Goal: Task Accomplishment & Management: Use online tool/utility

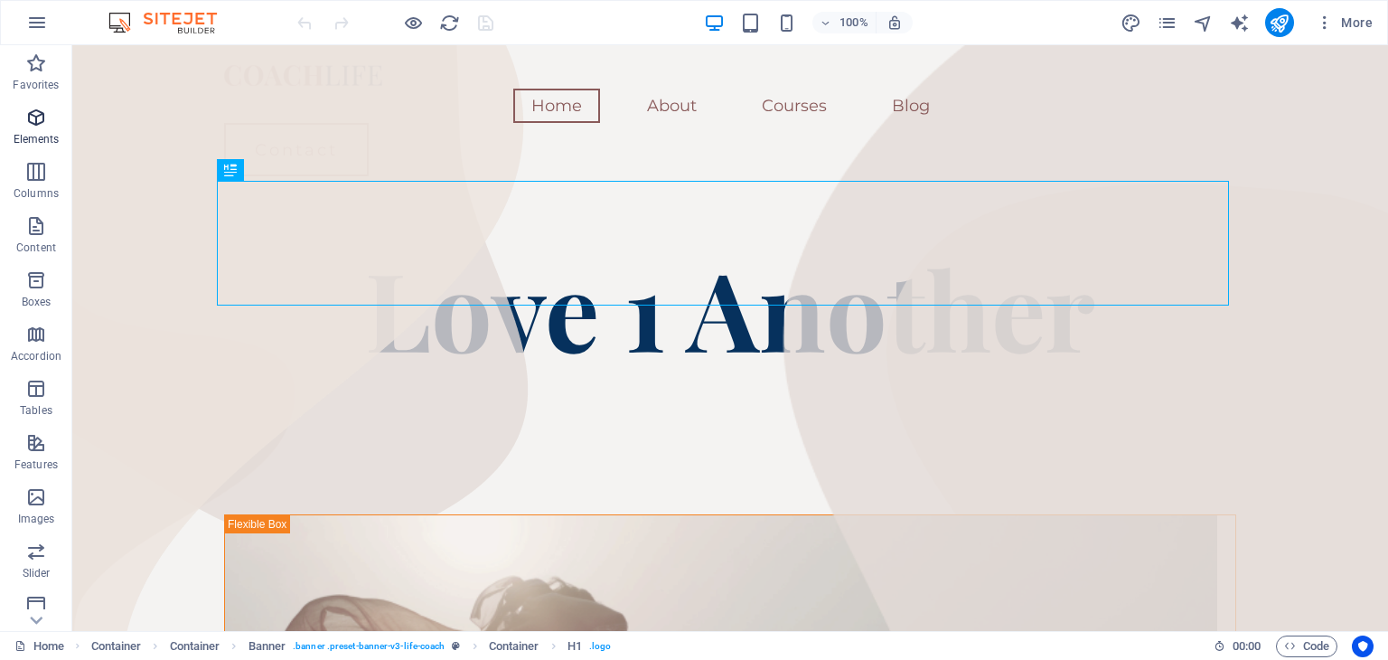
click at [43, 137] on p "Elements" at bounding box center [37, 139] width 46 height 14
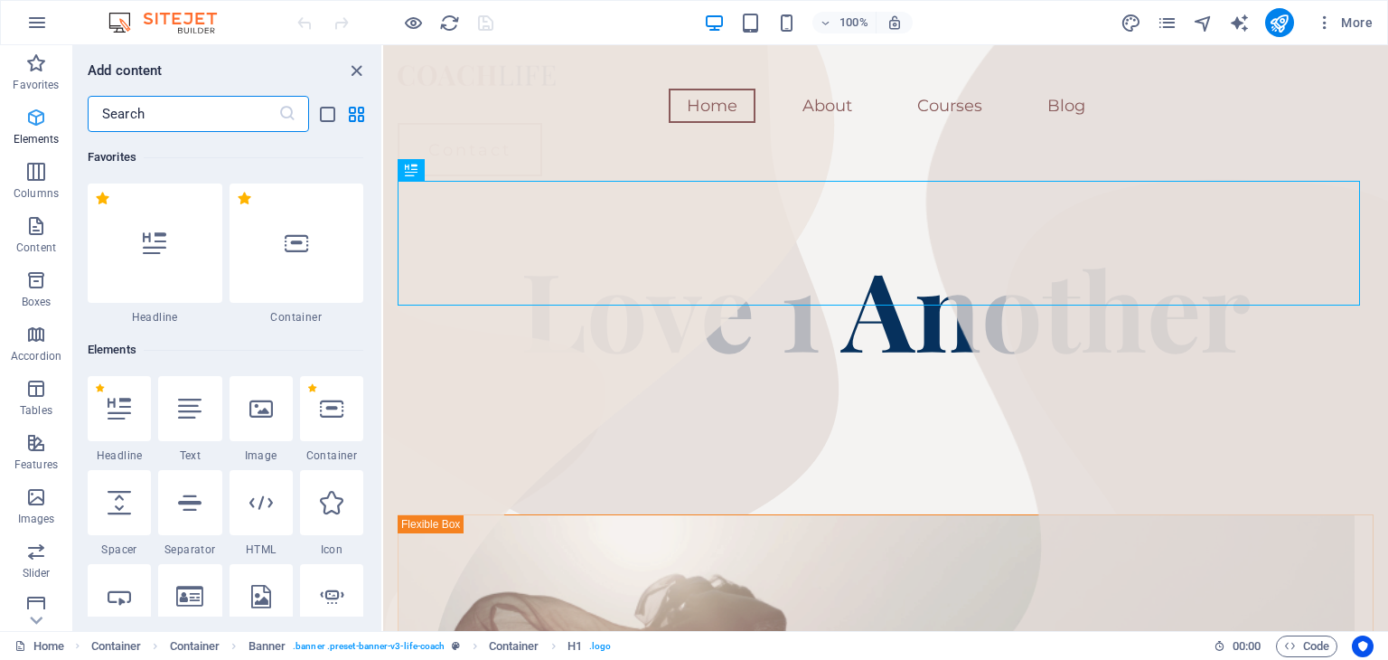
scroll to position [192, 0]
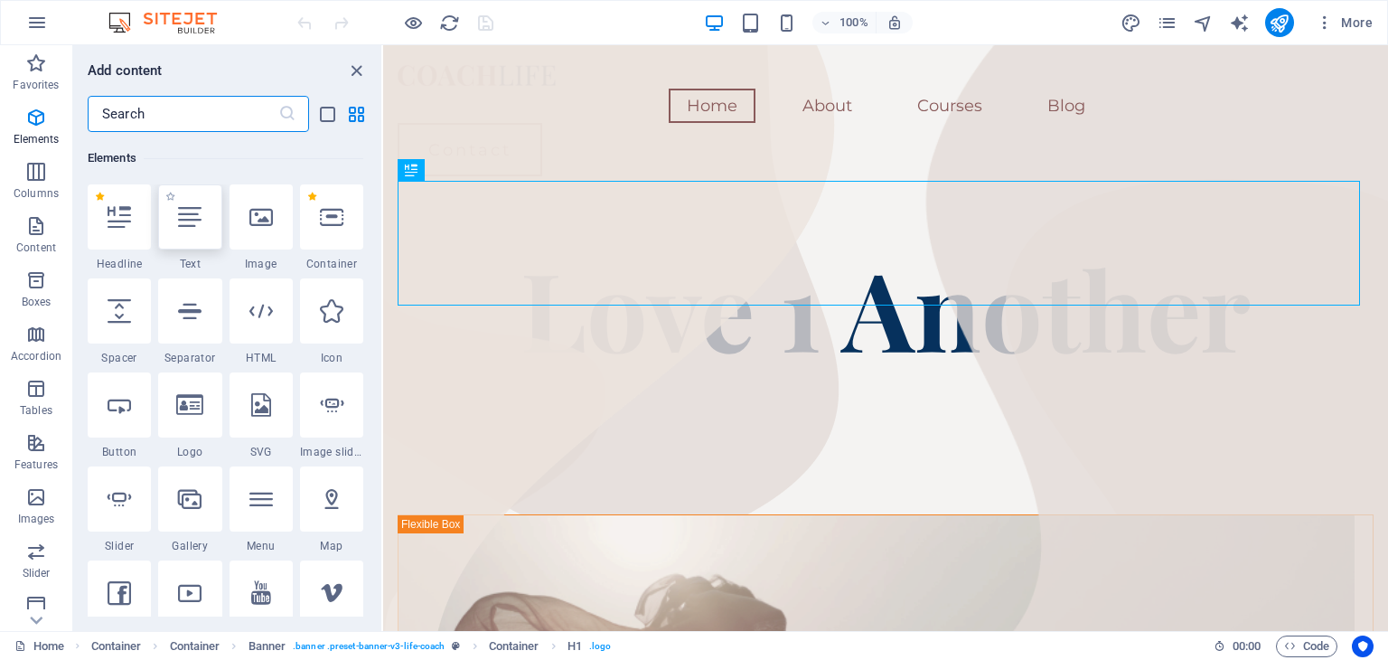
click at [201, 220] on icon at bounding box center [189, 216] width 23 height 23
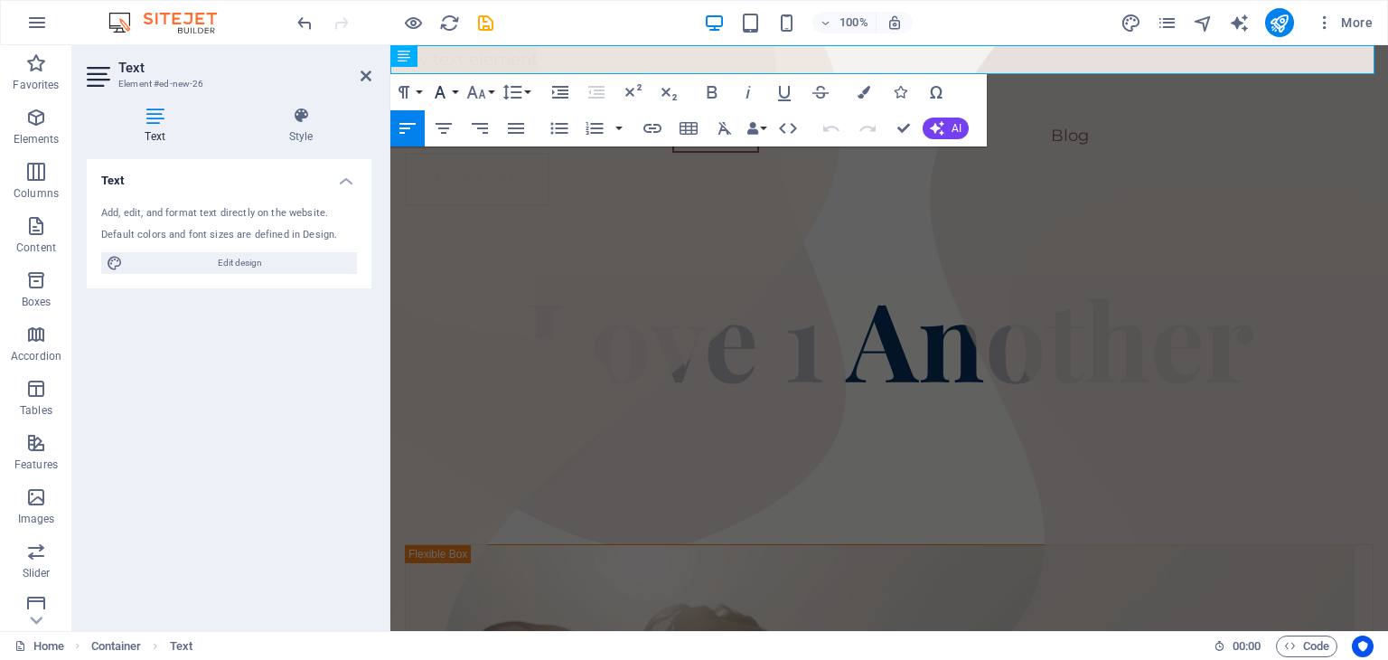
click at [453, 95] on button "Font Family" at bounding box center [443, 92] width 34 height 36
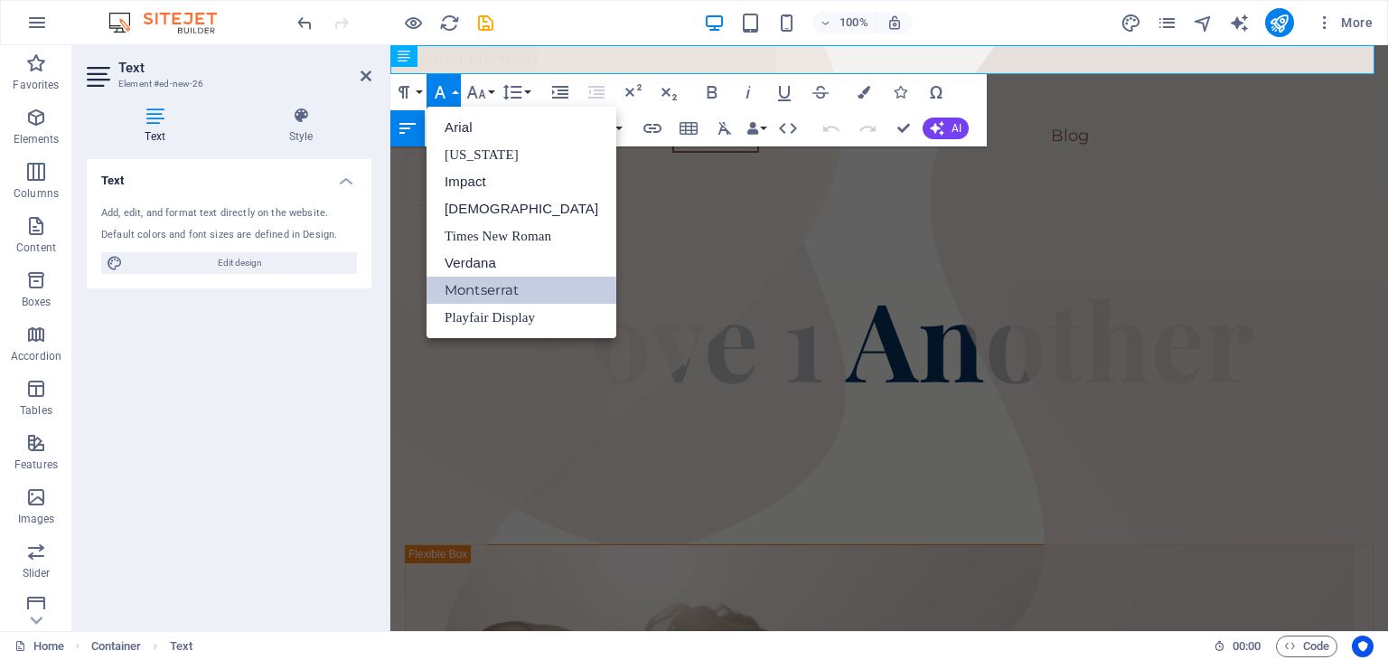
scroll to position [0, 0]
click at [470, 125] on link "Arial" at bounding box center [521, 127] width 190 height 27
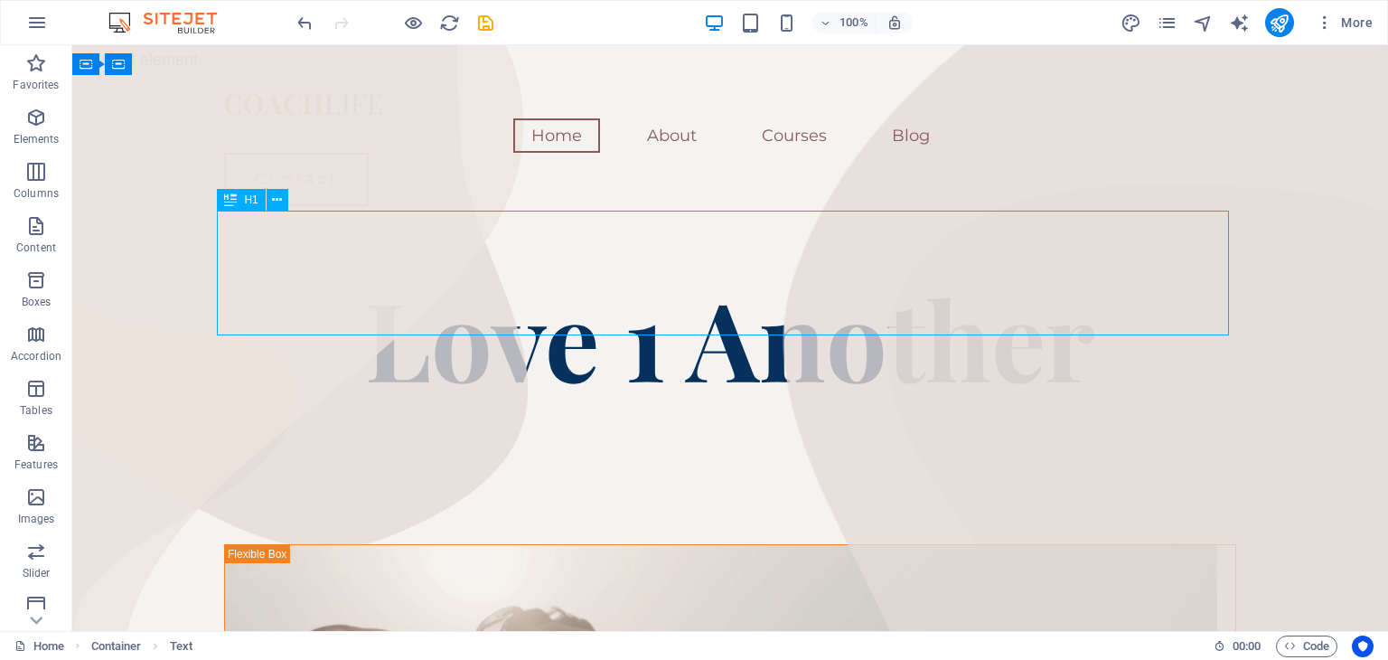
drag, startPoint x: 385, startPoint y: 289, endPoint x: 702, endPoint y: 287, distance: 317.1
click at [702, 287] on div "Love 1 Another" at bounding box center [730, 337] width 1012 height 125
click at [702, 286] on div "Love 1 Another" at bounding box center [730, 337] width 1012 height 125
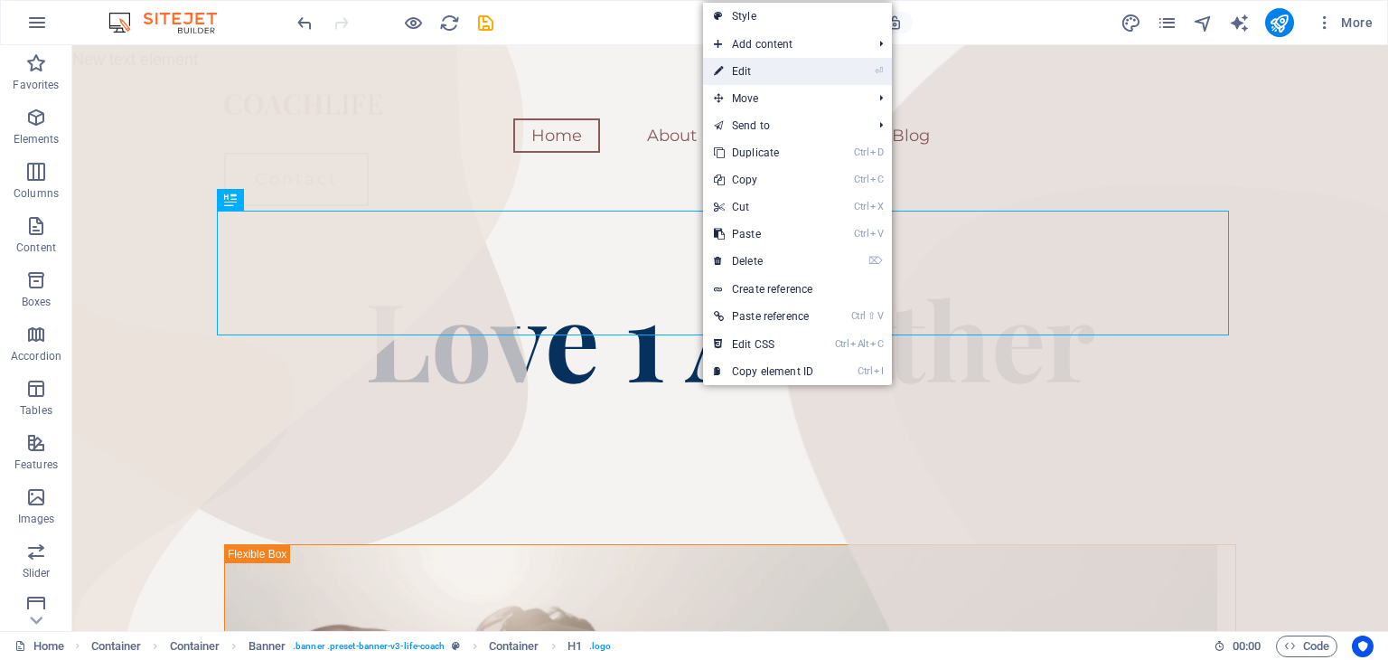
click at [752, 72] on link "⏎ Edit" at bounding box center [763, 71] width 121 height 27
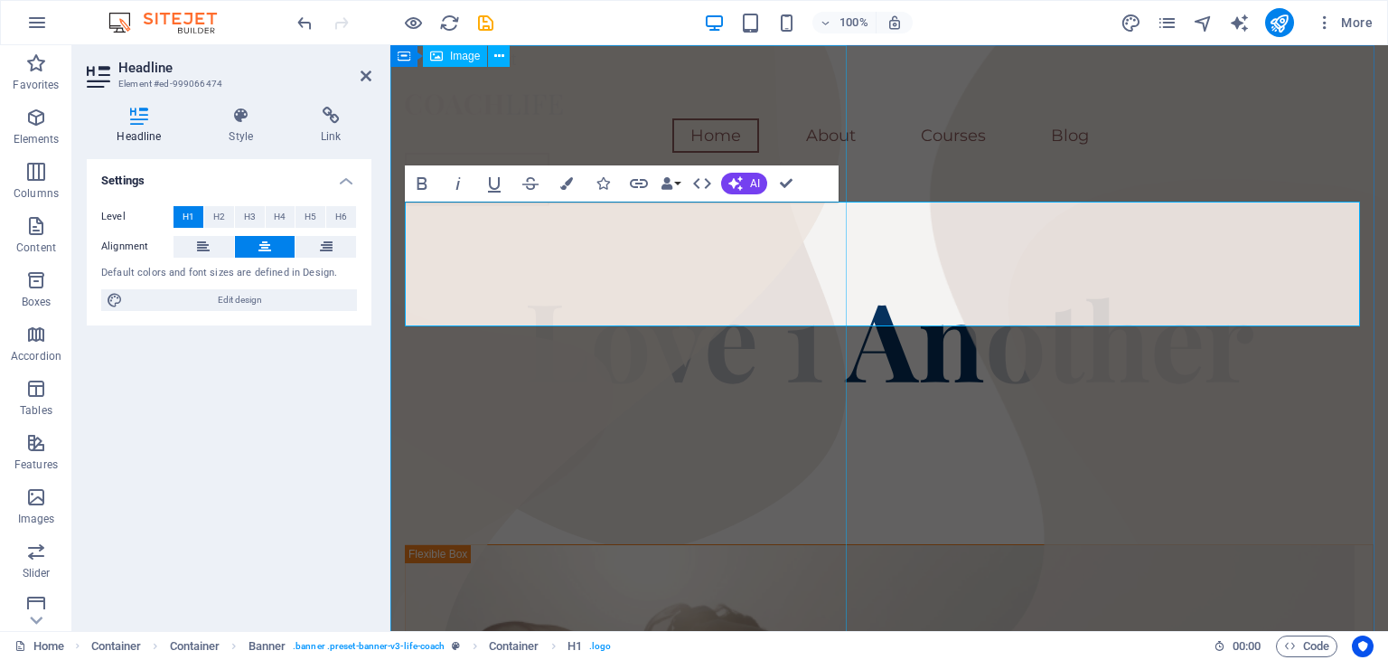
scroll to position [9, 0]
click at [47, 129] on span "Elements" at bounding box center [36, 128] width 72 height 43
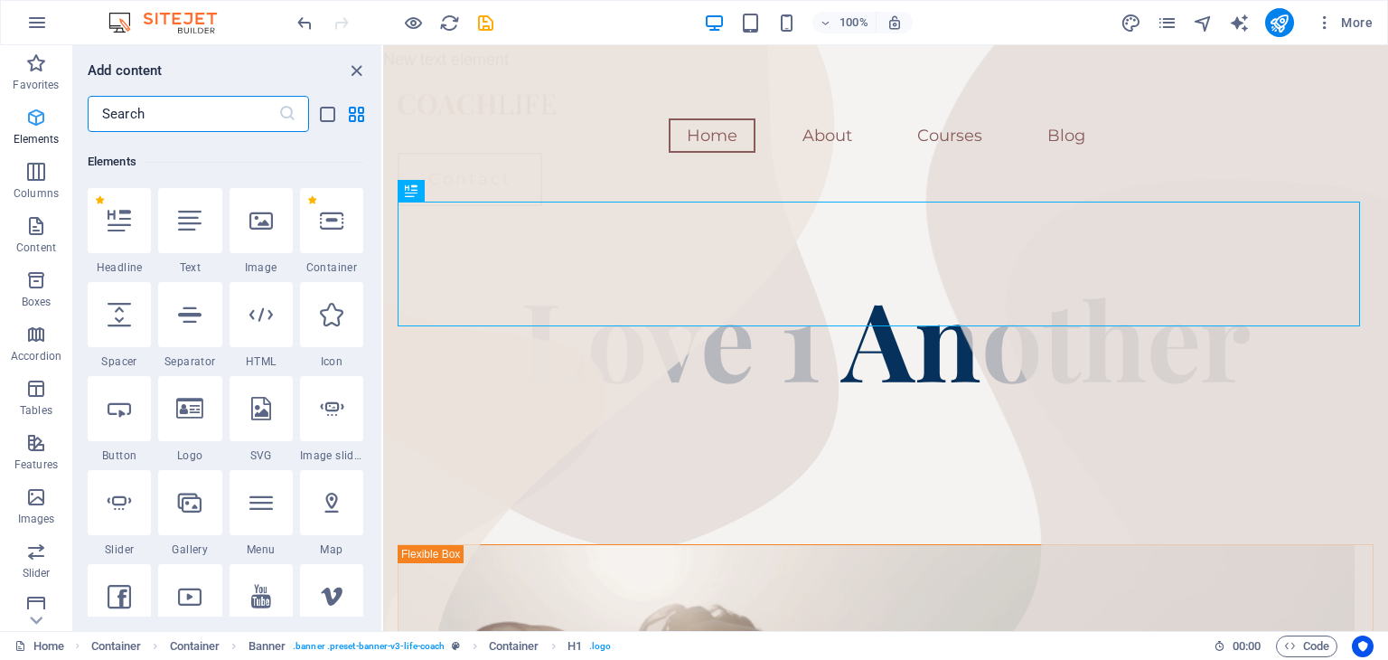
scroll to position [192, 0]
click at [181, 218] on icon at bounding box center [189, 216] width 23 height 23
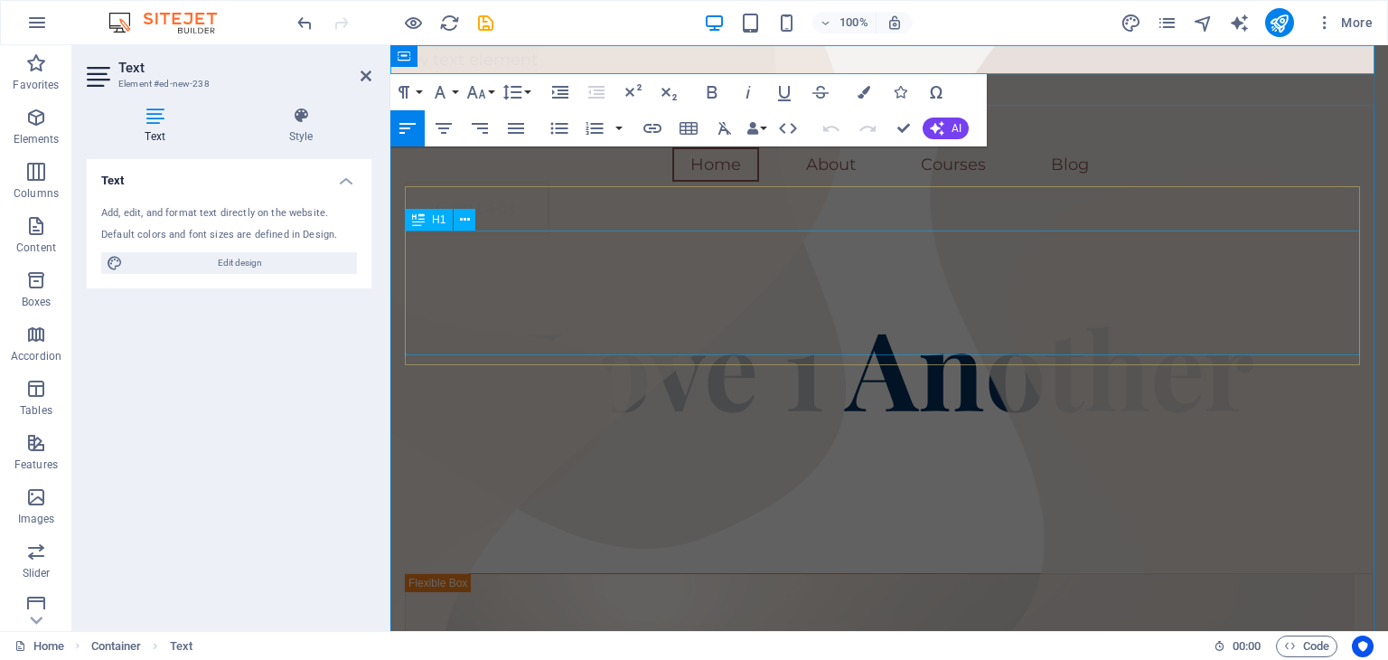
click at [781, 304] on div "Love 1 Another" at bounding box center [889, 366] width 968 height 125
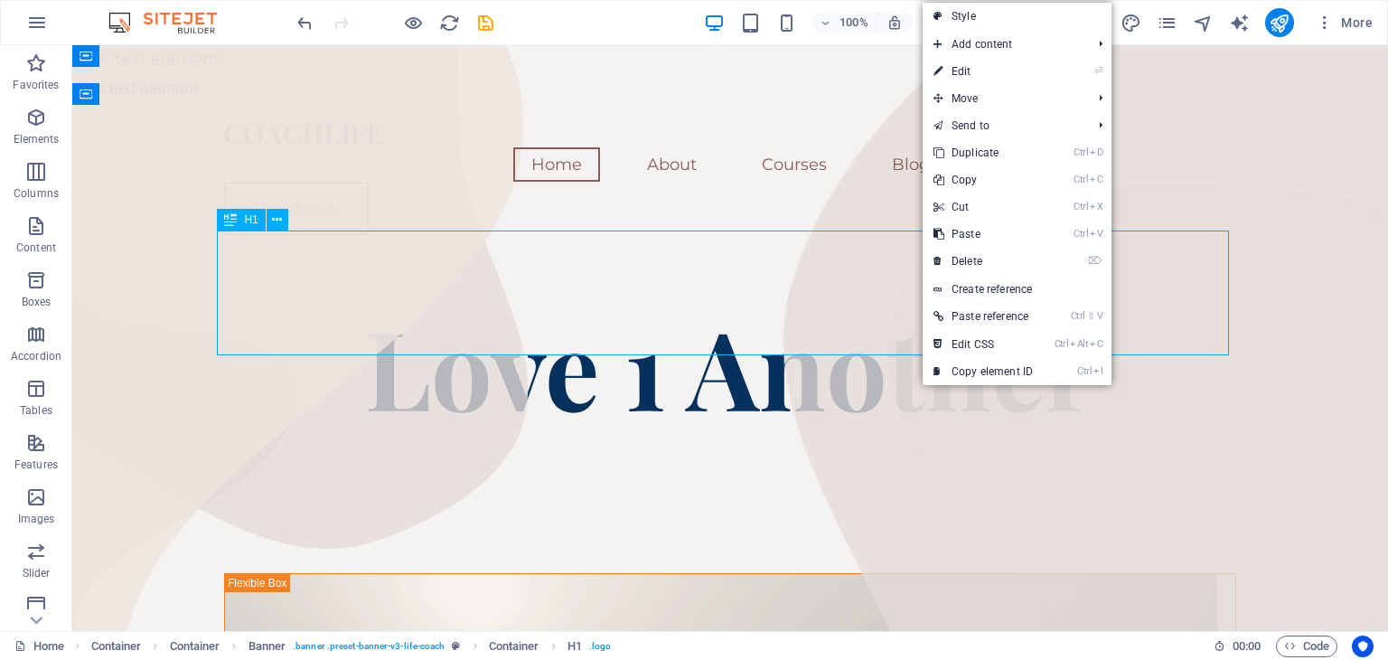
click at [864, 304] on div "Love 1 Another" at bounding box center [730, 366] width 1012 height 125
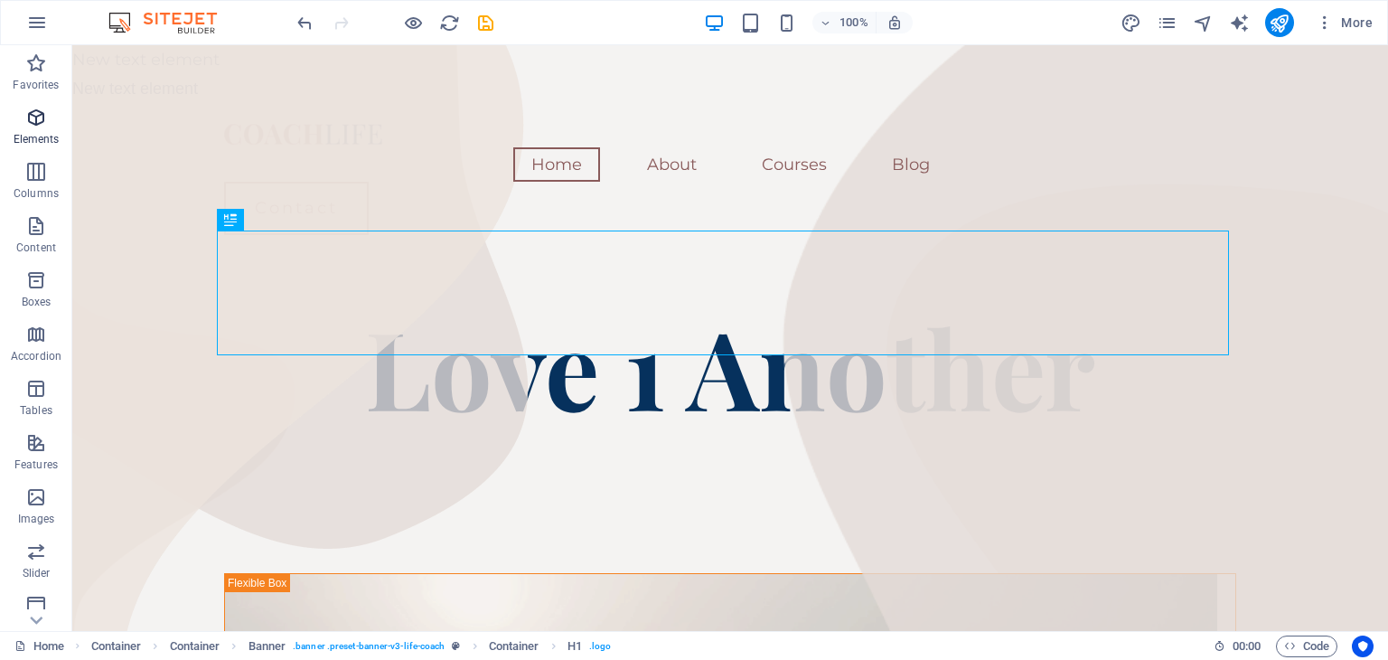
click at [61, 138] on span "Elements" at bounding box center [36, 128] width 72 height 43
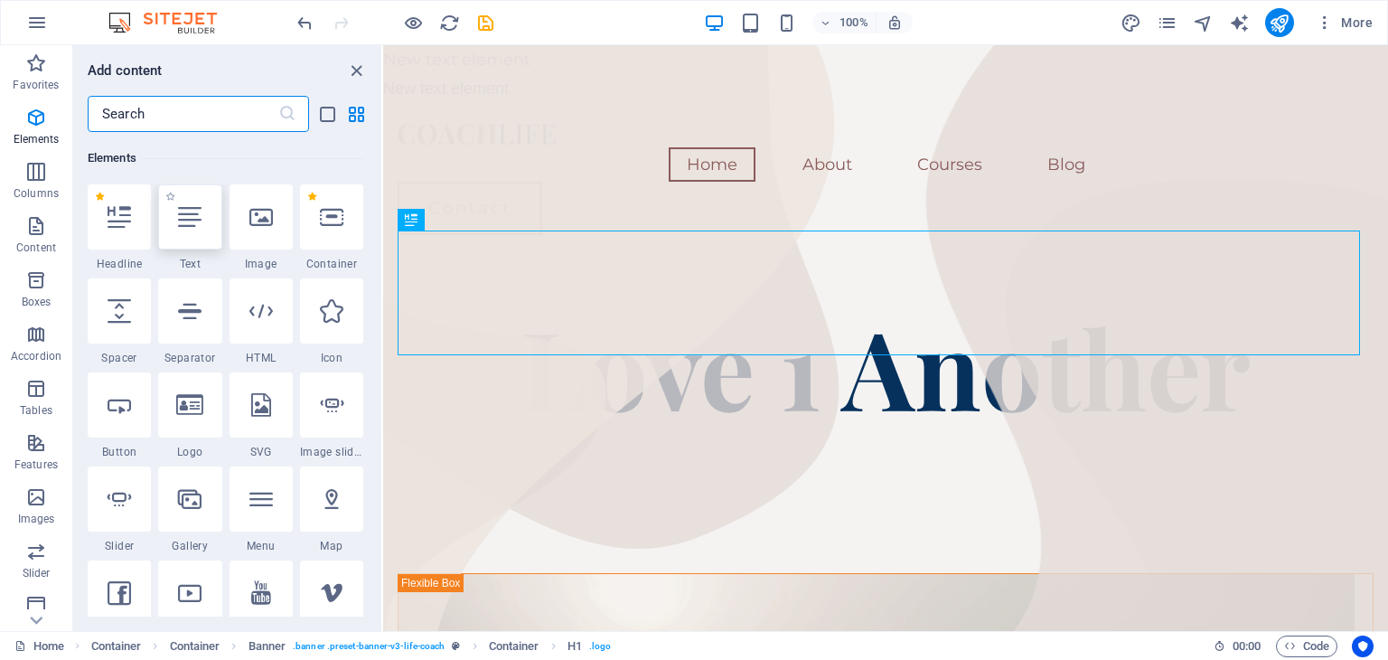
click at [192, 226] on icon at bounding box center [189, 216] width 23 height 23
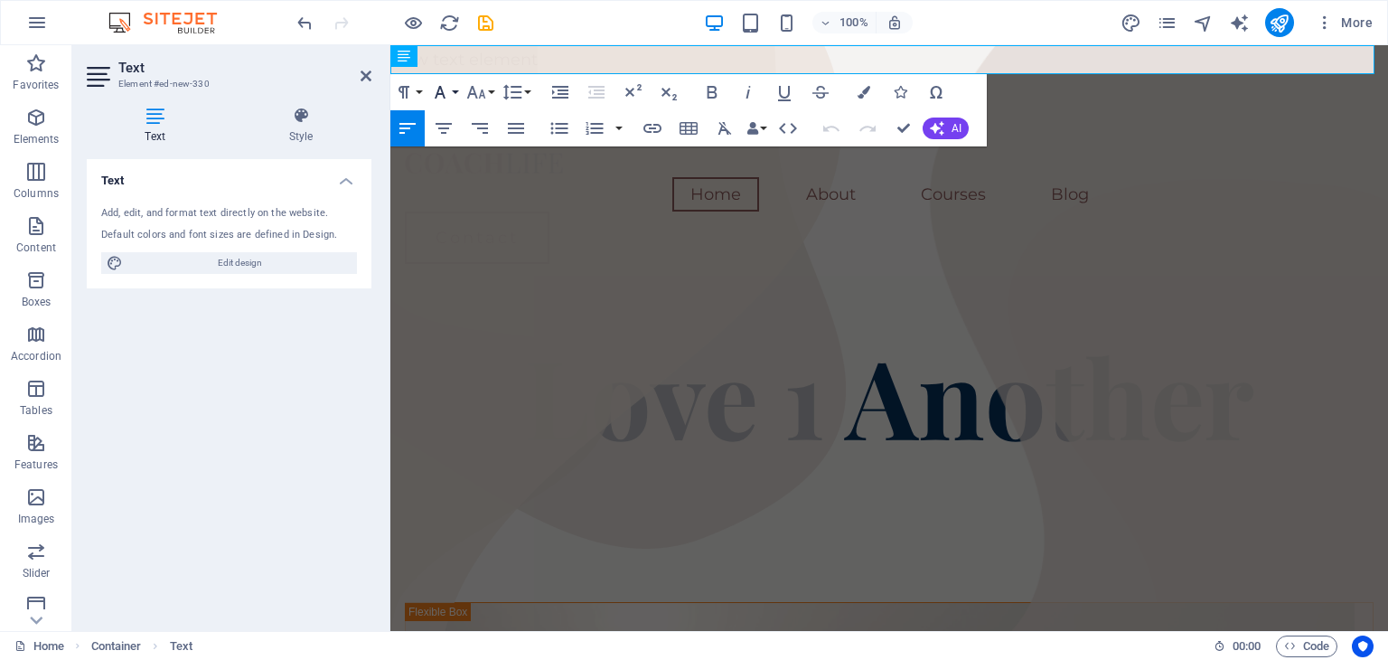
click at [456, 94] on button "Font Family" at bounding box center [443, 92] width 34 height 36
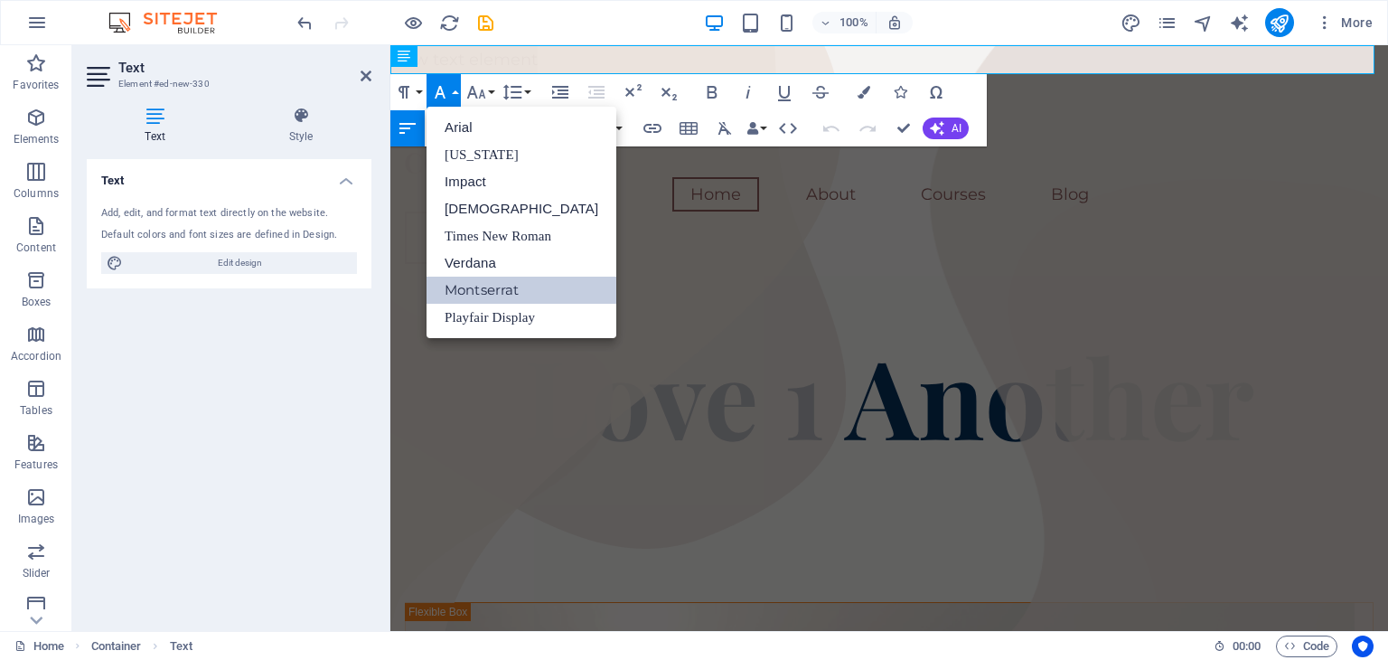
scroll to position [0, 0]
click at [457, 120] on link "Arial" at bounding box center [521, 127] width 190 height 27
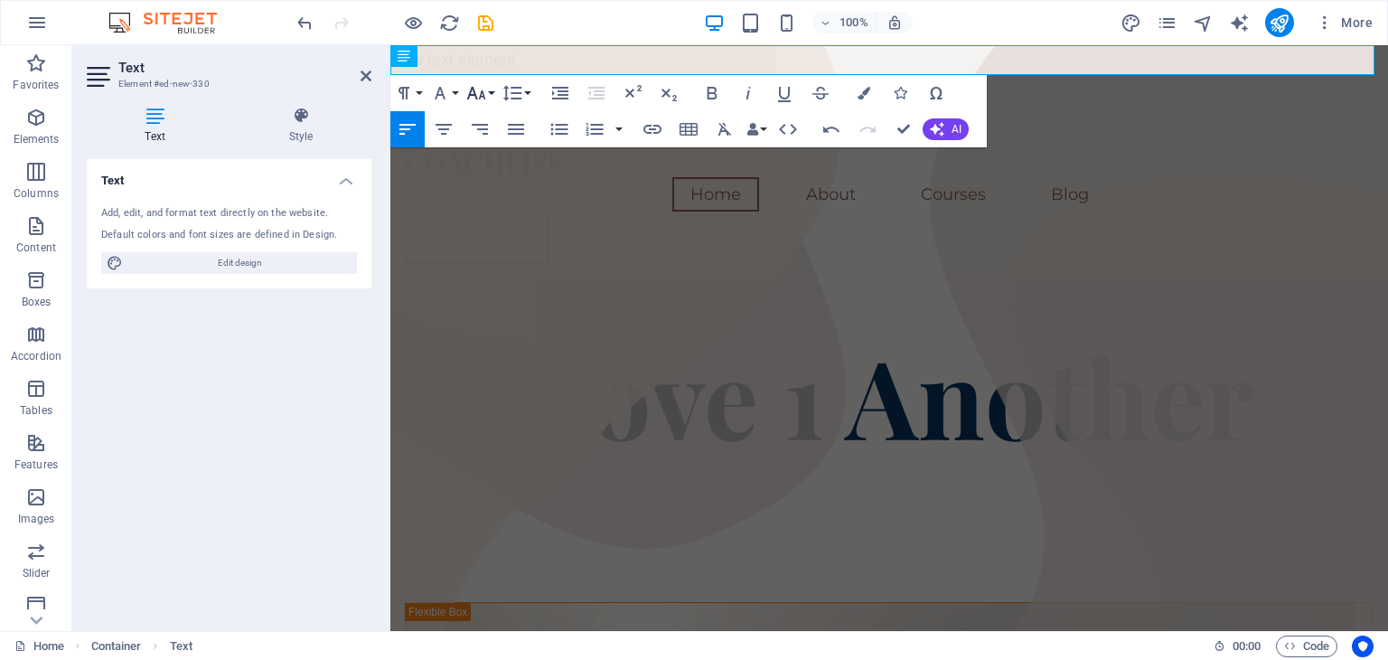
click at [483, 94] on icon "button" at bounding box center [476, 93] width 19 height 13
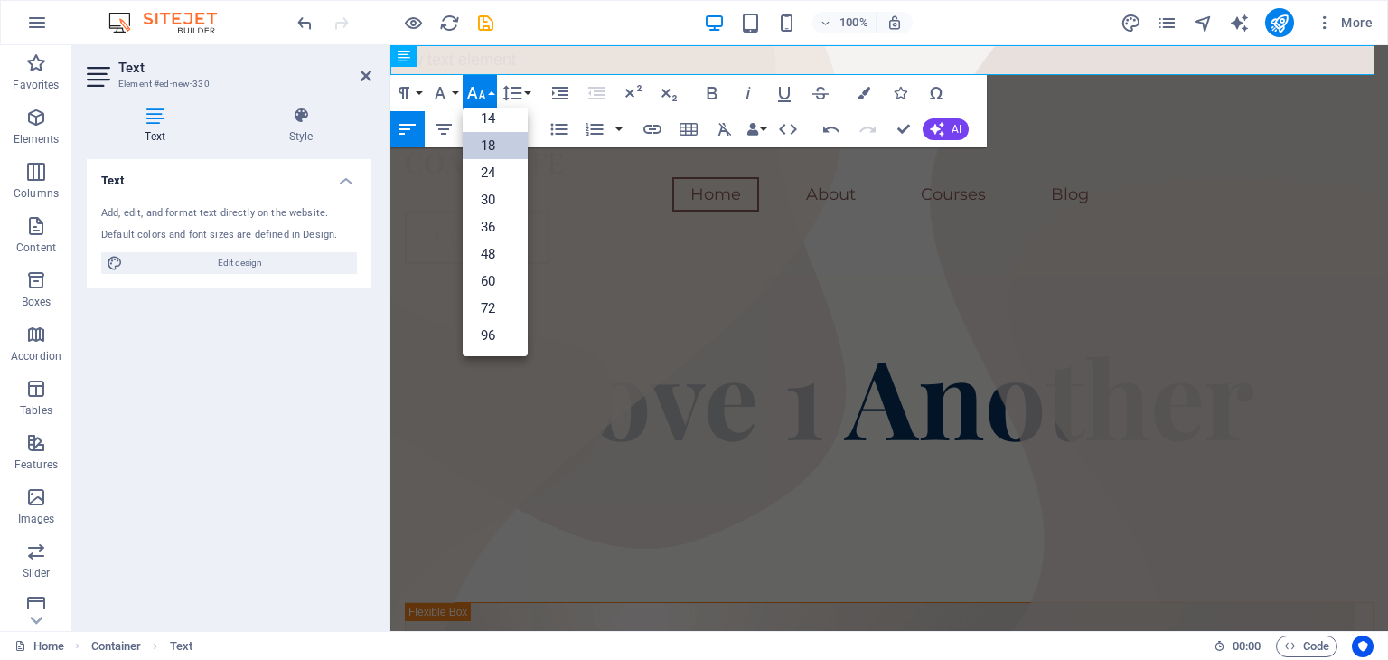
scroll to position [145, 0]
click at [454, 94] on button "Font Family" at bounding box center [443, 93] width 34 height 36
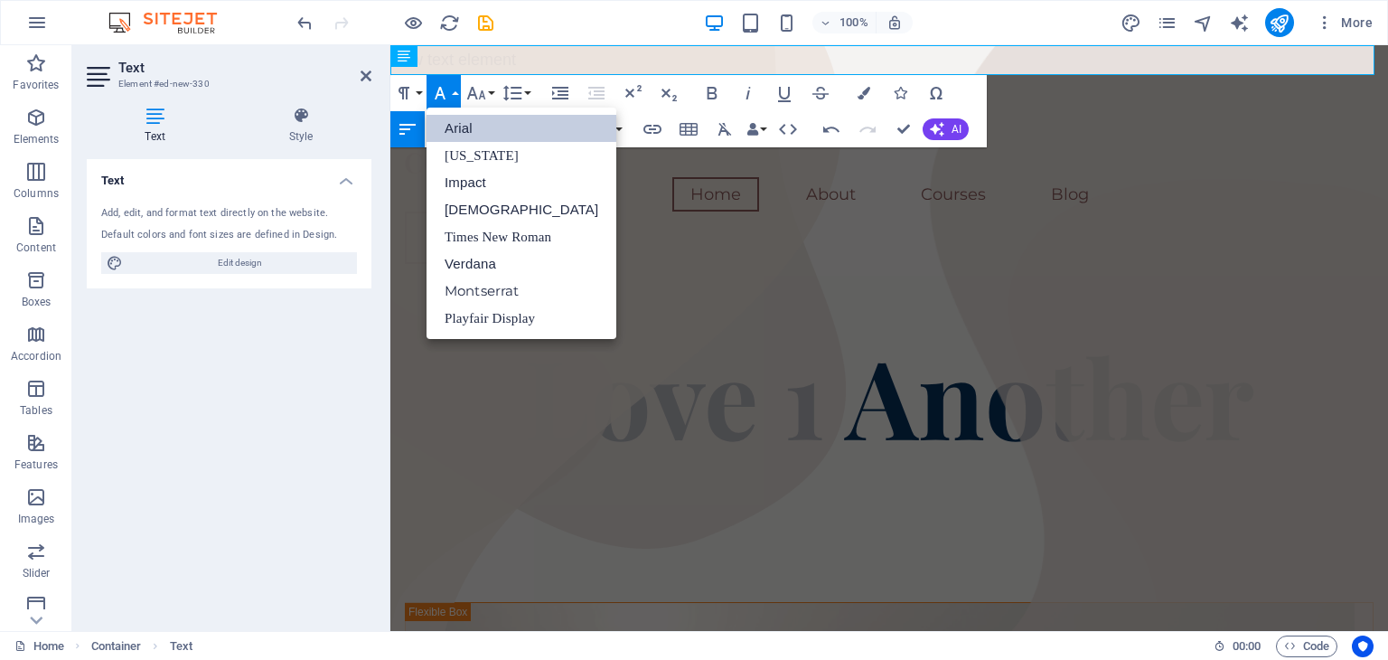
scroll to position [0, 0]
click at [452, 126] on link "Arial" at bounding box center [521, 128] width 190 height 27
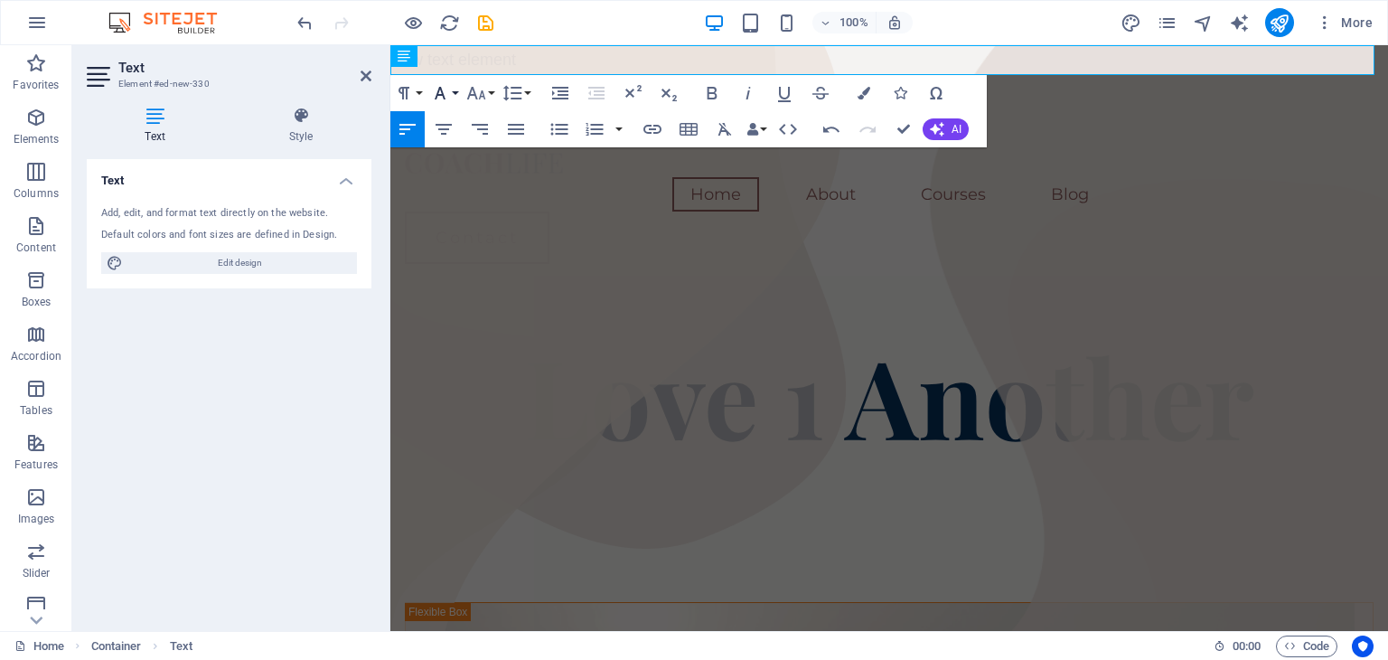
click at [452, 101] on button "Font Family" at bounding box center [443, 93] width 34 height 36
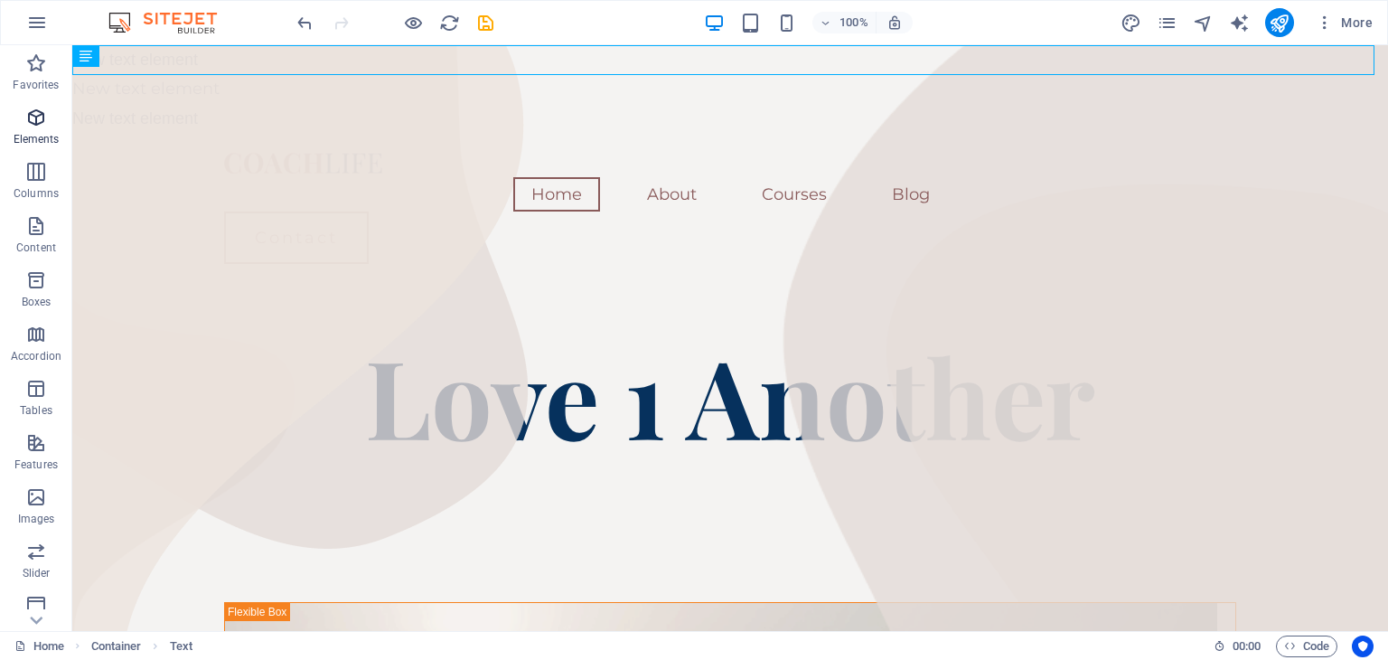
click at [46, 120] on icon "button" at bounding box center [36, 118] width 22 height 22
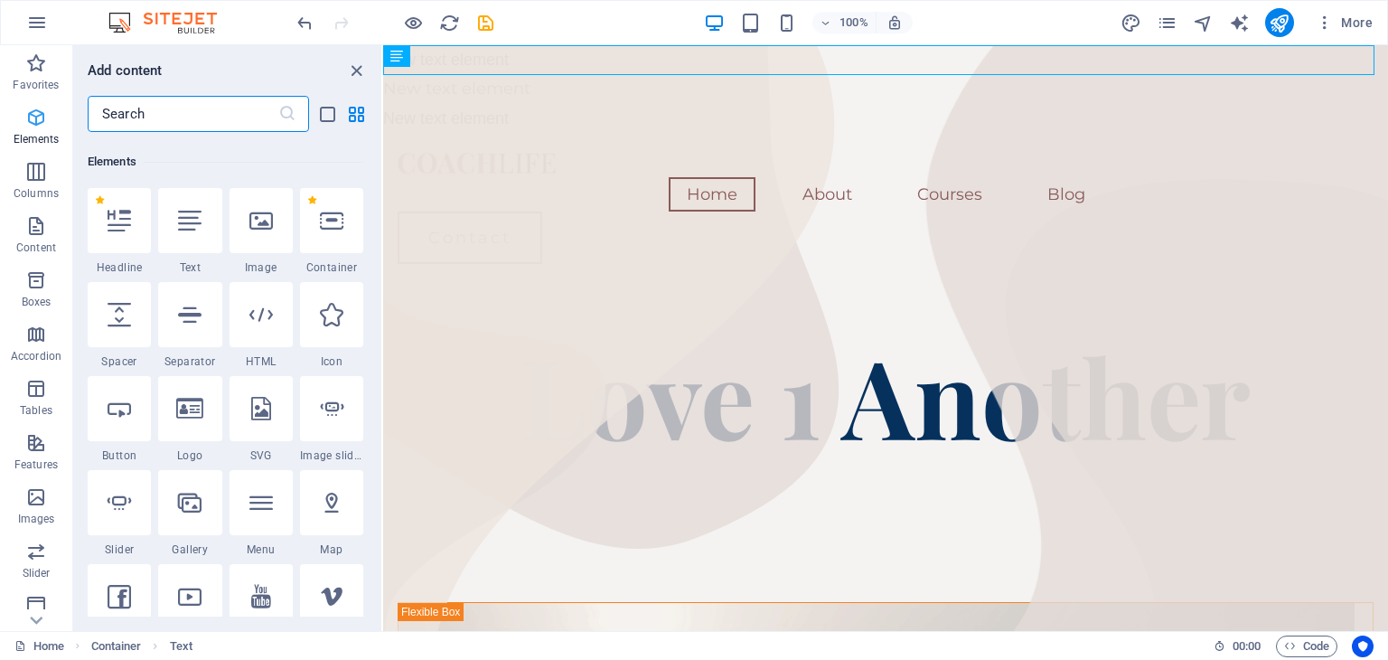
scroll to position [192, 0]
click at [191, 221] on icon at bounding box center [189, 216] width 23 height 23
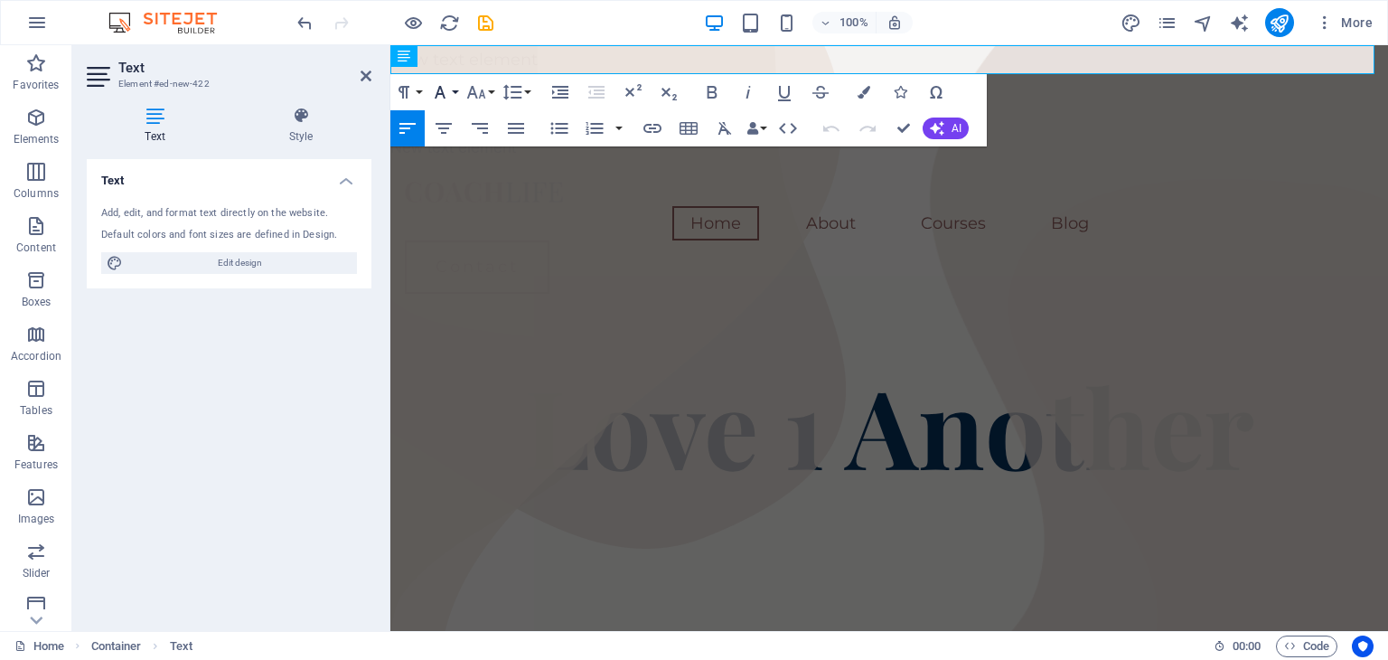
click at [451, 92] on button "Font Family" at bounding box center [443, 92] width 34 height 36
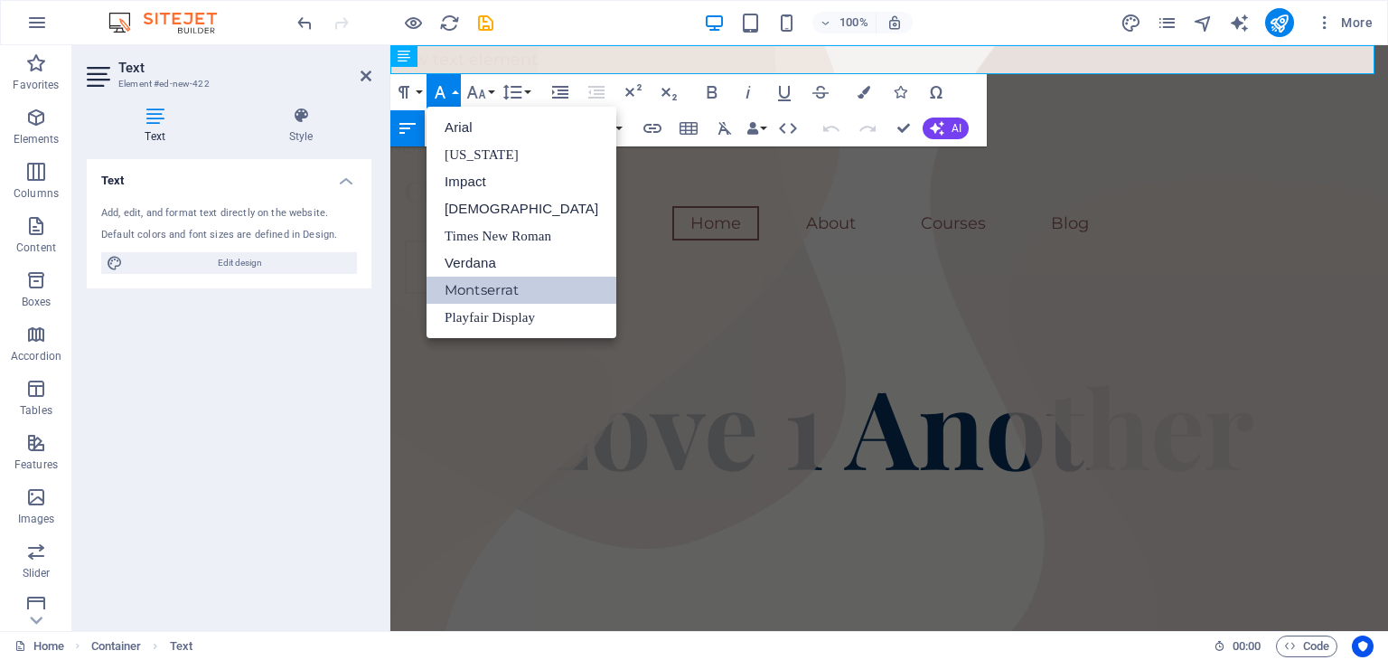
scroll to position [0, 0]
click at [463, 146] on link "Georgia" at bounding box center [521, 154] width 190 height 27
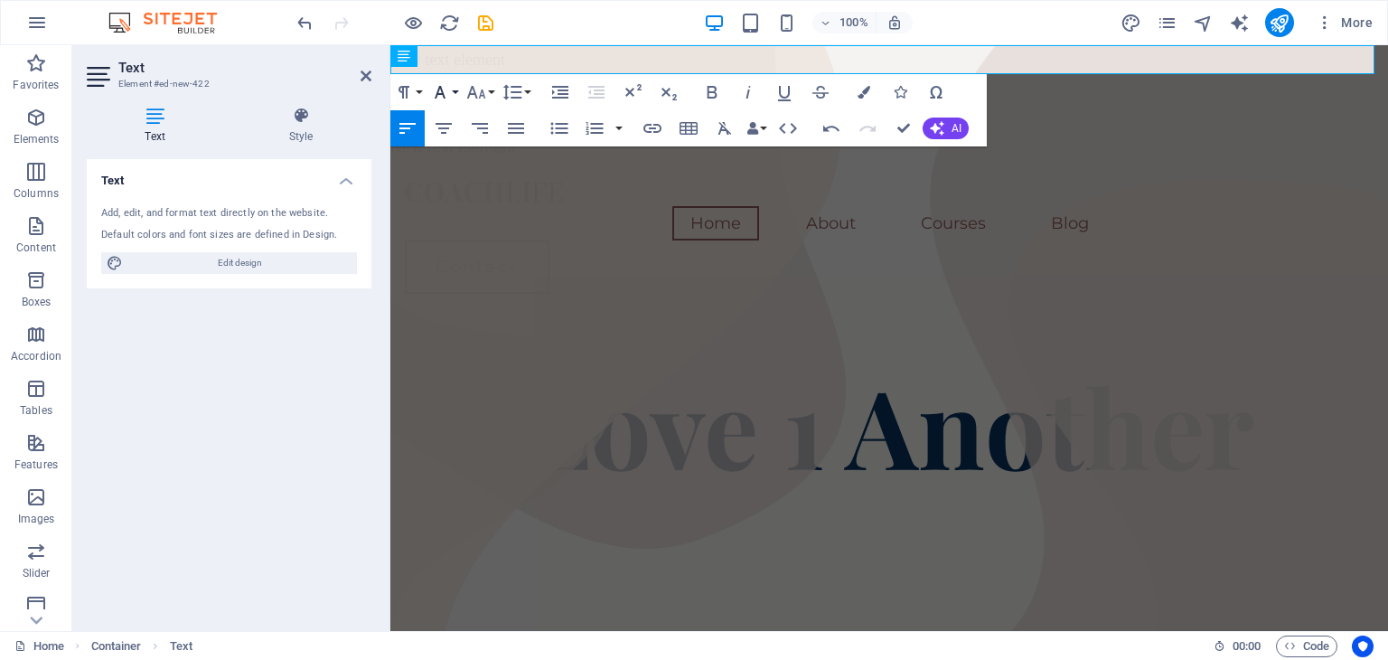
click at [453, 93] on button "Font Family" at bounding box center [443, 92] width 34 height 36
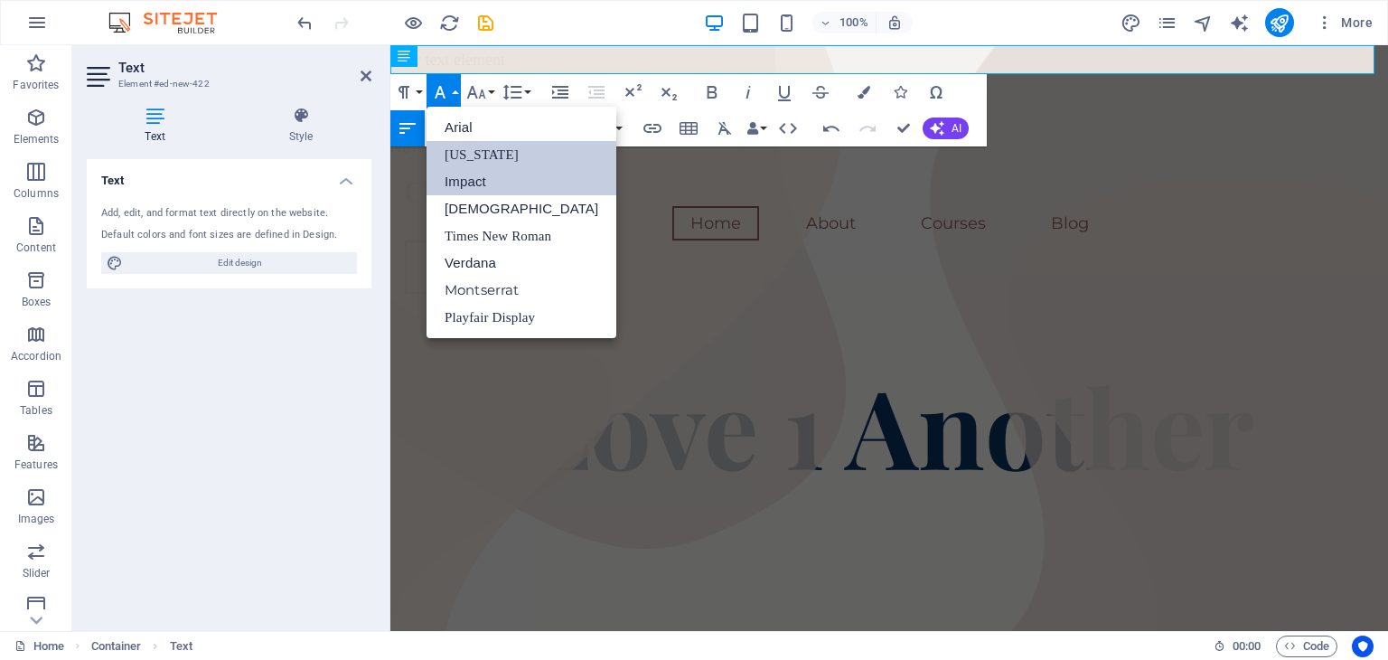
click at [448, 175] on link "Impact" at bounding box center [521, 181] width 190 height 27
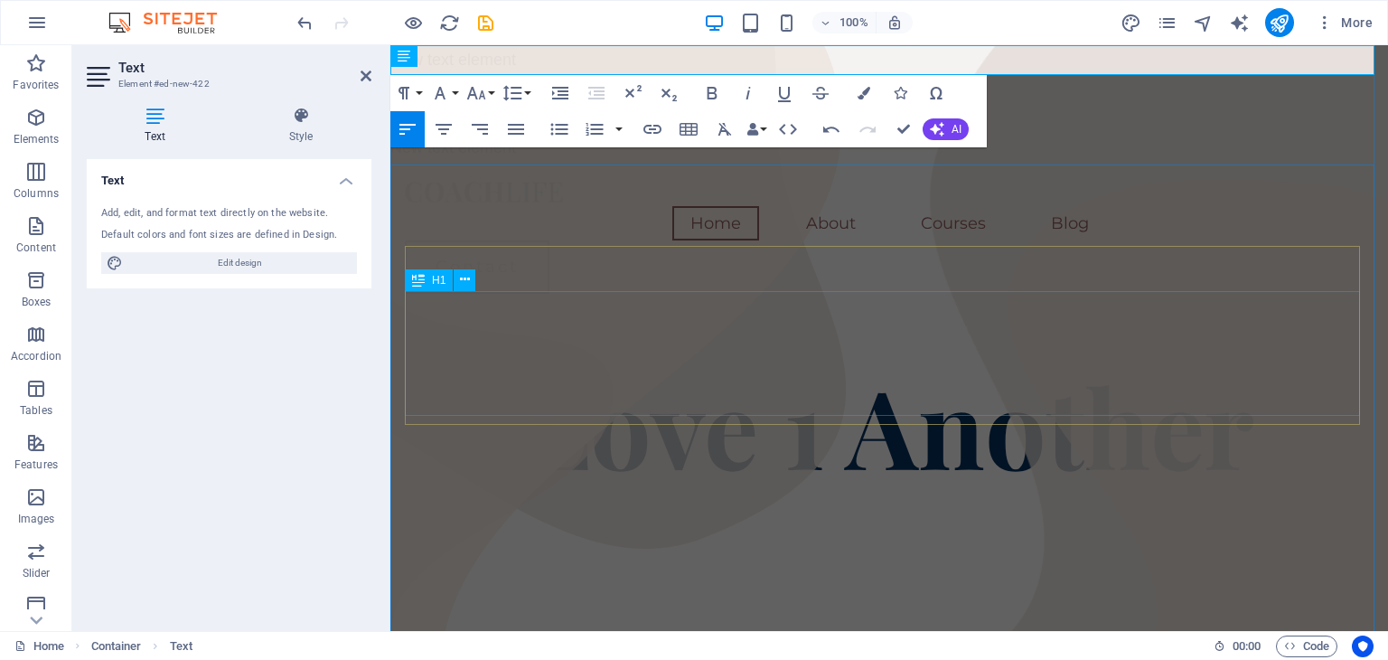
click at [633, 362] on div "Love 1 Another" at bounding box center [889, 424] width 968 height 125
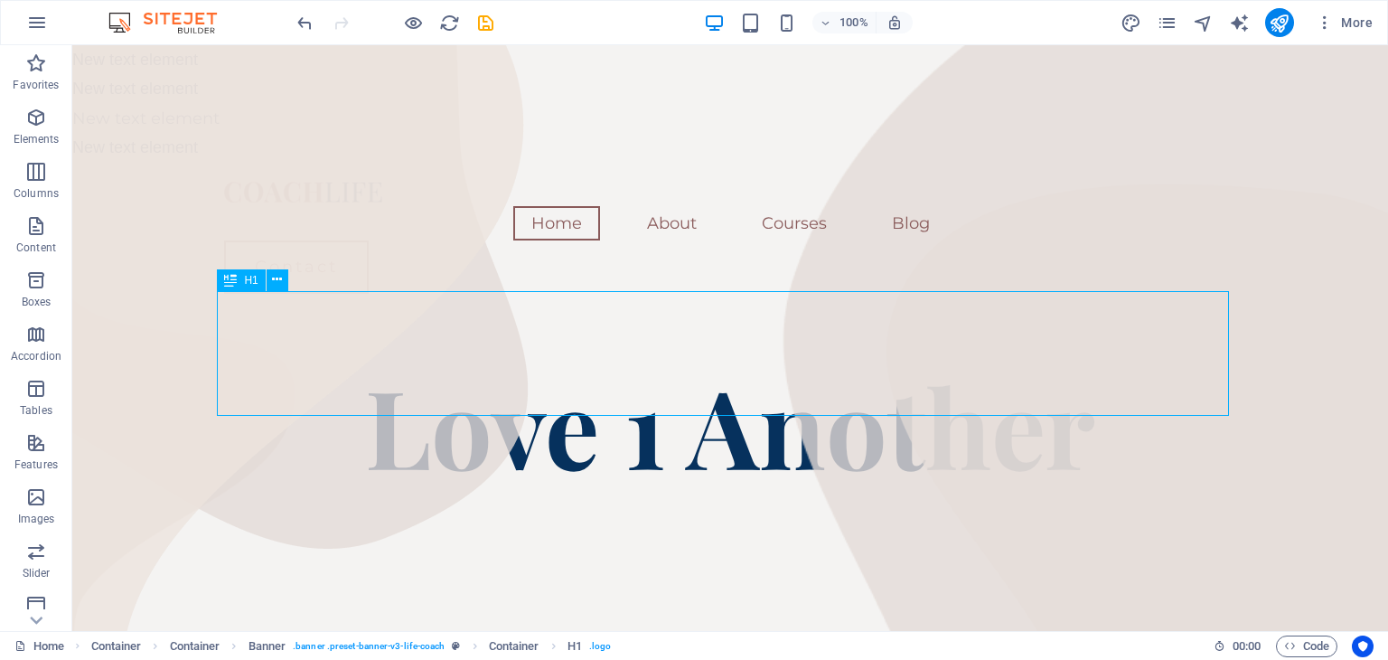
click at [665, 362] on div "Love 1 Another" at bounding box center [730, 424] width 1012 height 125
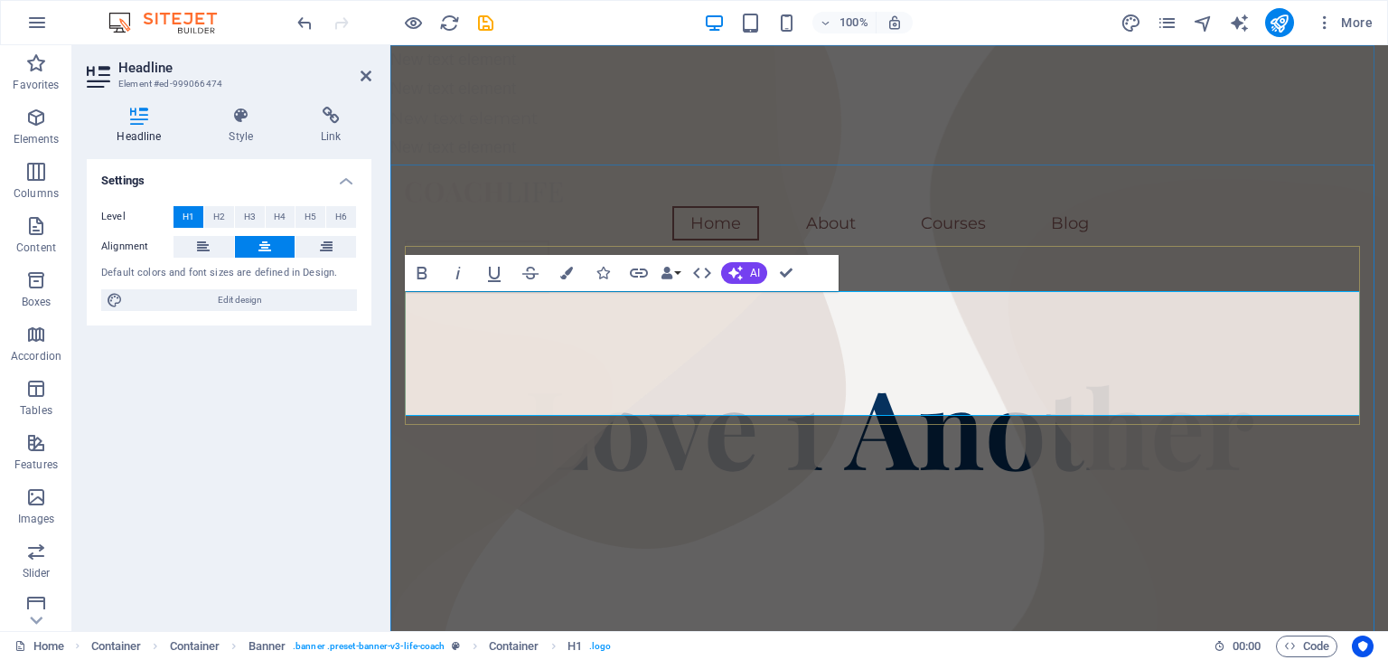
click at [667, 352] on span "Love 1 Another" at bounding box center [889, 424] width 730 height 145
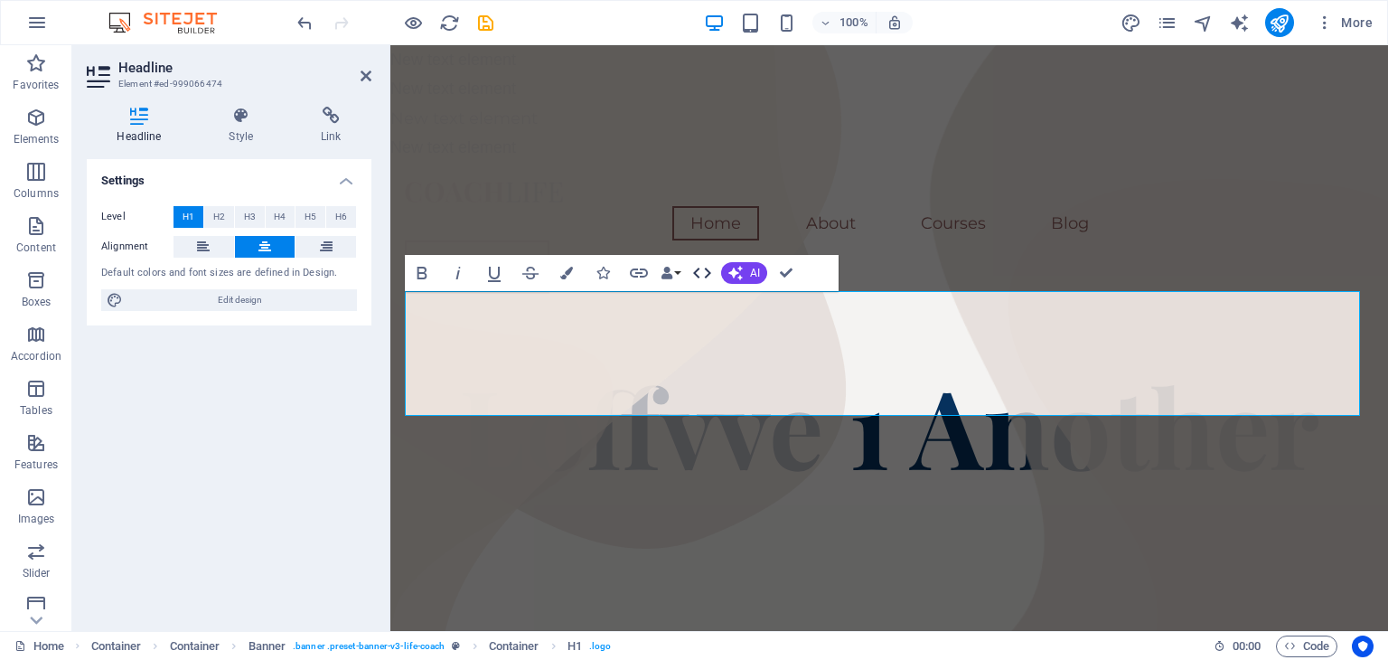
click at [708, 275] on icon "button" at bounding box center [702, 273] width 22 height 22
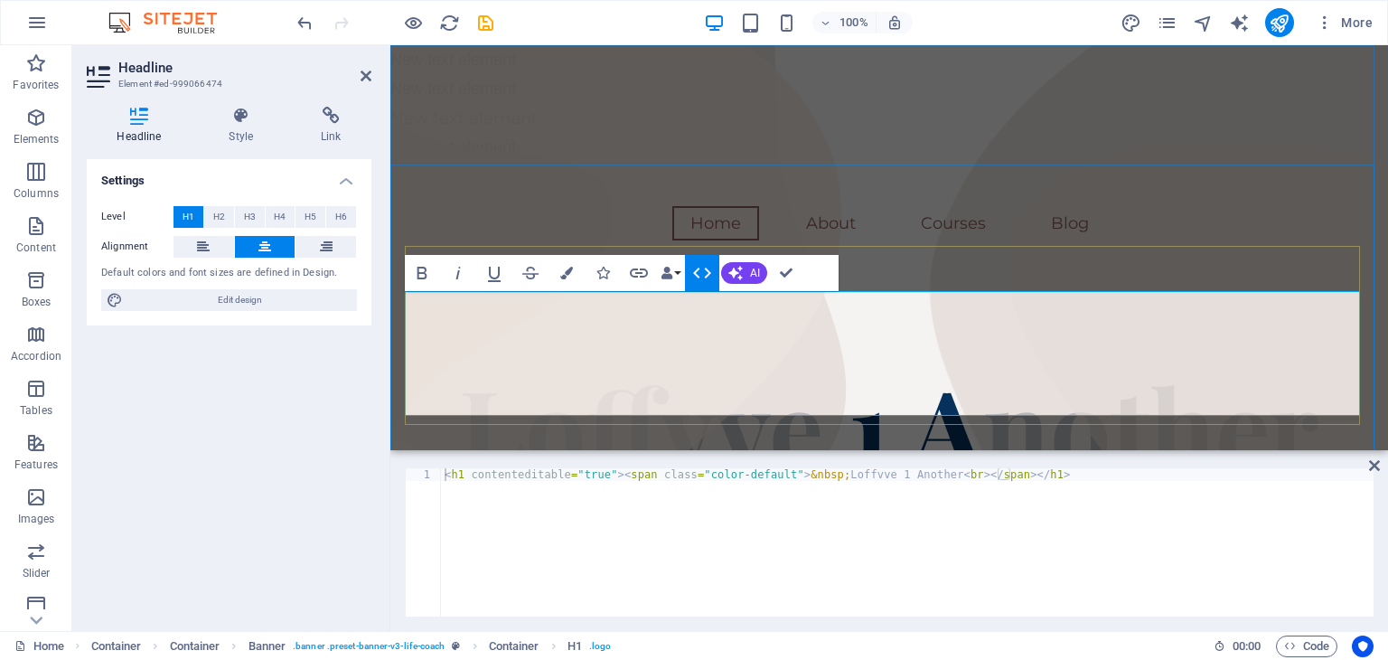
click at [730, 352] on span "Loffvve 1 Another" at bounding box center [889, 424] width 860 height 145
click at [677, 275] on button "Data Bindings" at bounding box center [670, 273] width 25 height 36
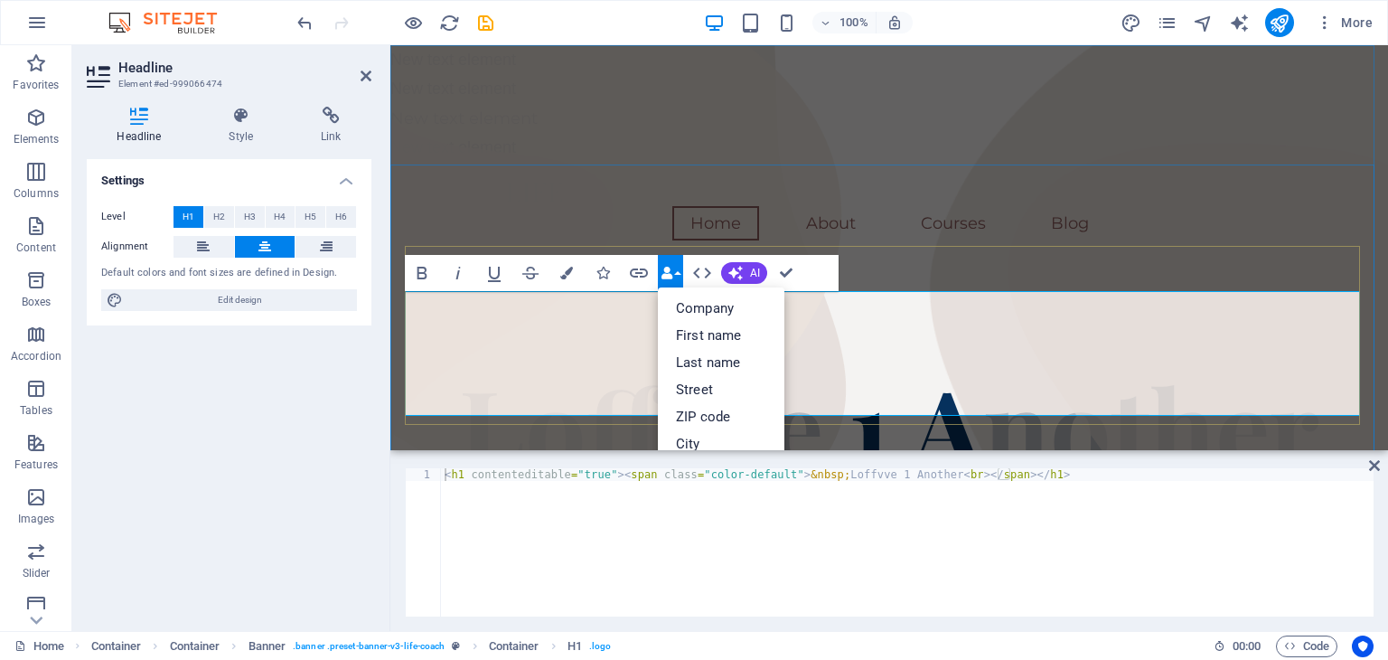
click at [593, 352] on span "Loffvve 1 Another" at bounding box center [889, 424] width 860 height 145
click at [563, 359] on span "Loffvve 1 Another" at bounding box center [889, 424] width 860 height 145
click at [585, 352] on span "Loffvve 1 Another" at bounding box center [889, 424] width 860 height 145
click at [849, 373] on span "Loffvve 1 Another" at bounding box center [889, 424] width 860 height 145
click at [666, 267] on icon "button" at bounding box center [666, 273] width 13 height 13
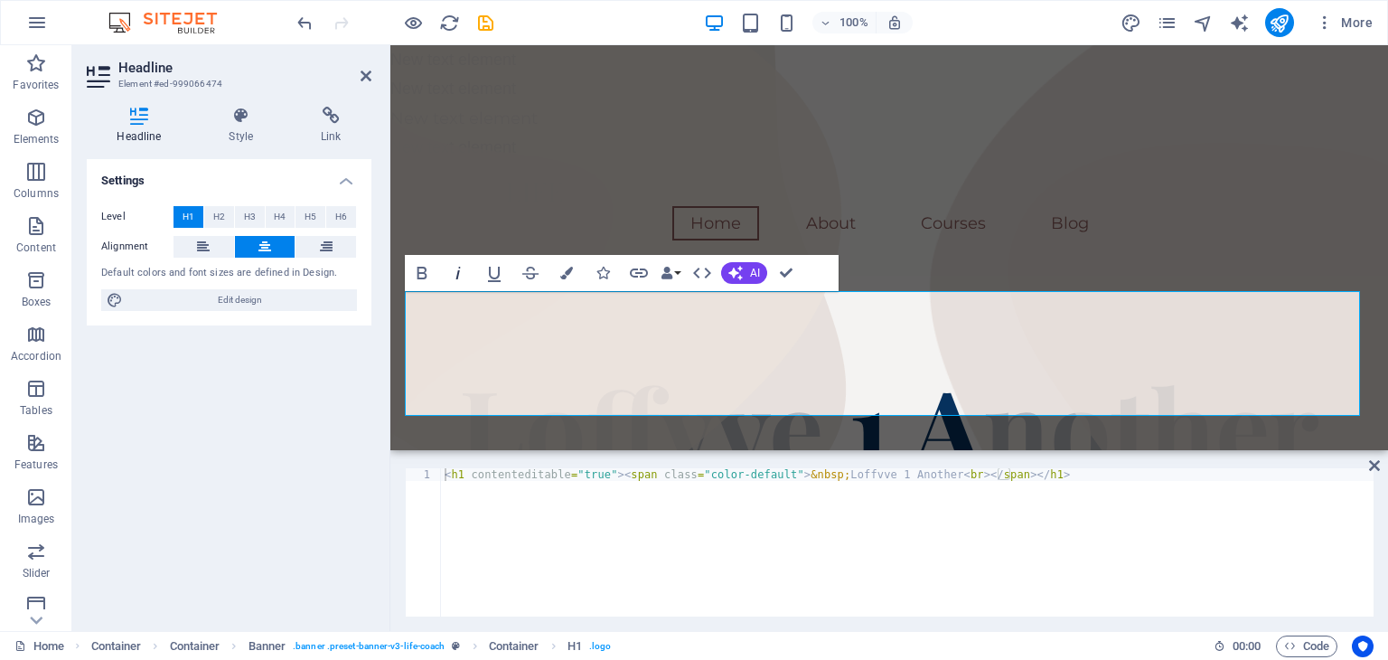
click at [463, 269] on icon "button" at bounding box center [458, 273] width 22 height 22
click at [464, 284] on button "Italic" at bounding box center [458, 273] width 34 height 36
click at [42, 127] on icon "button" at bounding box center [36, 118] width 22 height 22
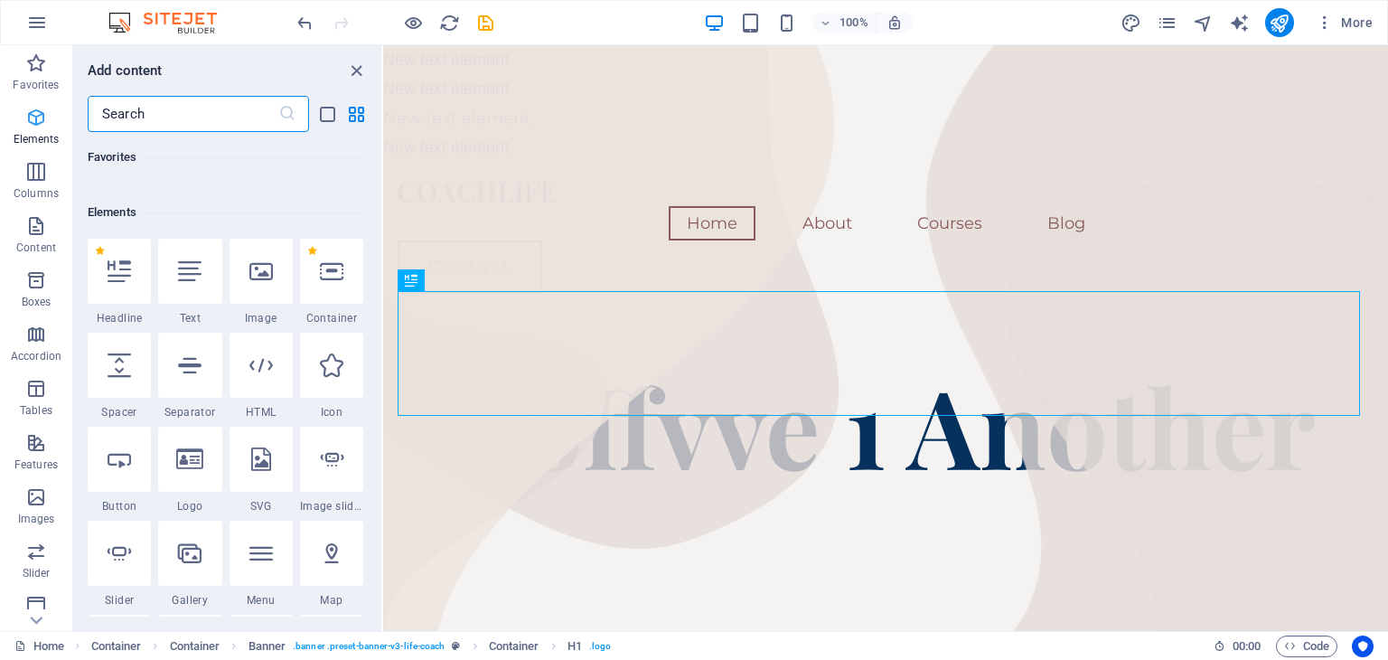
scroll to position [192, 0]
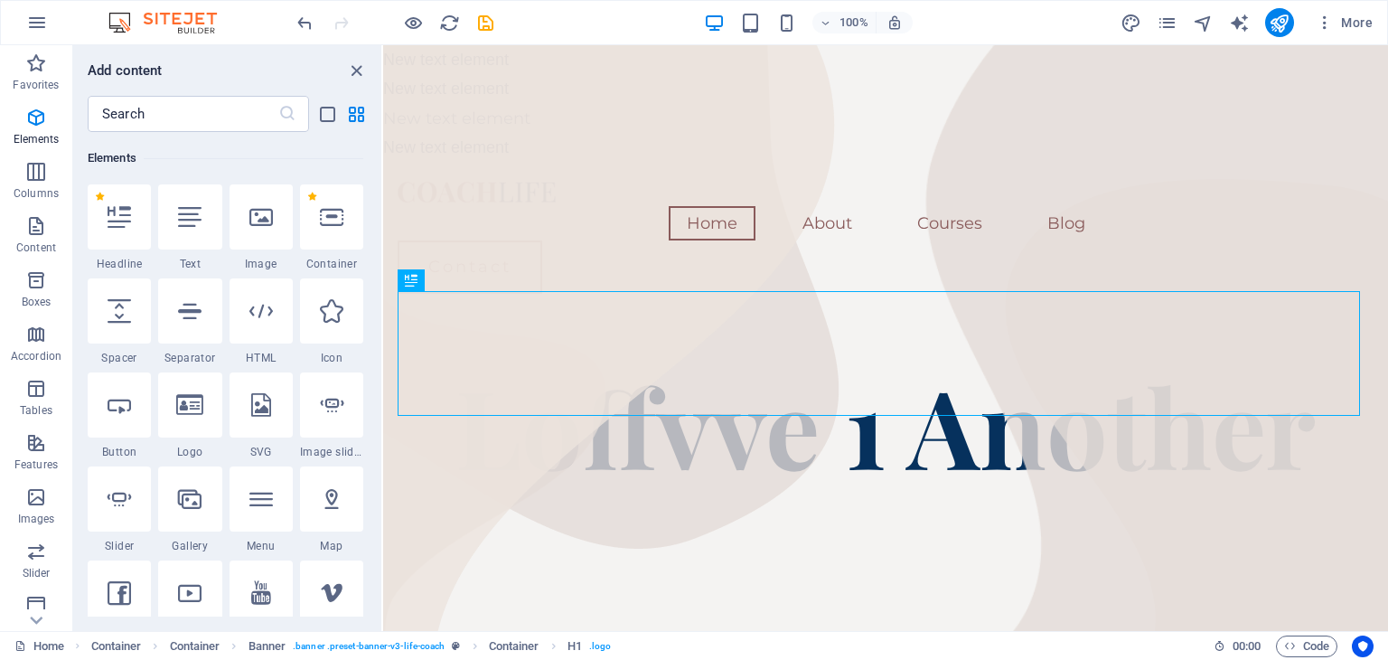
click at [181, 227] on icon at bounding box center [189, 216] width 23 height 23
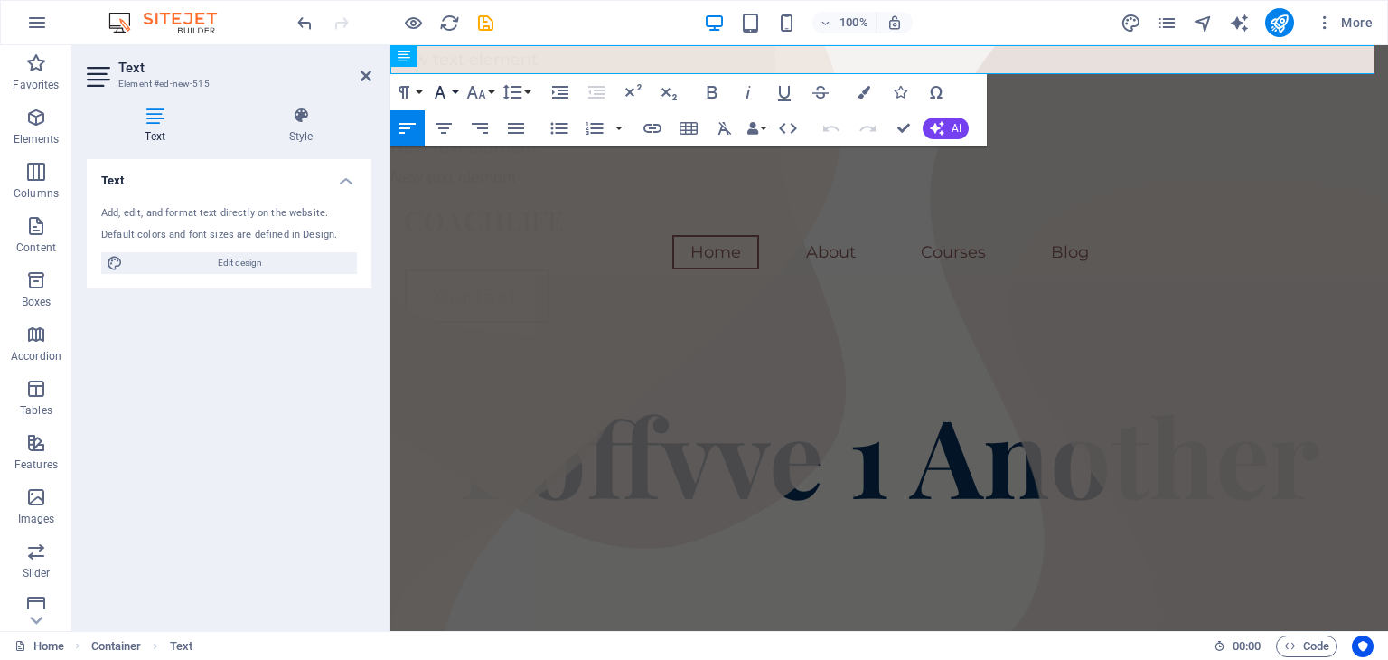
click at [451, 91] on button "Font Family" at bounding box center [443, 92] width 34 height 36
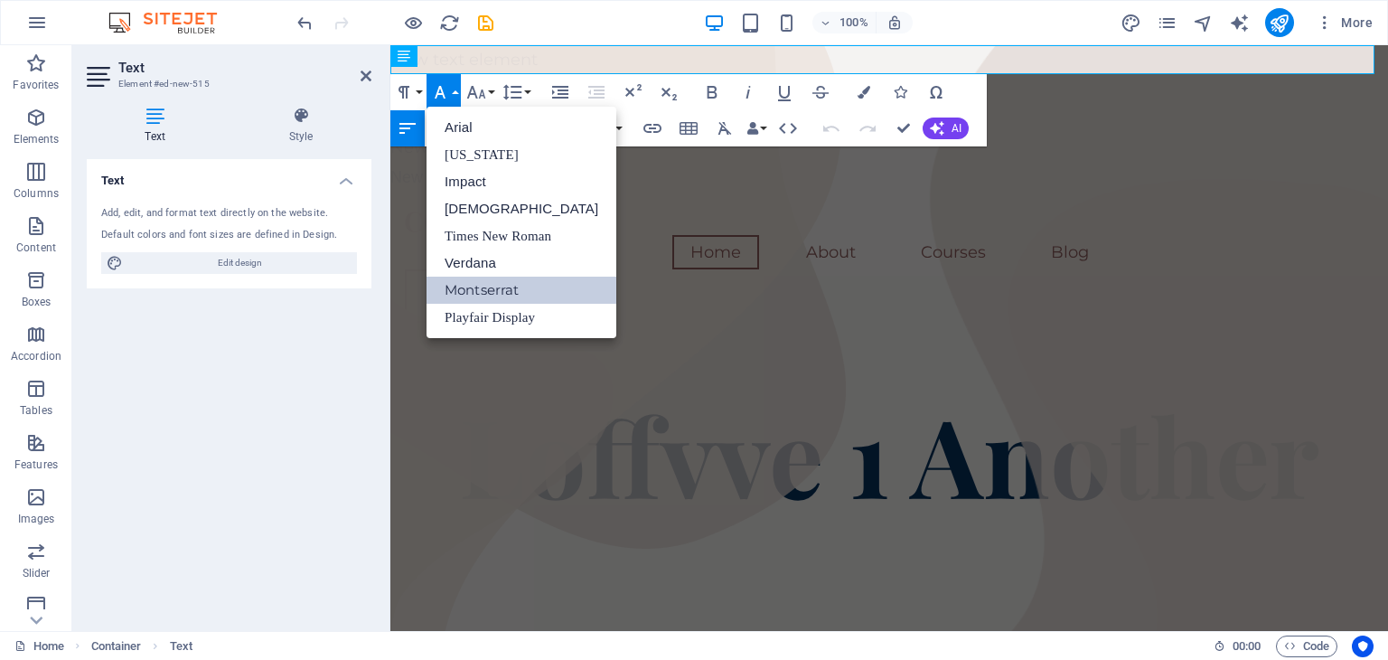
scroll to position [0, 0]
click at [487, 299] on link "Montserrat" at bounding box center [521, 289] width 190 height 27
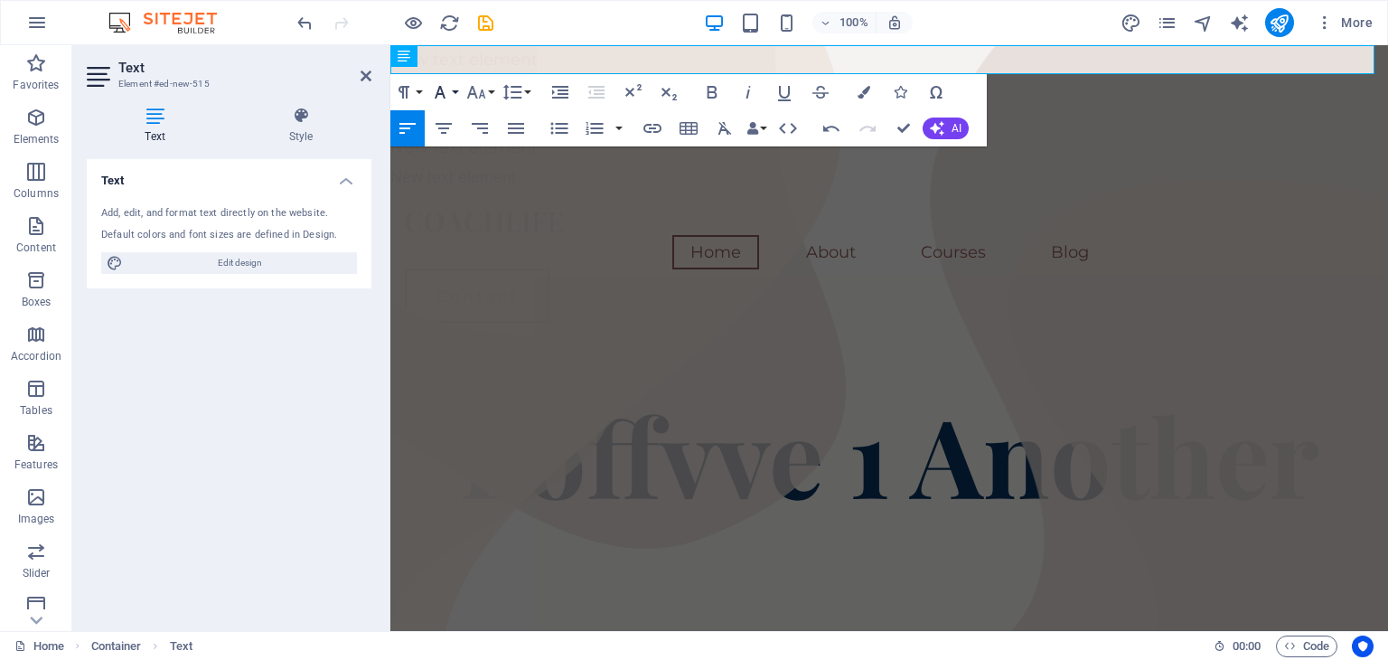
click at [444, 98] on icon "button" at bounding box center [440, 92] width 11 height 13
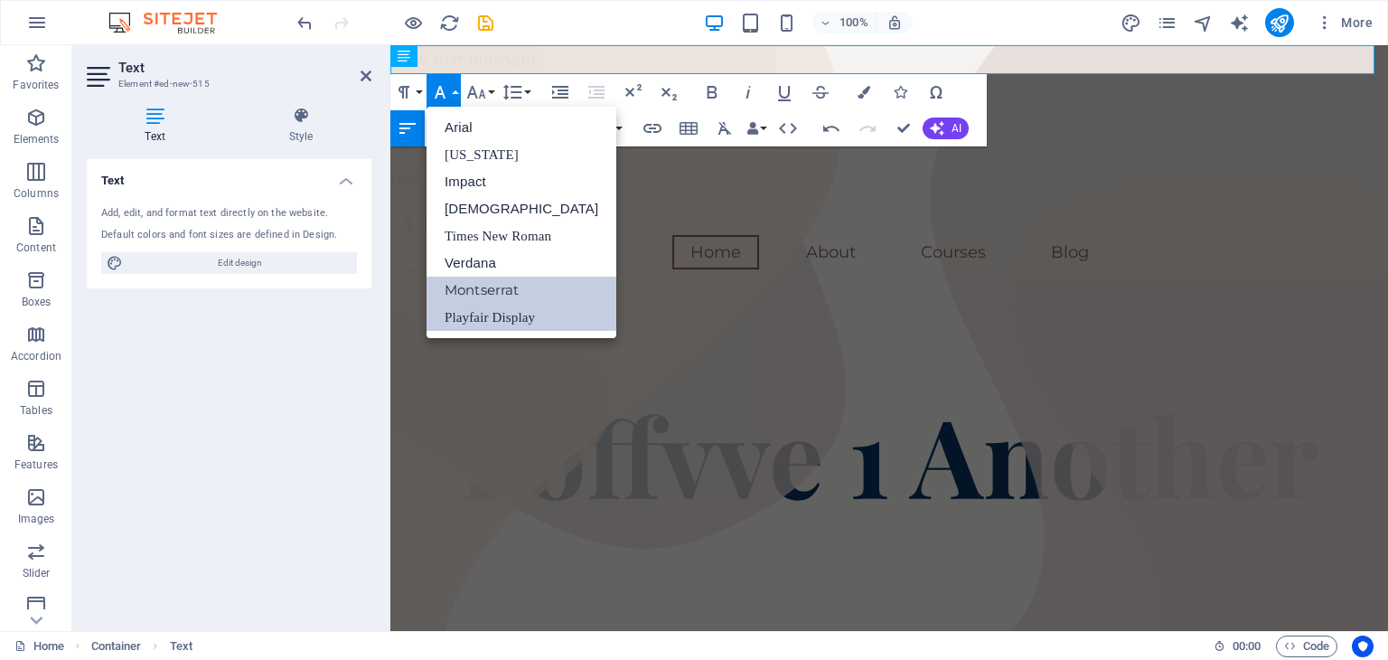
click at [481, 326] on link "Playfair Display" at bounding box center [521, 317] width 190 height 27
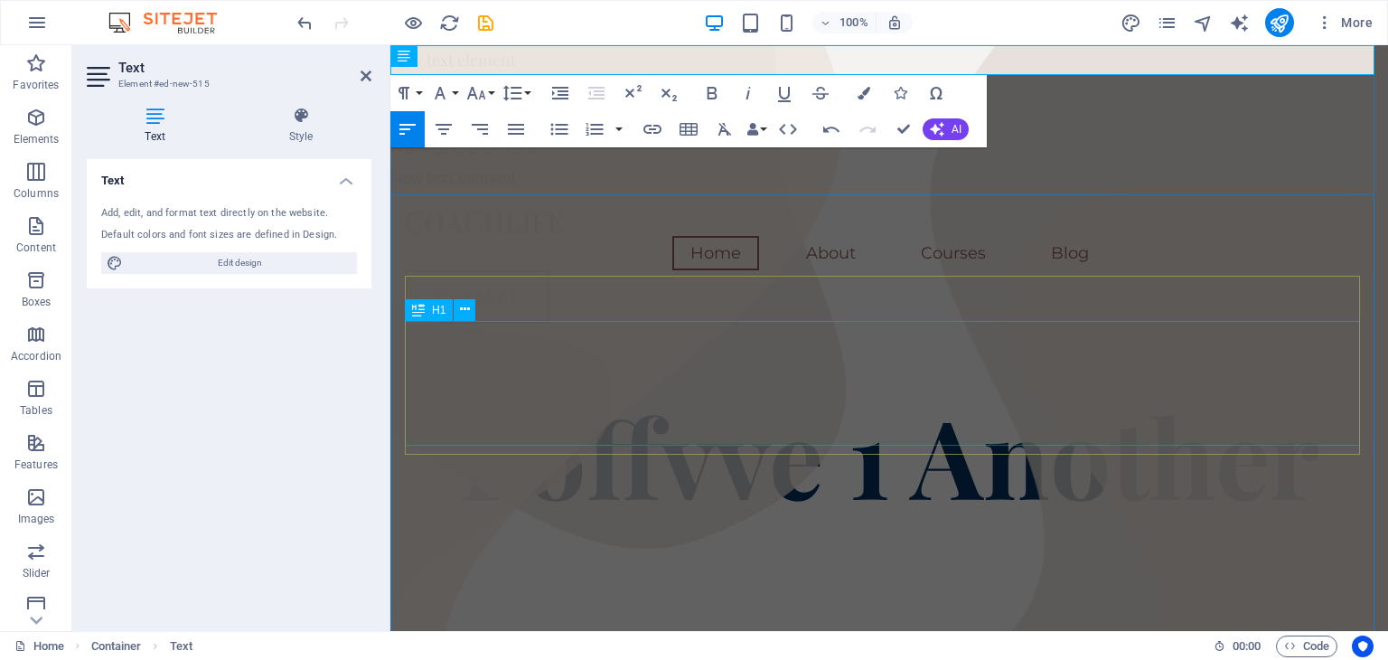
click at [572, 392] on div "Loffvve 1 Another" at bounding box center [889, 454] width 968 height 125
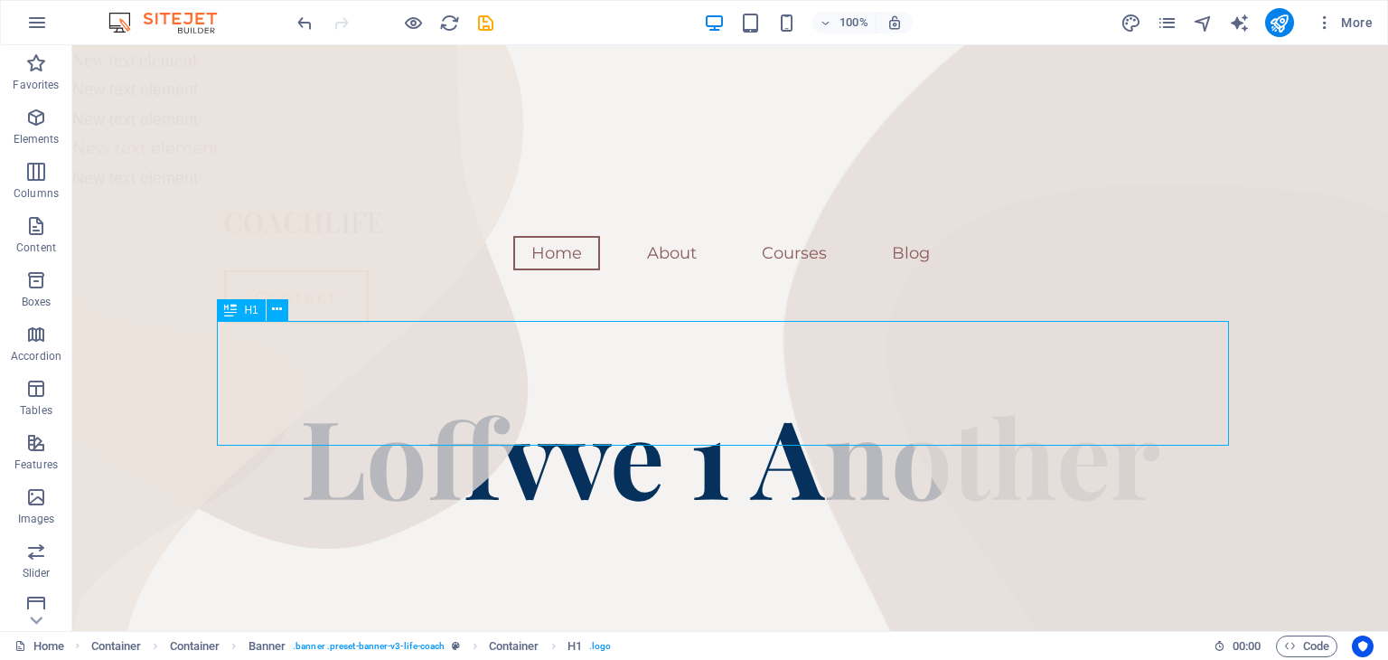
click at [557, 392] on div "Loffvve 1 Another" at bounding box center [730, 454] width 1012 height 125
click at [232, 312] on icon at bounding box center [230, 310] width 13 height 22
click at [248, 317] on div "H1" at bounding box center [241, 310] width 48 height 22
click at [278, 309] on icon at bounding box center [277, 309] width 10 height 19
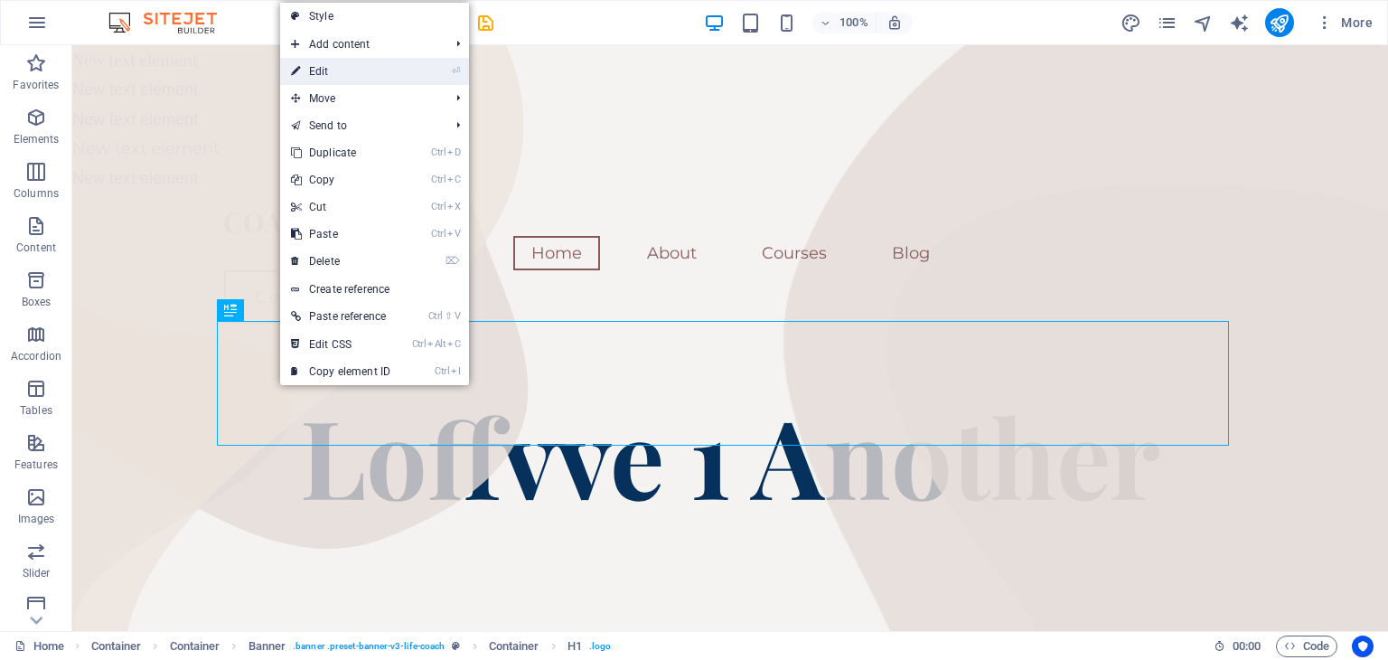
click at [324, 74] on link "⏎ Edit" at bounding box center [340, 71] width 121 height 27
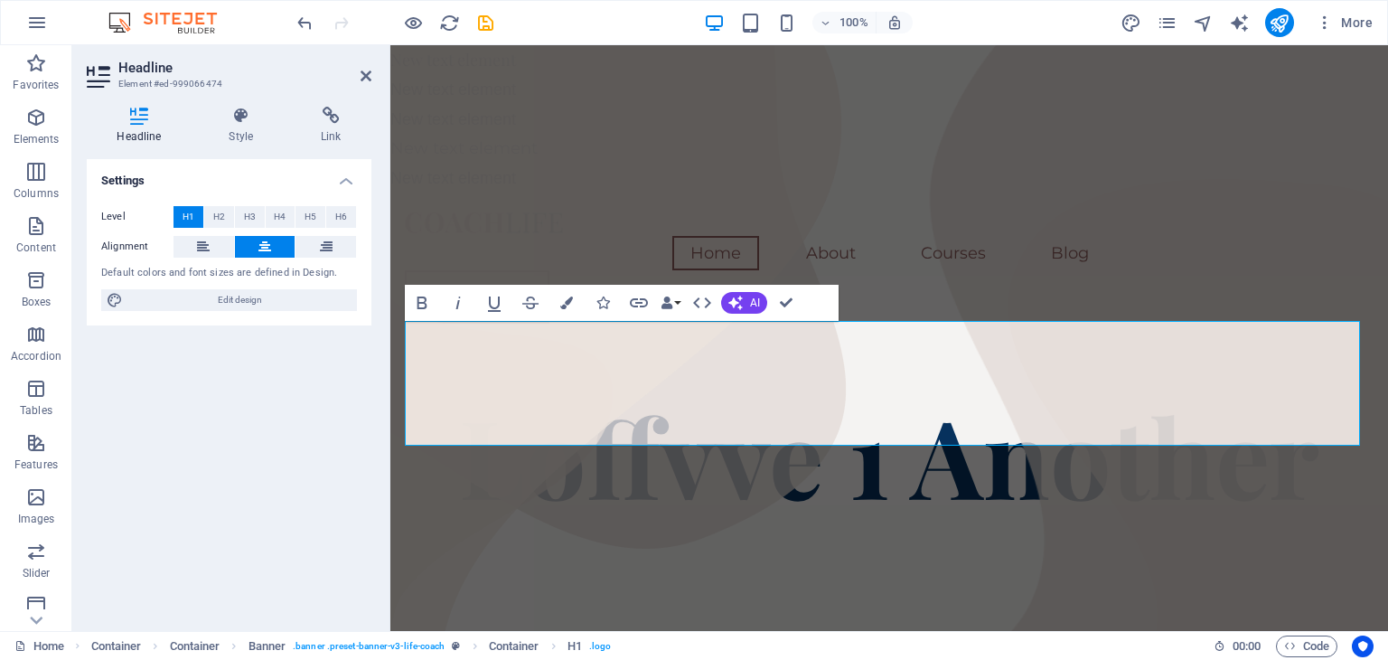
scroll to position [9, 0]
click at [257, 300] on span "Edit design" at bounding box center [239, 300] width 223 height 22
select select "px"
select select "400"
select select "px"
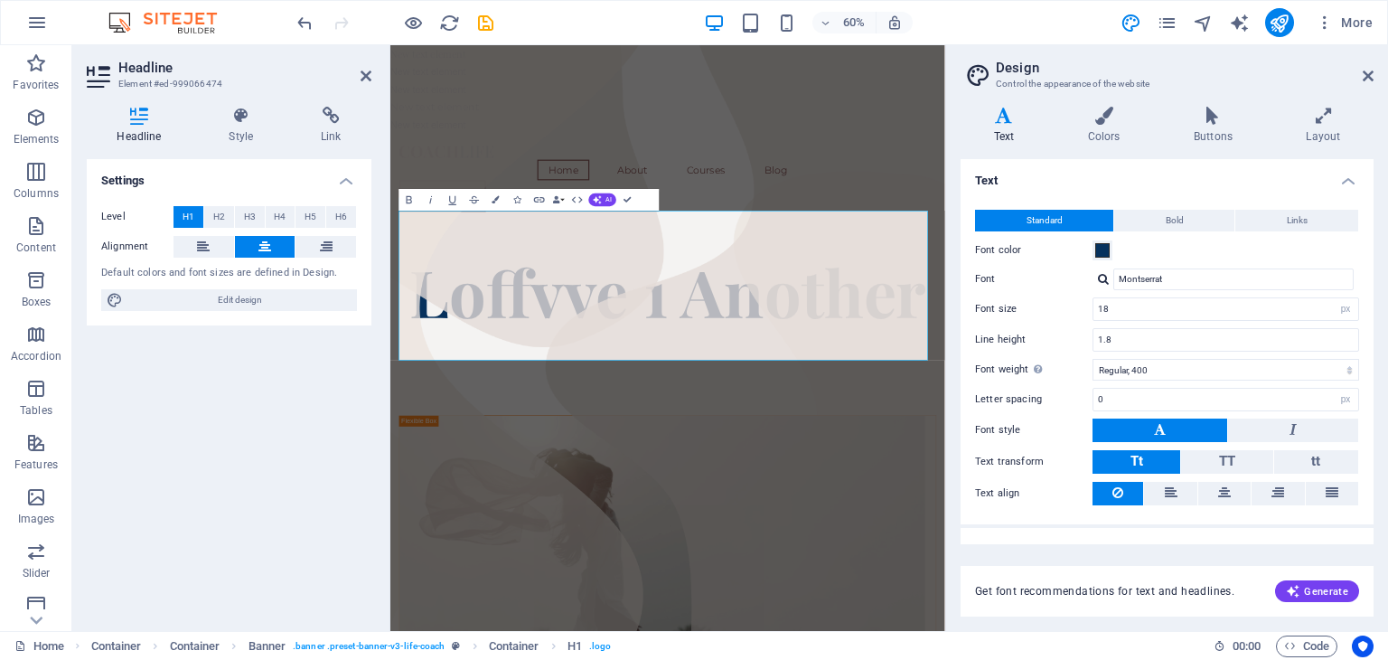
click at [1185, 426] on button at bounding box center [1159, 429] width 135 height 23
click at [1261, 423] on button at bounding box center [1293, 429] width 130 height 23
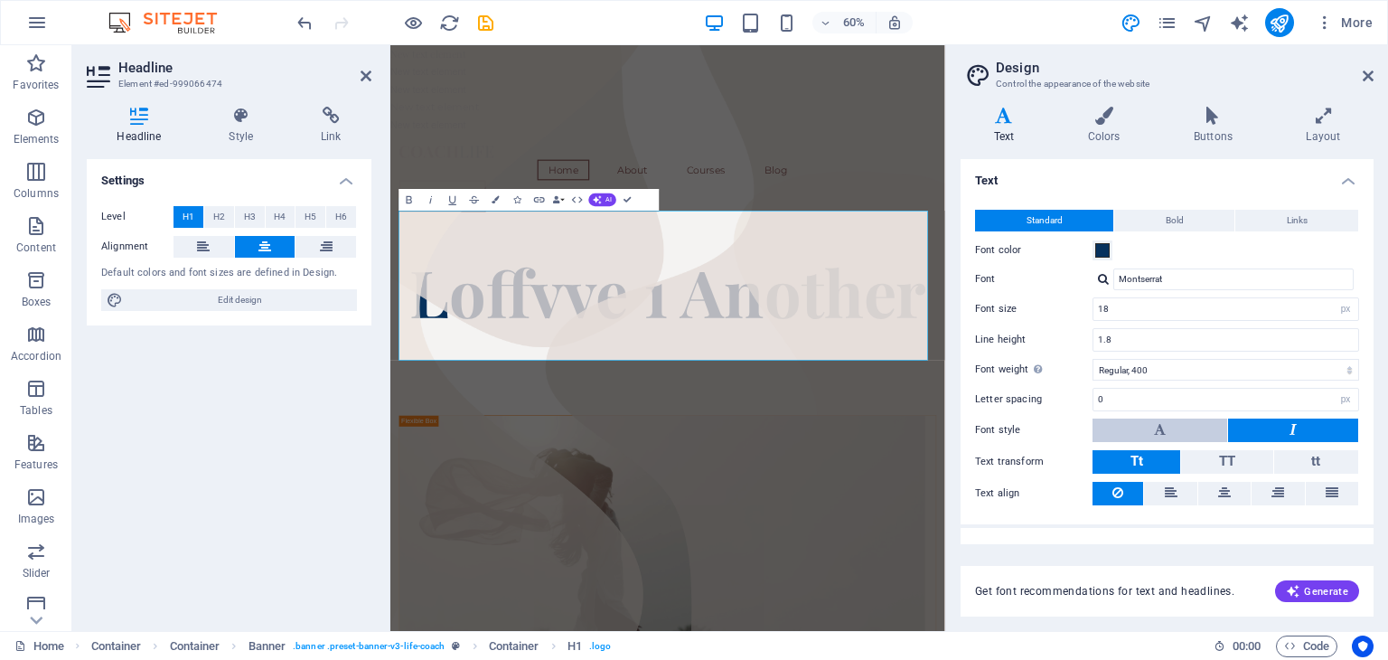
click at [1167, 429] on button at bounding box center [1159, 429] width 135 height 23
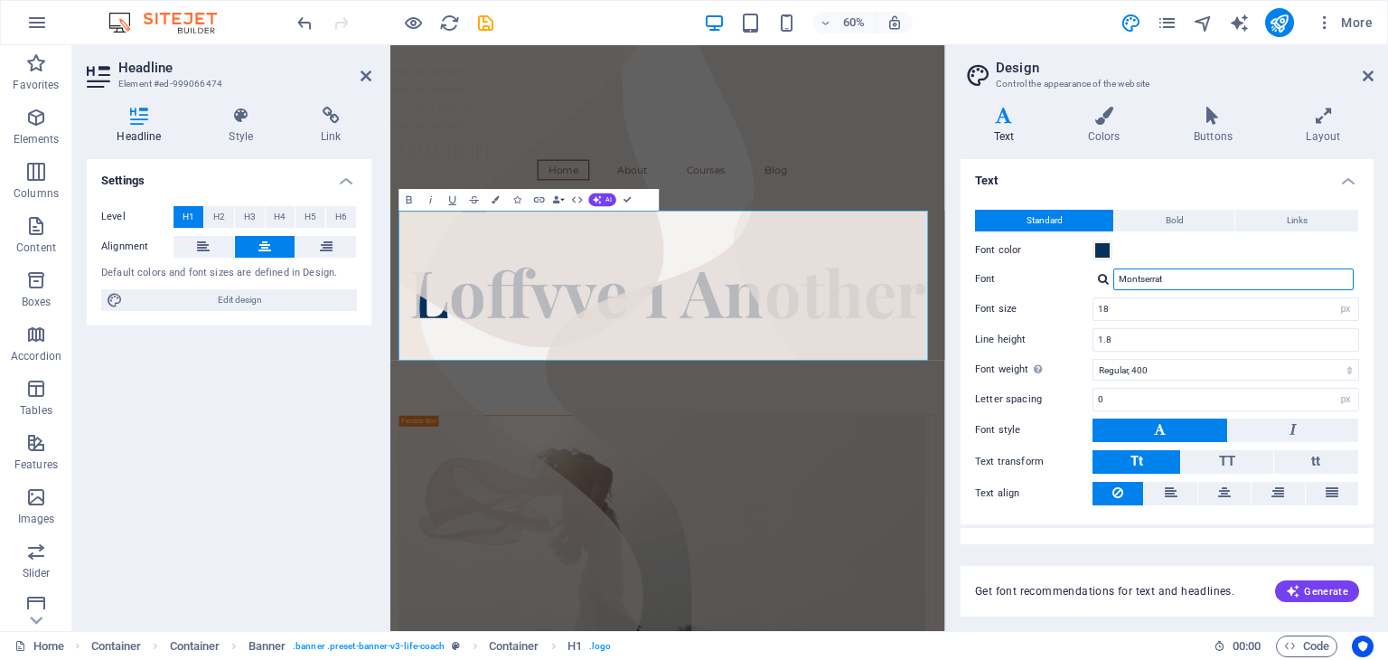
click at [1189, 279] on input "Montserrat" at bounding box center [1233, 279] width 240 height 22
type input "M"
type input "times roman"
click at [1103, 279] on div at bounding box center [1103, 279] width 11 height 12
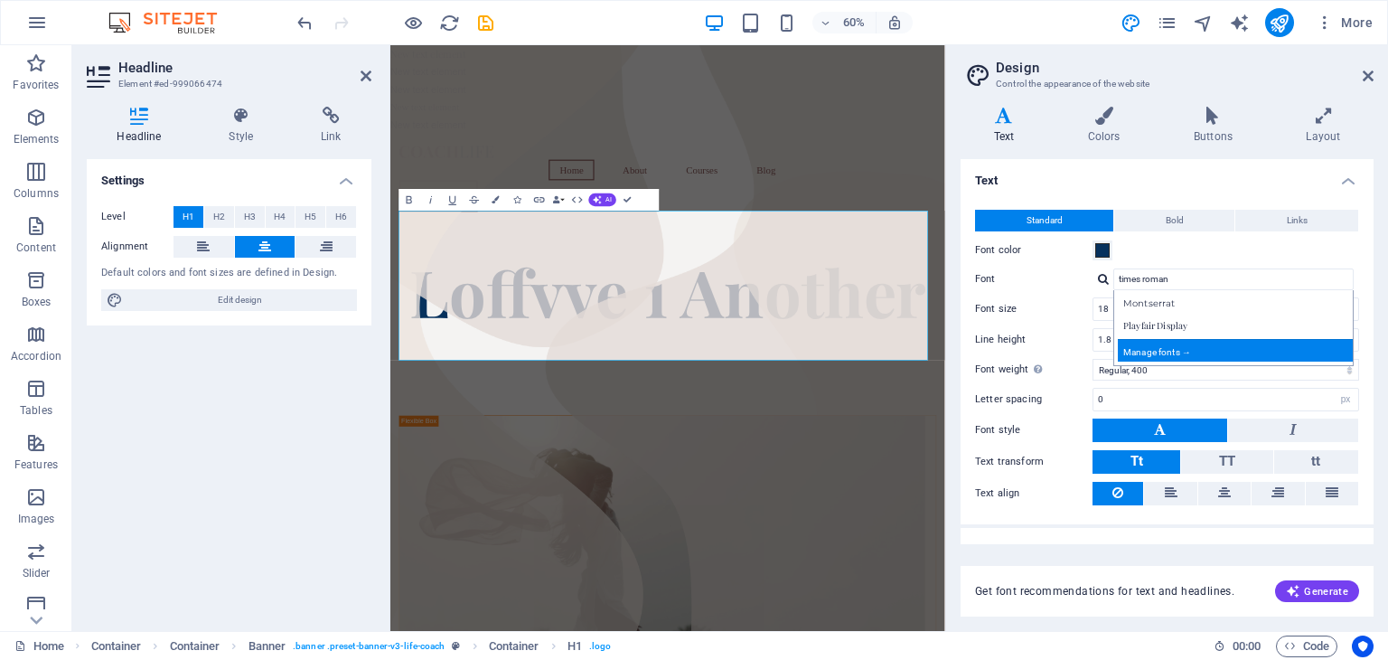
click at [1211, 355] on div "Manage fonts →" at bounding box center [1237, 350] width 239 height 23
select select "popularity"
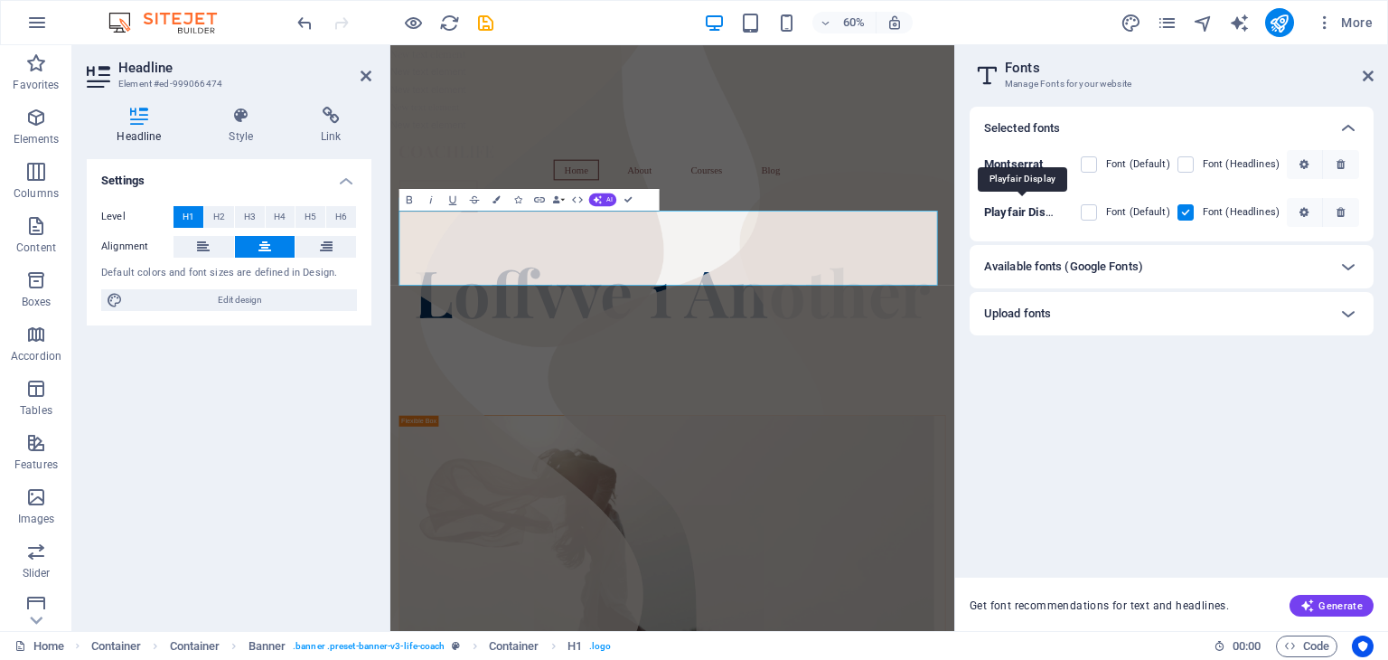
click at [1026, 212] on b "Playfair Display" at bounding box center [1025, 212] width 83 height 14
click at [1024, 211] on b "Playfair Display" at bounding box center [1025, 212] width 83 height 14
click at [1008, 164] on b "Montserrat" at bounding box center [1013, 164] width 59 height 14
click at [1010, 155] on div "Montserrat Font (Default) Font (Headlines)" at bounding box center [1171, 169] width 375 height 38
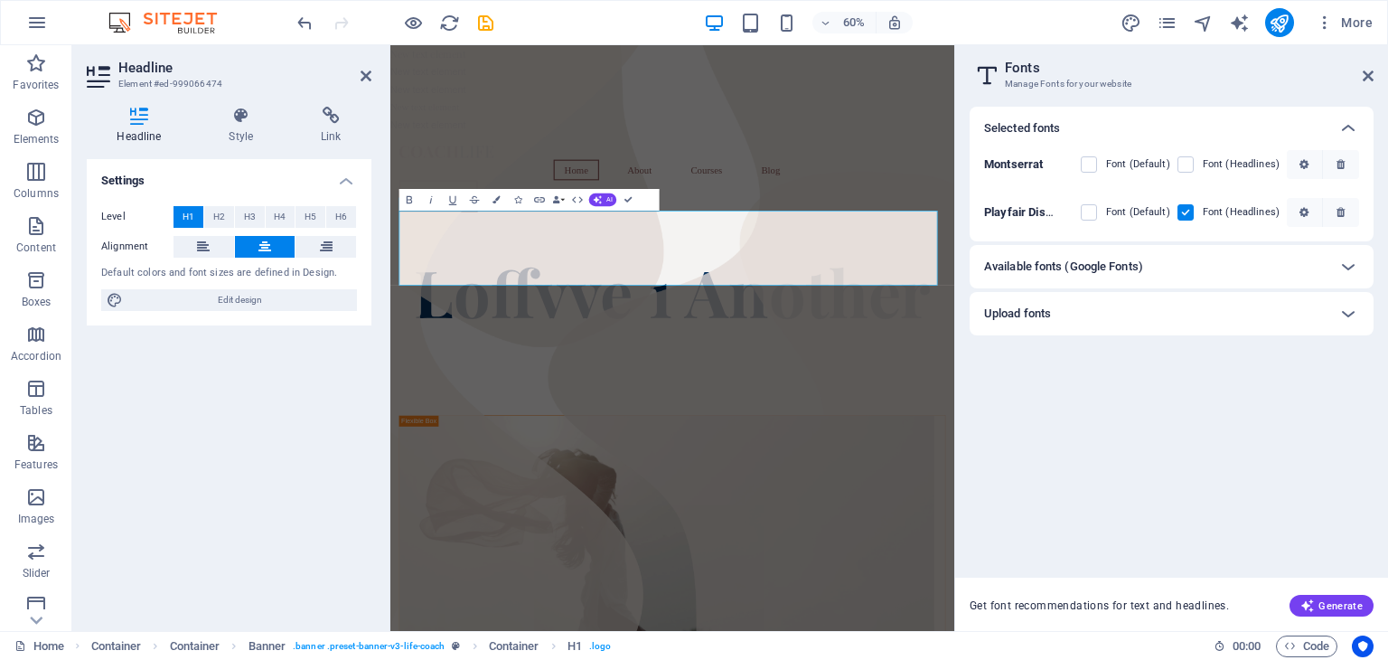
click at [1015, 160] on b "Montserrat" at bounding box center [1013, 164] width 59 height 14
click at [1033, 206] on b "Playfair Display" at bounding box center [1025, 212] width 83 height 14
click at [1091, 207] on label at bounding box center [1089, 212] width 16 height 16
click at [0, 0] on Display "checkbox" at bounding box center [0, 0] width 0 height 0
click at [1220, 260] on div "Available fonts (Google Fonts)" at bounding box center [1155, 267] width 342 height 22
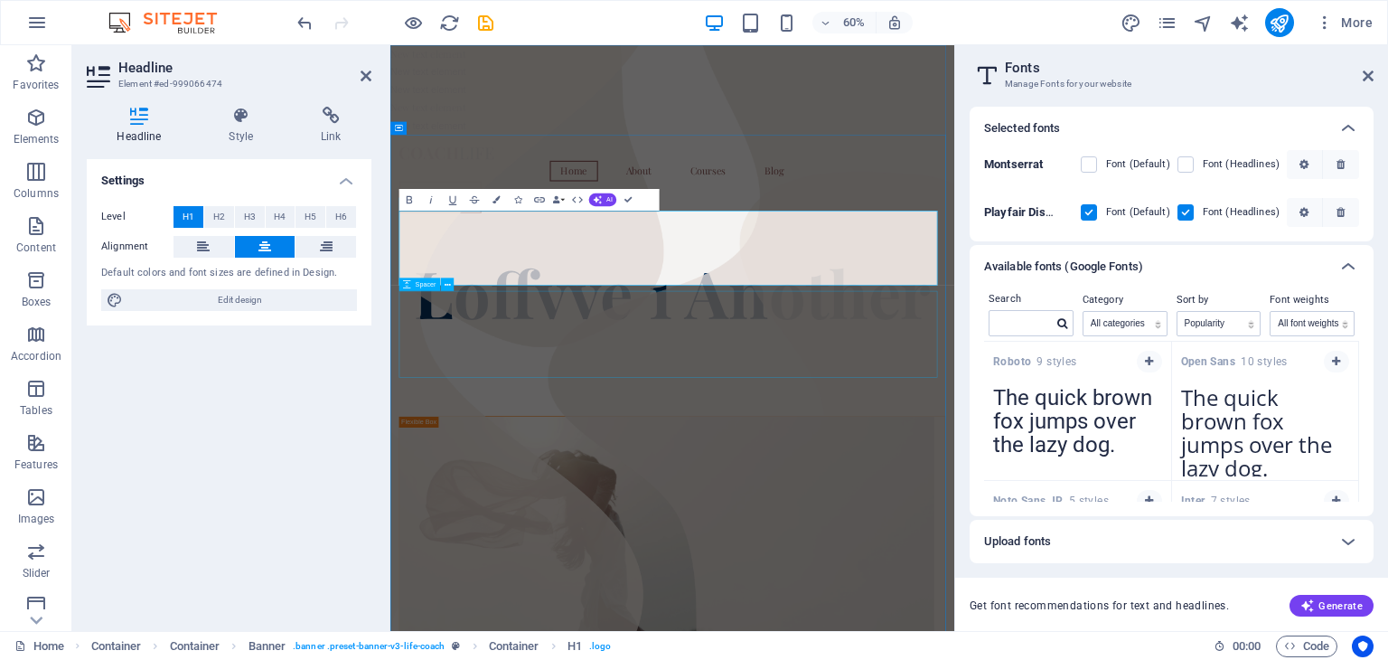
click at [1265, 521] on div at bounding box center [860, 591] width 911 height 145
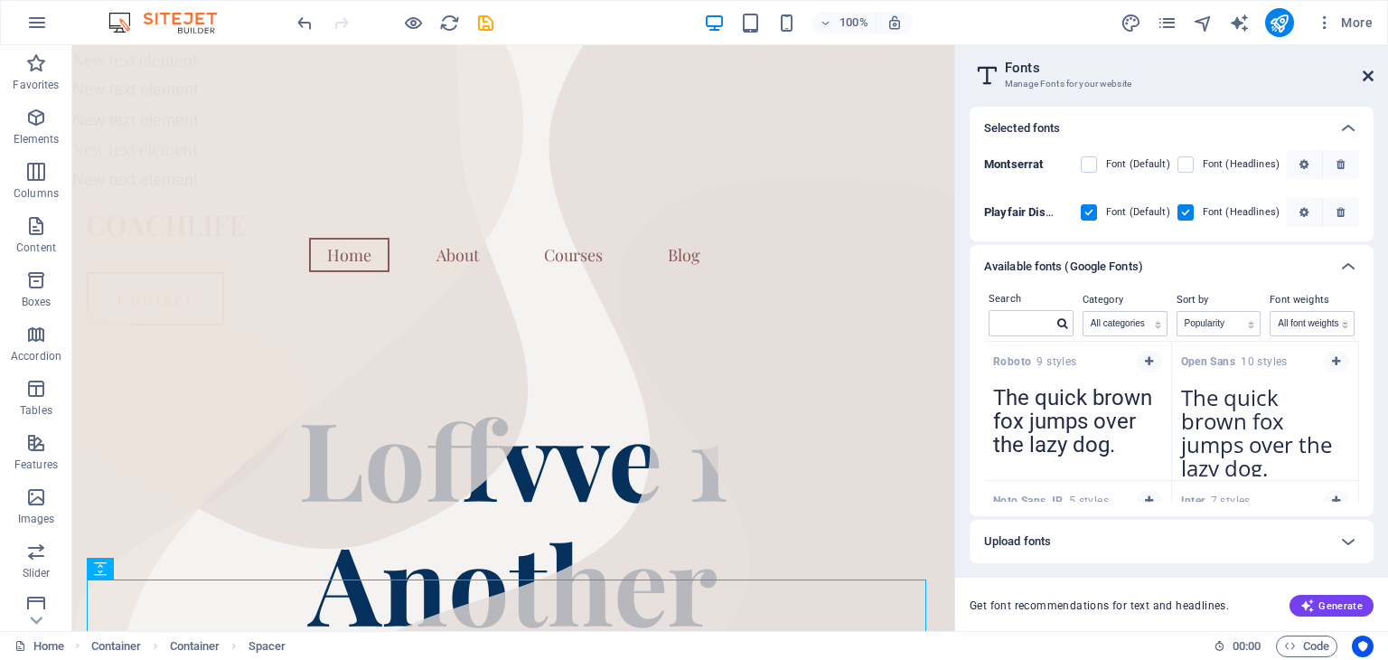
click at [1369, 72] on icon at bounding box center [1367, 76] width 11 height 14
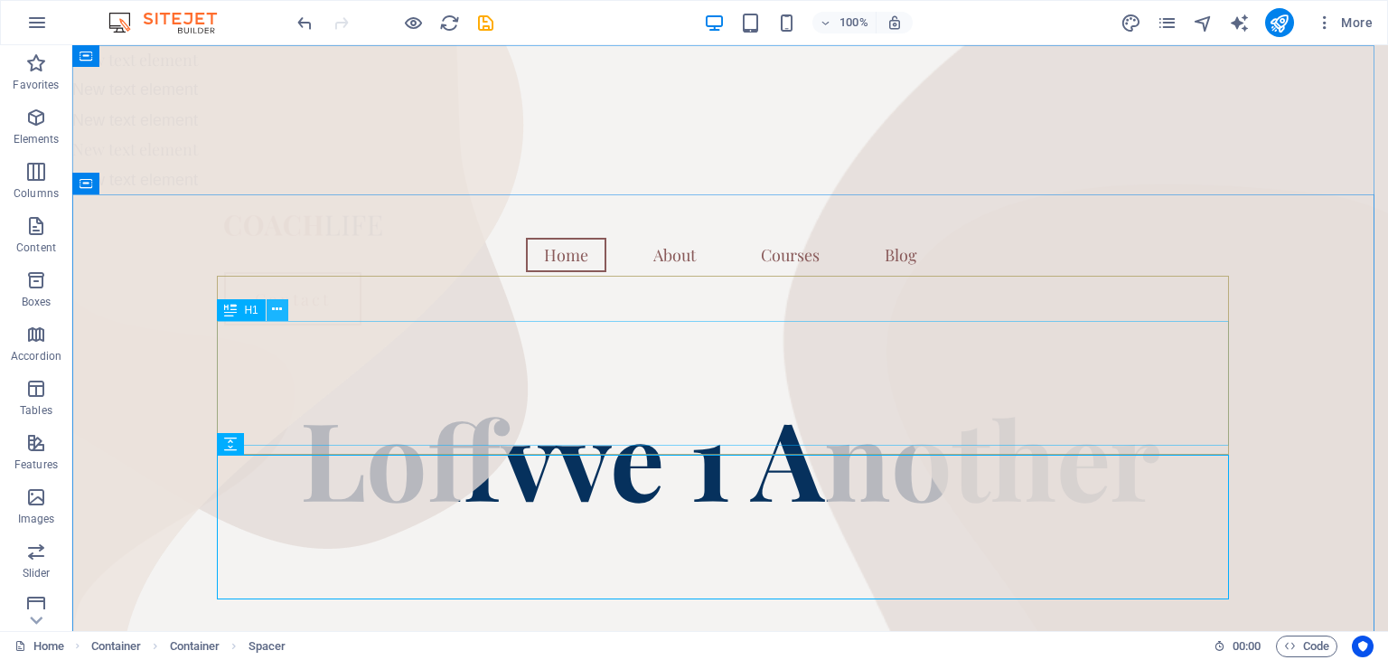
click at [278, 305] on icon at bounding box center [277, 309] width 10 height 19
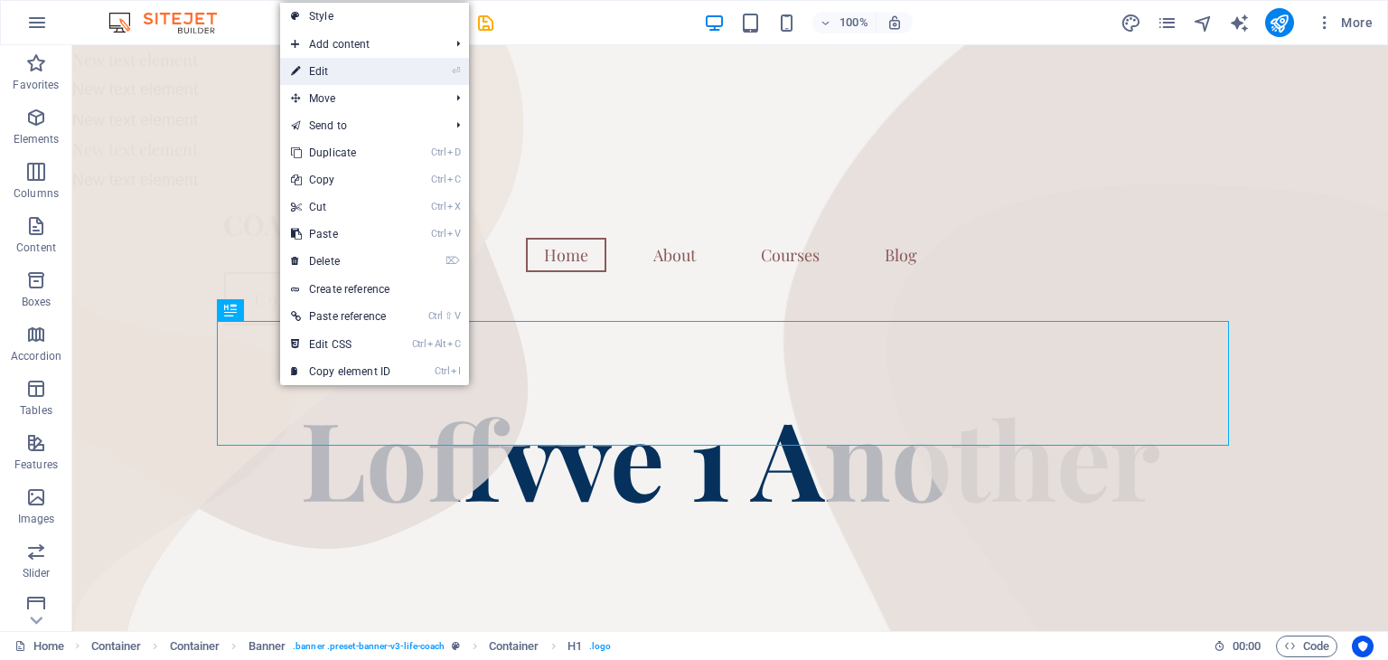
click at [354, 64] on link "⏎ Edit" at bounding box center [340, 71] width 121 height 27
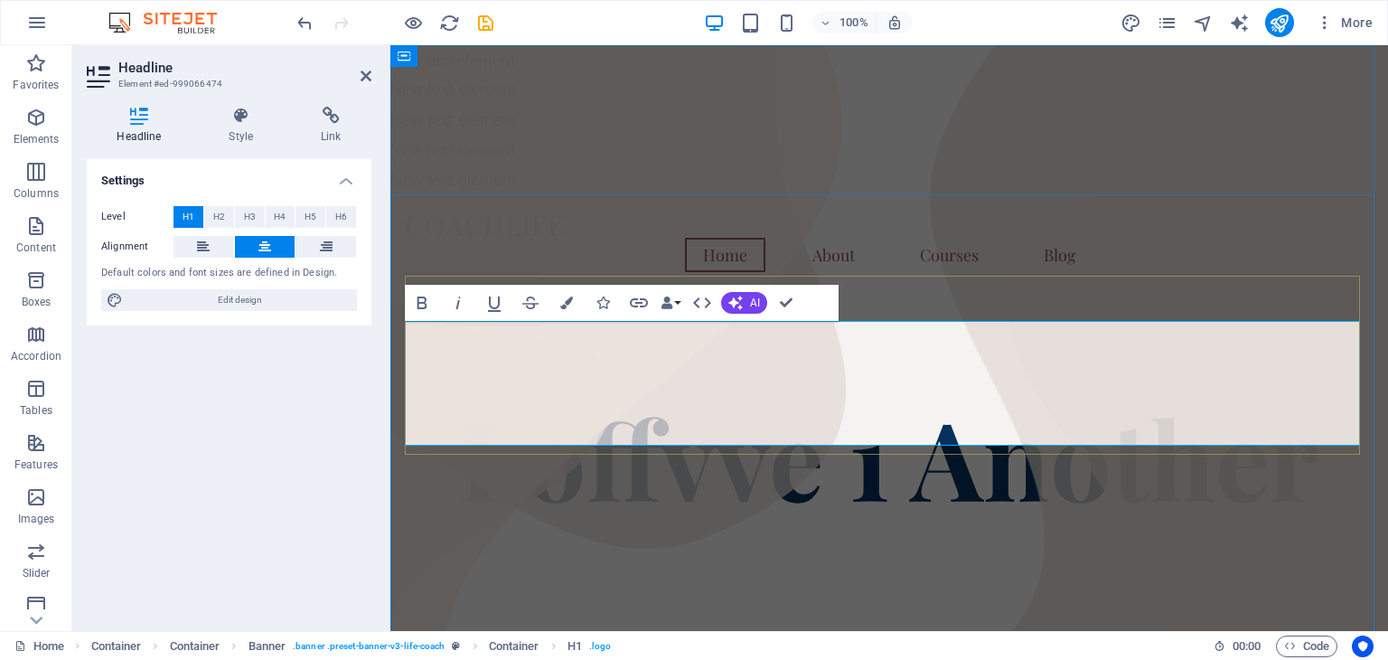
drag, startPoint x: 1008, startPoint y: 405, endPoint x: 956, endPoint y: 386, distance: 55.7
click at [956, 386] on span "Loffvve 1 Another" at bounding box center [889, 456] width 860 height 145
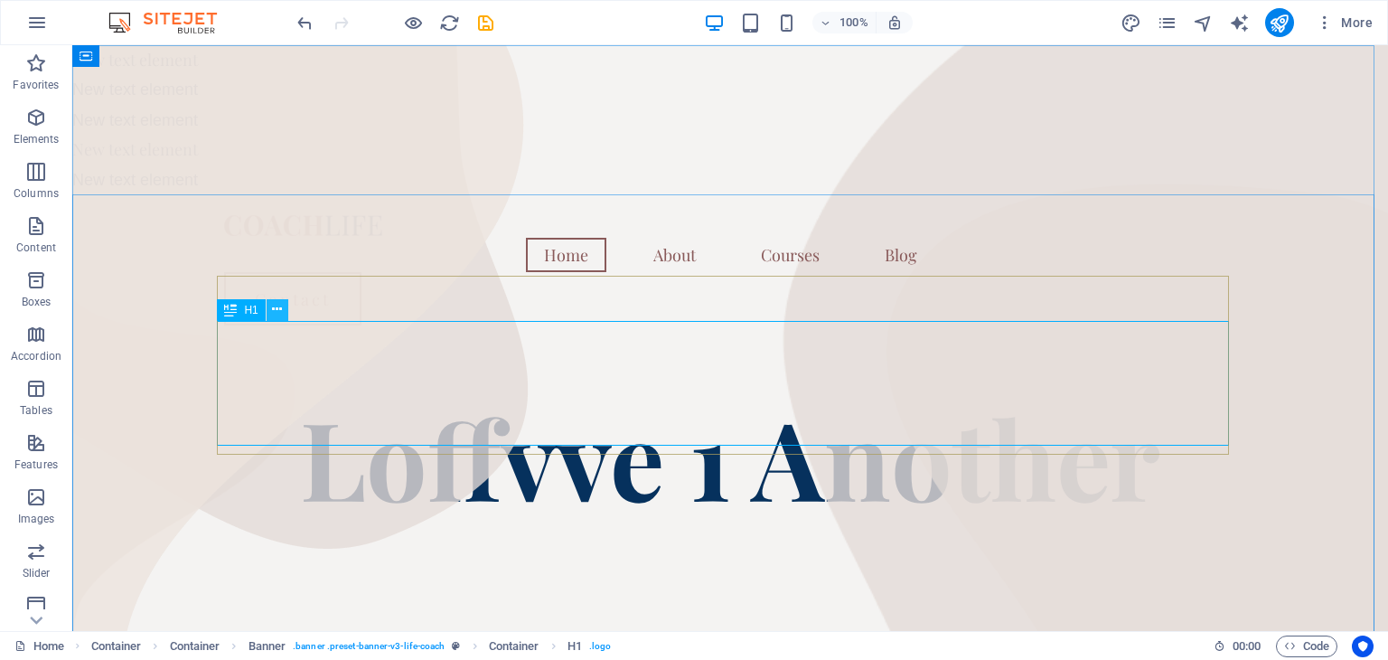
click at [276, 312] on icon at bounding box center [277, 309] width 10 height 19
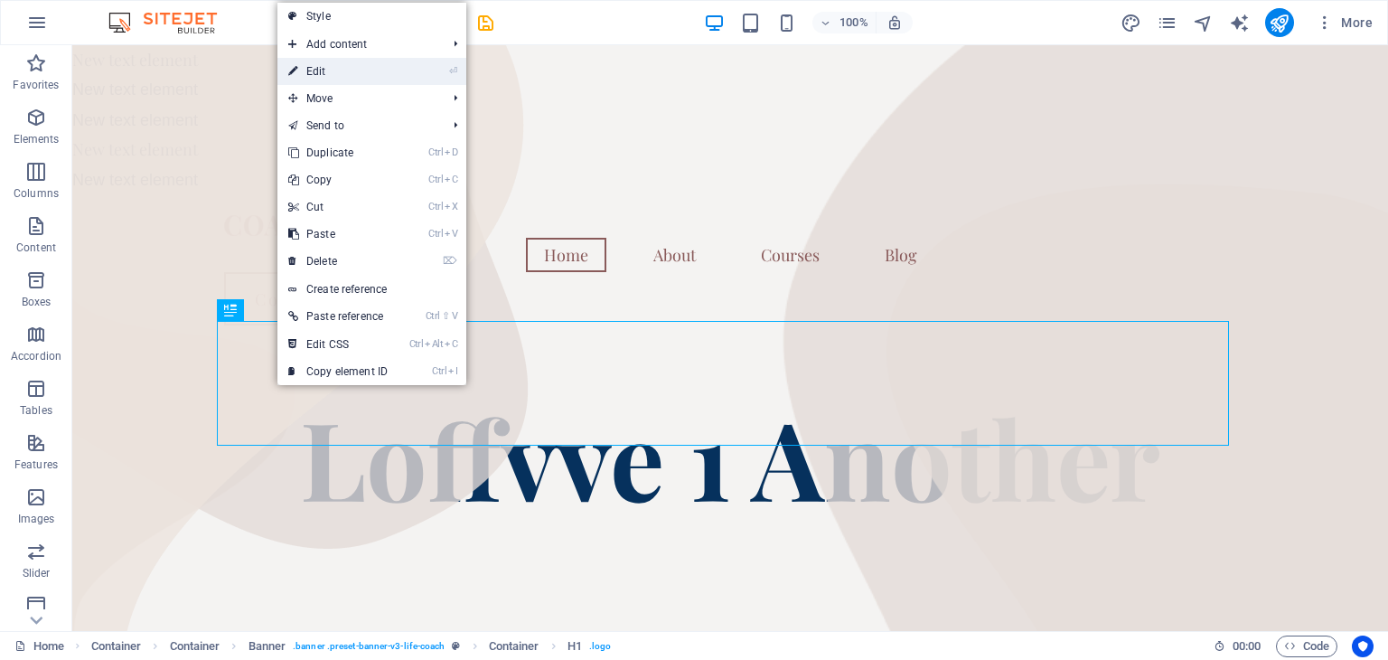
click at [313, 72] on link "⏎ Edit" at bounding box center [337, 71] width 121 height 27
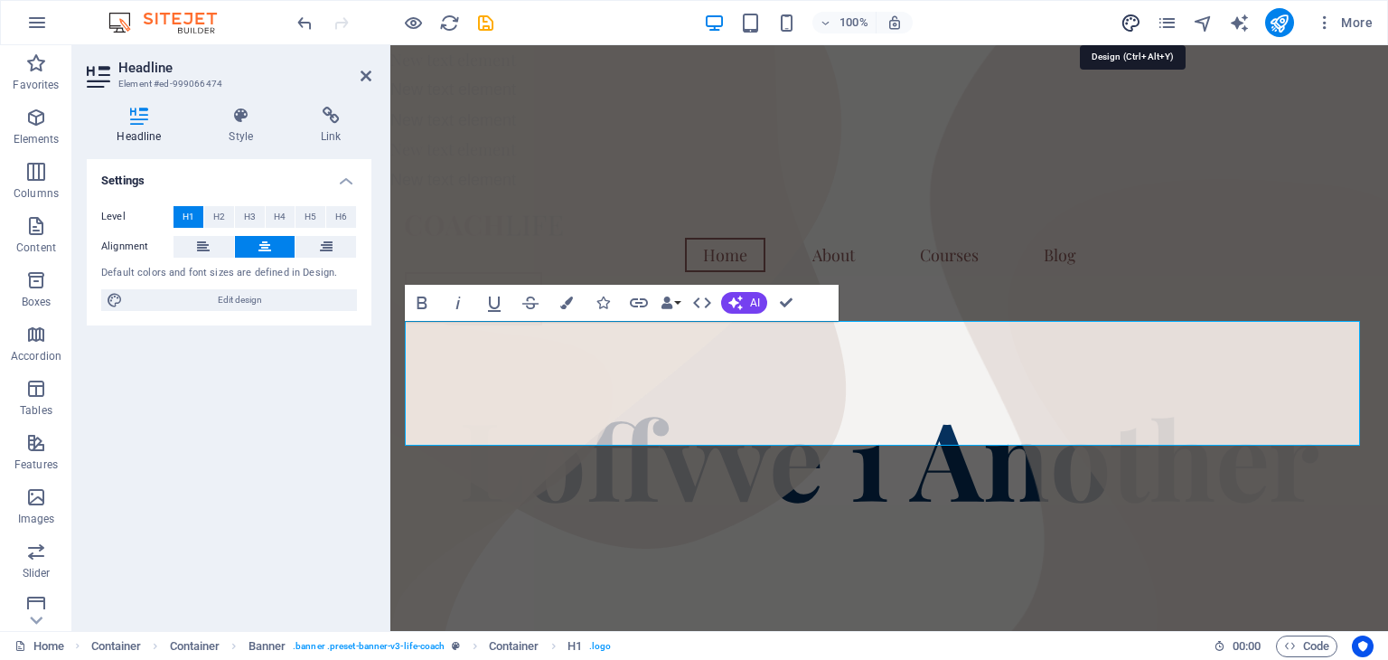
click at [1134, 19] on icon "design" at bounding box center [1130, 23] width 21 height 21
select select "px"
select select "400"
select select "px"
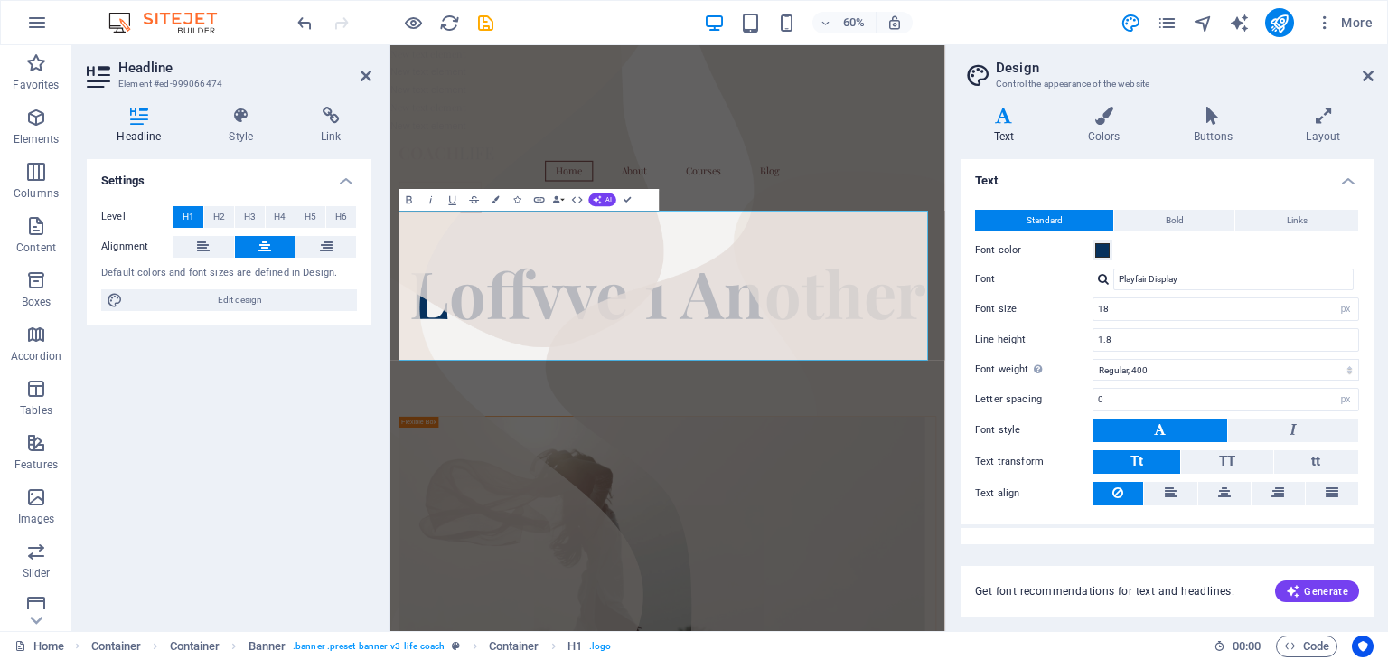
click at [1003, 130] on h4 "Text" at bounding box center [1007, 126] width 94 height 38
click at [1103, 277] on div at bounding box center [1103, 279] width 11 height 12
click at [1106, 277] on div at bounding box center [1103, 279] width 11 height 12
click at [1305, 594] on span "Generate" at bounding box center [1317, 591] width 62 height 14
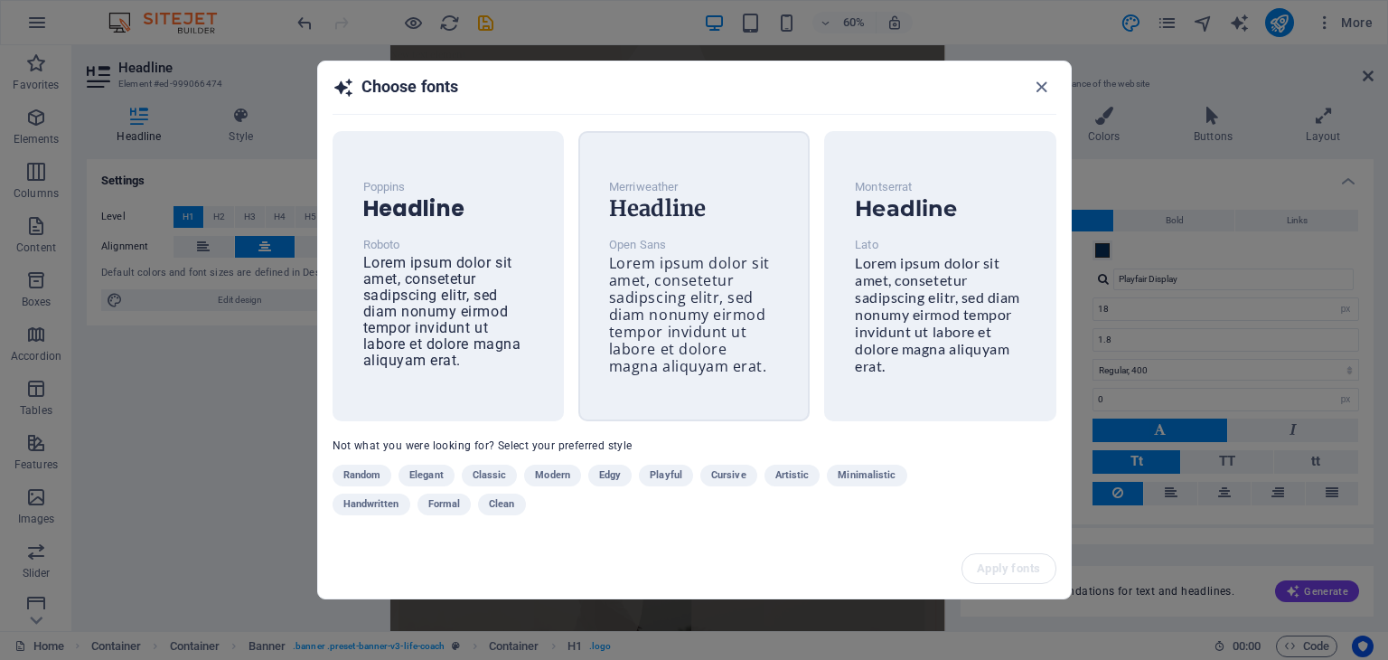
click at [664, 332] on span "Lorem ipsum dolor sit amet, consetetur sadipscing elitr, sed diam nonumy eirmod…" at bounding box center [689, 314] width 161 height 123
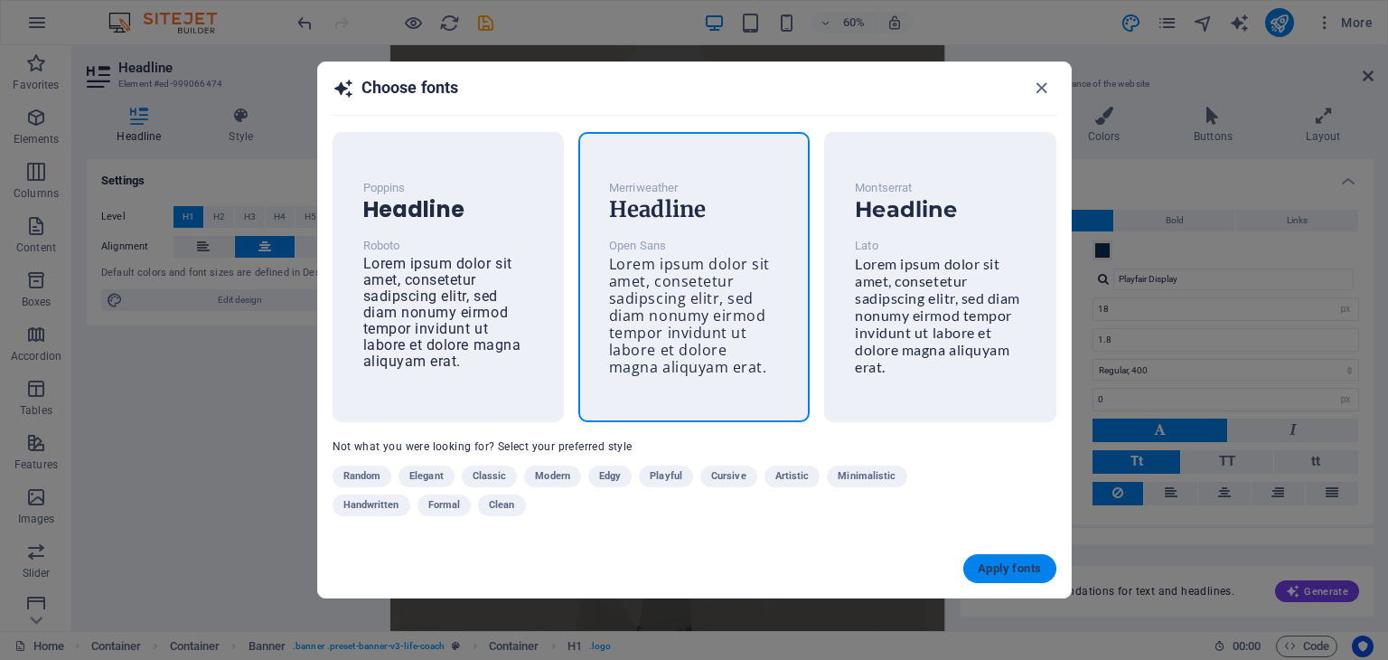
click at [1027, 578] on button "Apply fonts" at bounding box center [1009, 568] width 92 height 29
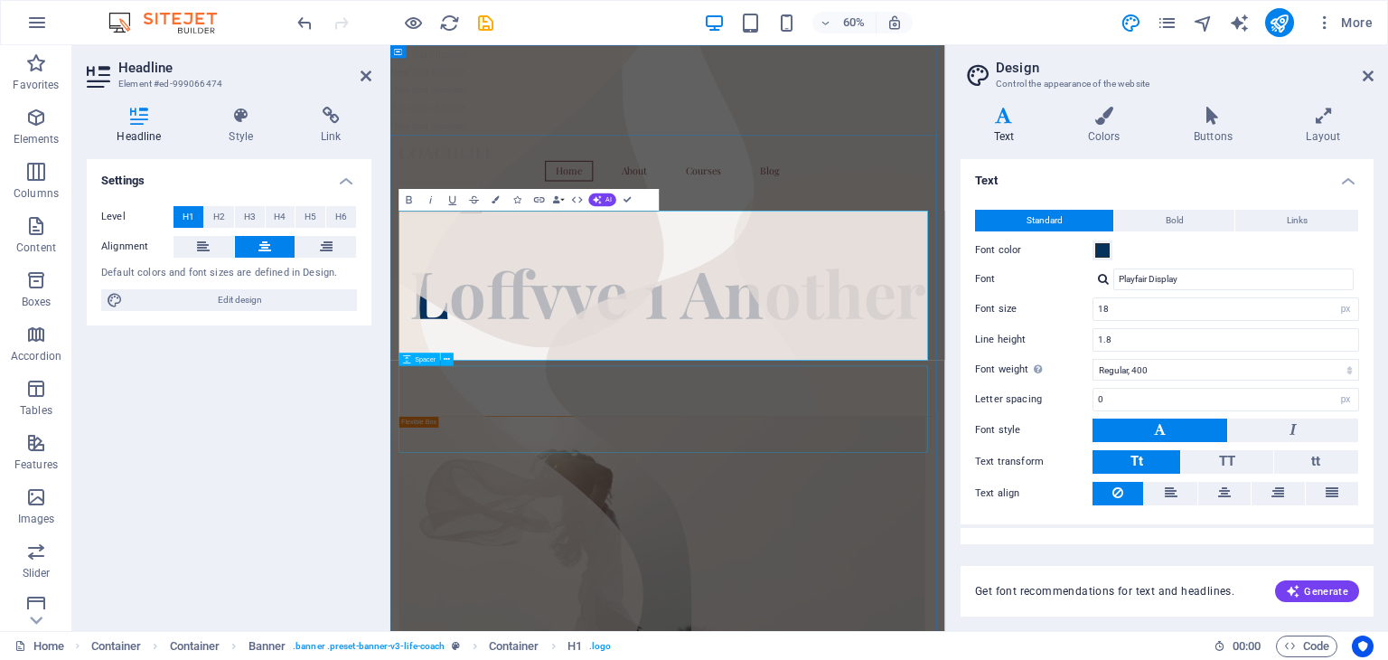
type input "Open Sans"
type input "16"
type input "1.6"
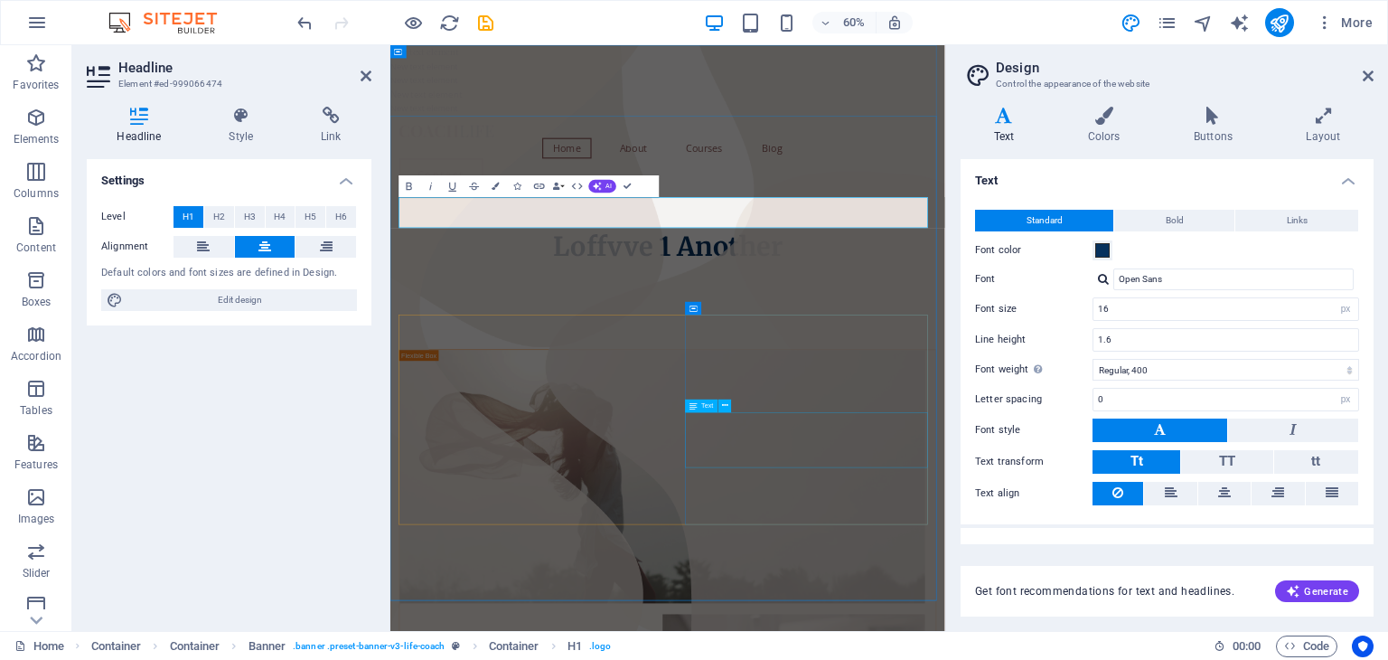
scroll to position [0, 0]
click at [797, 353] on span "Loffvve 1 Another" at bounding box center [852, 380] width 382 height 54
click at [1369, 73] on icon at bounding box center [1367, 76] width 11 height 14
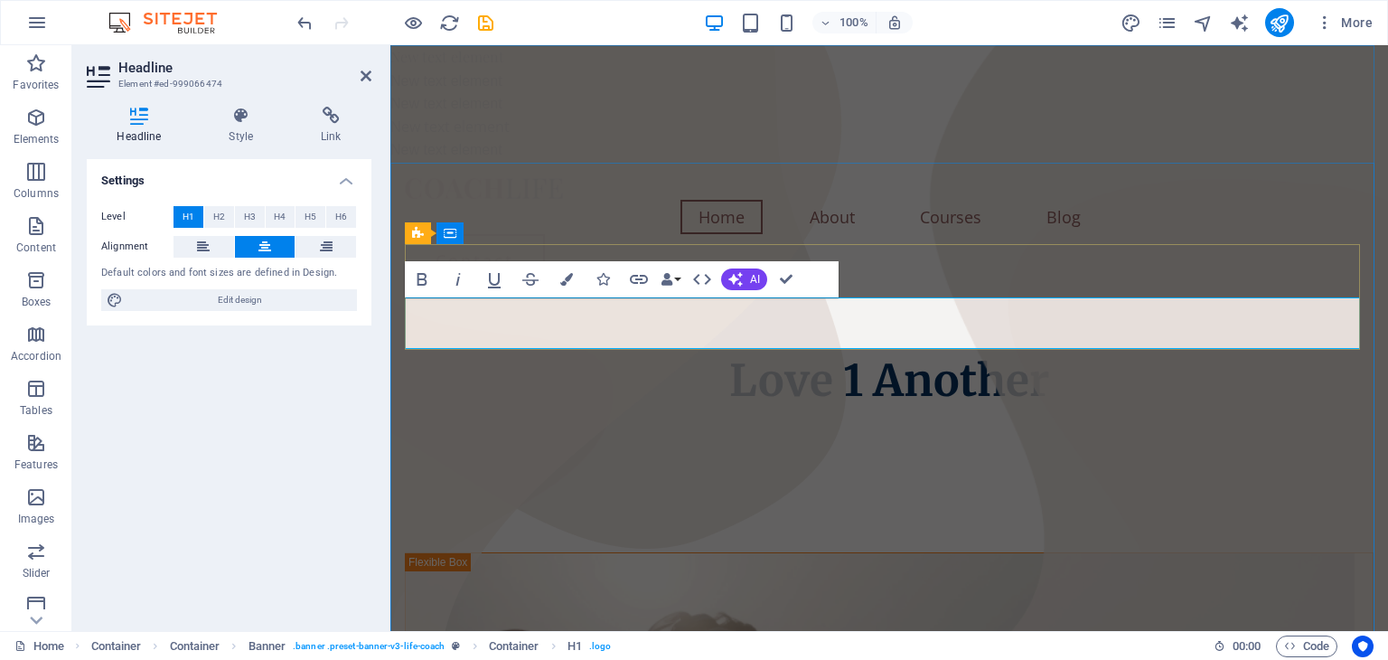
click at [1064, 355] on h1 "Love 1 Another" at bounding box center [889, 381] width 968 height 52
click at [362, 80] on icon at bounding box center [365, 76] width 11 height 14
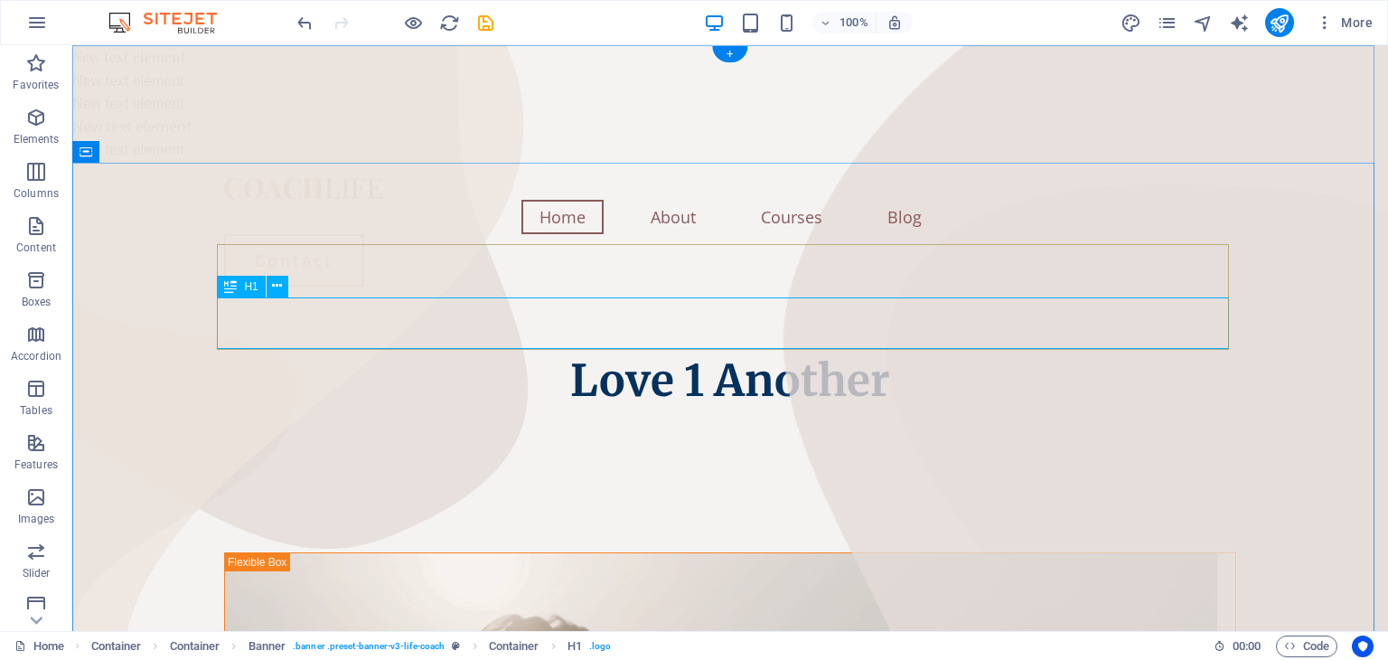
click at [893, 355] on div "Love 1 Another" at bounding box center [730, 381] width 1012 height 52
click at [278, 291] on icon at bounding box center [277, 285] width 10 height 19
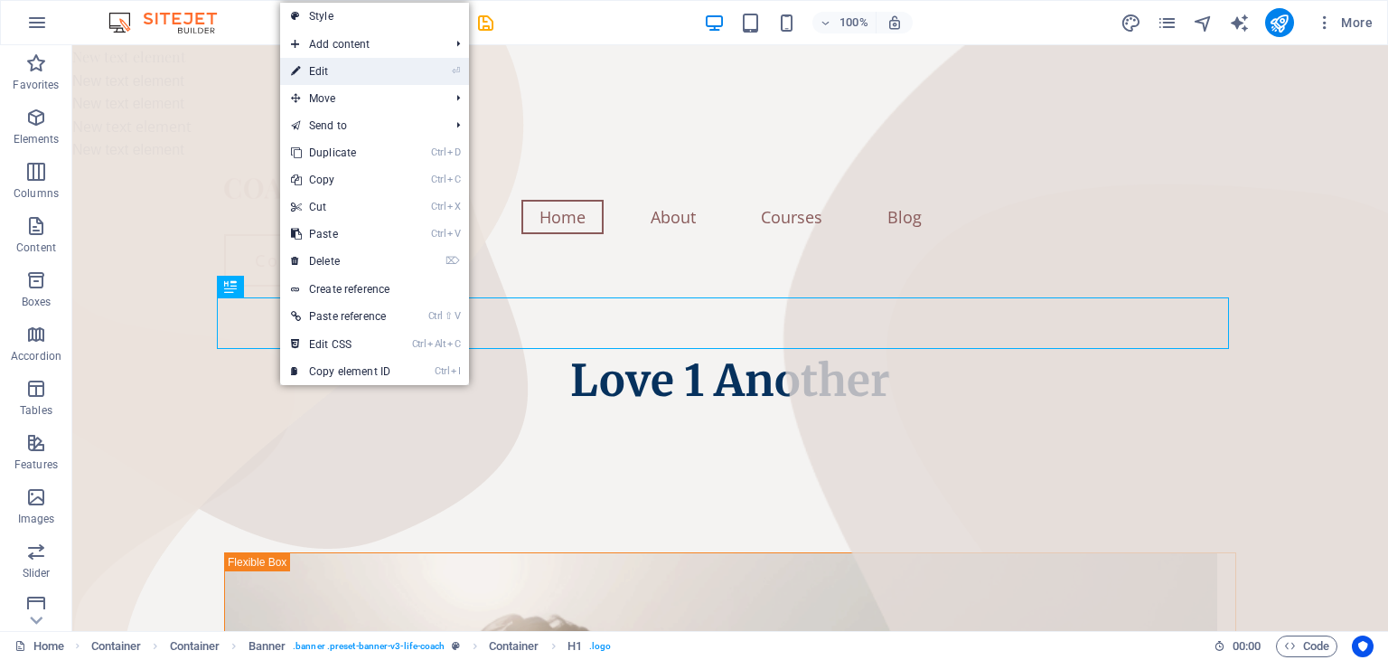
click at [315, 69] on link "⏎ Edit" at bounding box center [340, 71] width 121 height 27
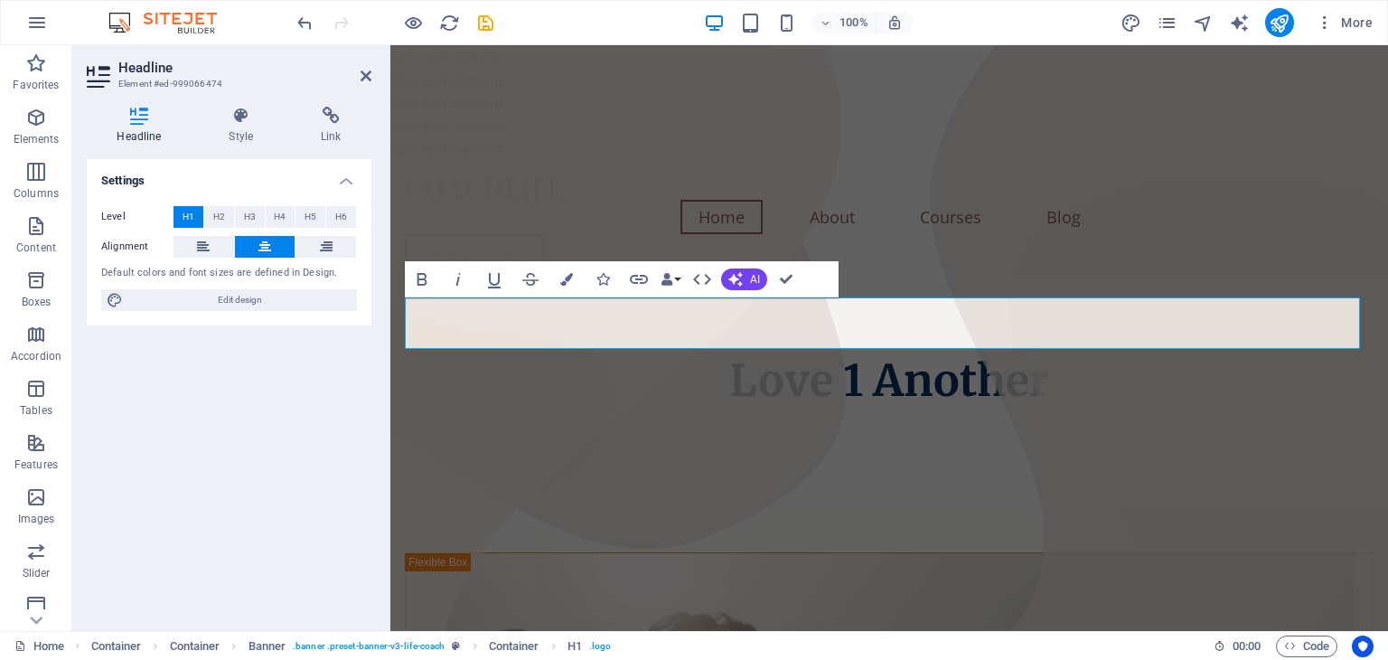
click at [719, 289] on div "Bold Italic Underline Strikethrough Colors Icons Link Data Bindings Company Fir…" at bounding box center [604, 279] width 398 height 36
click at [749, 271] on button "AI" at bounding box center [744, 279] width 46 height 22
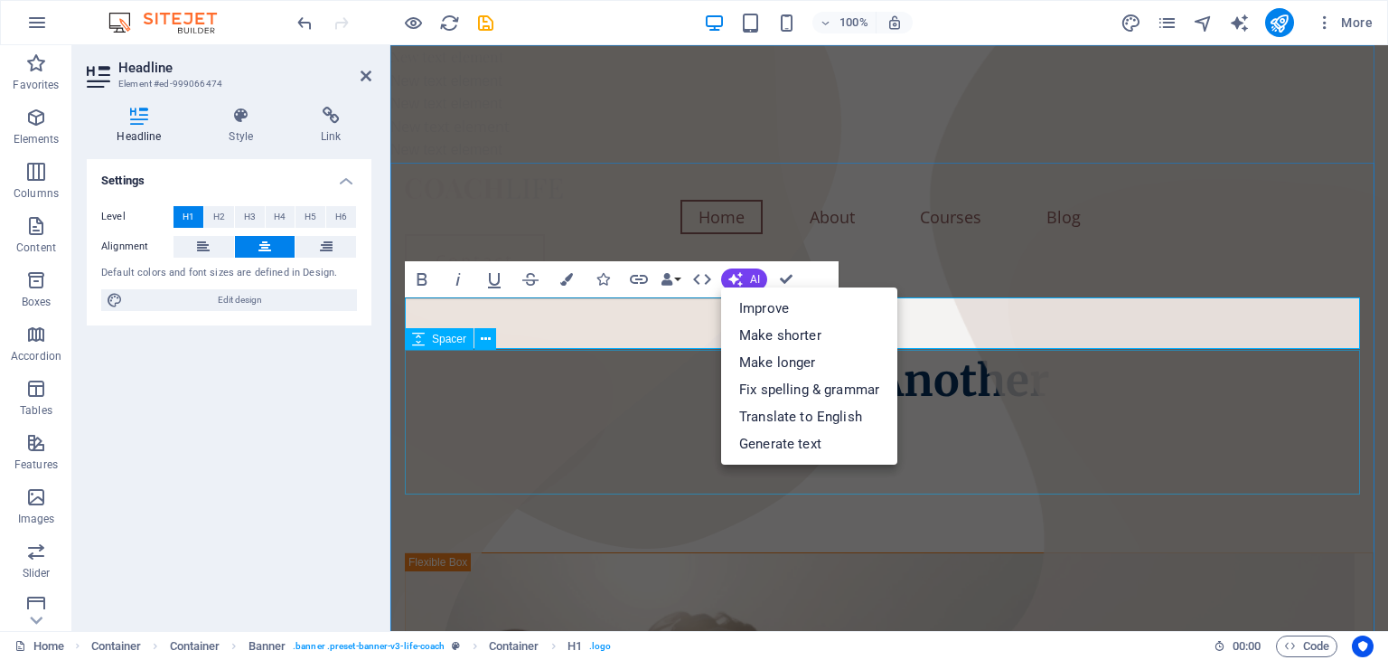
click at [946, 424] on div at bounding box center [889, 479] width 968 height 145
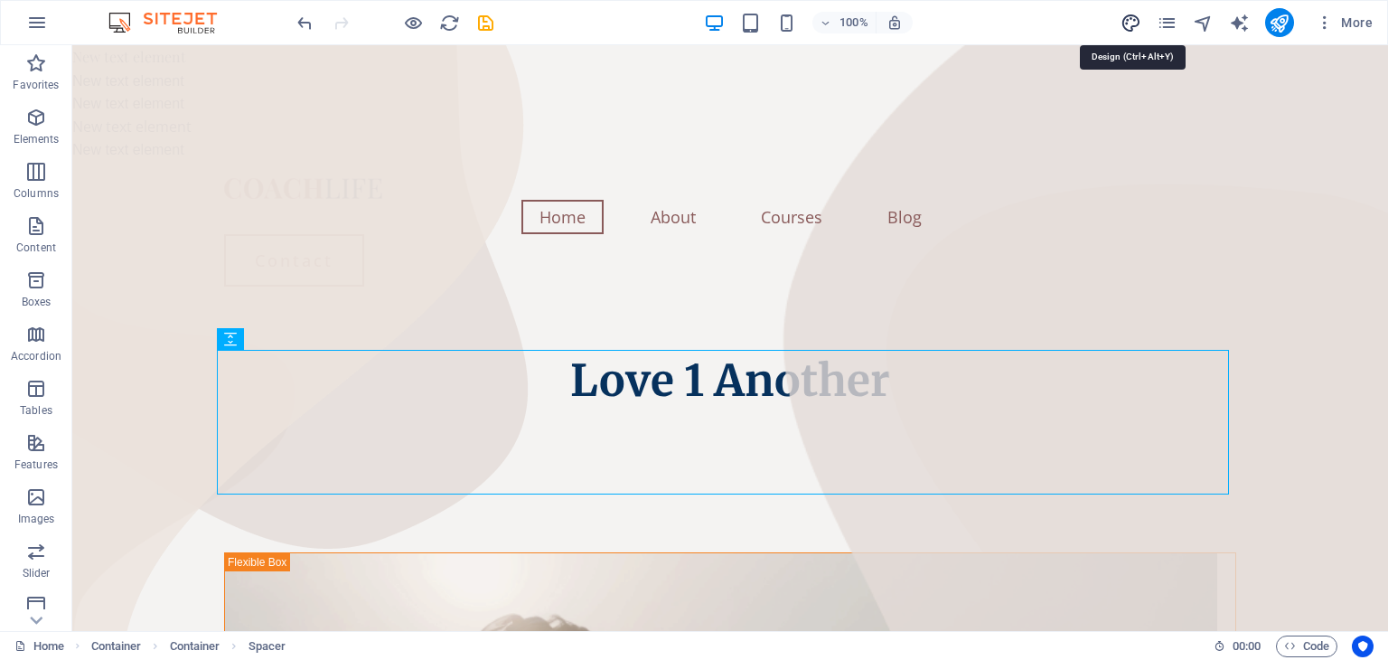
click at [1123, 28] on icon "design" at bounding box center [1130, 23] width 21 height 21
select select "px"
select select "400"
select select "px"
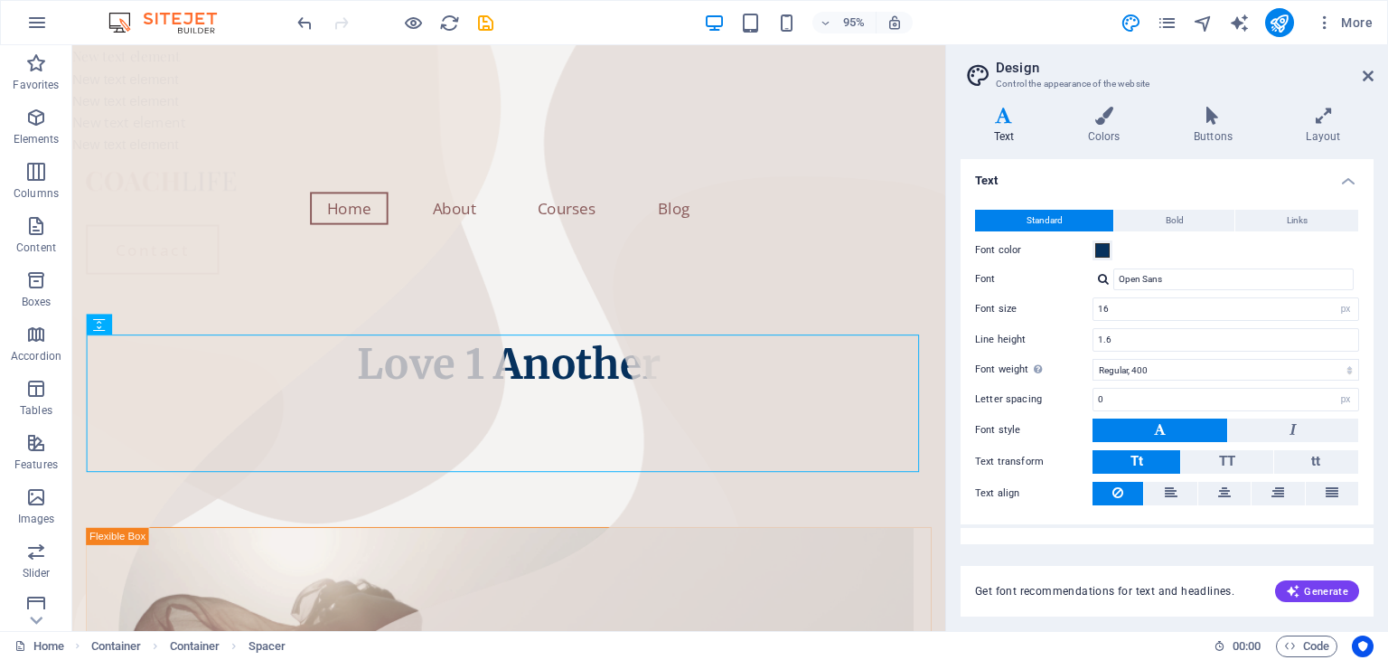
click at [1008, 126] on h4 "Text" at bounding box center [1007, 126] width 94 height 38
click at [1317, 586] on span "Generate" at bounding box center [1317, 591] width 62 height 14
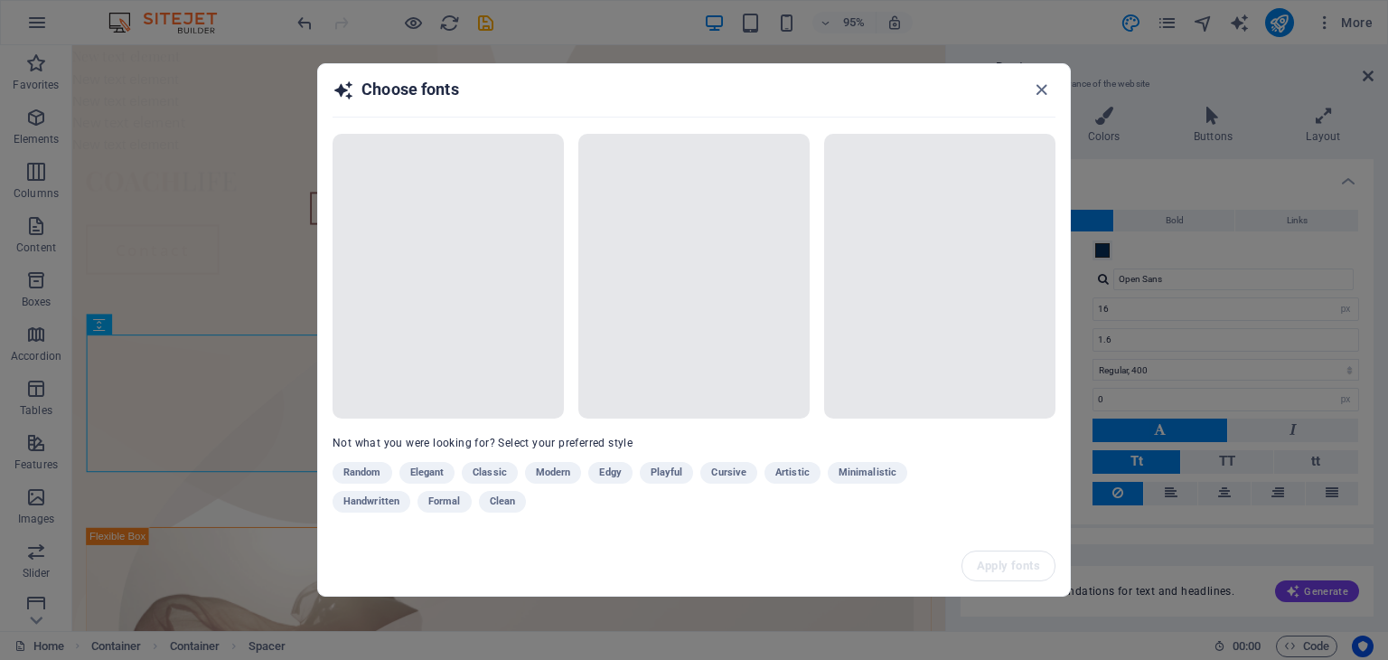
click at [495, 463] on div "Random Elegant Classic Modern Edgy Playful Cursive Artistic Minimalistic Handwr…" at bounding box center [648, 491] width 632 height 58
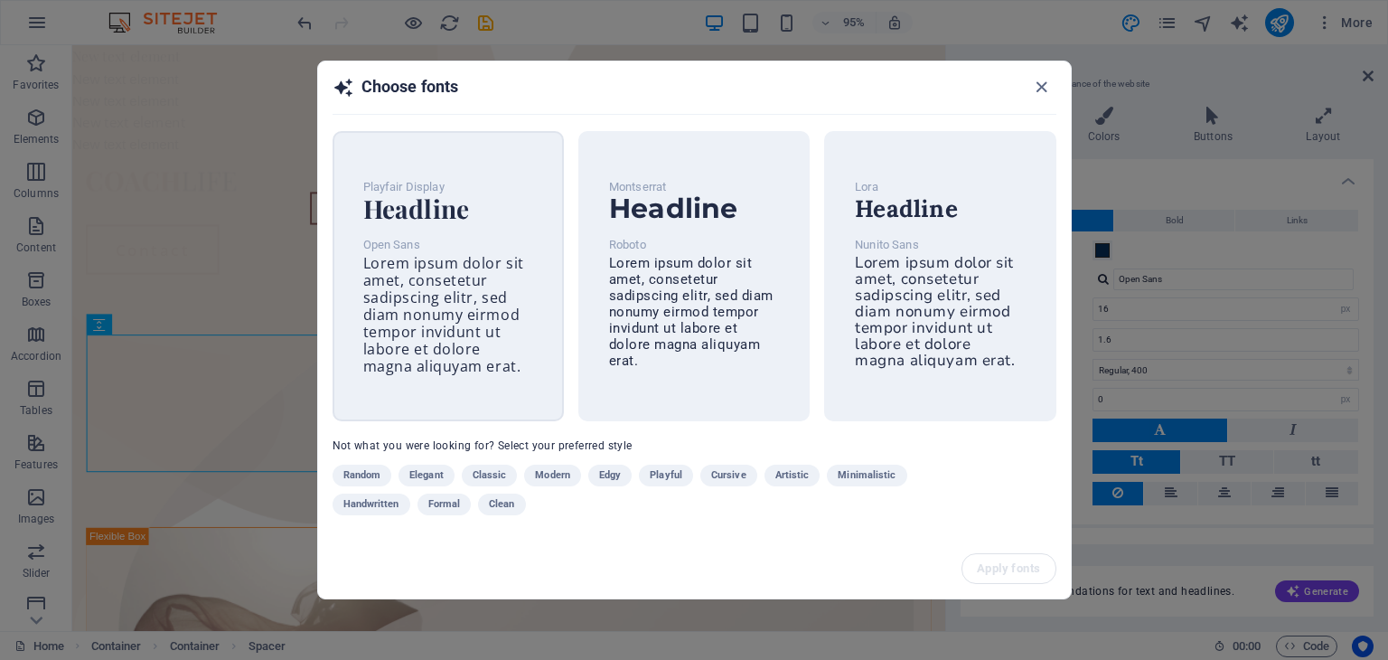
click at [459, 297] on span "Lorem ipsum dolor sit amet, consetetur sadipscing elitr, sed diam nonumy eirmod…" at bounding box center [443, 314] width 161 height 123
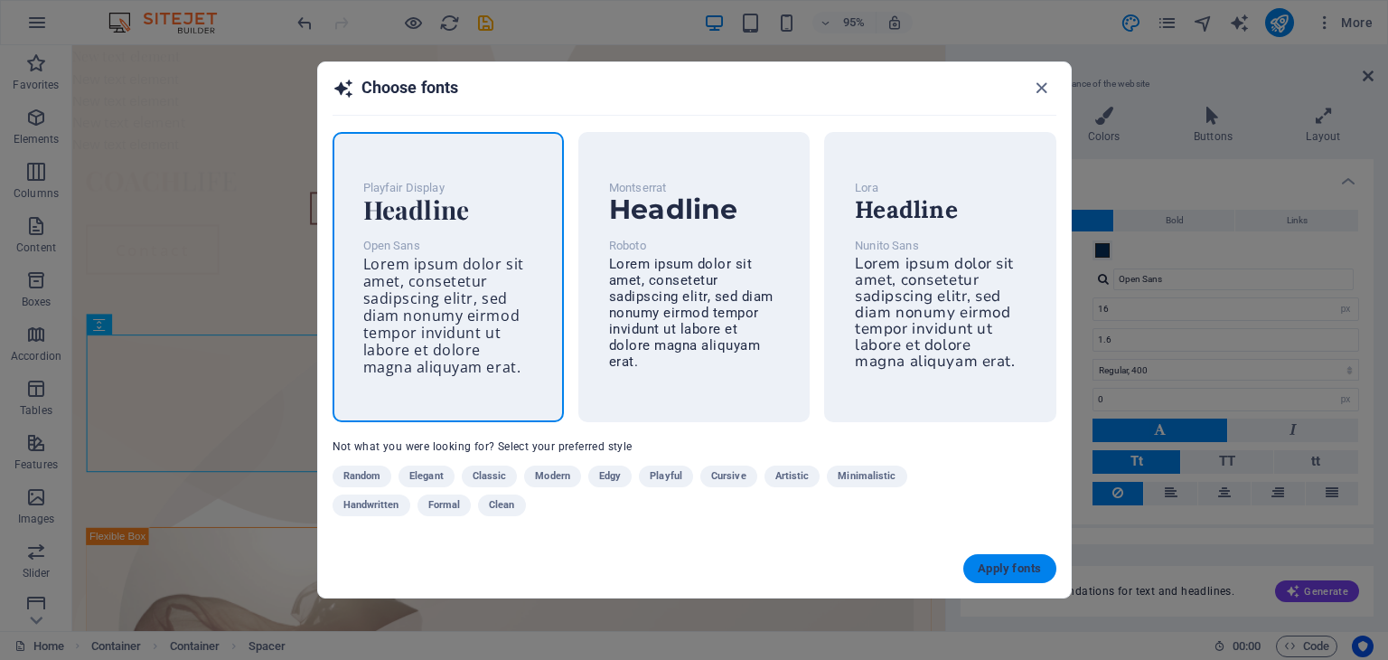
click at [1015, 557] on button "Apply fonts" at bounding box center [1009, 568] width 92 height 29
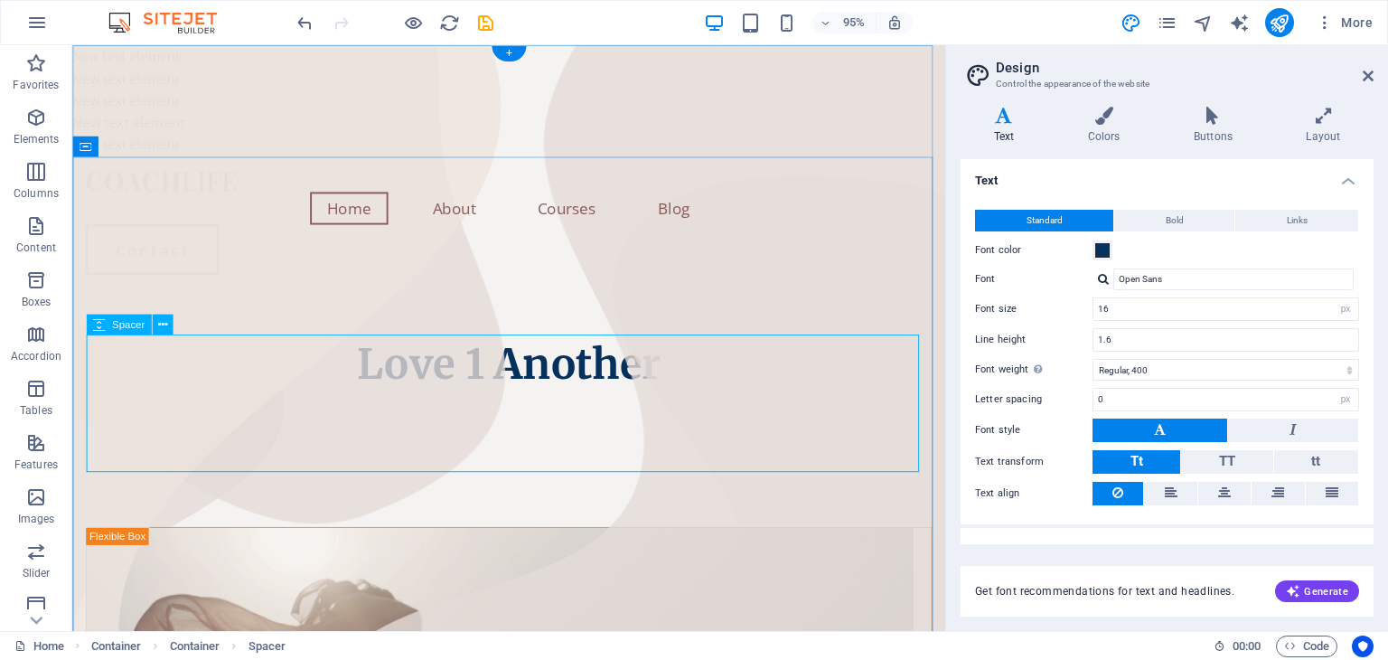
type input "1.5"
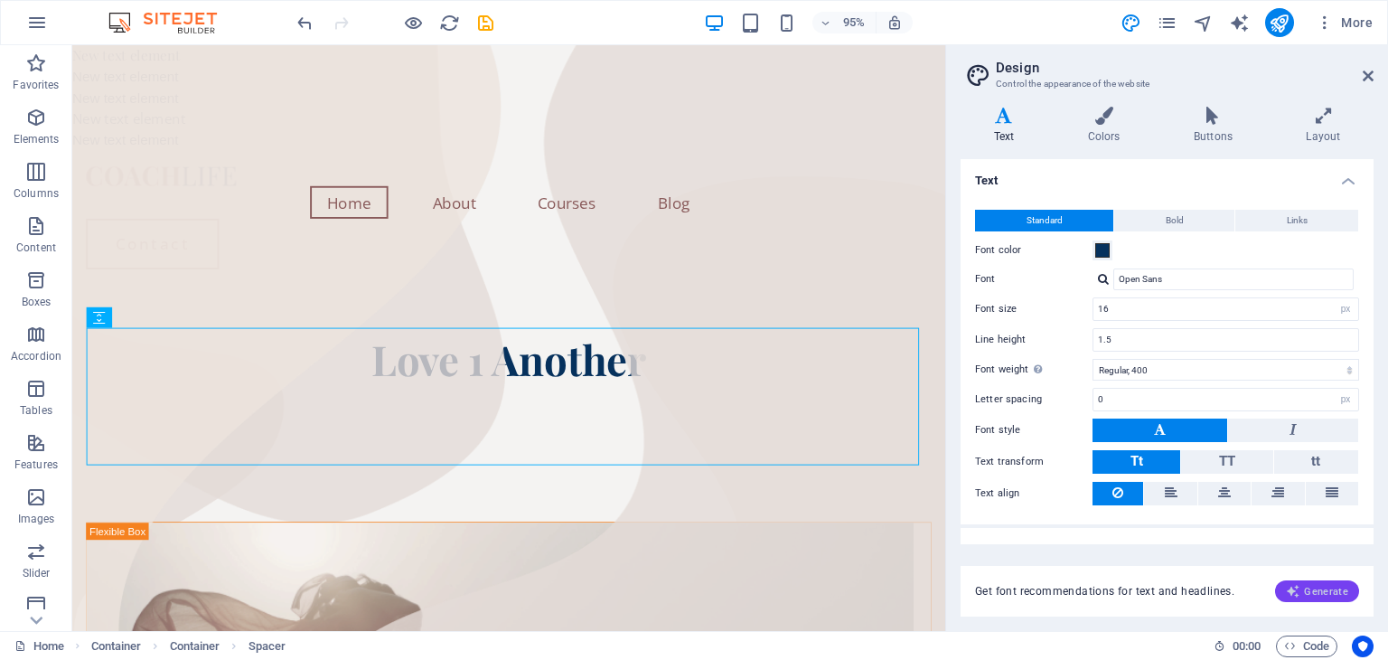
click at [1287, 589] on icon "button" at bounding box center [1293, 591] width 14 height 14
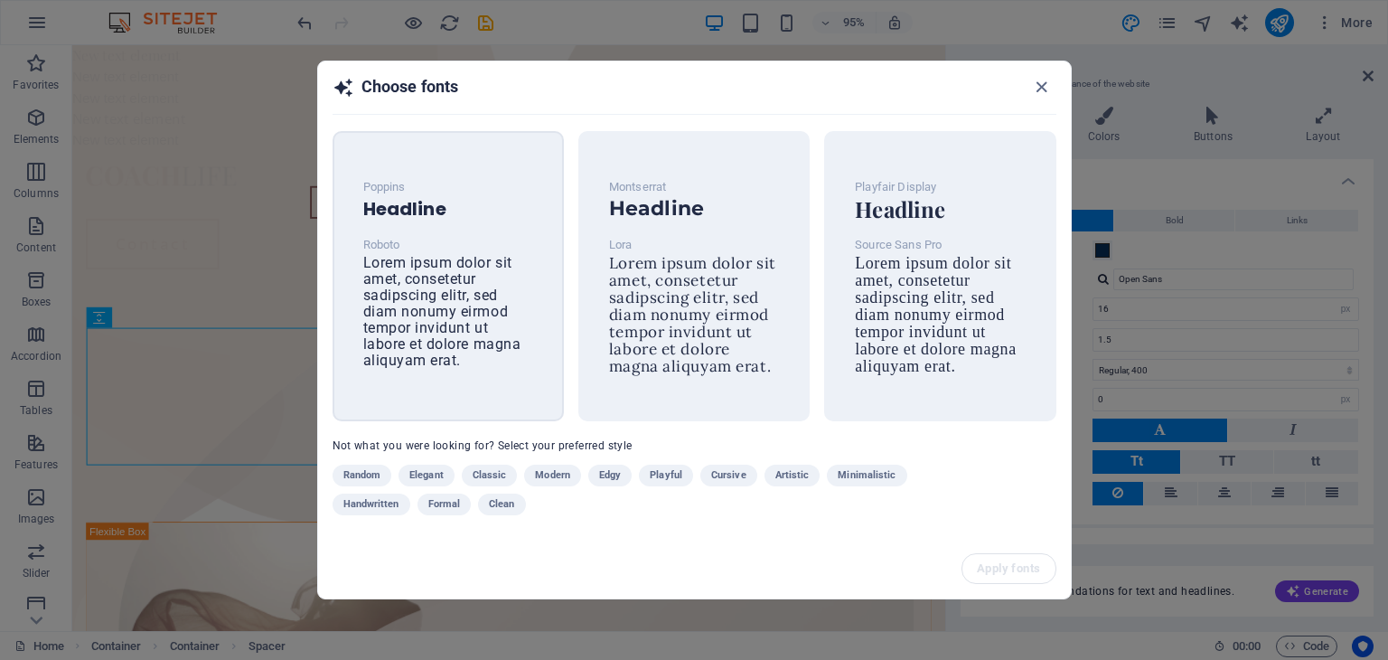
click at [471, 351] on span "Lorem ipsum dolor sit amet, consetetur sadipscing elitr, sed diam nonumy eirmod…" at bounding box center [442, 311] width 158 height 115
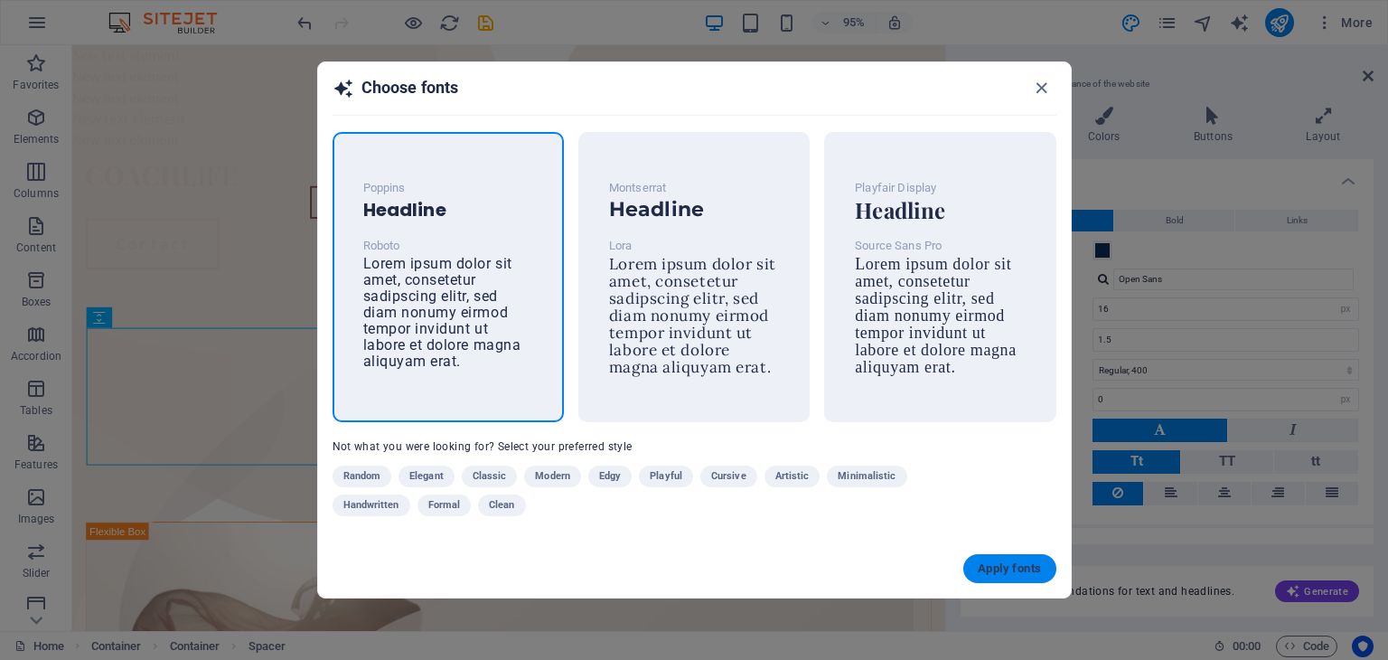
click at [1031, 562] on span "Apply fonts" at bounding box center [1009, 568] width 63 height 14
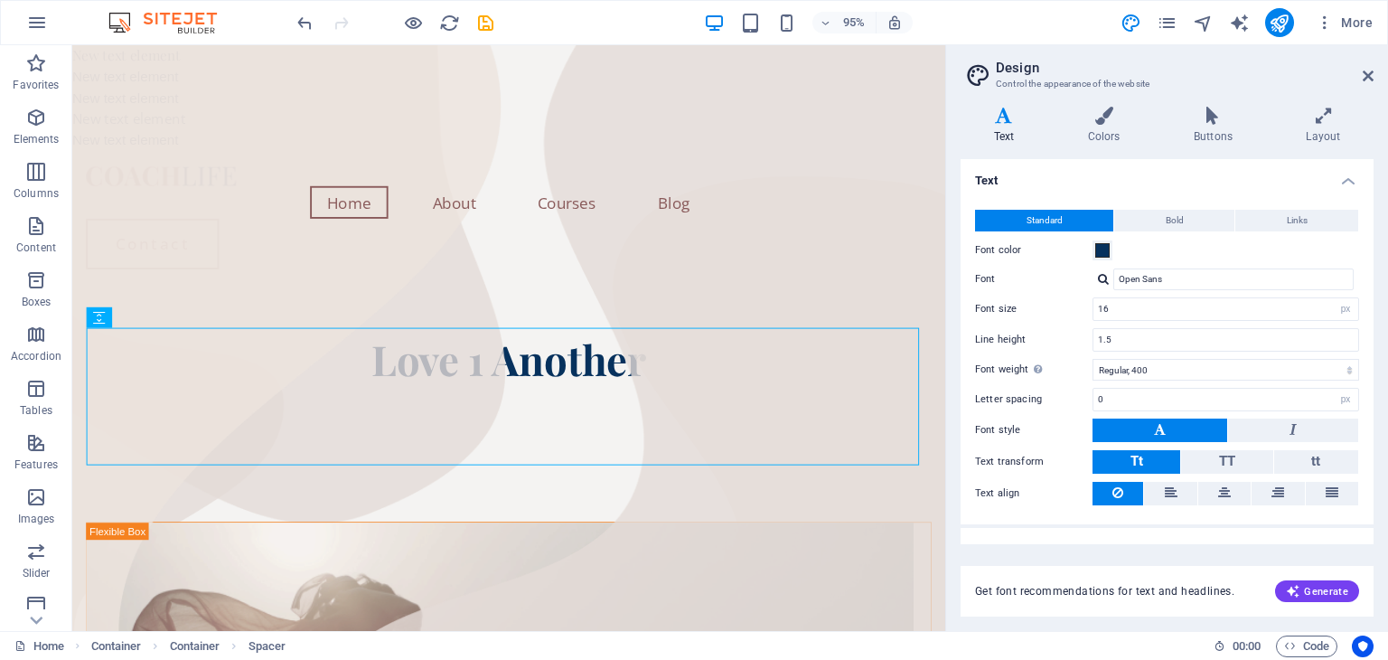
type input "Roboto"
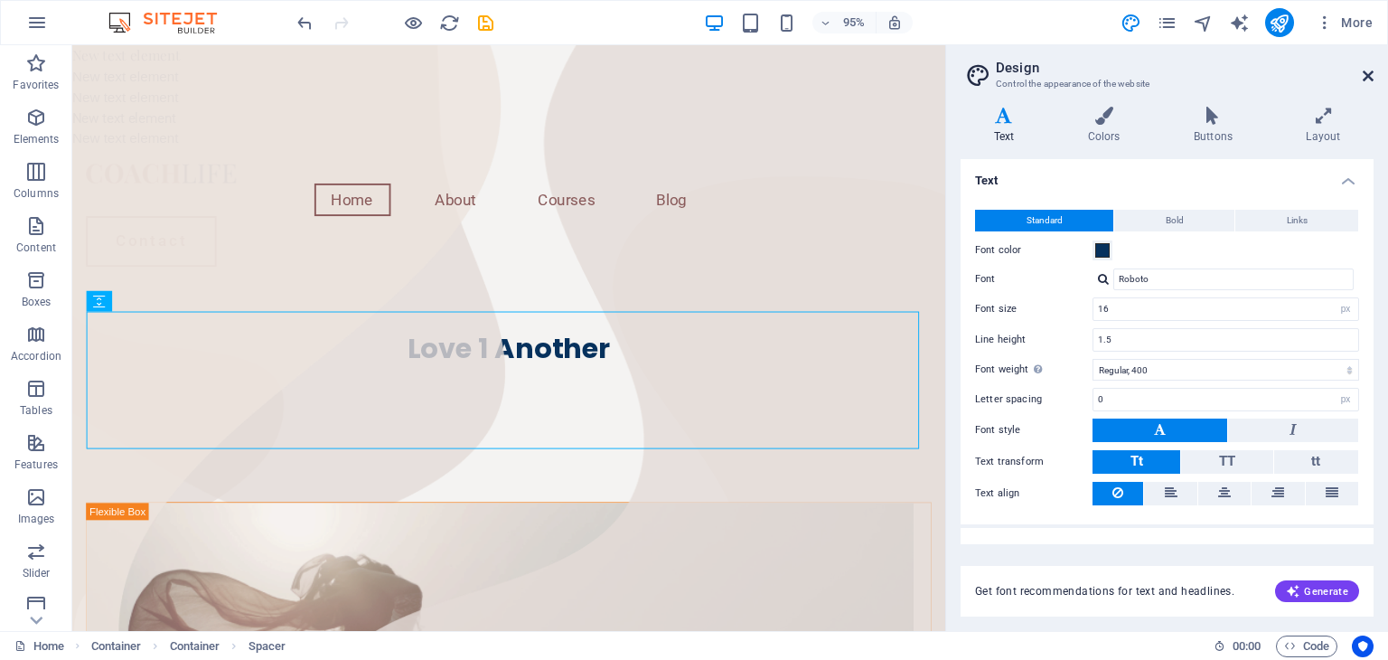
click at [1371, 70] on icon at bounding box center [1367, 76] width 11 height 14
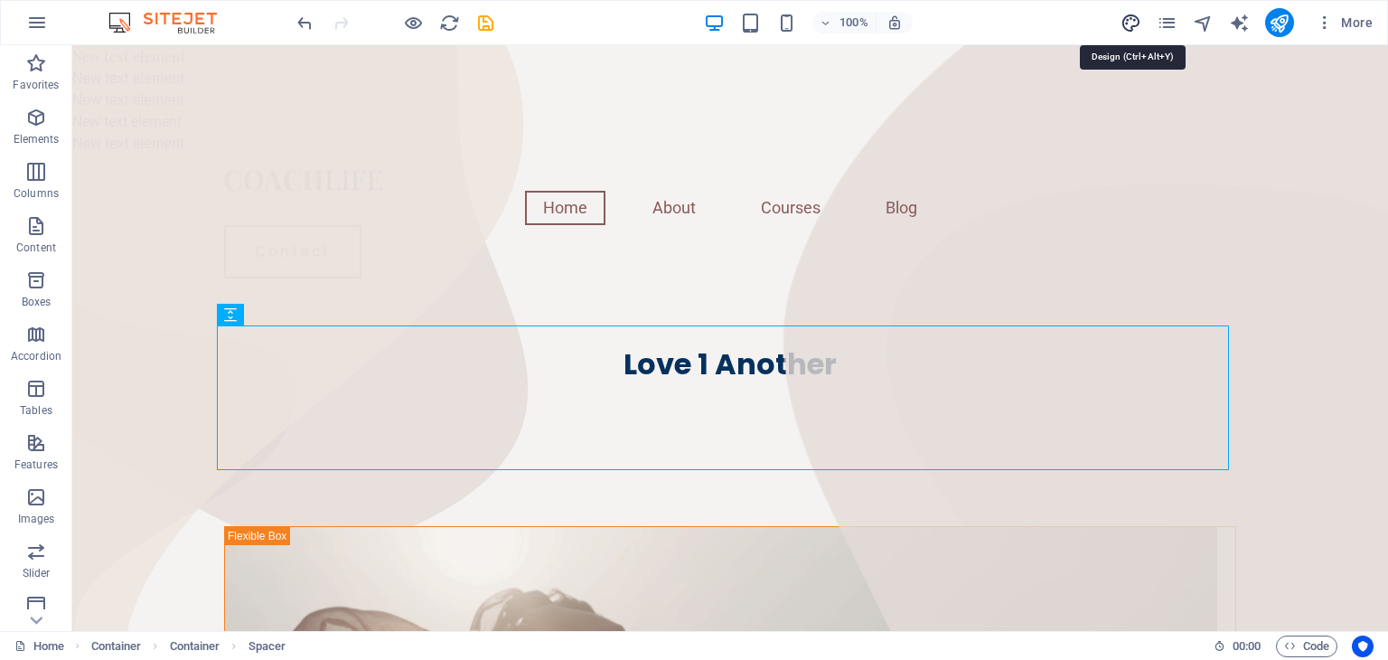
click at [1131, 30] on icon "design" at bounding box center [1130, 23] width 21 height 21
select select "px"
select select "400"
select select "px"
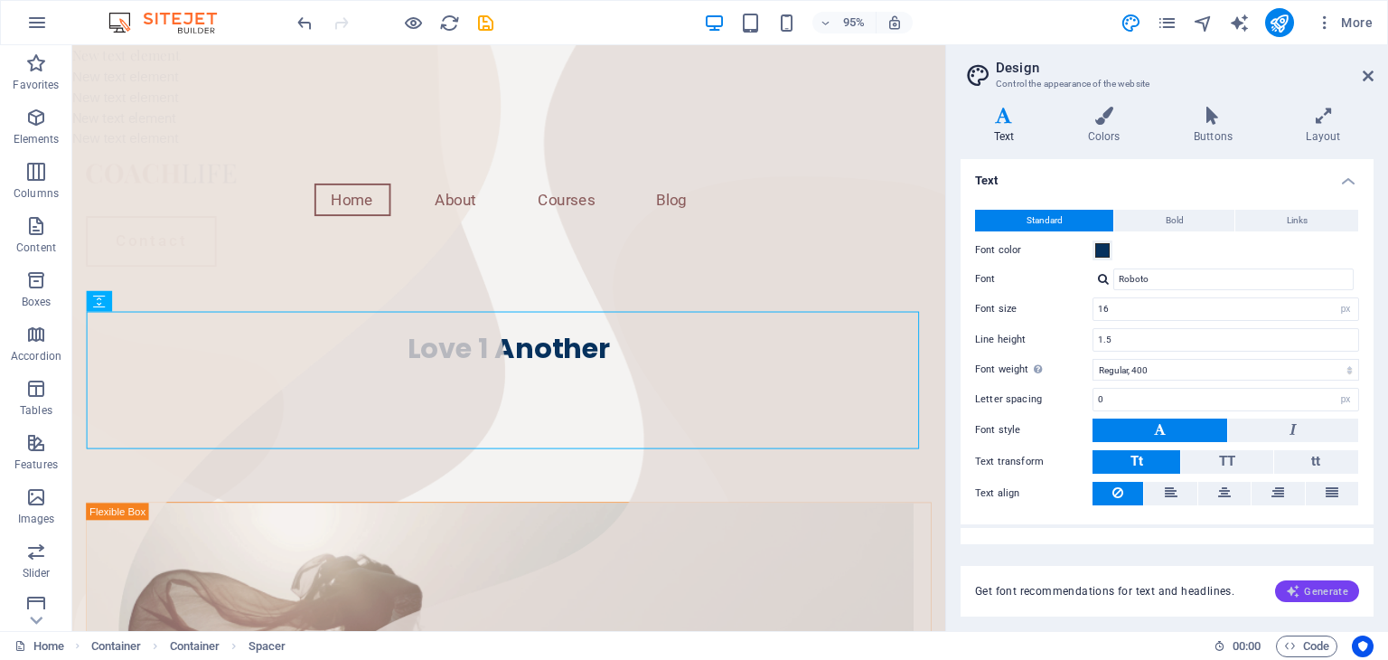
click at [1324, 586] on span "Generate" at bounding box center [1317, 591] width 62 height 14
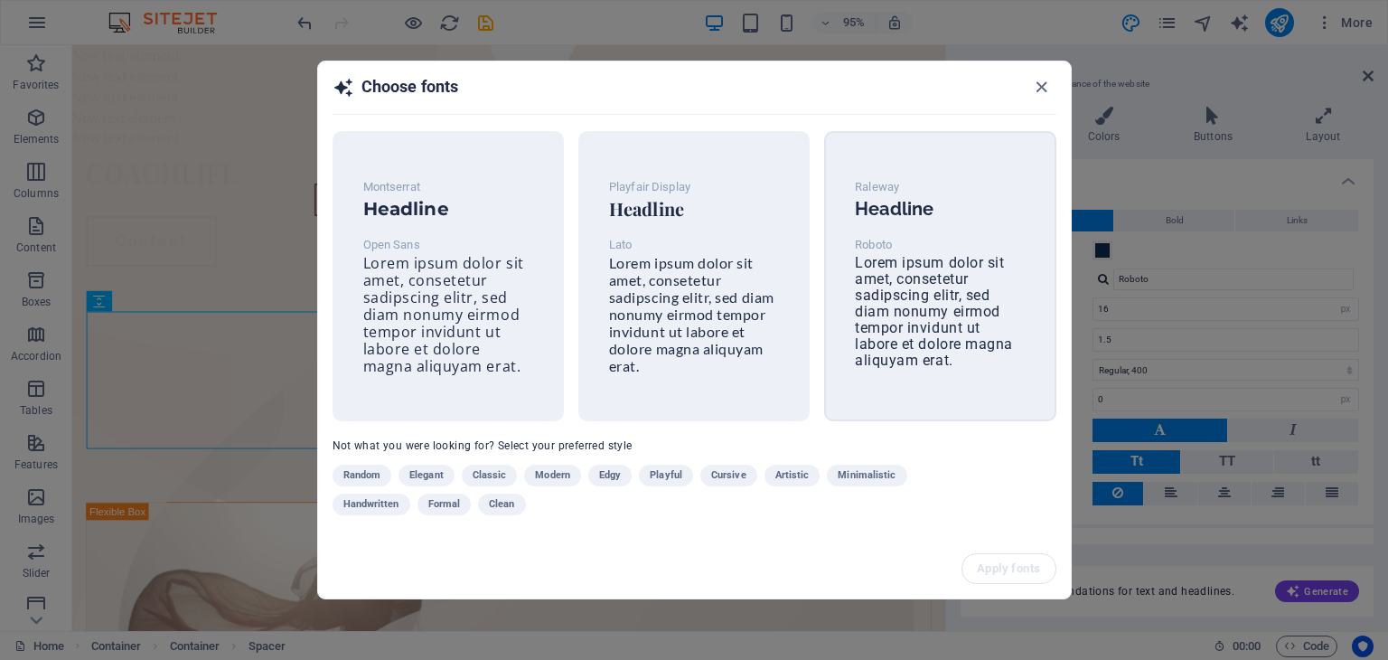
click at [882, 308] on span "Lorem ipsum dolor sit amet, consetetur sadipscing elitr, sed diam nonumy eirmod…" at bounding box center [934, 311] width 158 height 115
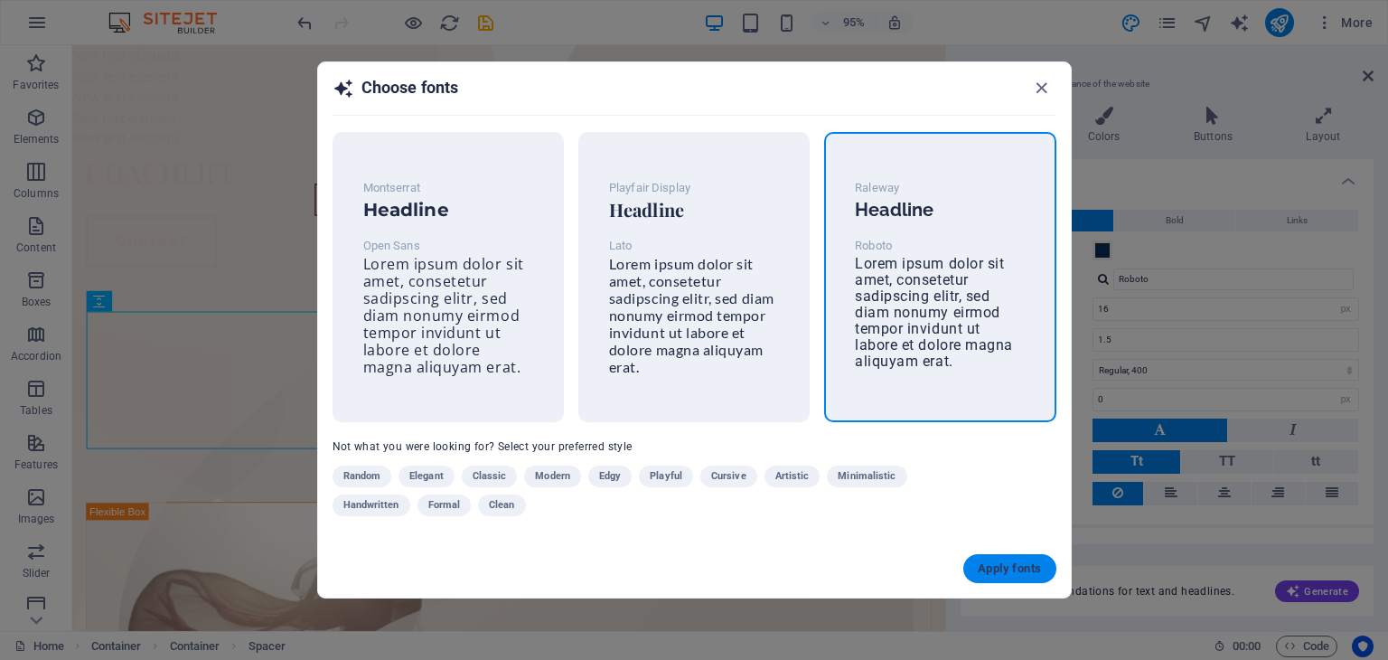
click at [979, 575] on span "Apply fonts" at bounding box center [1009, 568] width 63 height 14
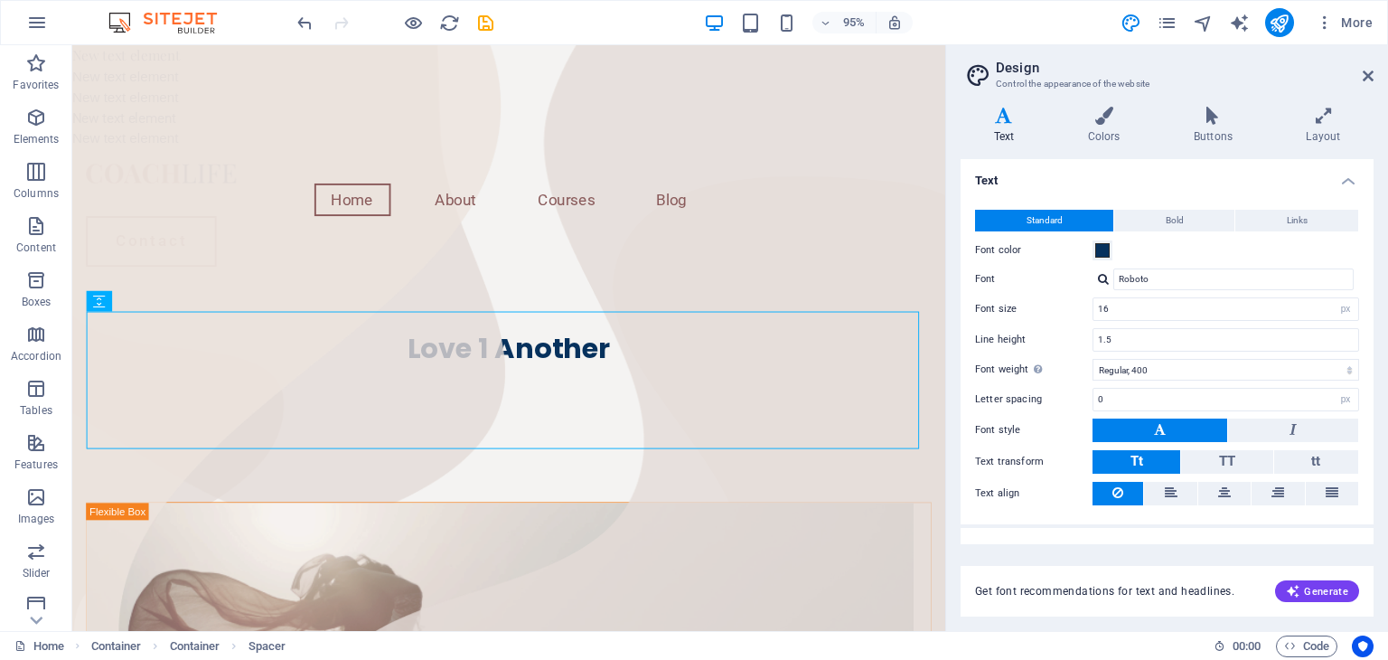
type input "1.6"
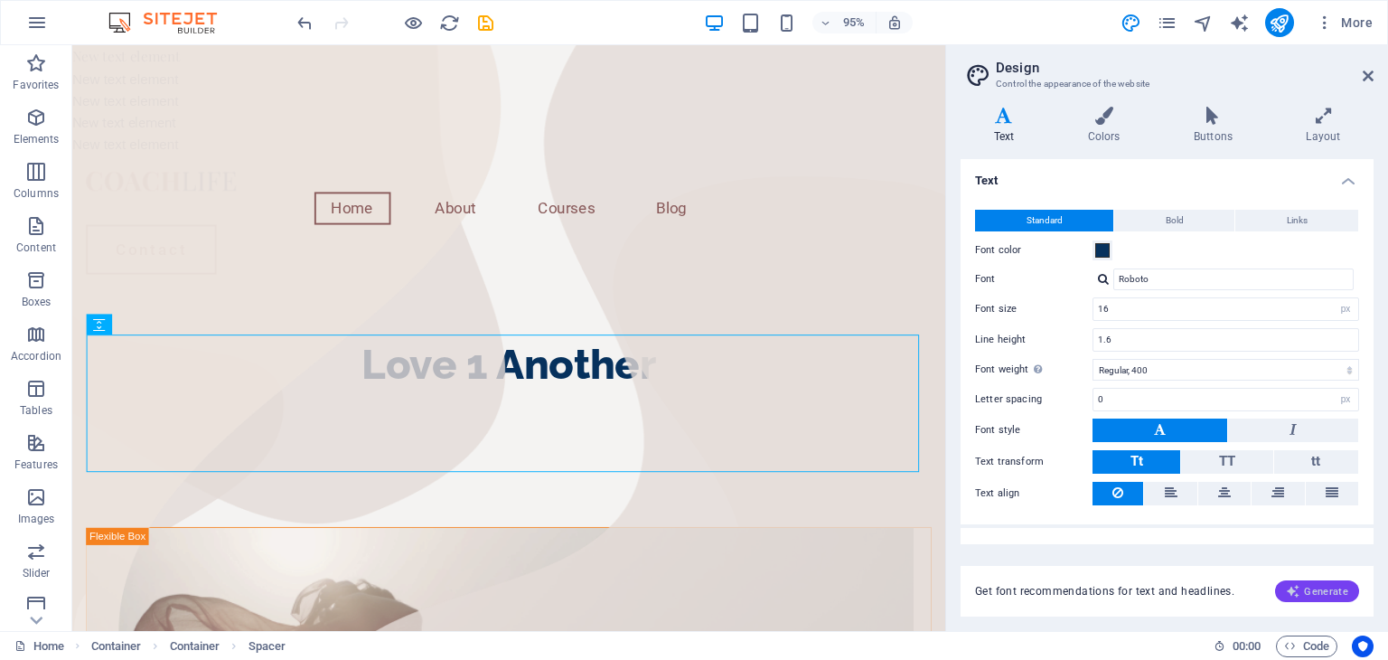
click at [1332, 587] on span "Generate" at bounding box center [1317, 591] width 62 height 14
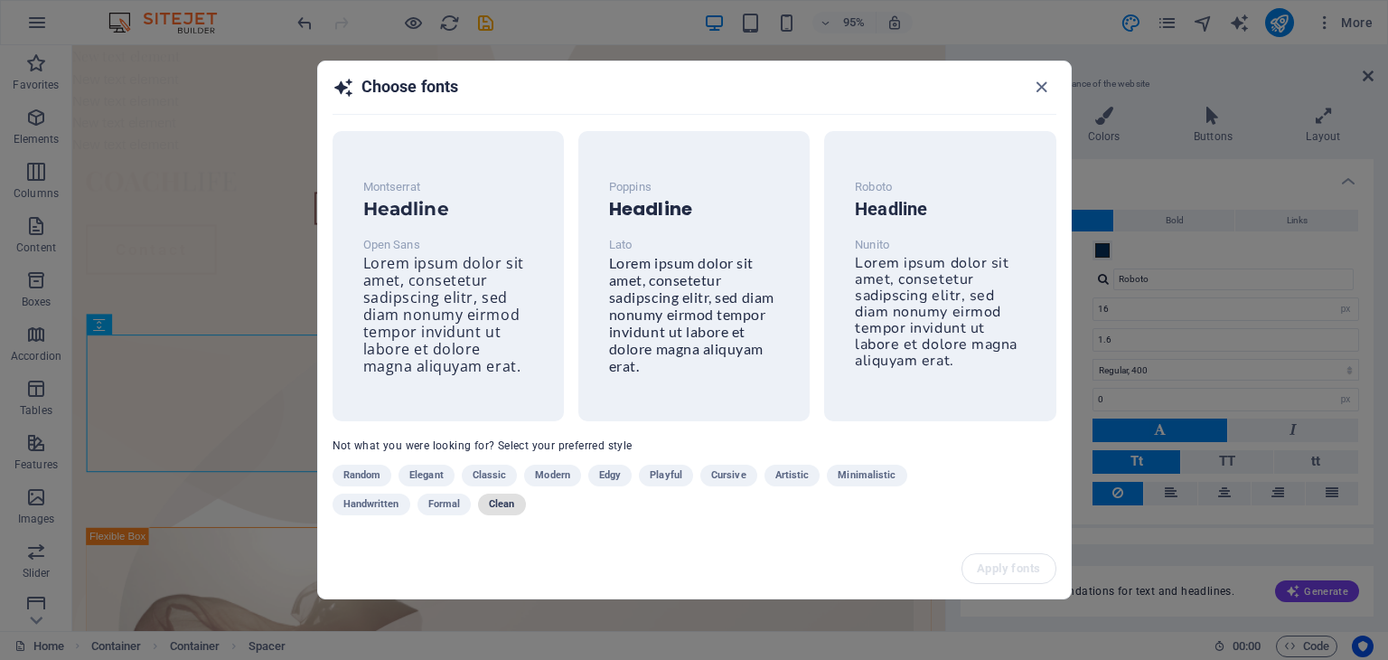
click at [505, 504] on span "Clean" at bounding box center [501, 504] width 25 height 22
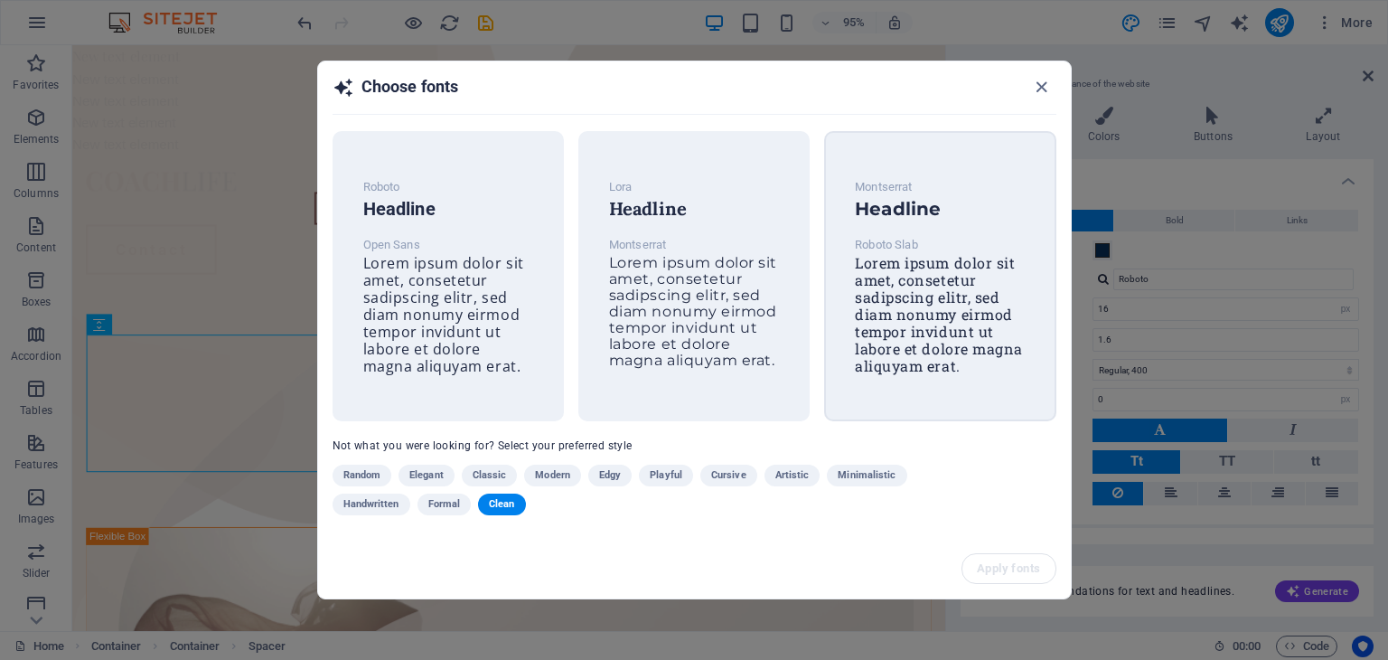
click at [894, 319] on span "Lorem ipsum dolor sit amet, consetetur sadipscing elitr, sed diam nonumy eirmod…" at bounding box center [939, 314] width 168 height 122
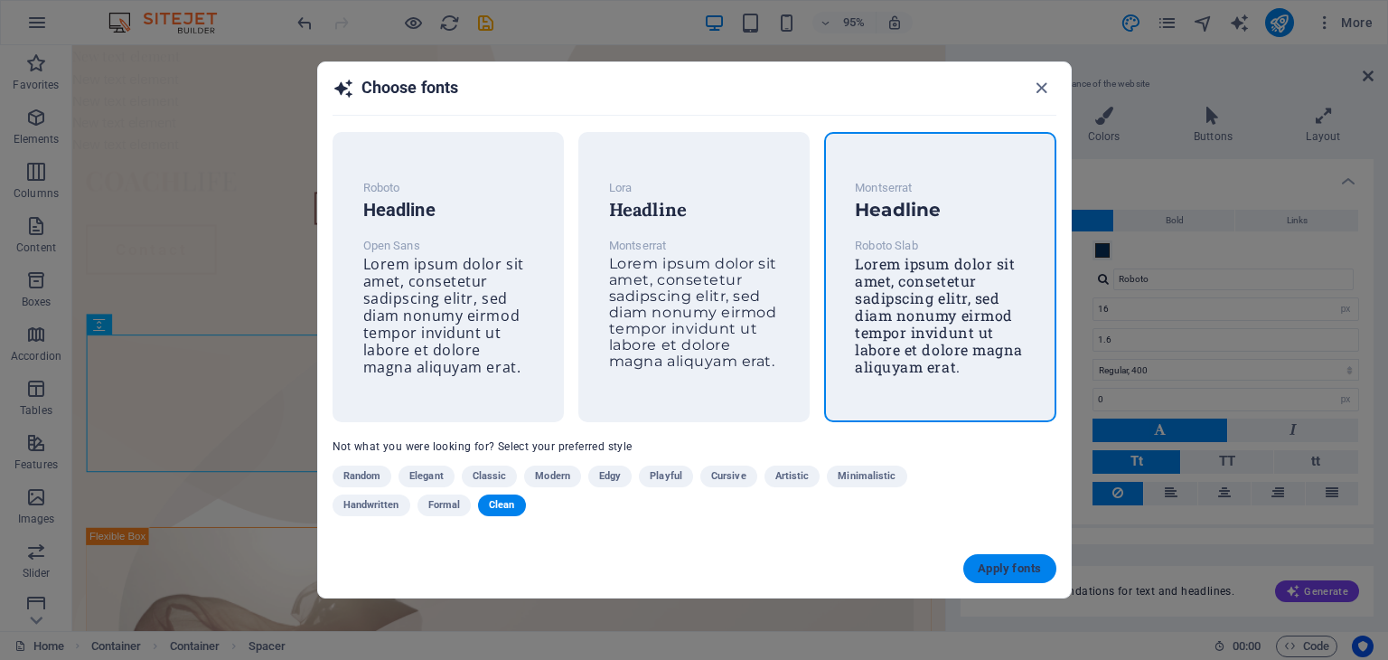
click at [1023, 579] on button "Apply fonts" at bounding box center [1009, 568] width 92 height 29
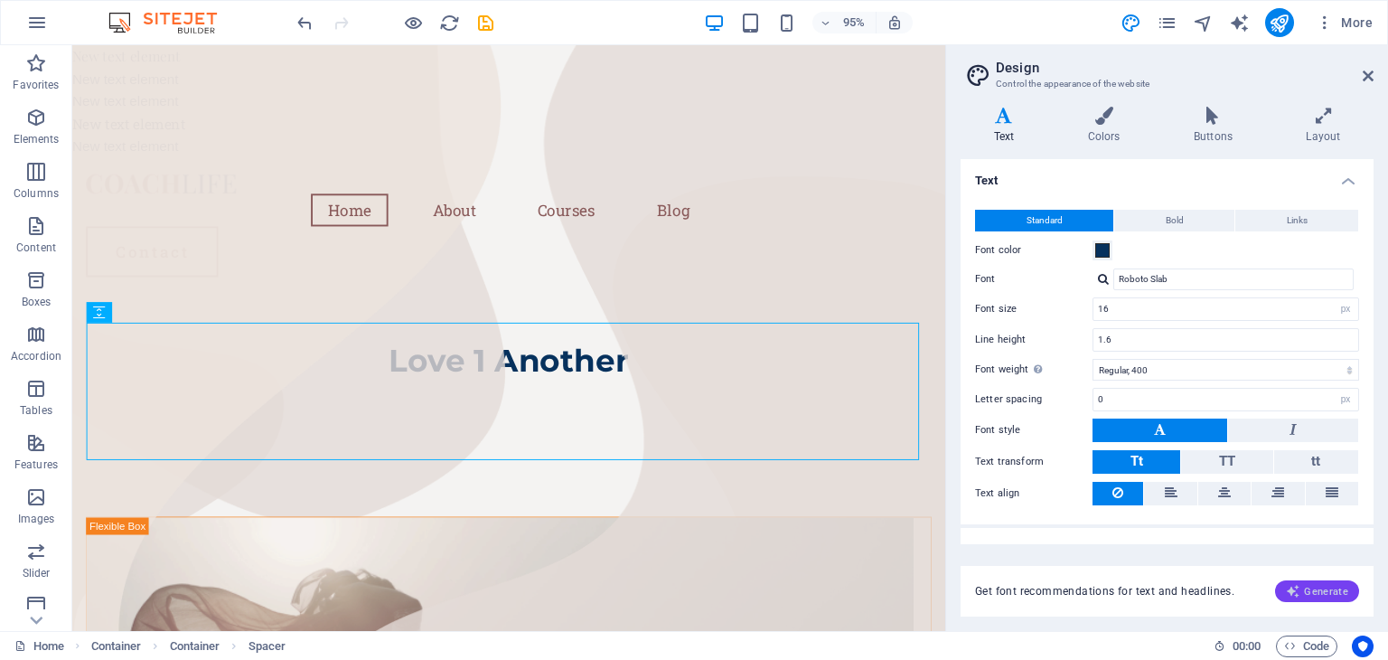
click at [1308, 596] on span "Generate" at bounding box center [1317, 591] width 62 height 14
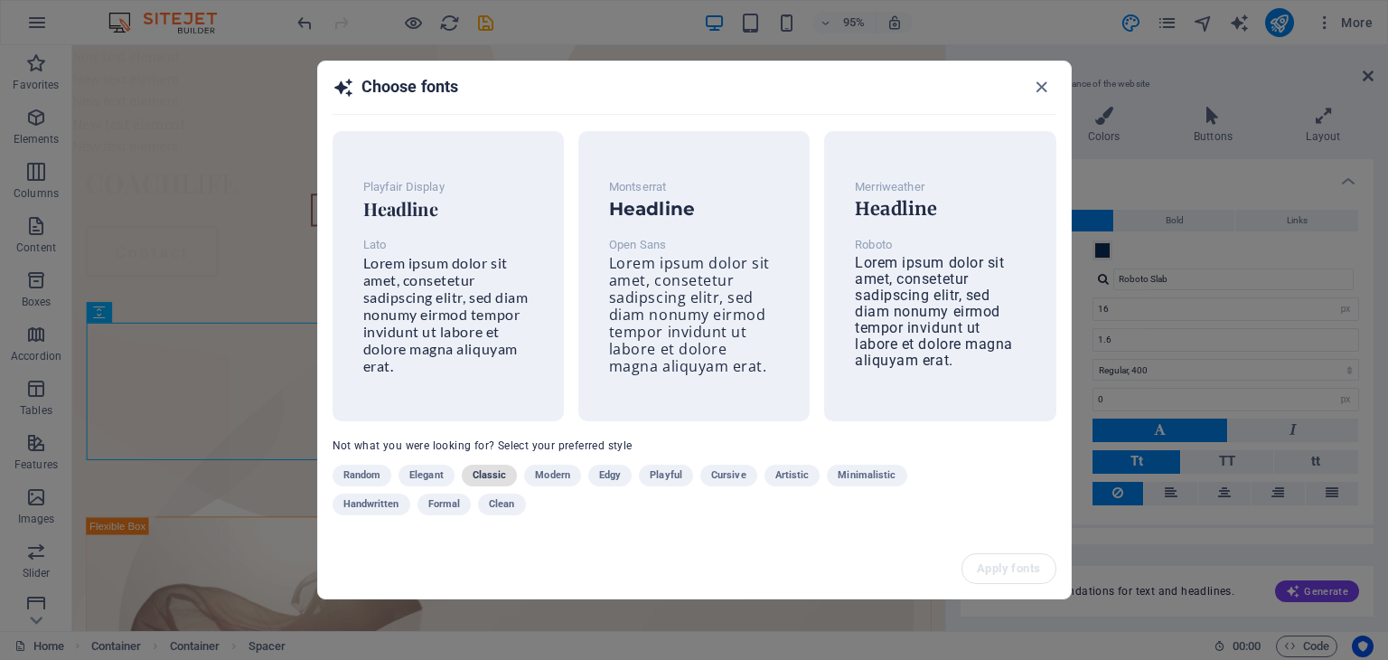
click at [504, 471] on span "Classic" at bounding box center [490, 475] width 34 height 22
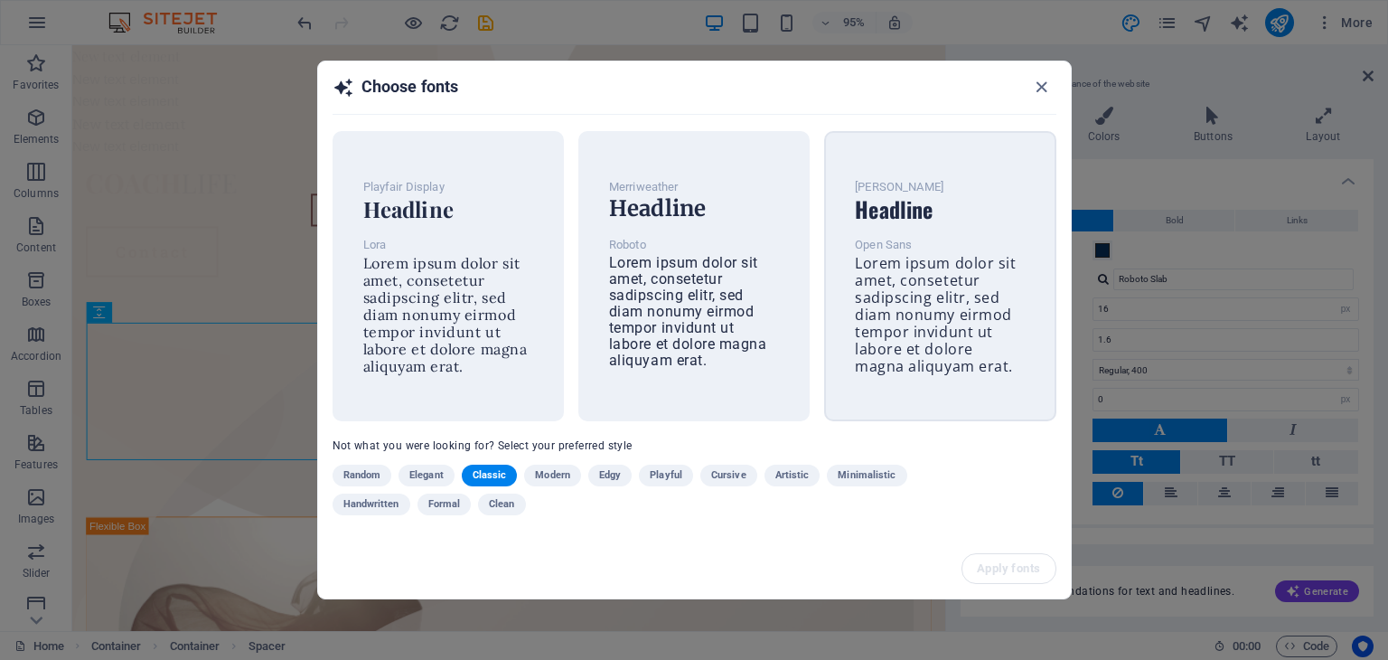
click at [887, 303] on span "Lorem ipsum dolor sit amet, consetetur sadipscing elitr, sed diam nonumy eirmod…" at bounding box center [935, 314] width 161 height 123
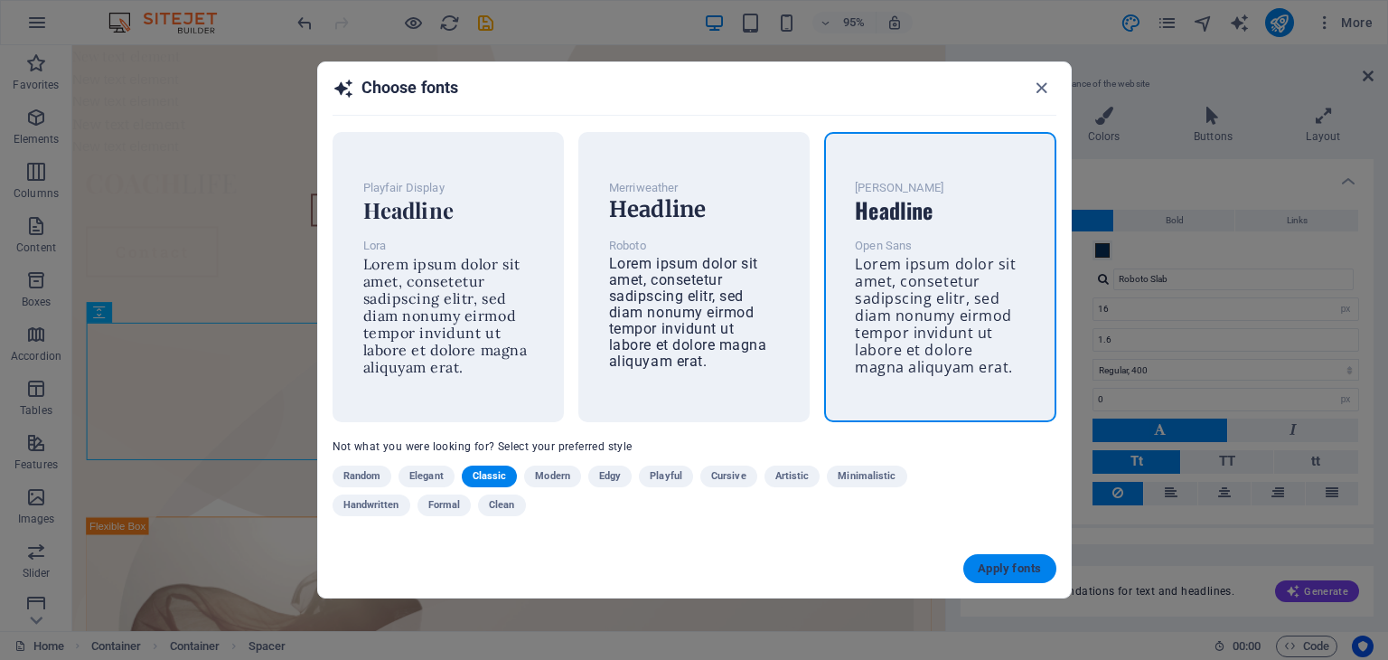
click at [988, 573] on span "Apply fonts" at bounding box center [1009, 568] width 63 height 14
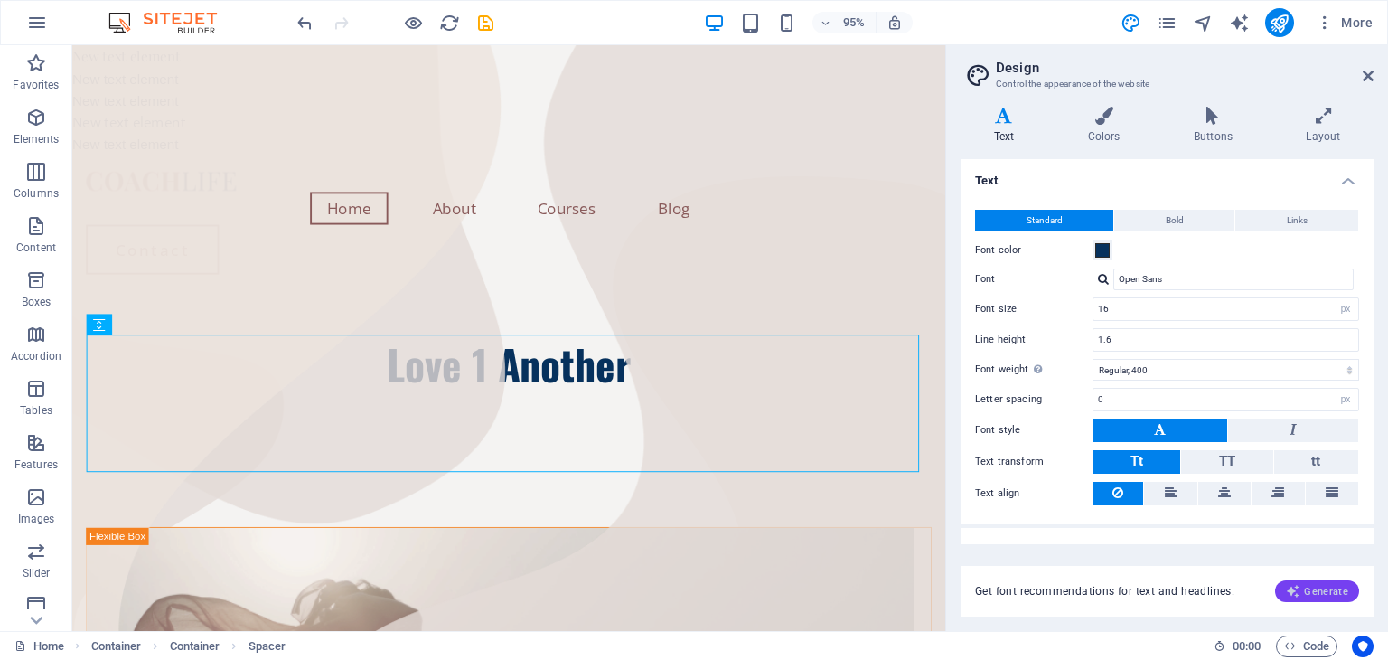
click at [1337, 593] on span "Generate" at bounding box center [1317, 591] width 62 height 14
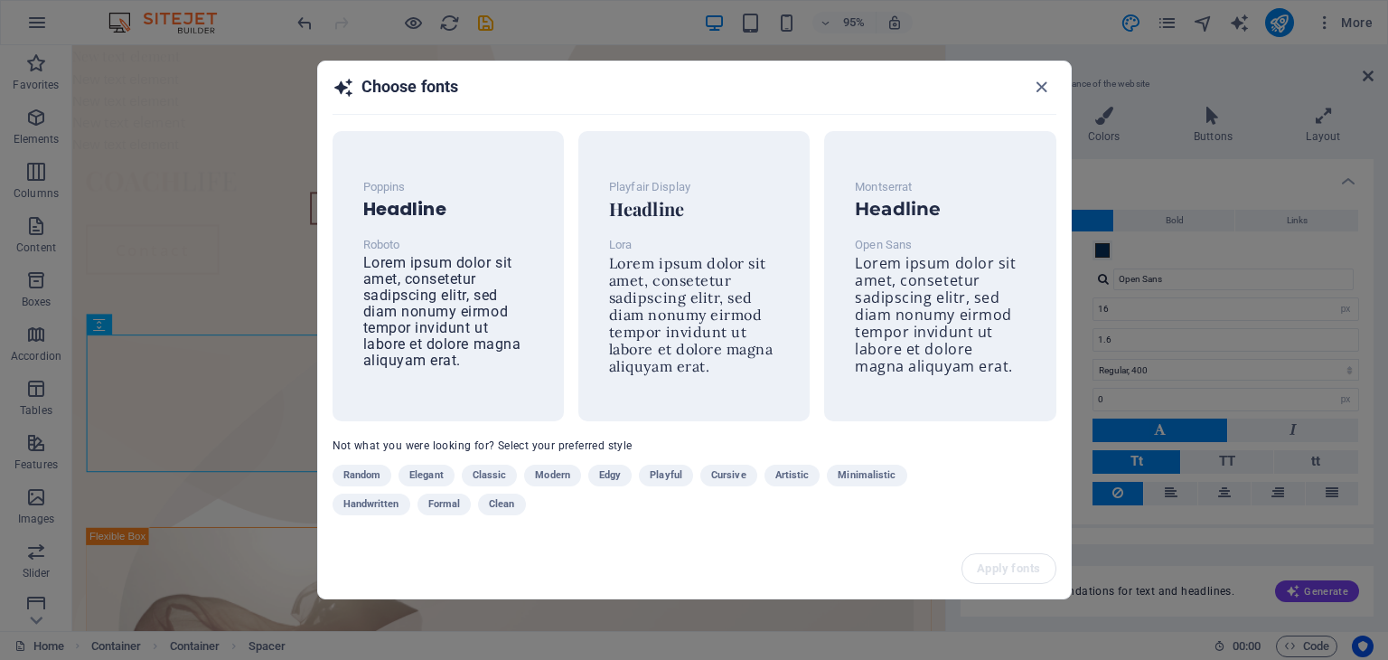
click at [430, 475] on span "Elegant" at bounding box center [426, 475] width 34 height 22
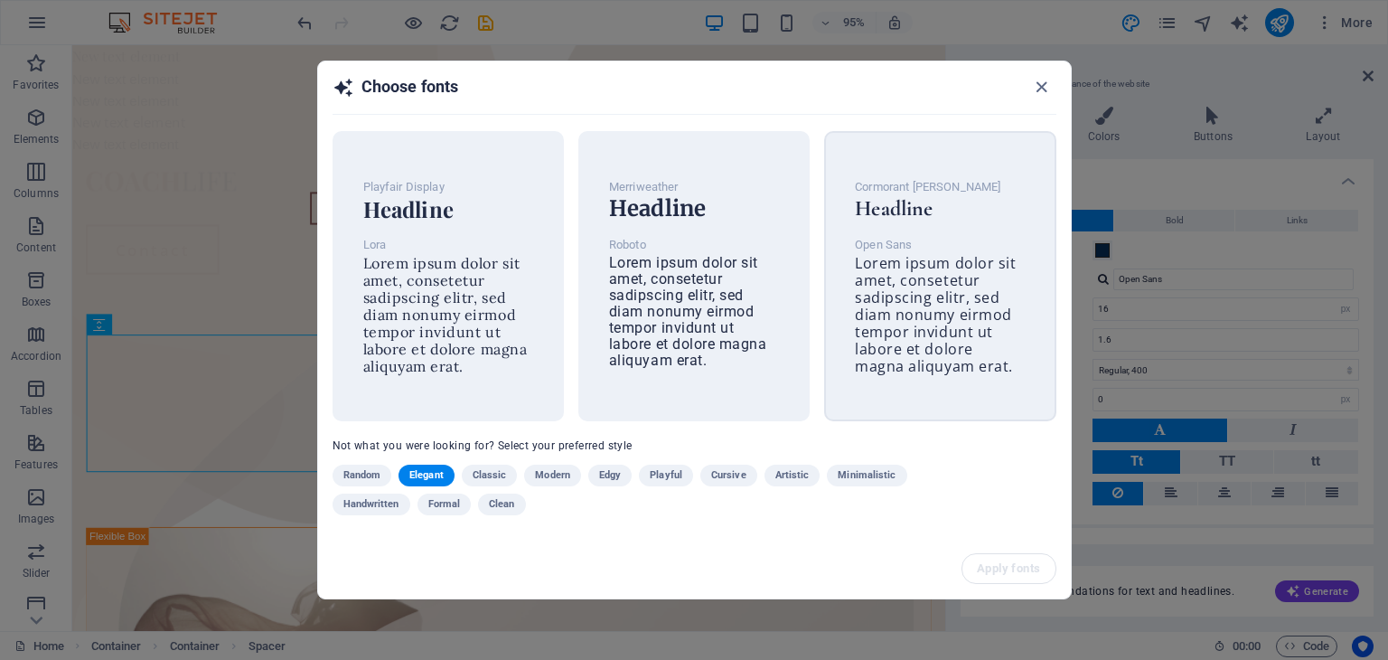
click at [914, 184] on p "Cormorant Garamond" at bounding box center [940, 187] width 170 height 22
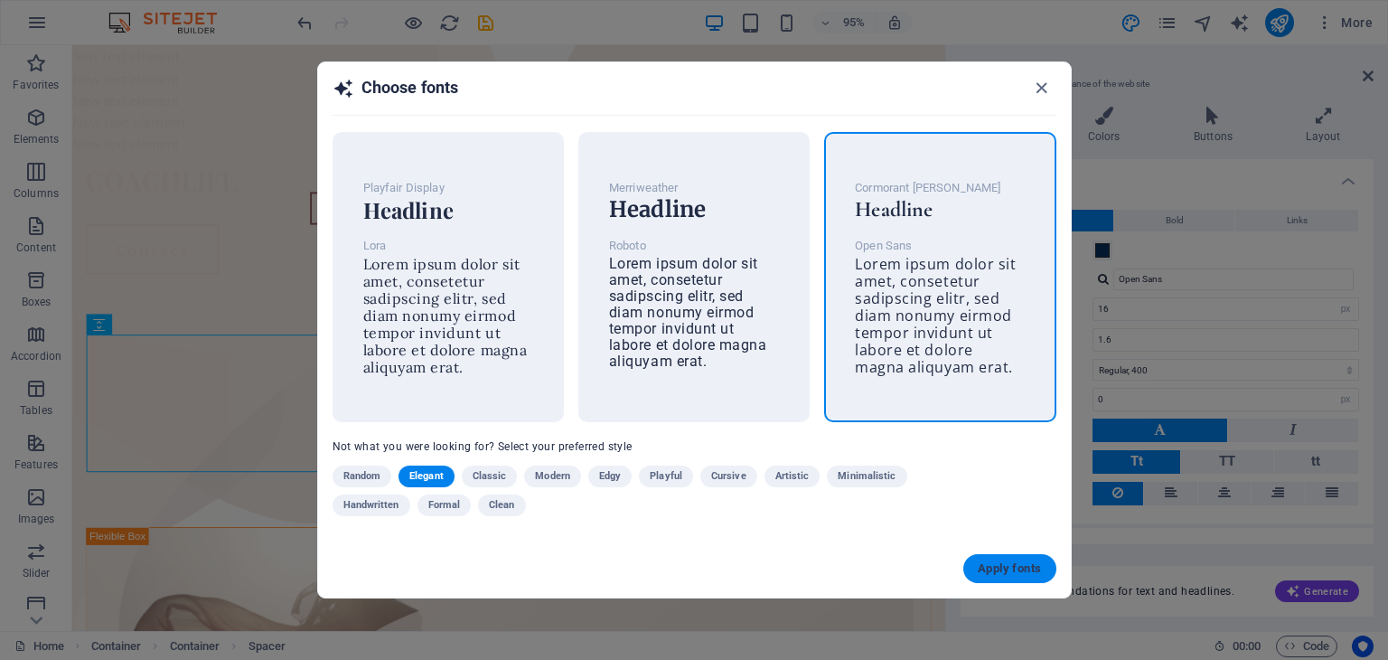
click at [1033, 566] on span "Apply fonts" at bounding box center [1009, 568] width 63 height 14
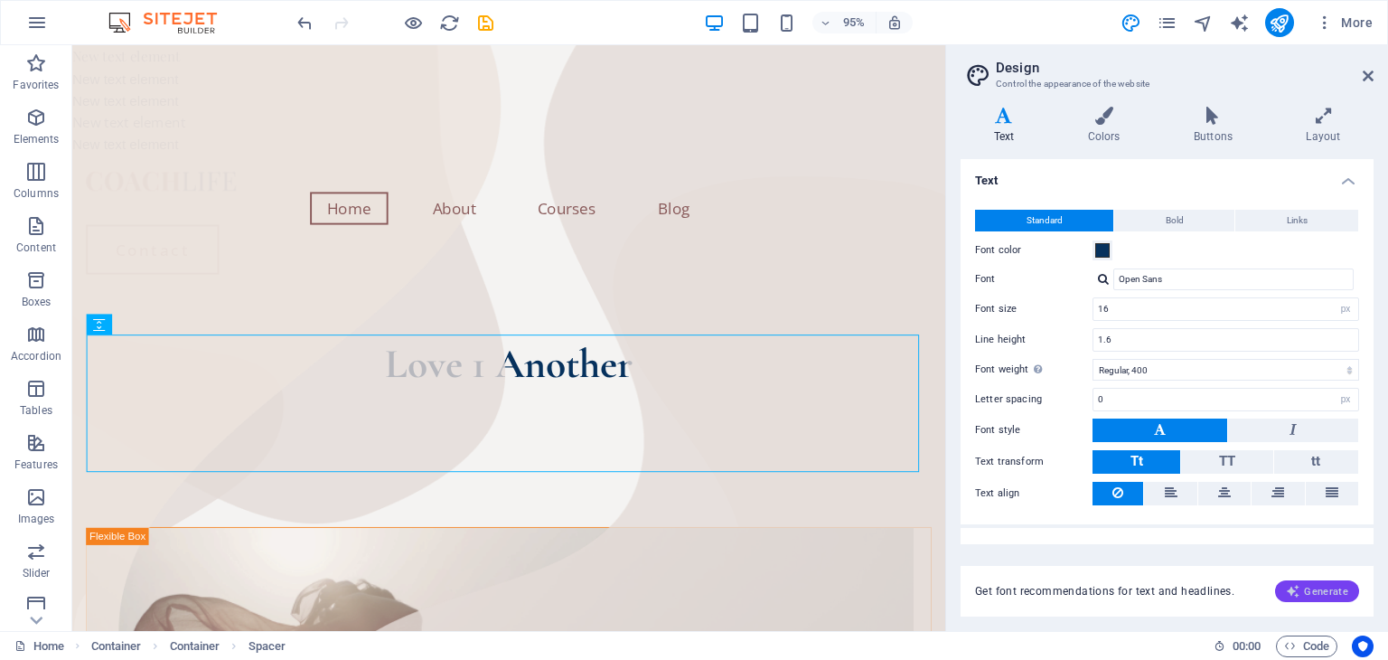
click at [1297, 589] on icon "button" at bounding box center [1293, 591] width 14 height 14
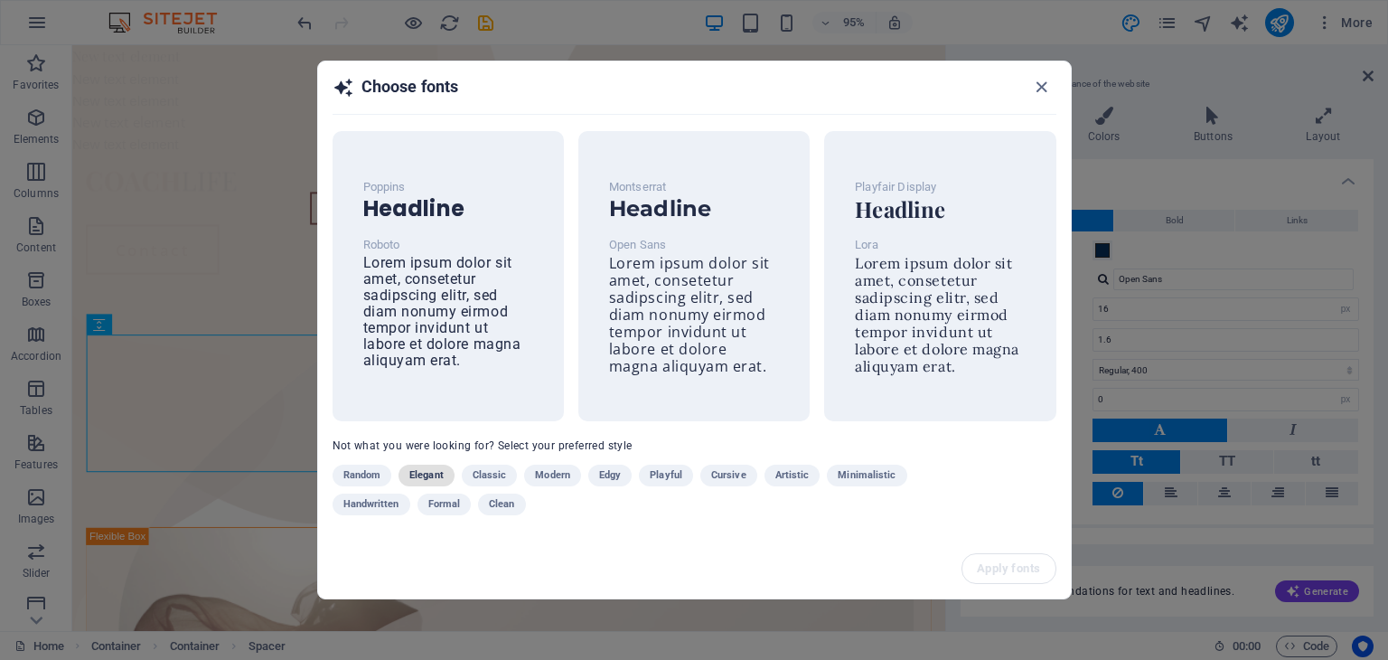
click at [422, 473] on span "Elegant" at bounding box center [426, 475] width 34 height 22
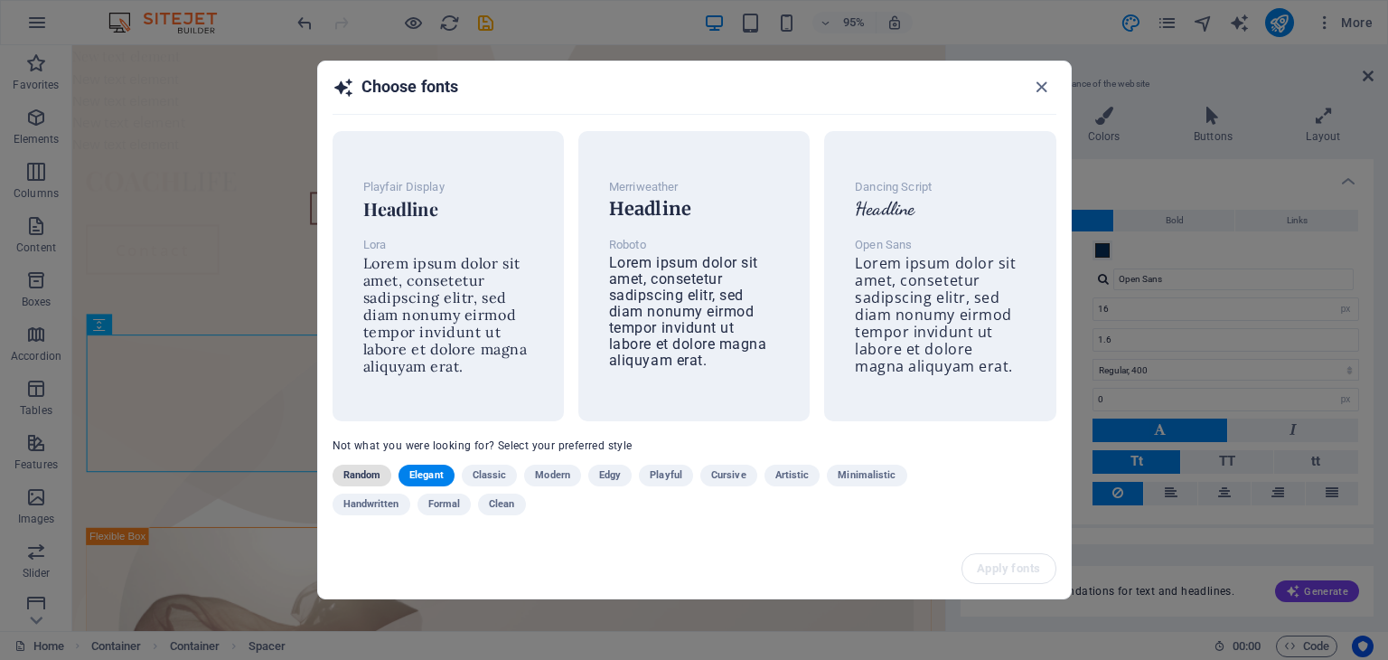
click at [365, 474] on span "Random" at bounding box center [362, 475] width 38 height 22
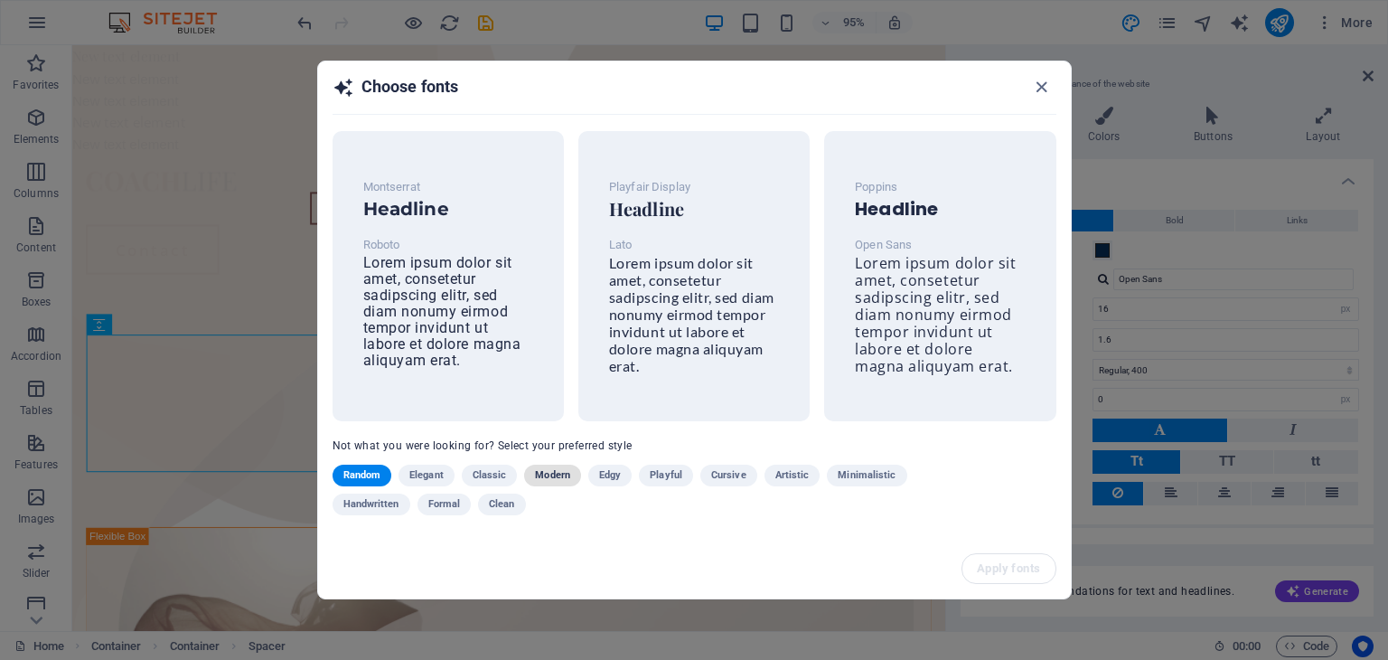
click at [558, 476] on span "Modern" at bounding box center [552, 475] width 35 height 22
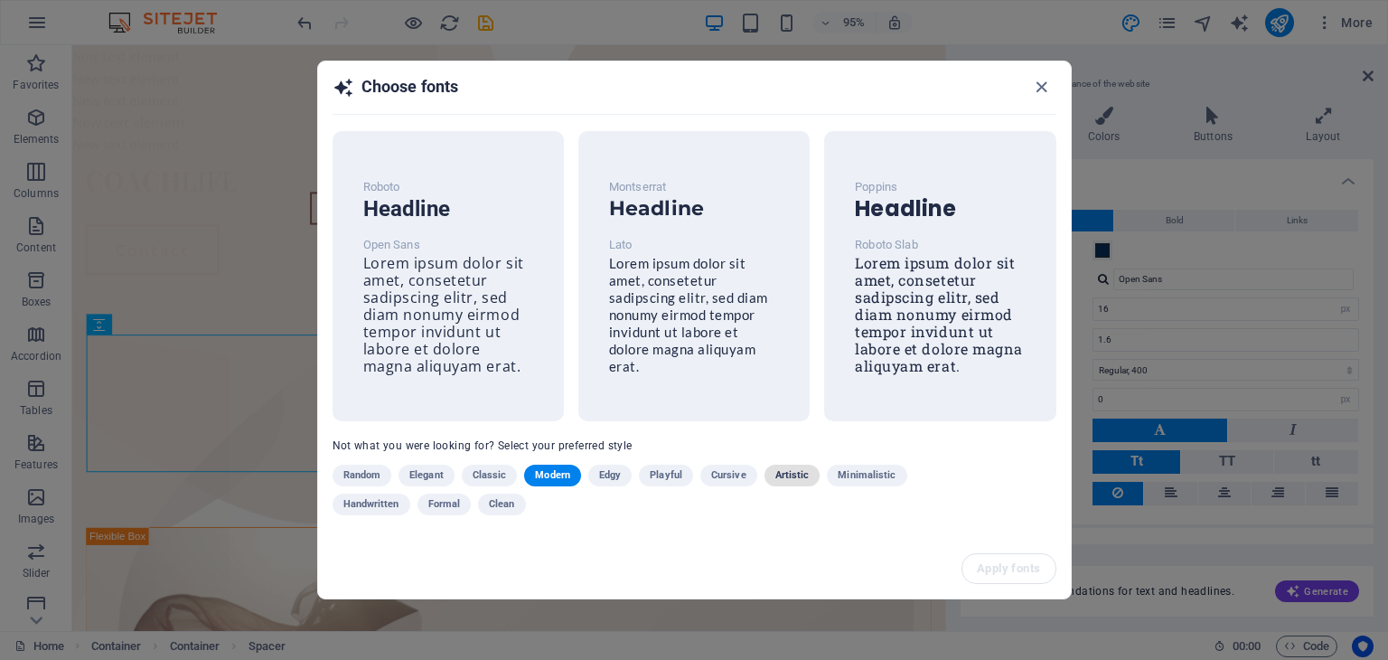
click at [782, 478] on span "Artistic" at bounding box center [792, 475] width 34 height 22
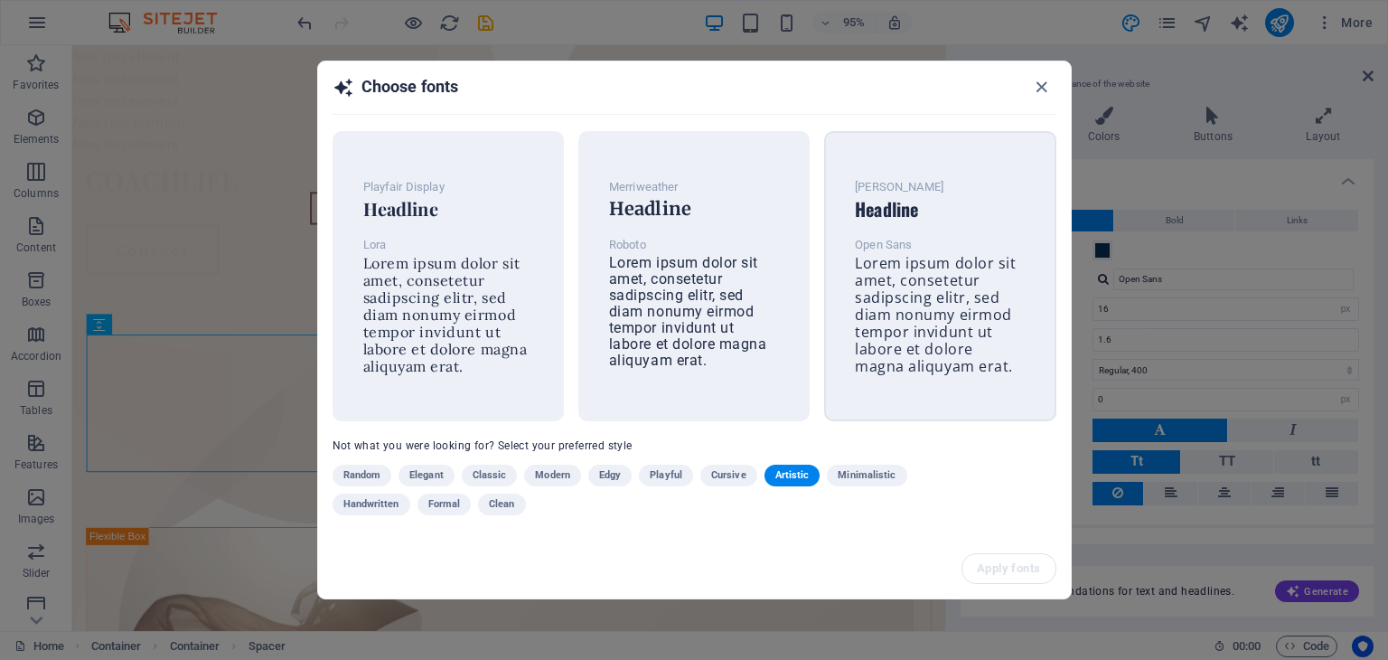
click at [907, 335] on span "Lorem ipsum dolor sit amet, consetetur sadipscing elitr, sed diam nonumy eirmod…" at bounding box center [935, 314] width 161 height 123
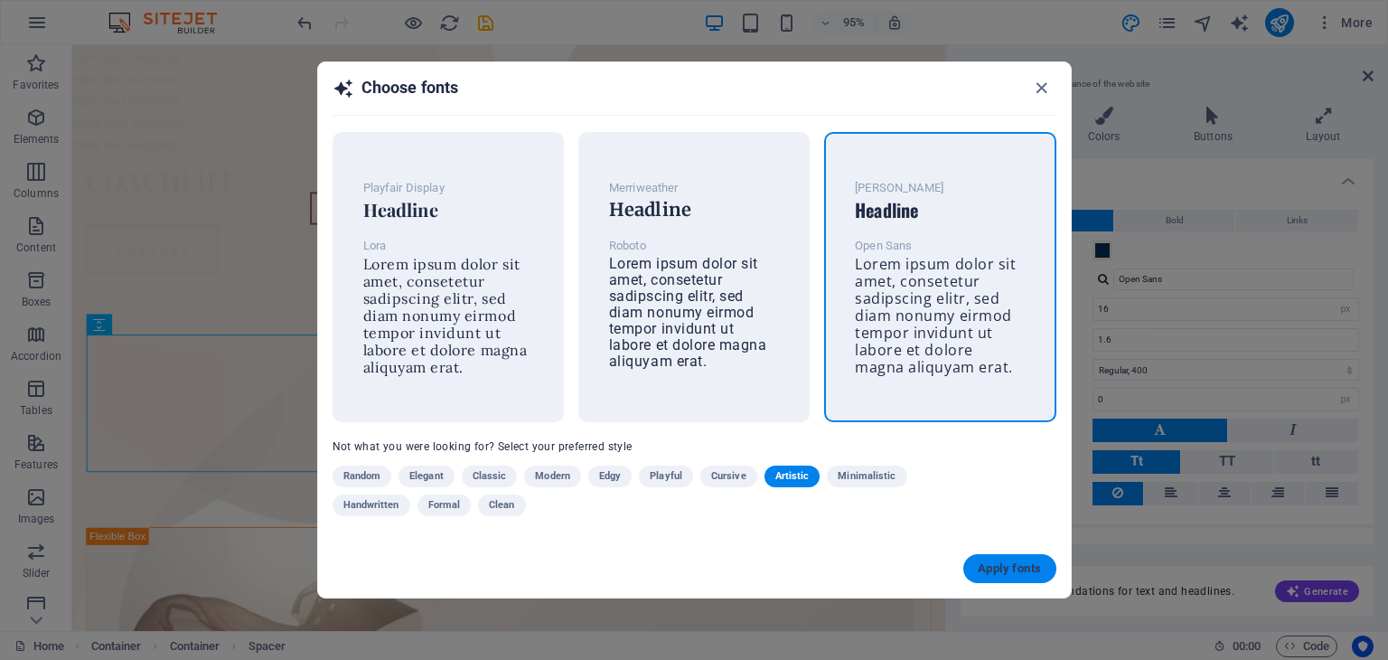
click at [1020, 573] on span "Apply fonts" at bounding box center [1009, 568] width 63 height 14
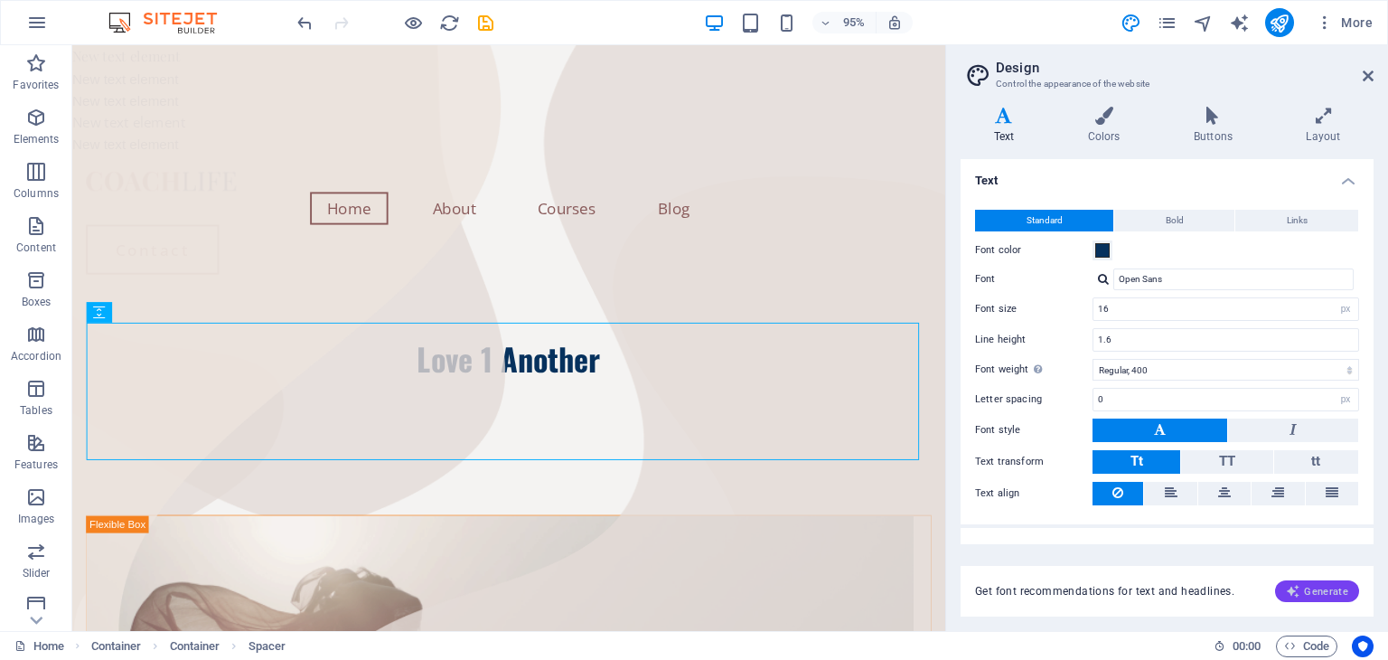
click at [1315, 594] on span "Generate" at bounding box center [1317, 591] width 62 height 14
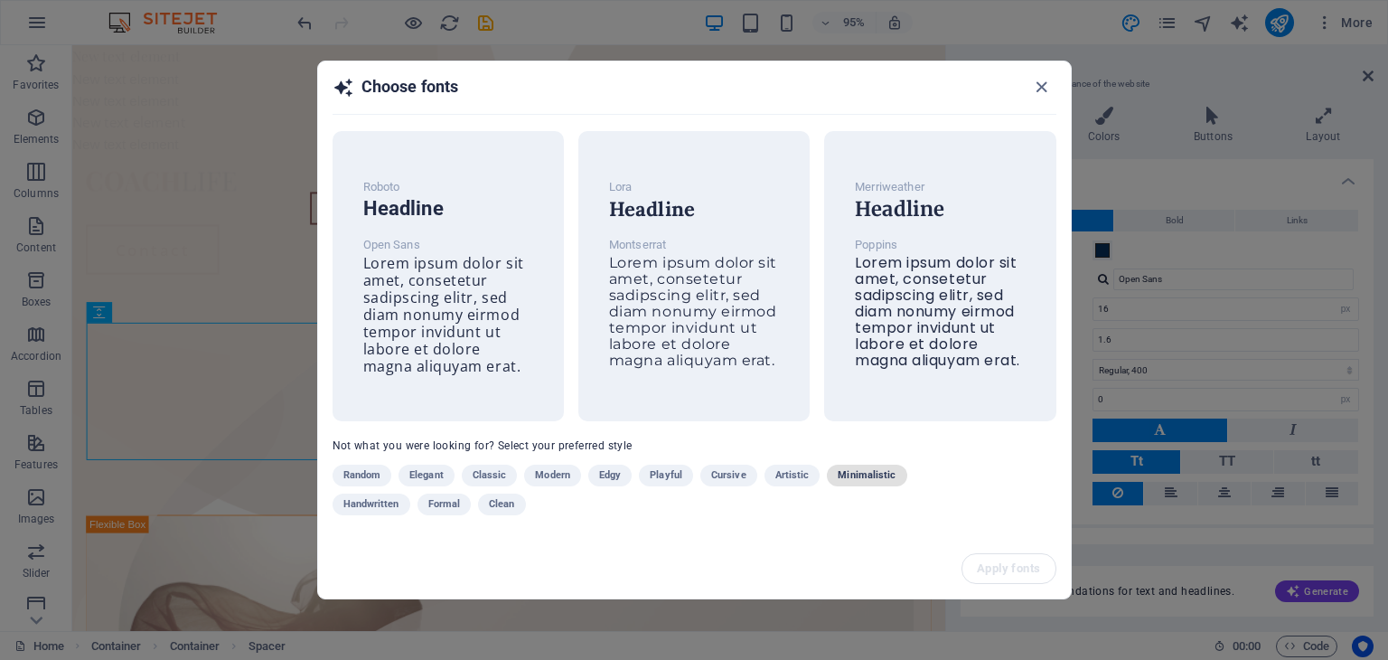
click at [872, 480] on span "Minimalistic" at bounding box center [866, 475] width 58 height 22
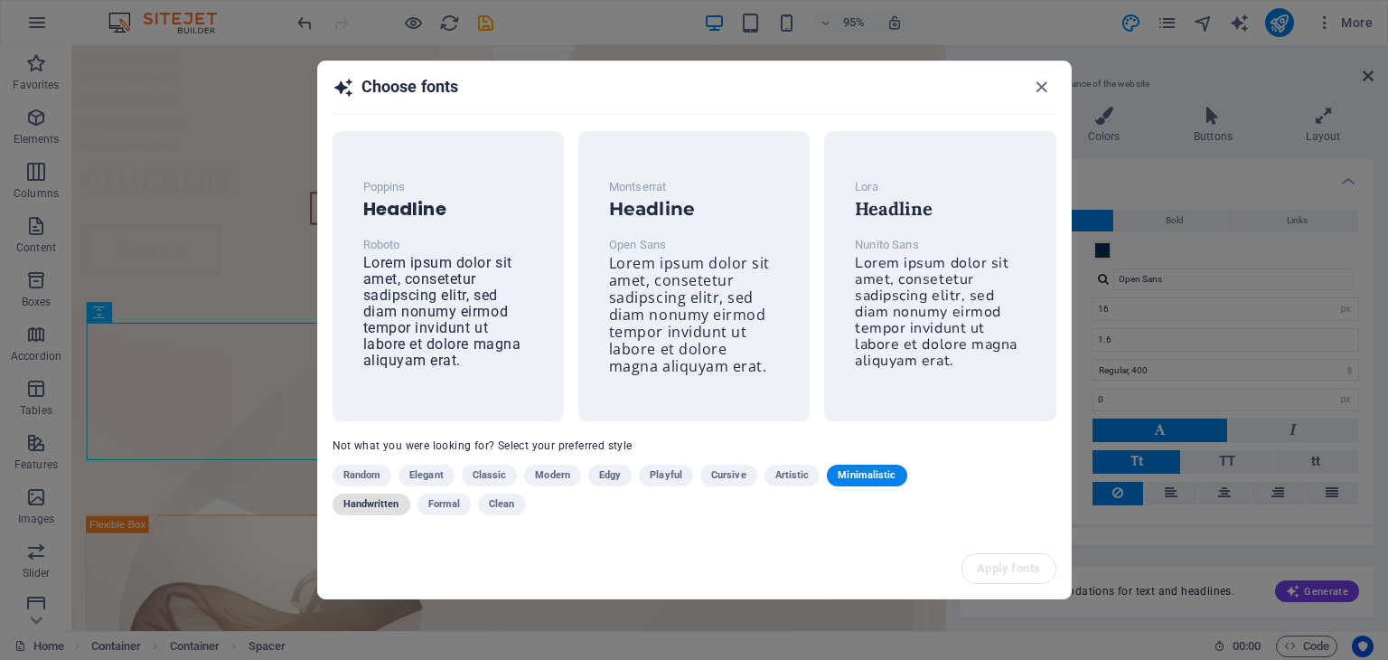
click at [344, 510] on span "Handwritten" at bounding box center [371, 504] width 56 height 22
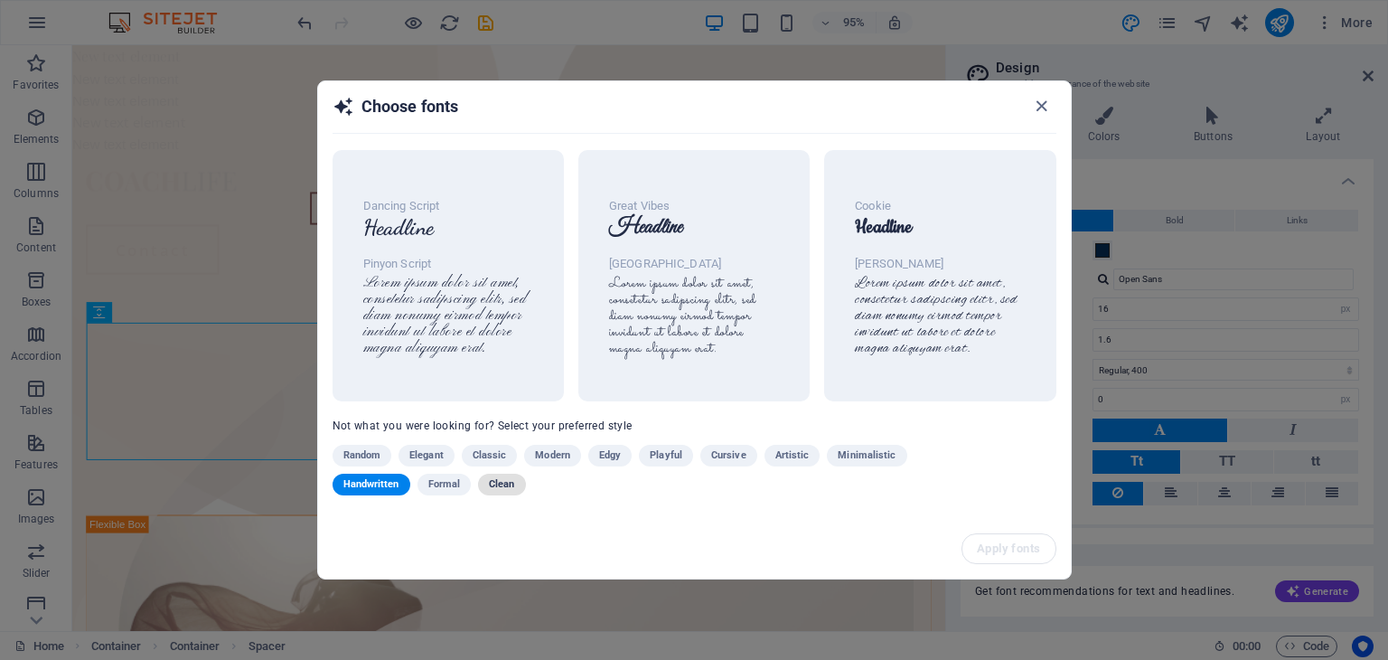
click at [517, 487] on button "Clean" at bounding box center [501, 484] width 47 height 22
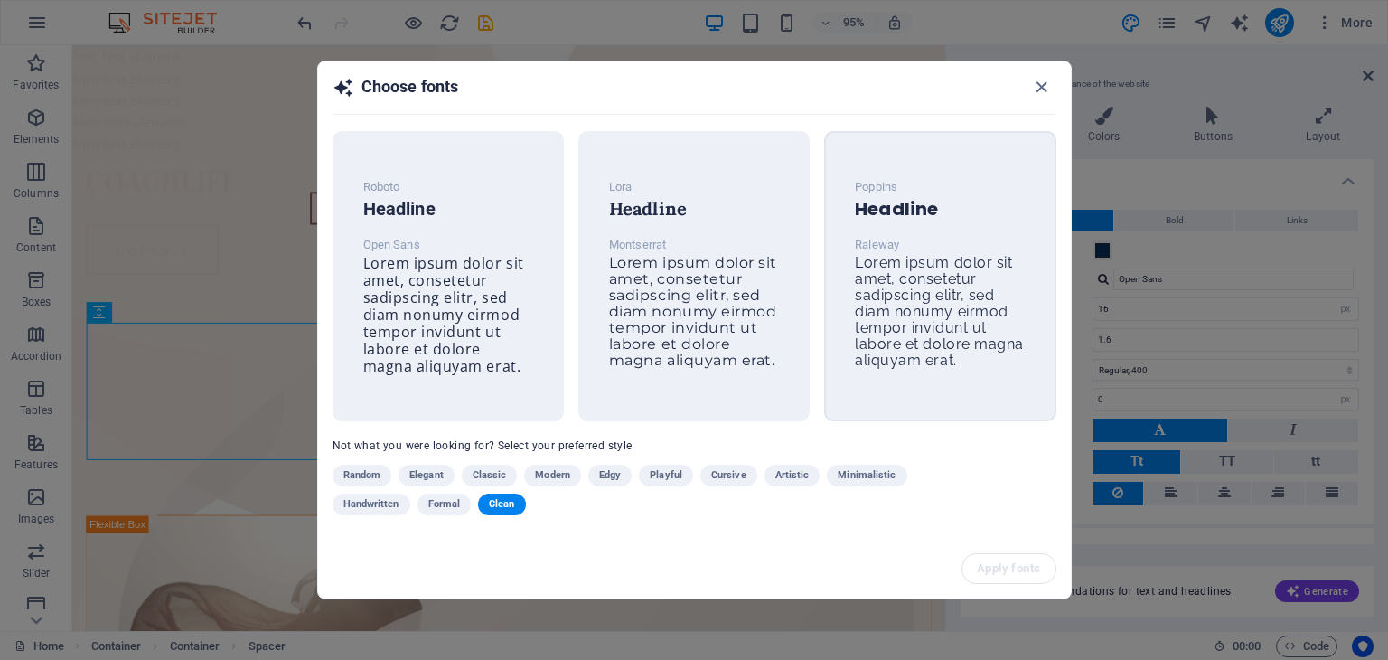
click at [872, 311] on span "Lorem ipsum dolor sit amet, consetetur sadipscing elitr, sed diam nonumy eirmod…" at bounding box center [939, 311] width 169 height 115
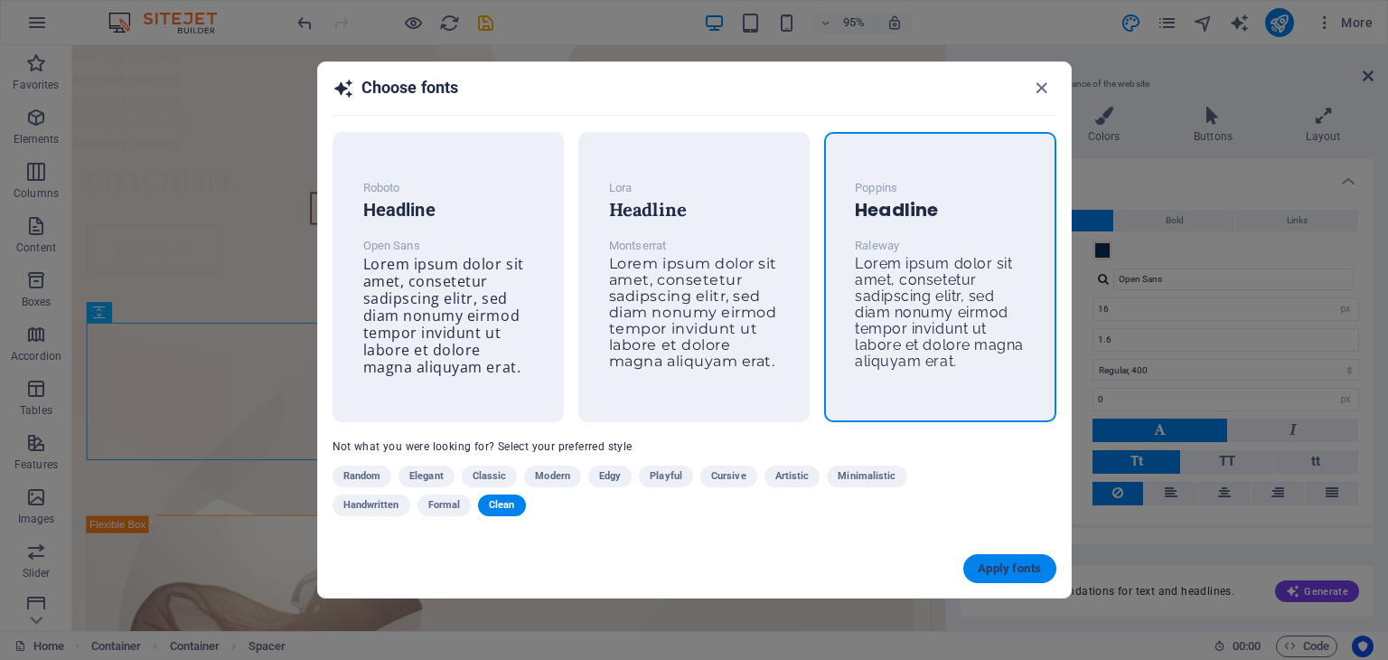
click at [1008, 563] on span "Apply fonts" at bounding box center [1009, 568] width 63 height 14
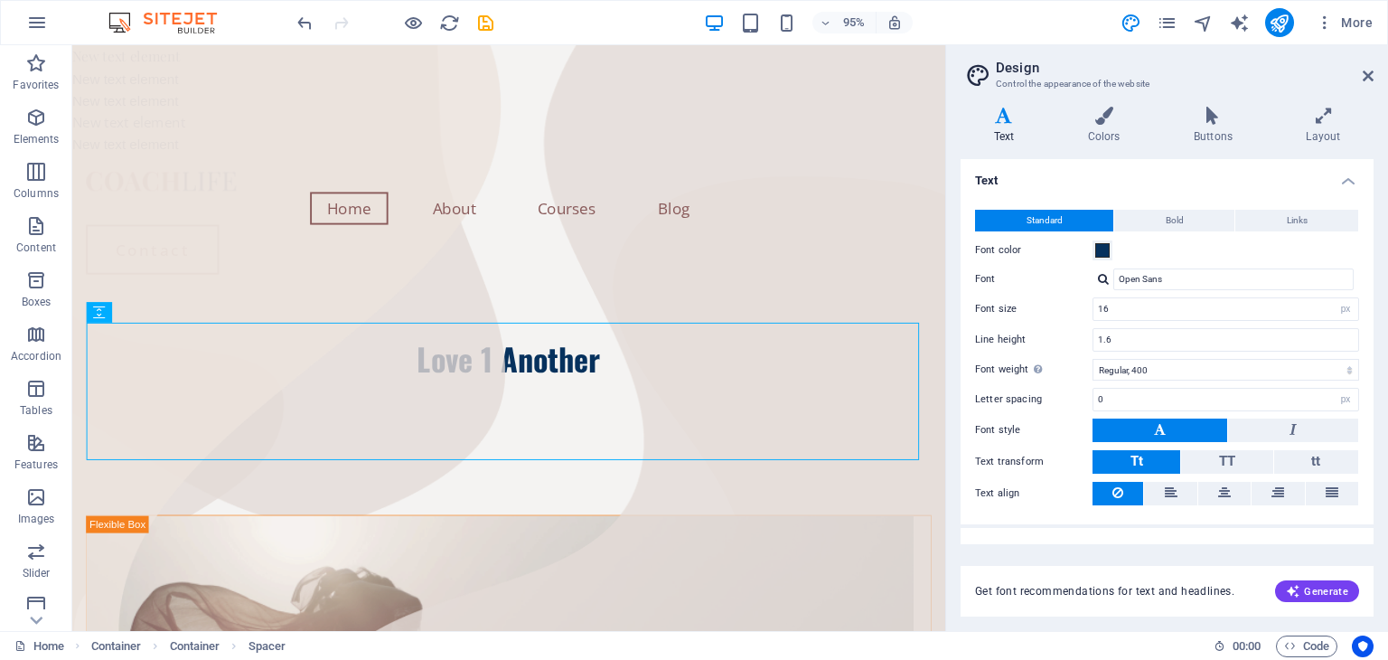
type input "Raleway"
type input "1.5"
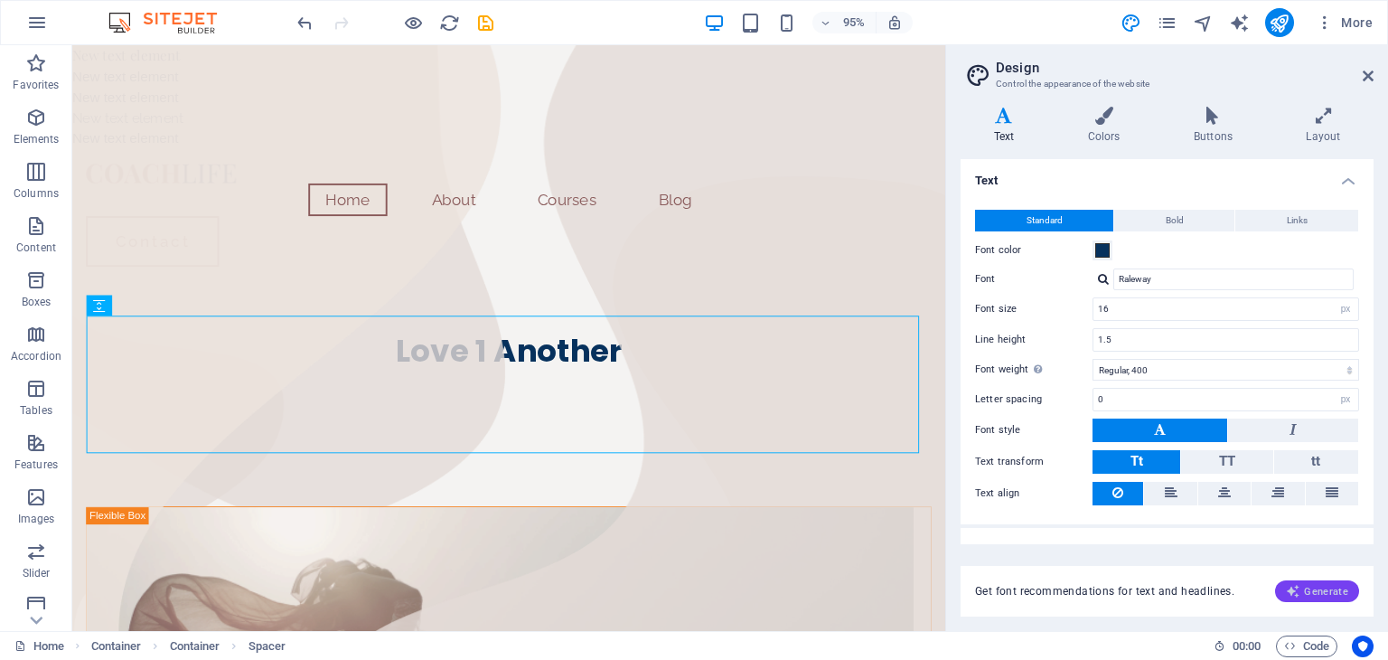
click at [1324, 588] on span "Generate" at bounding box center [1317, 591] width 62 height 14
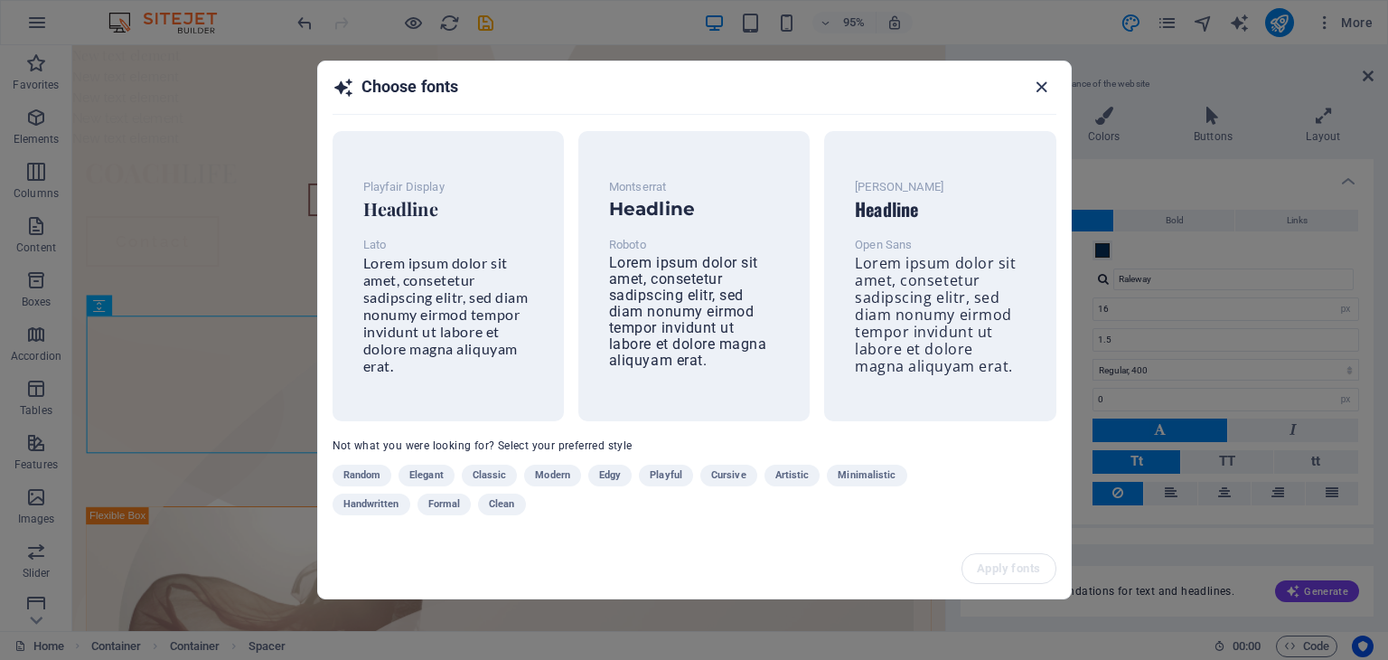
click at [1034, 86] on icon "button" at bounding box center [1041, 87] width 21 height 21
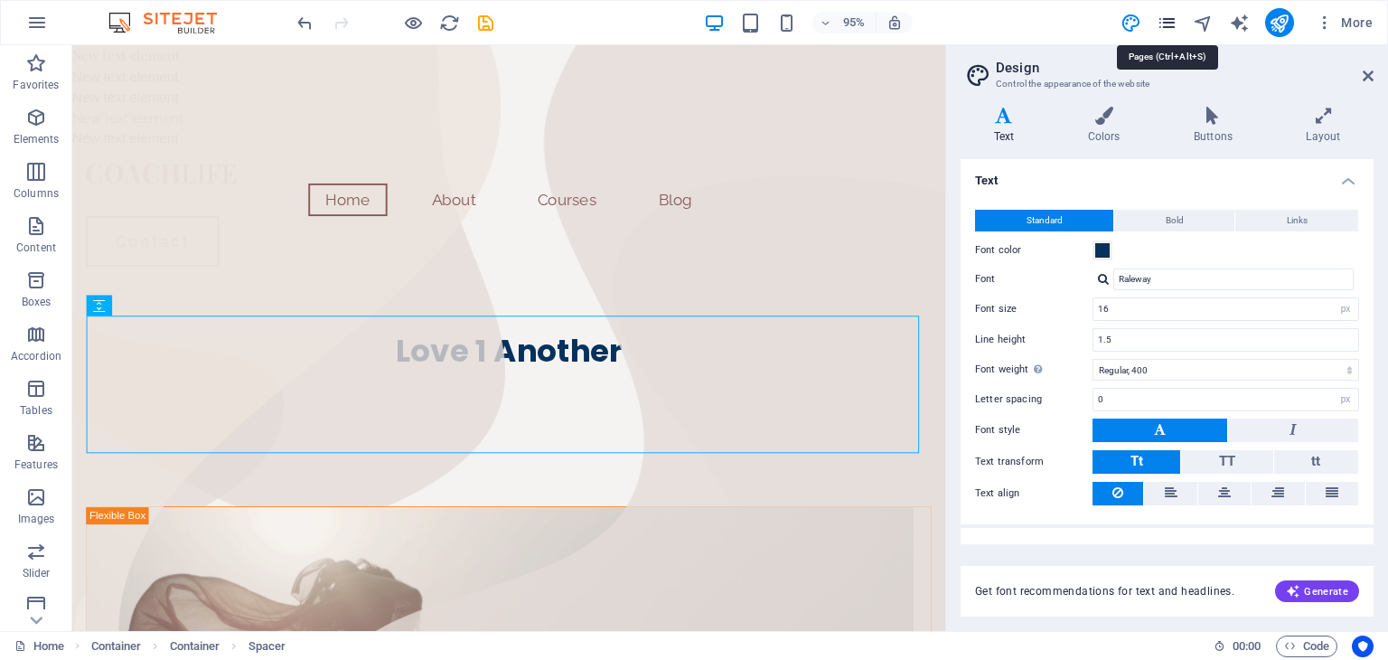
click at [1174, 23] on icon "pages" at bounding box center [1166, 23] width 21 height 21
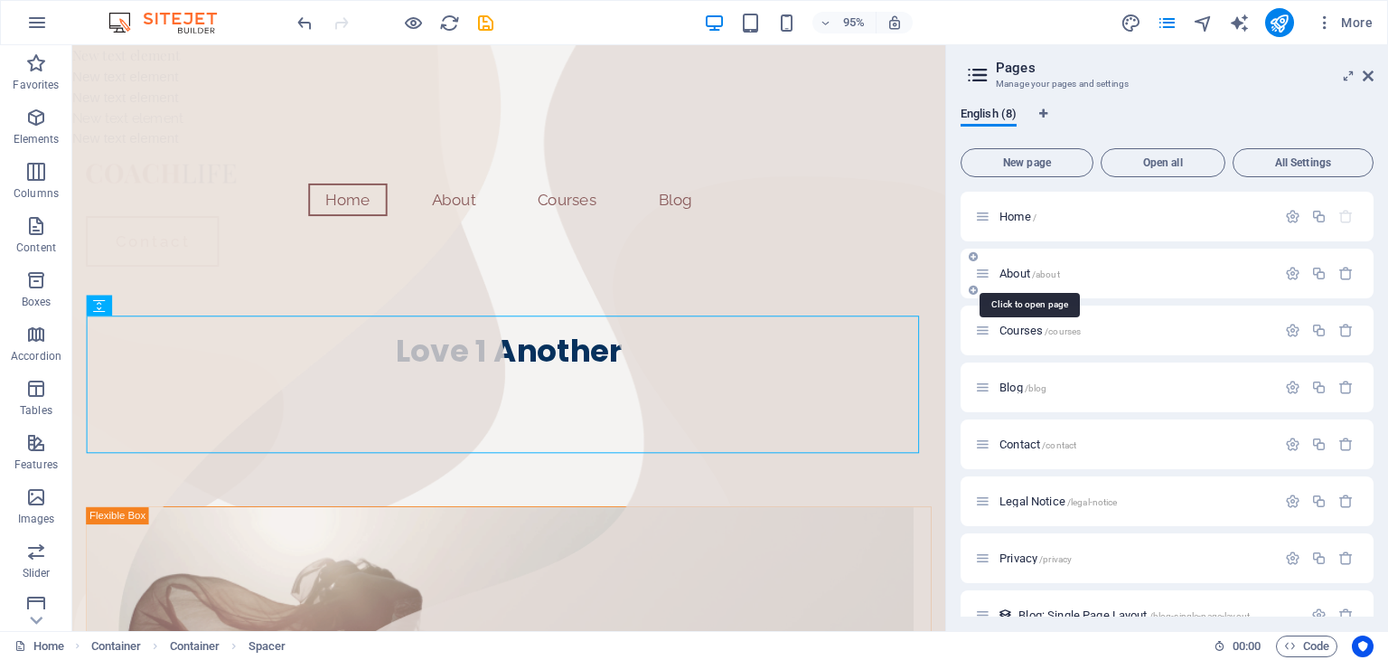
click at [1007, 276] on span "About /about" at bounding box center [1029, 274] width 61 height 14
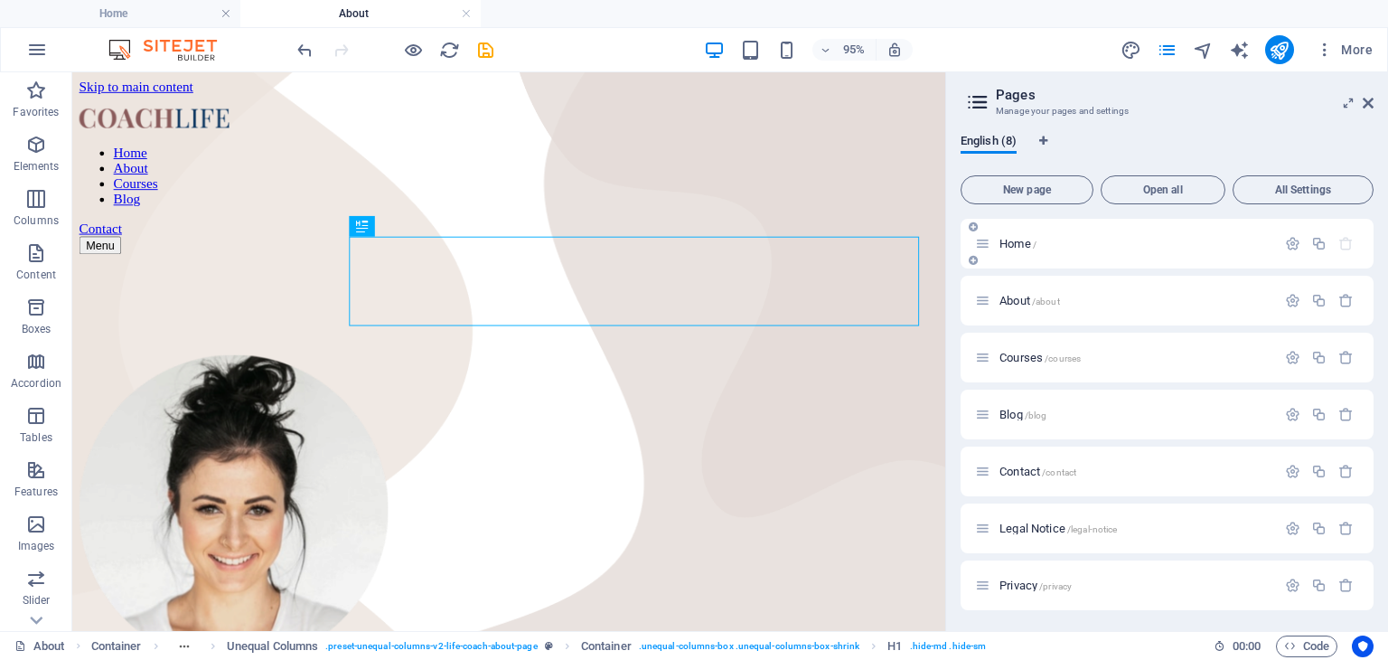
click at [1018, 245] on span "Home /" at bounding box center [1017, 244] width 37 height 14
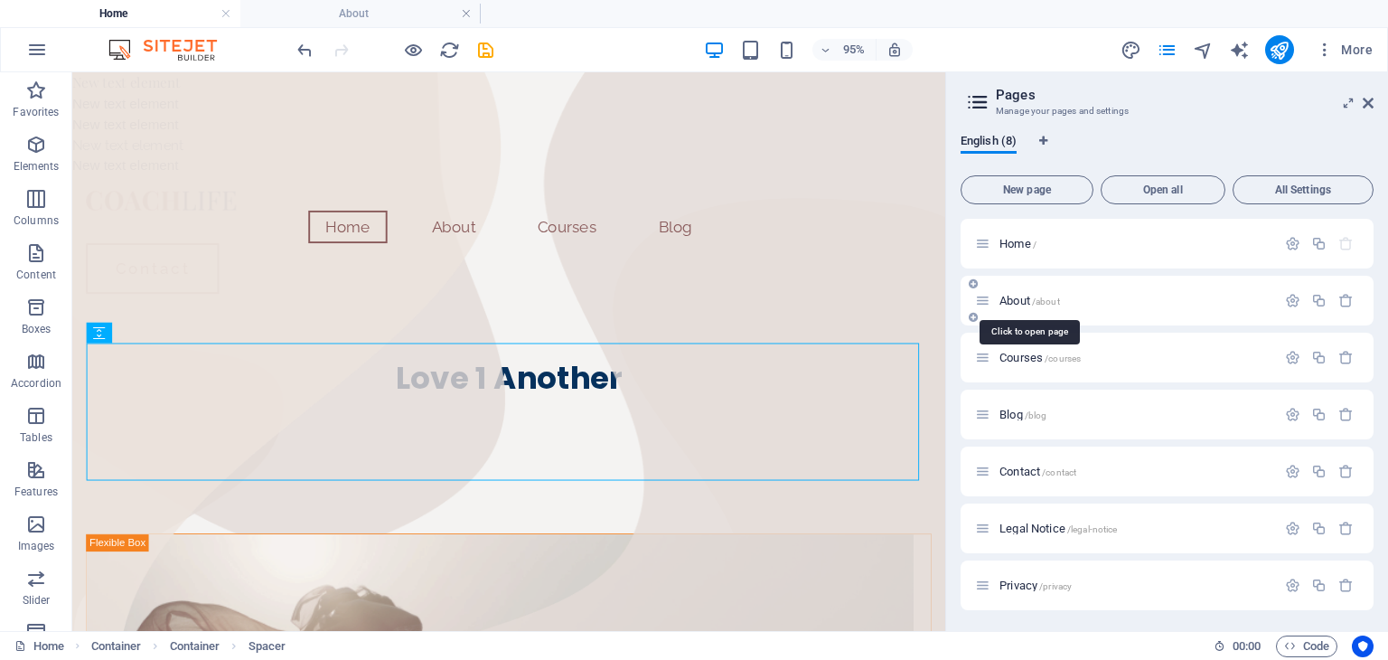
click at [1027, 301] on span "About /about" at bounding box center [1029, 301] width 61 height 14
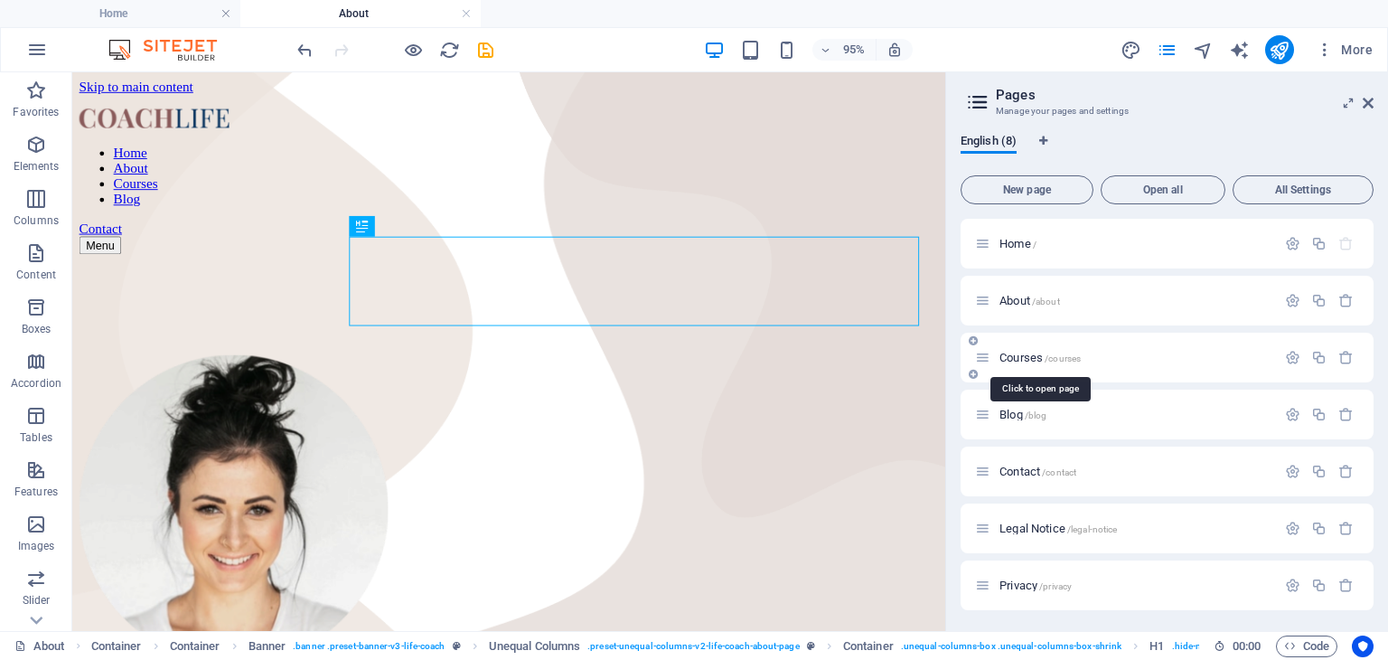
click at [1037, 357] on span "Courses /courses" at bounding box center [1039, 358] width 81 height 14
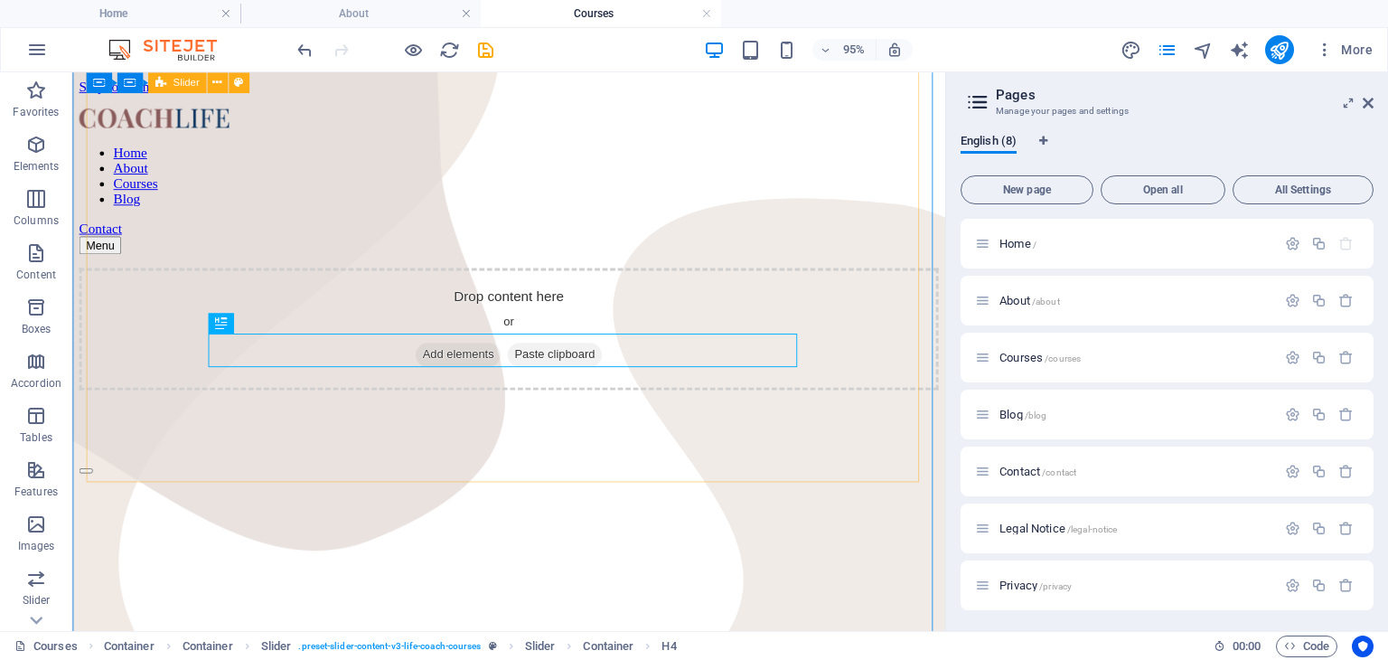
scroll to position [427, 0]
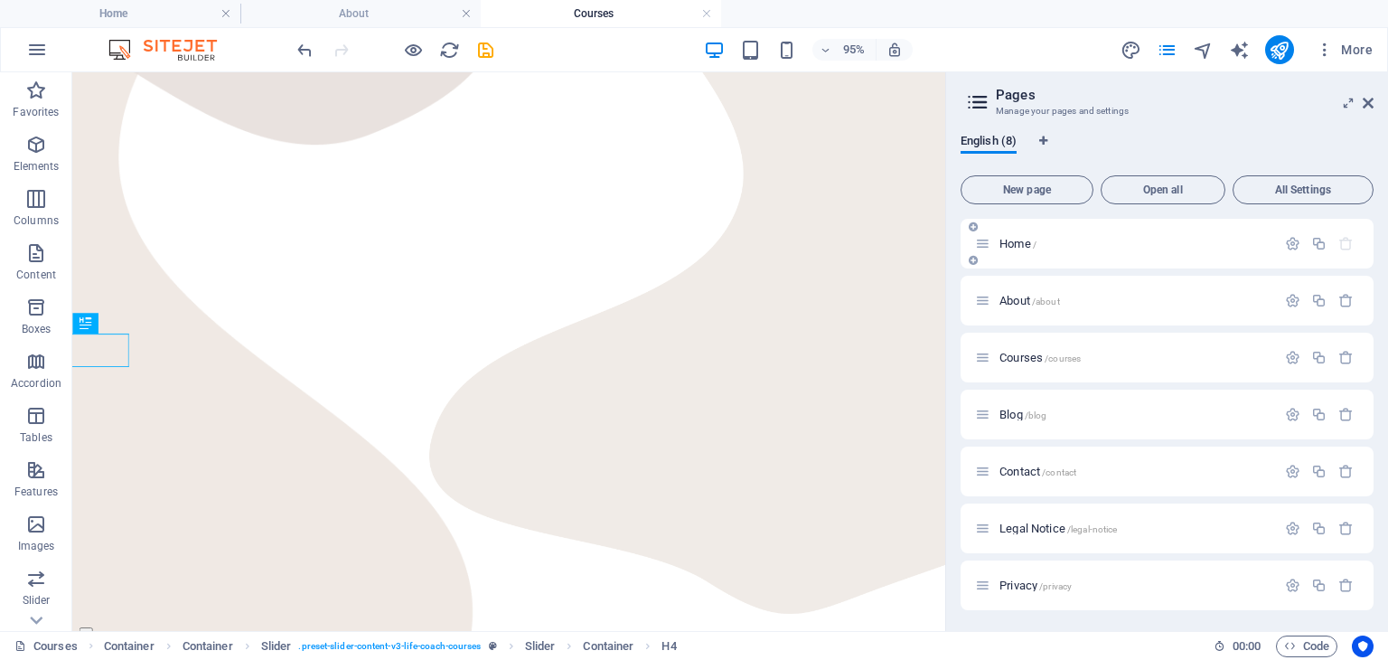
click at [1012, 243] on span "Home /" at bounding box center [1017, 244] width 37 height 14
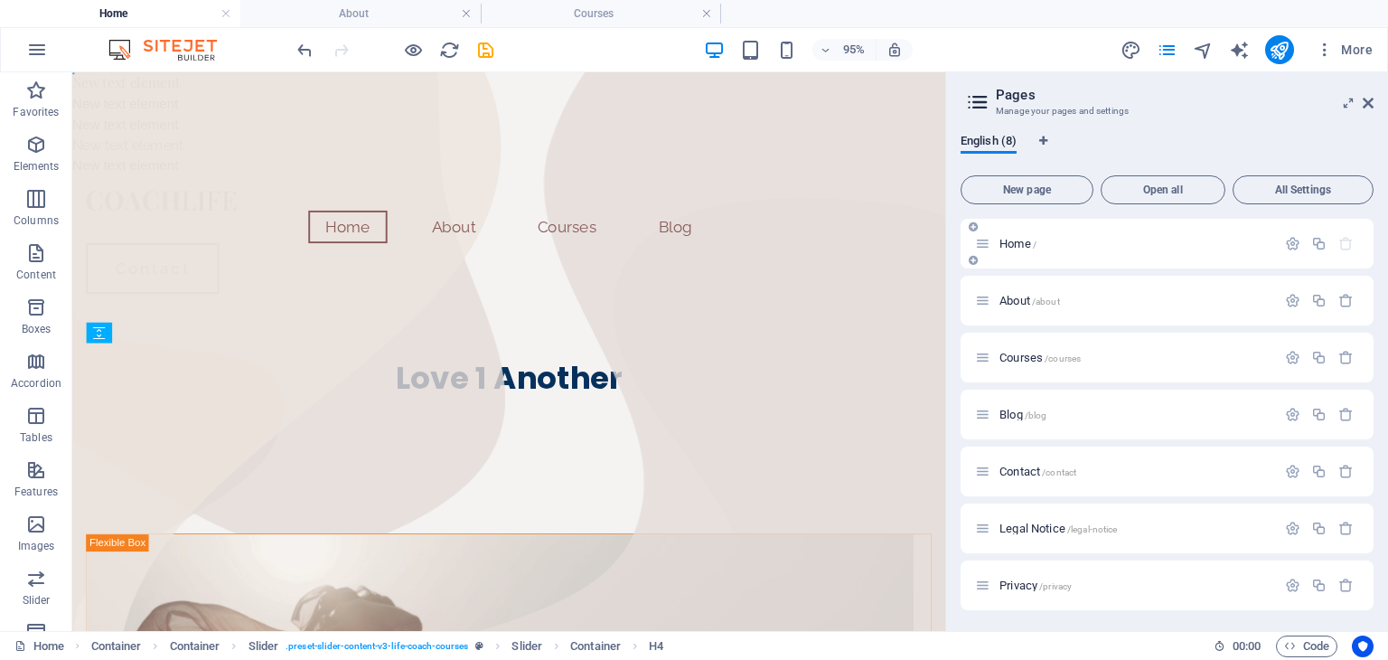
scroll to position [0, 0]
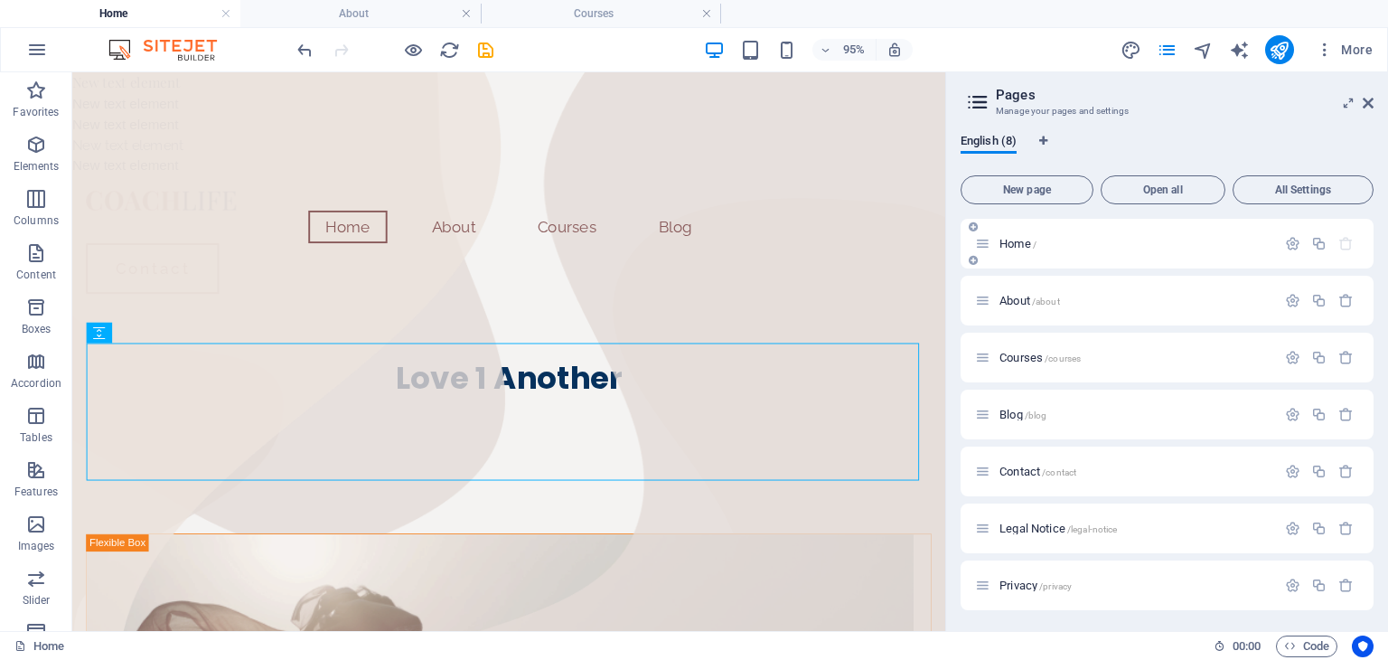
click at [1013, 243] on span "Home /" at bounding box center [1017, 244] width 37 height 14
click at [1127, 51] on icon "design" at bounding box center [1130, 50] width 21 height 21
select select "px"
select select "400"
select select "px"
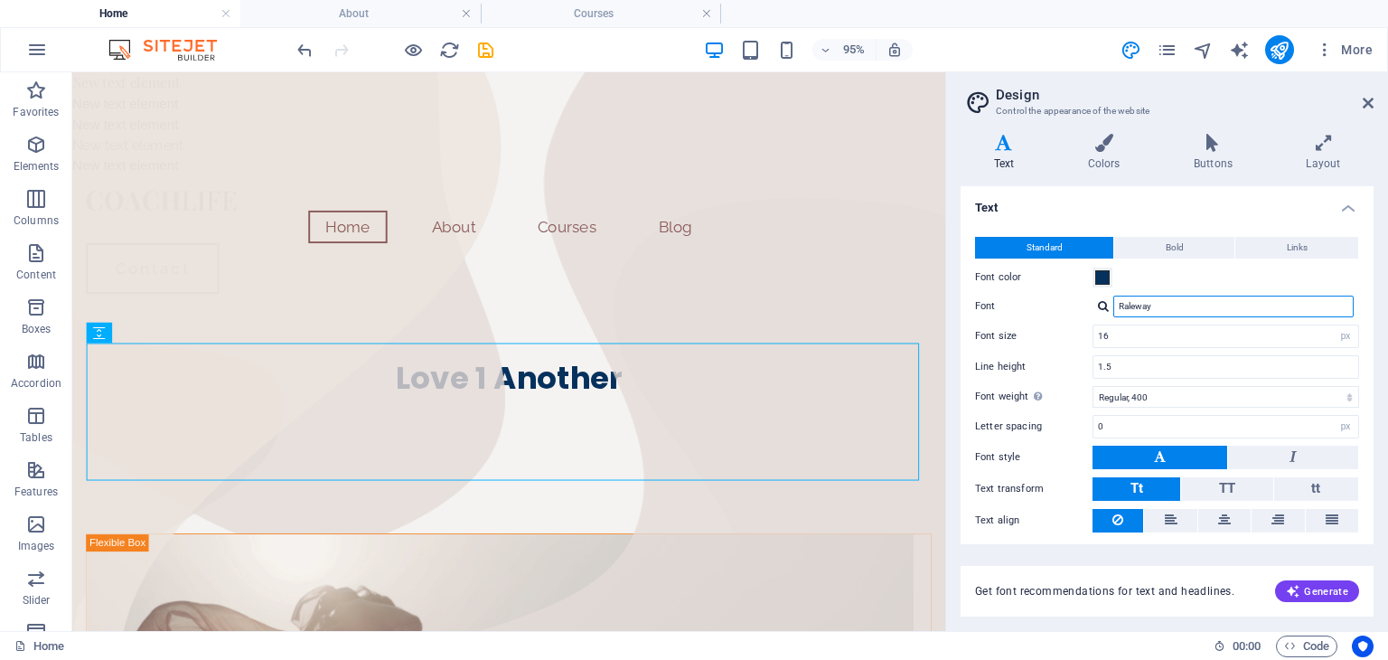
click at [1139, 307] on input "Raleway" at bounding box center [1233, 306] width 240 height 22
click at [1272, 341] on input "16" at bounding box center [1225, 336] width 265 height 22
type input "1"
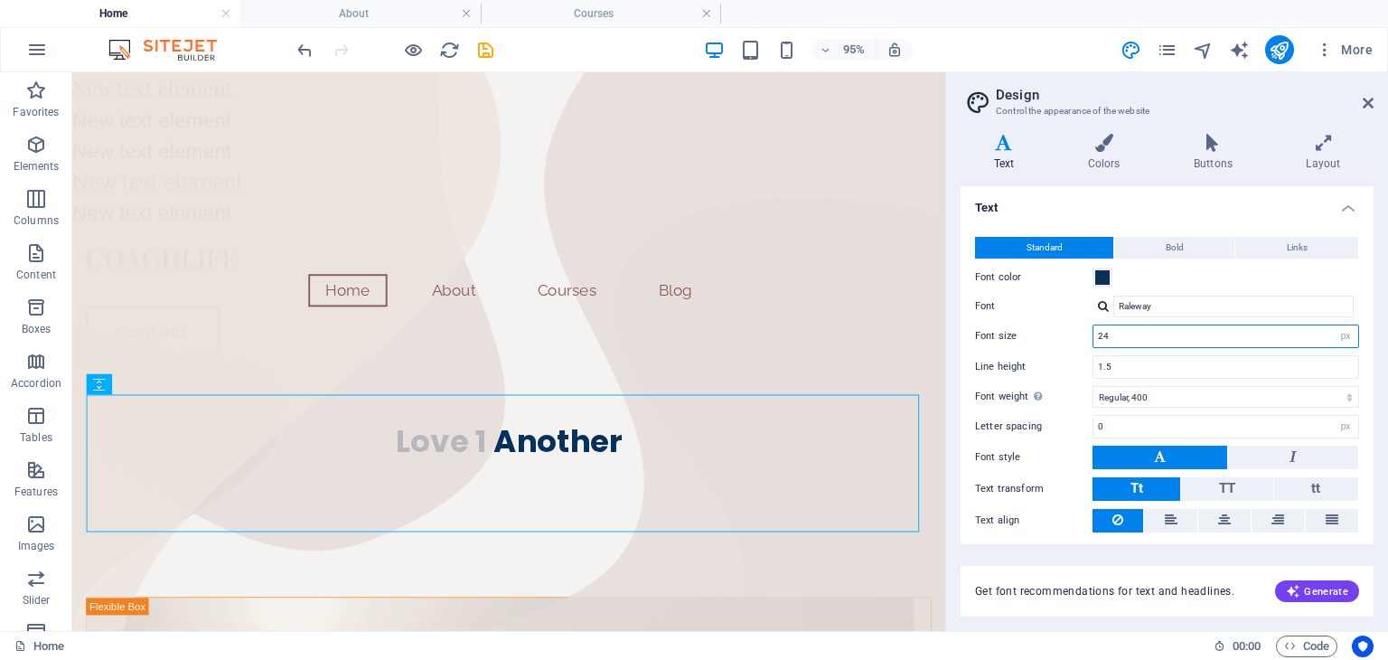
type input "24"
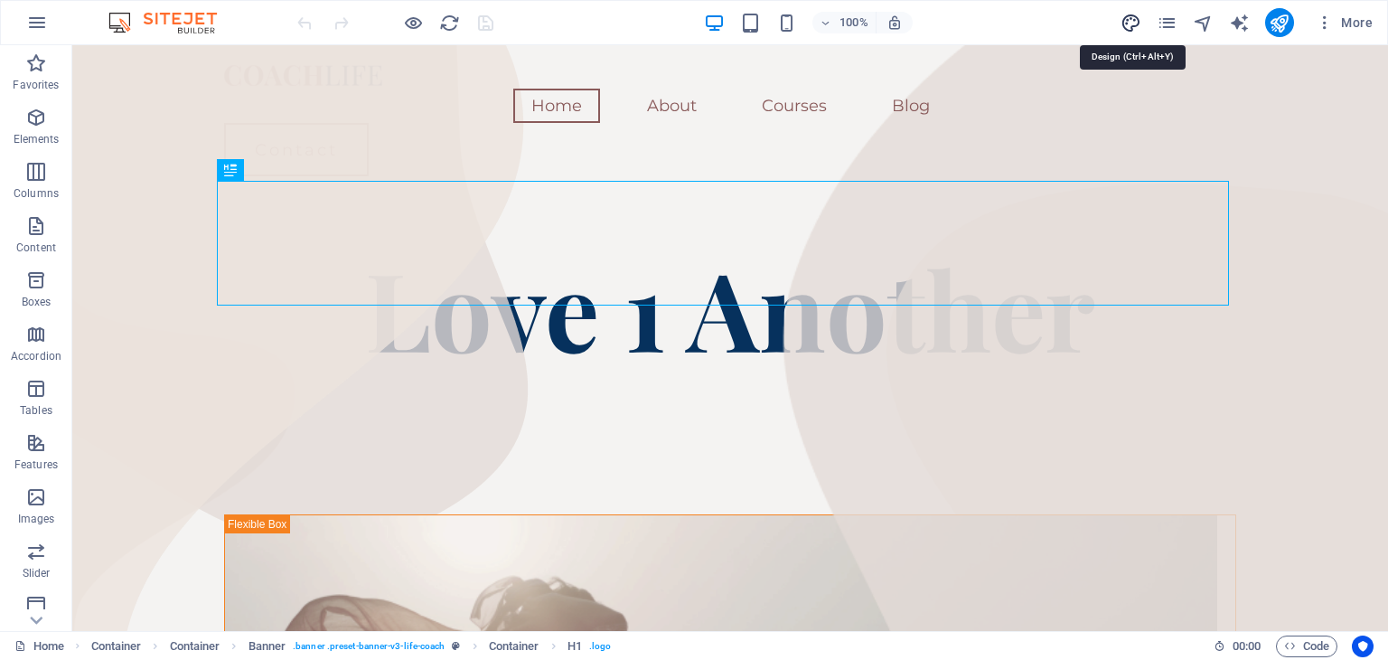
click at [1135, 27] on icon "design" at bounding box center [1130, 23] width 21 height 21
select select "px"
select select "400"
select select "px"
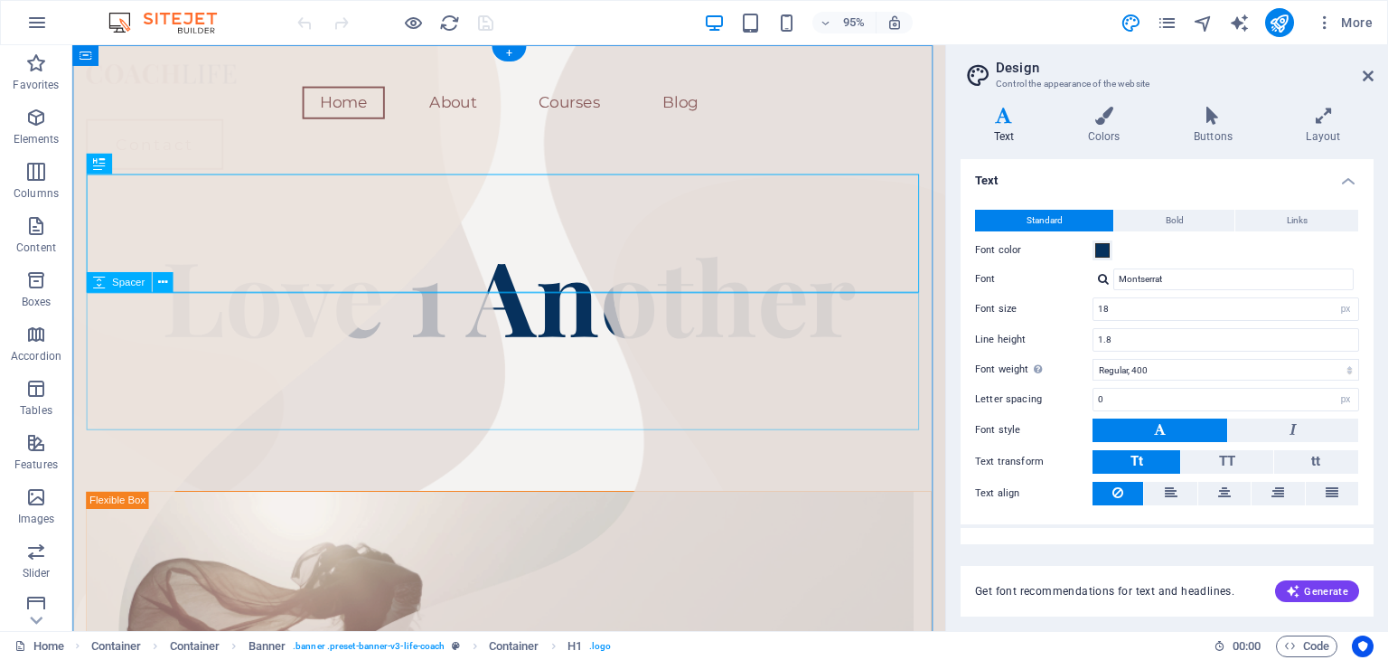
click at [702, 403] on div at bounding box center [532, 442] width 890 height 145
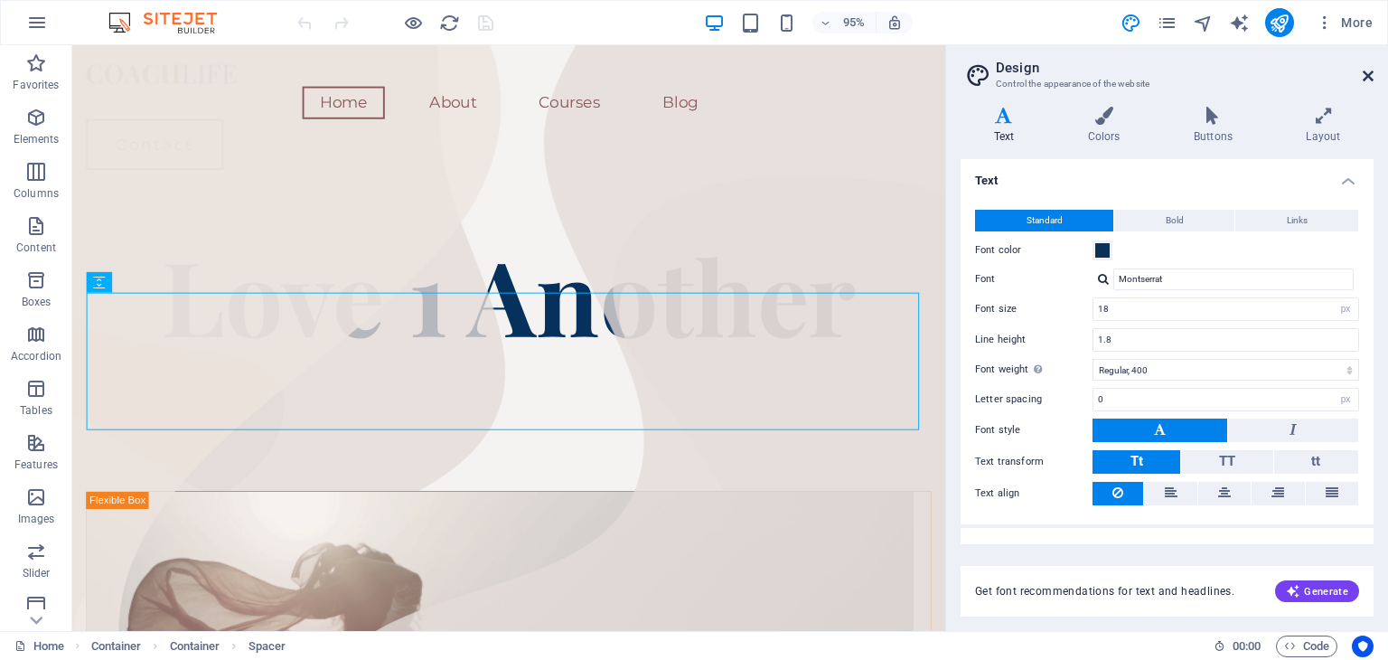
drag, startPoint x: 1371, startPoint y: 73, endPoint x: 1297, endPoint y: 28, distance: 86.0
click at [1370, 73] on icon at bounding box center [1367, 76] width 11 height 14
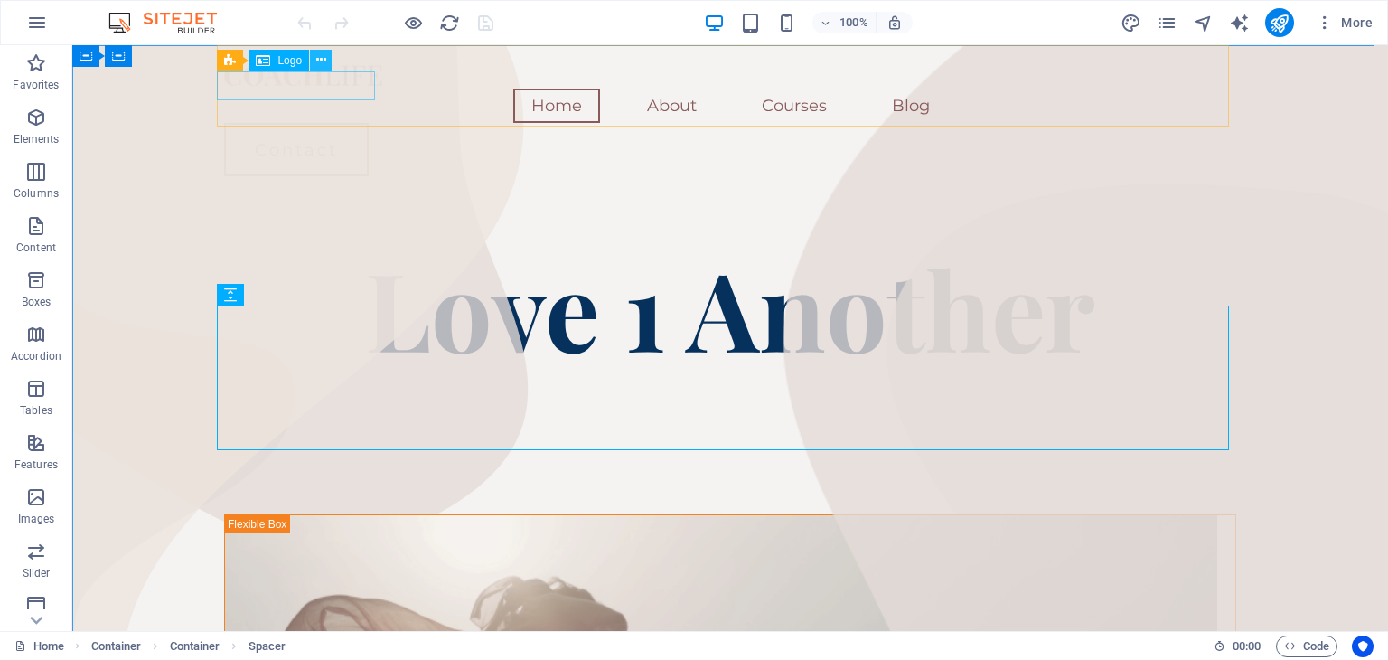
click at [323, 57] on icon at bounding box center [321, 60] width 10 height 19
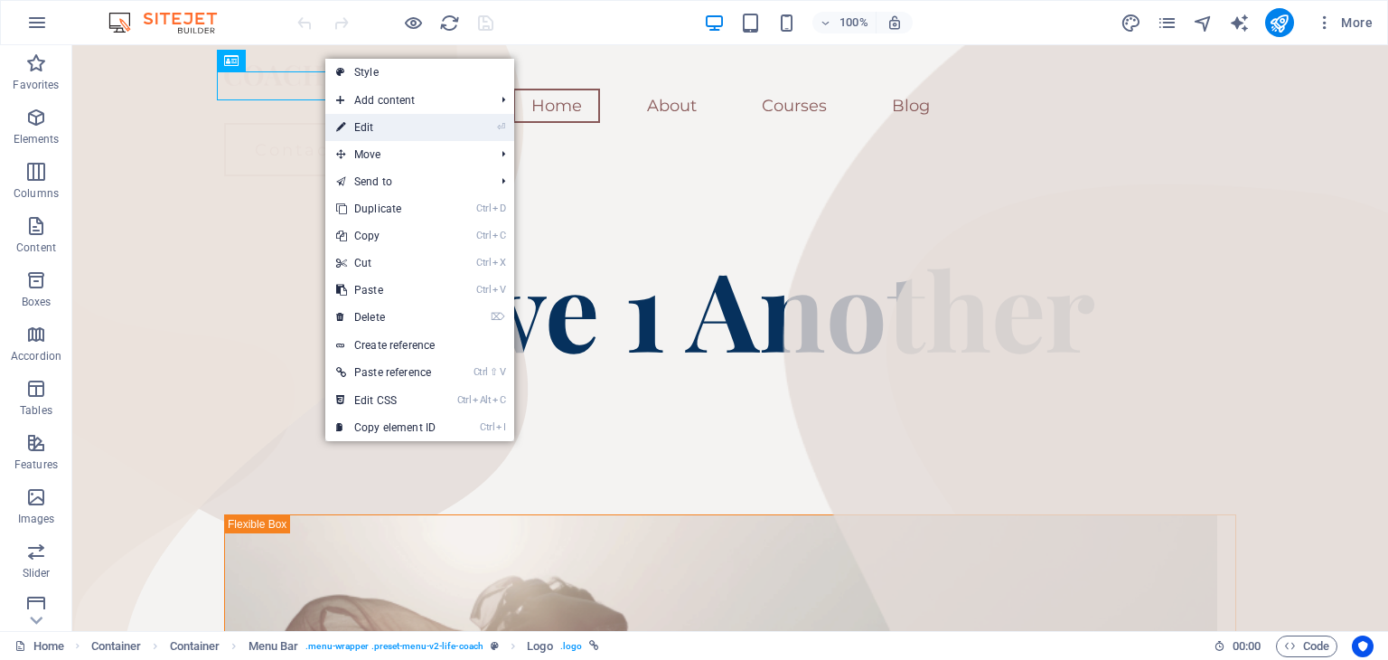
click at [389, 123] on link "⏎ Edit" at bounding box center [385, 127] width 121 height 27
select select "px"
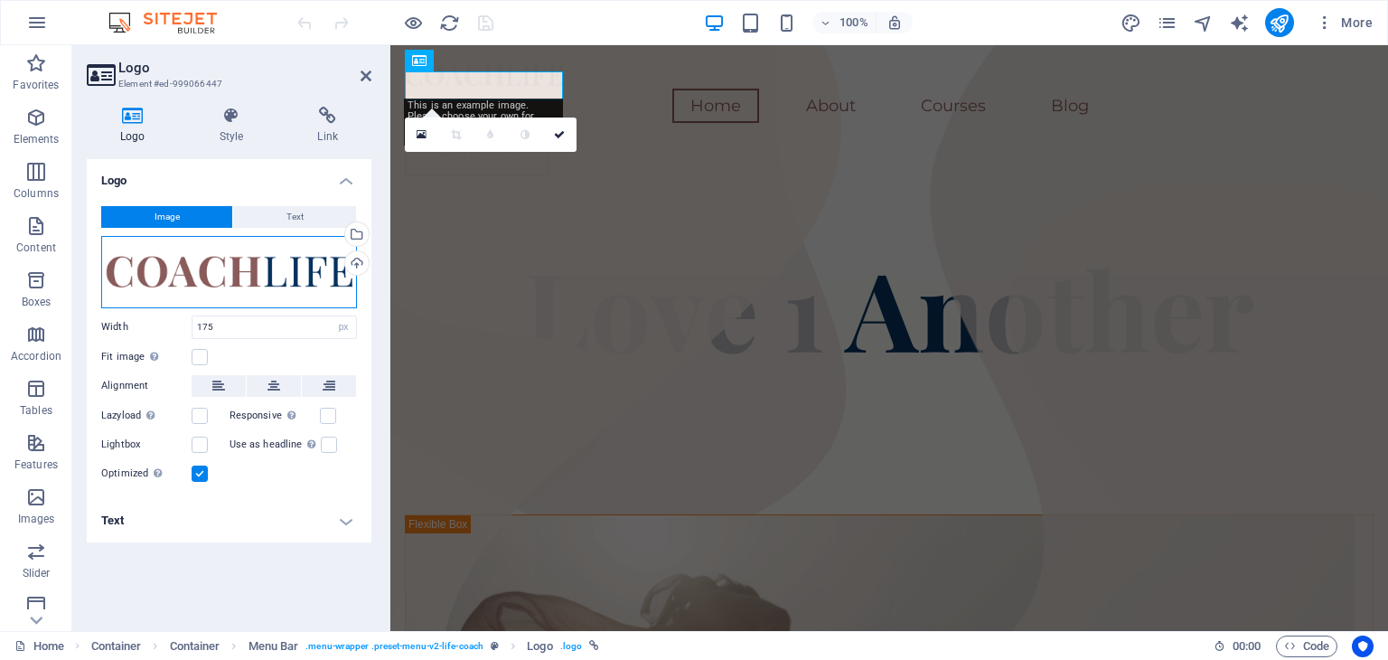
click at [238, 263] on div "Drag files here, click to choose files or select files from Files or our free s…" at bounding box center [229, 272] width 256 height 72
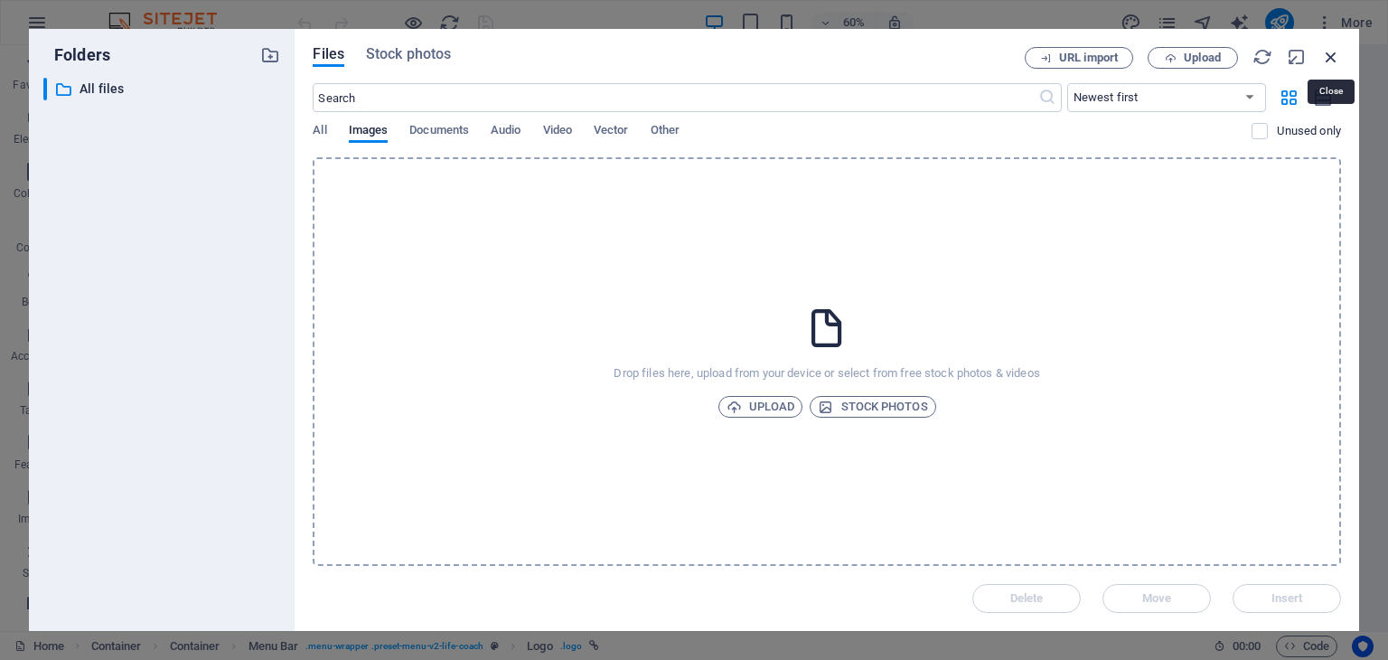
click at [1330, 57] on icon "button" at bounding box center [1331, 57] width 20 height 20
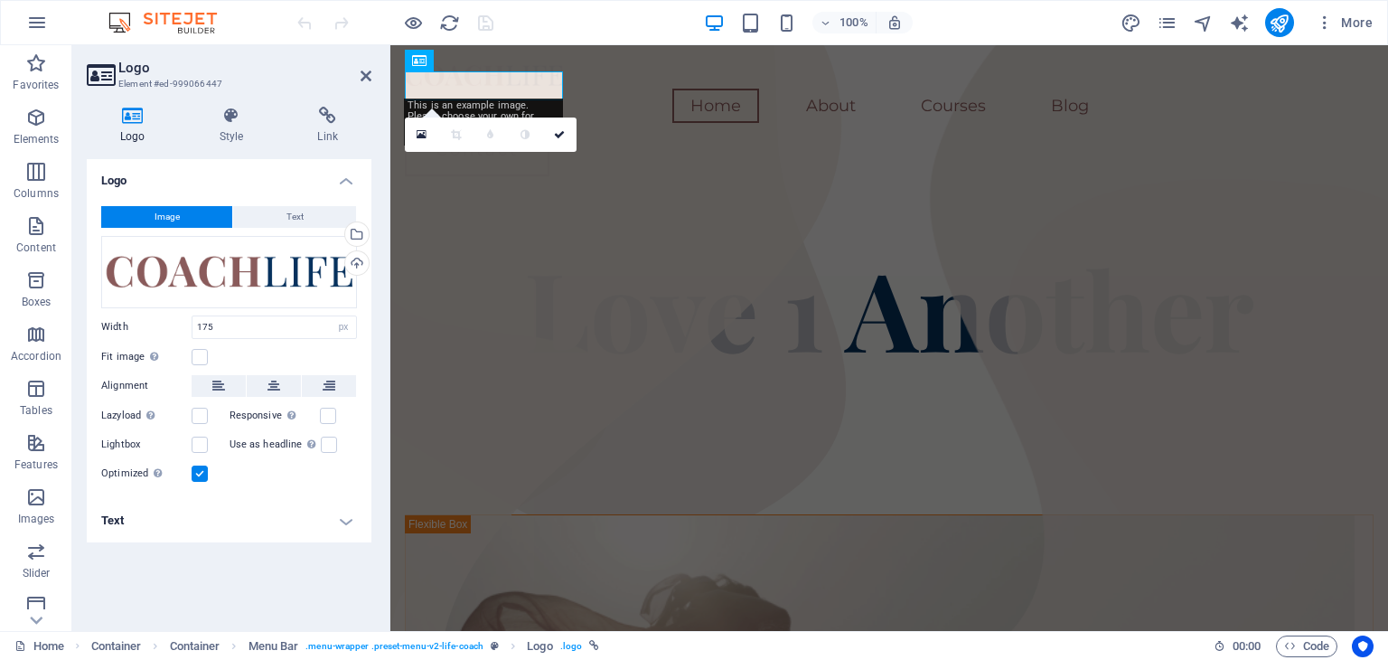
click at [110, 518] on h4 "Text" at bounding box center [229, 520] width 285 height 43
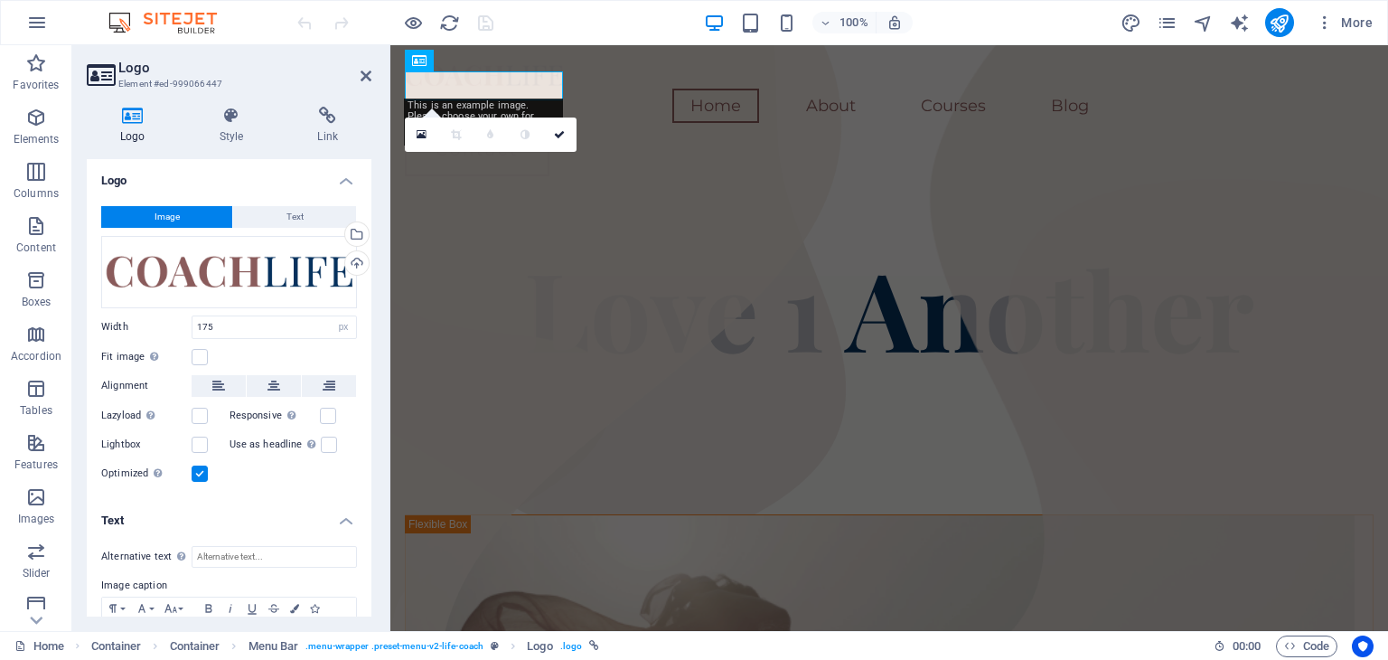
click at [139, 561] on label "Alternative text The alternative text is used by devices that cannot display im…" at bounding box center [146, 557] width 90 height 22
click at [192, 561] on input "Alternative text The alternative text is used by devices that cannot display im…" at bounding box center [274, 557] width 165 height 22
type input "b"
click at [255, 553] on input "BODYLIFE" at bounding box center [274, 557] width 165 height 22
type input "B"
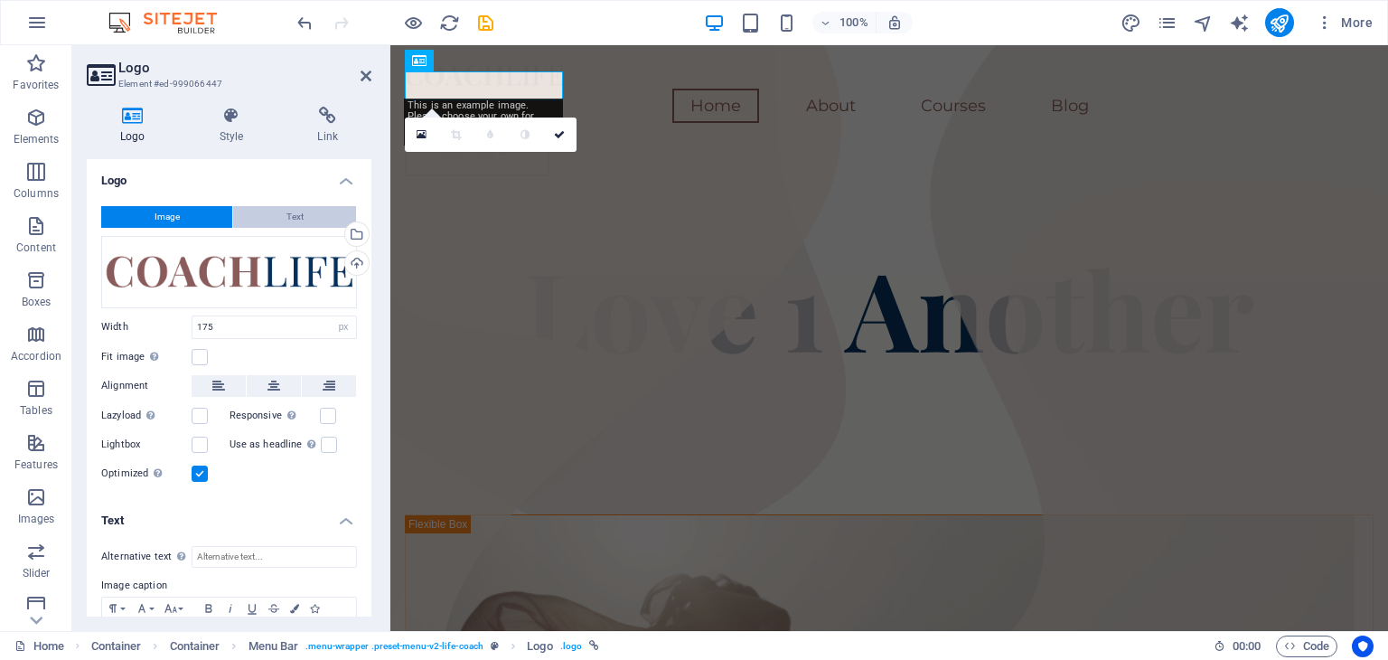
click at [288, 211] on span "Text" at bounding box center [294, 217] width 17 height 22
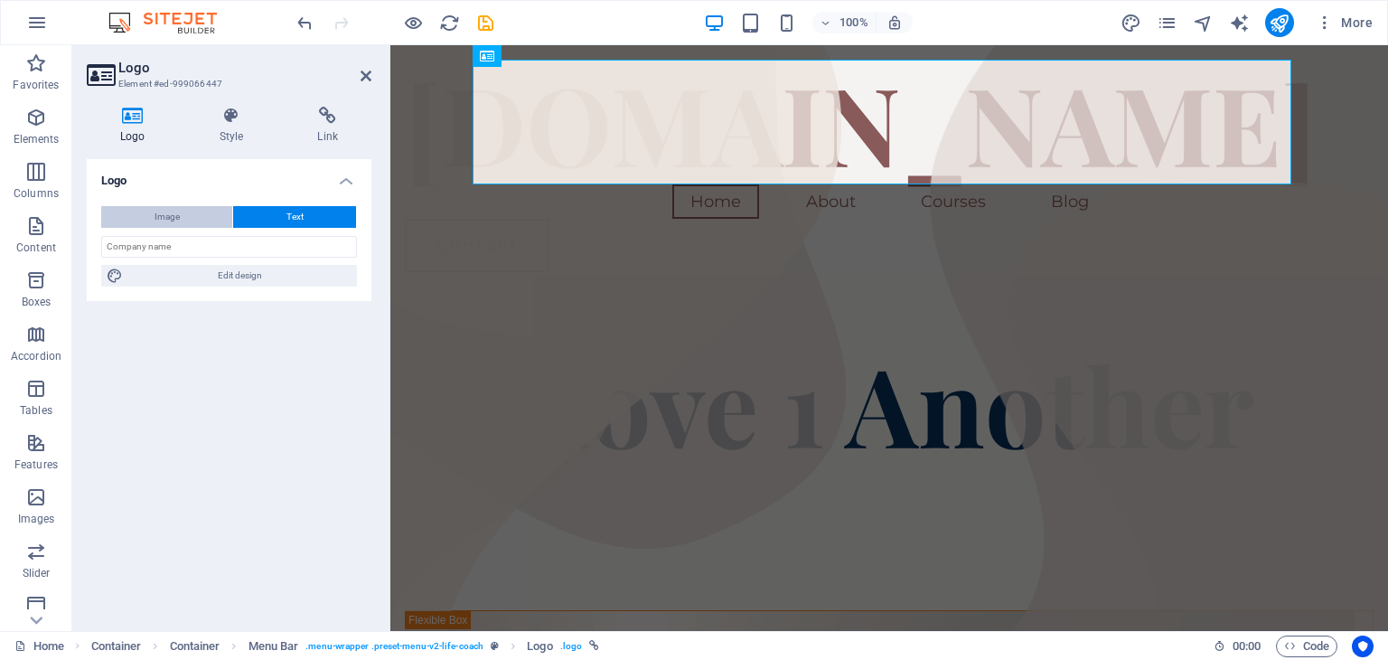
click at [171, 211] on span "Image" at bounding box center [166, 217] width 25 height 22
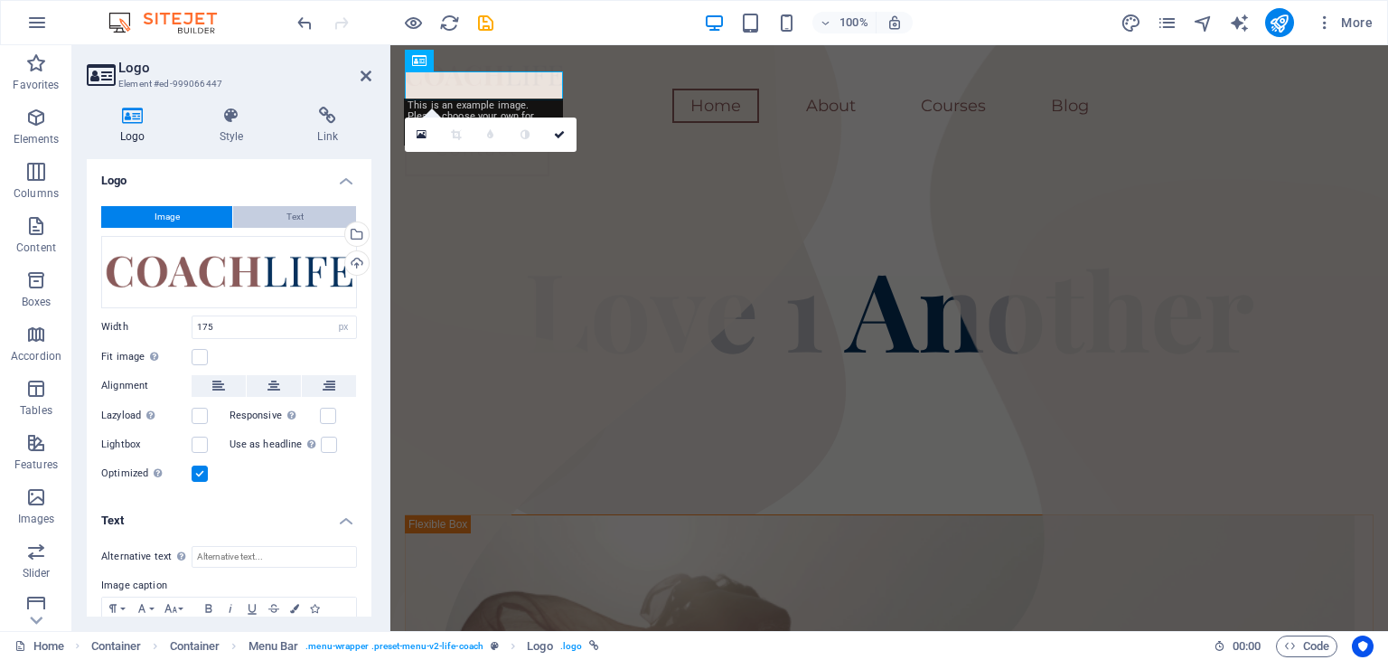
click at [308, 216] on button "Text" at bounding box center [294, 217] width 123 height 22
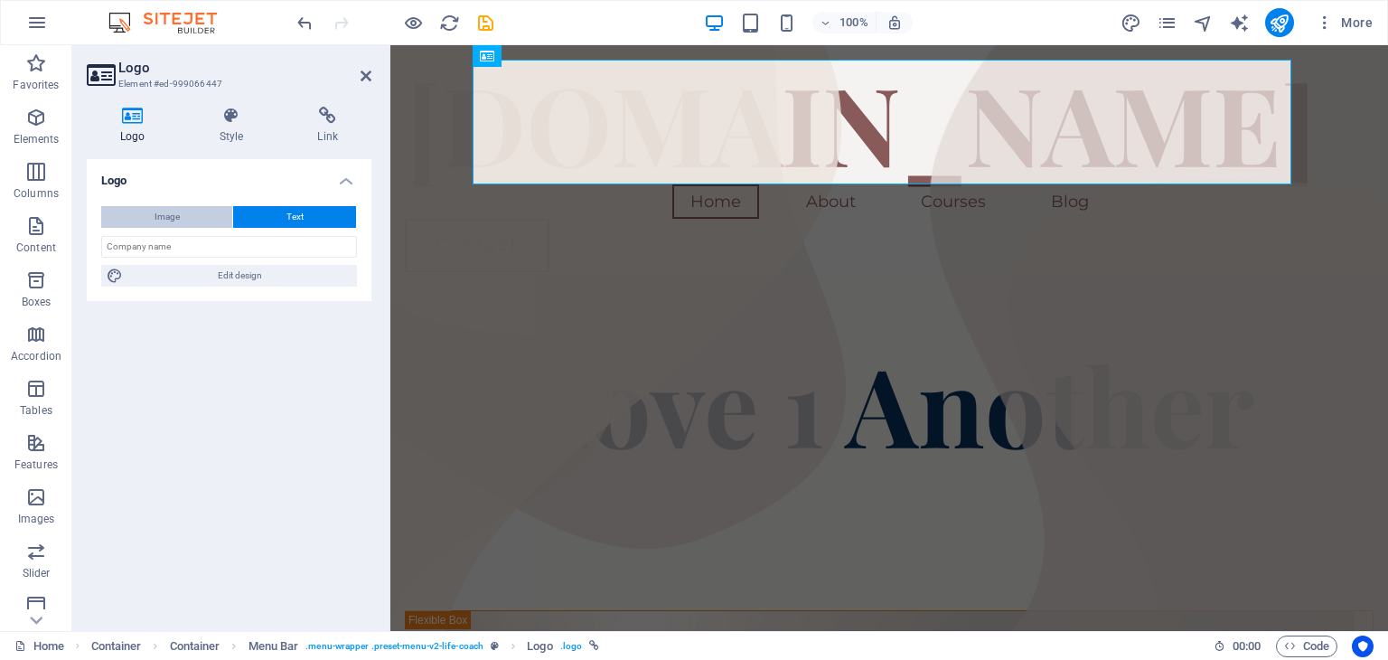
click at [163, 208] on span "Image" at bounding box center [166, 217] width 25 height 22
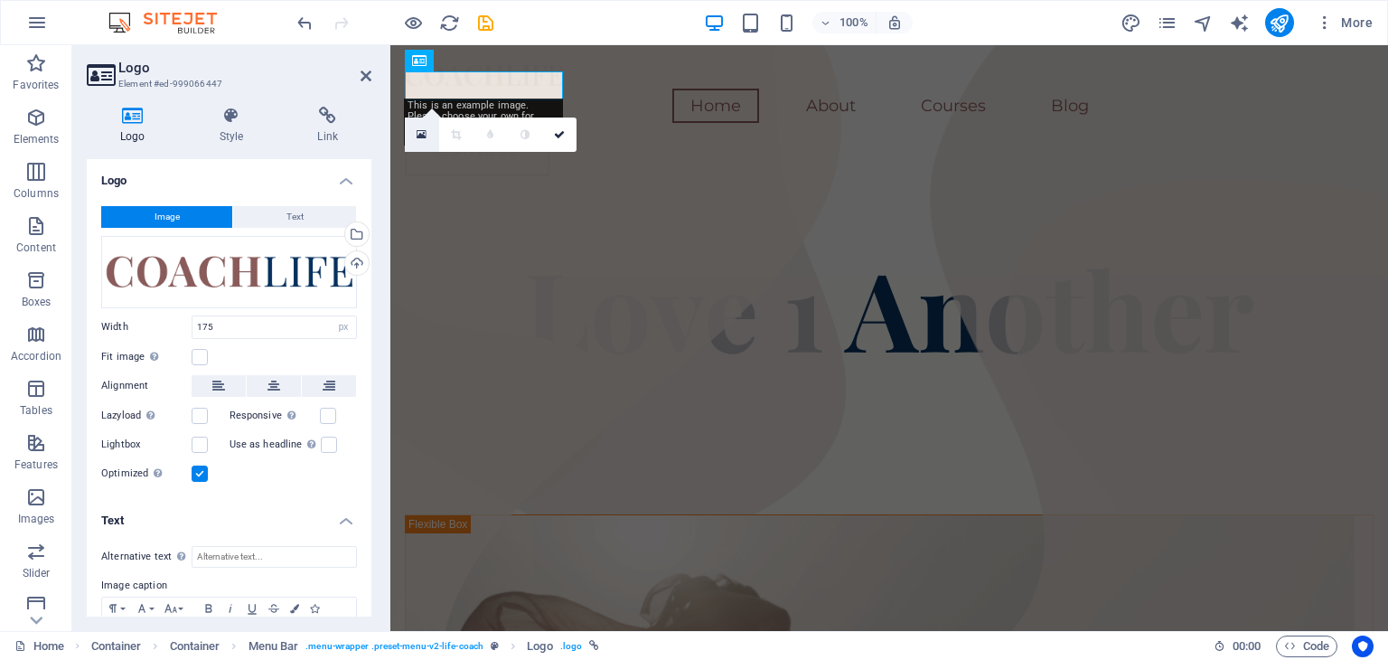
click at [431, 128] on link at bounding box center [422, 134] width 34 height 34
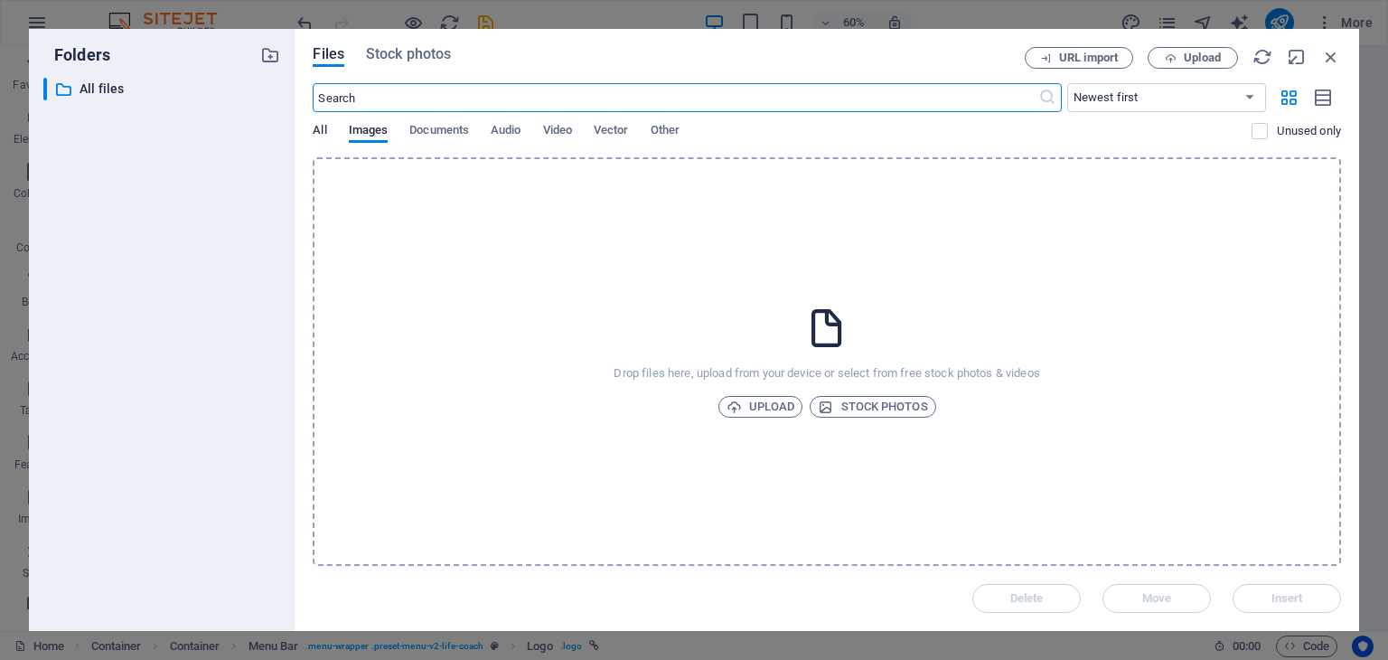
click at [322, 127] on span "All" at bounding box center [320, 131] width 14 height 25
click at [380, 126] on span "Images" at bounding box center [369, 131] width 40 height 25
click at [878, 405] on span "Stock photos" at bounding box center [872, 407] width 109 height 22
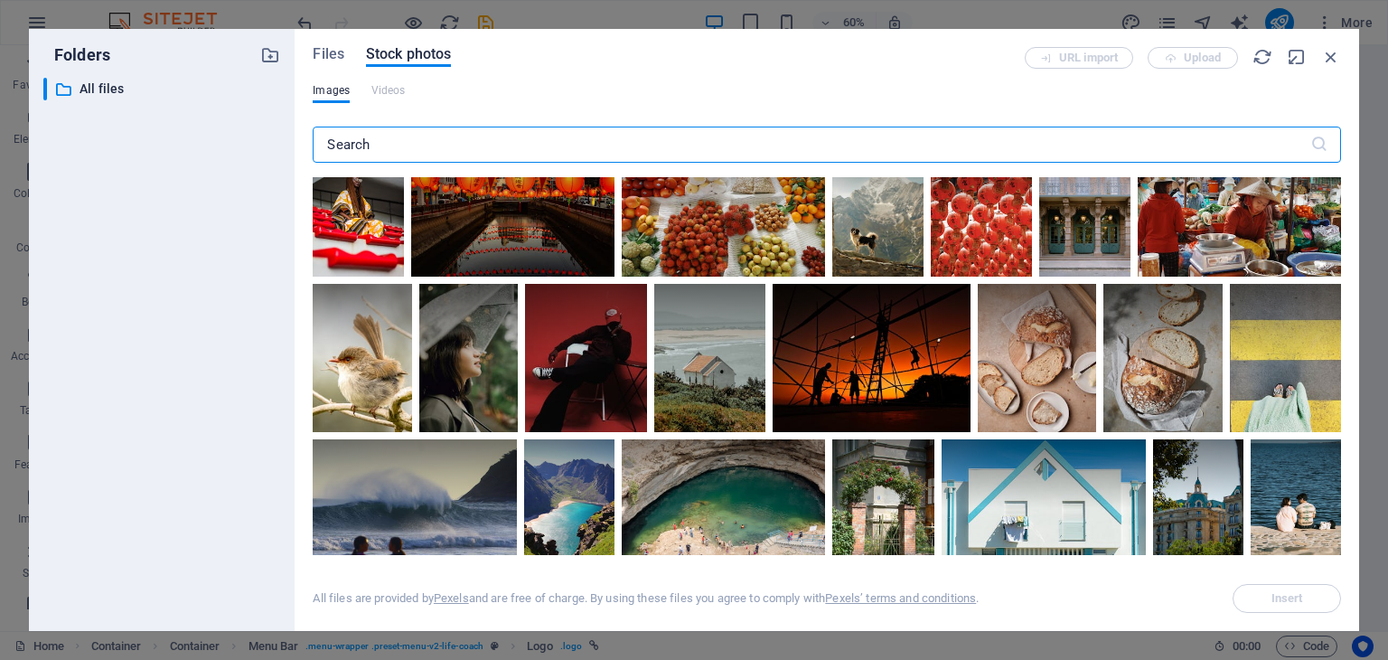
scroll to position [8606, 0]
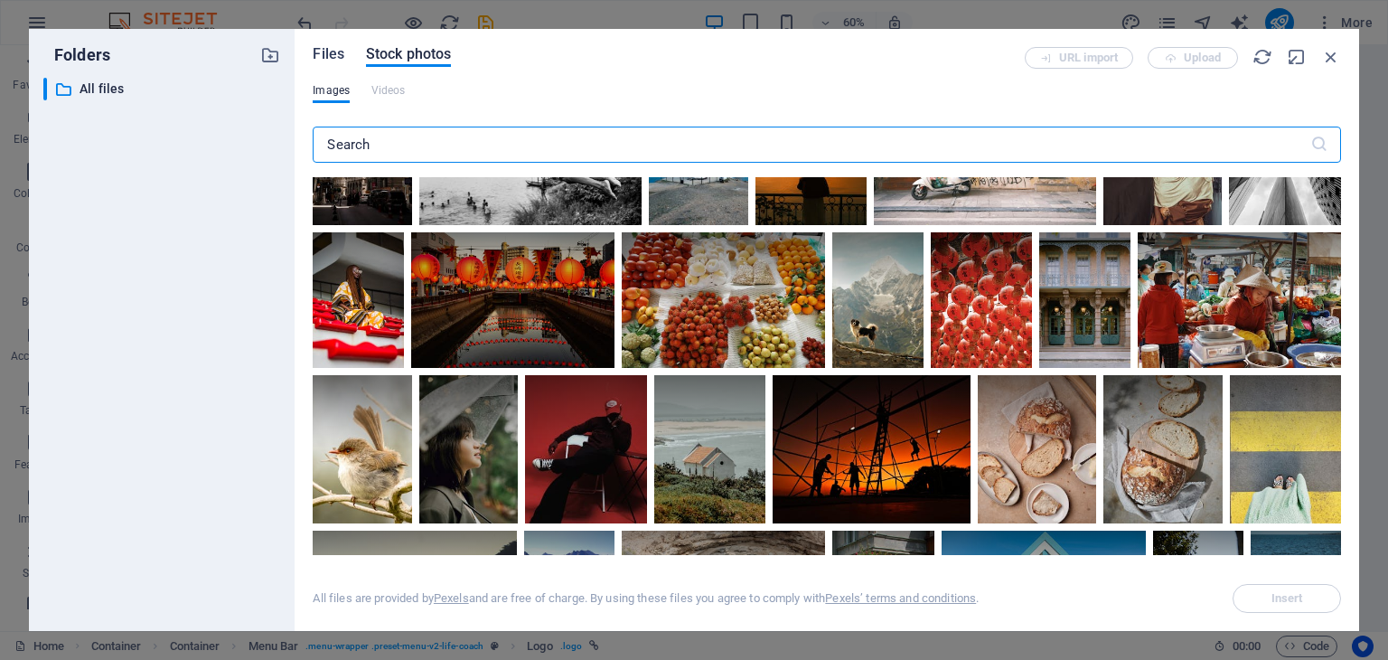
click at [335, 49] on span "Files" at bounding box center [329, 54] width 32 height 22
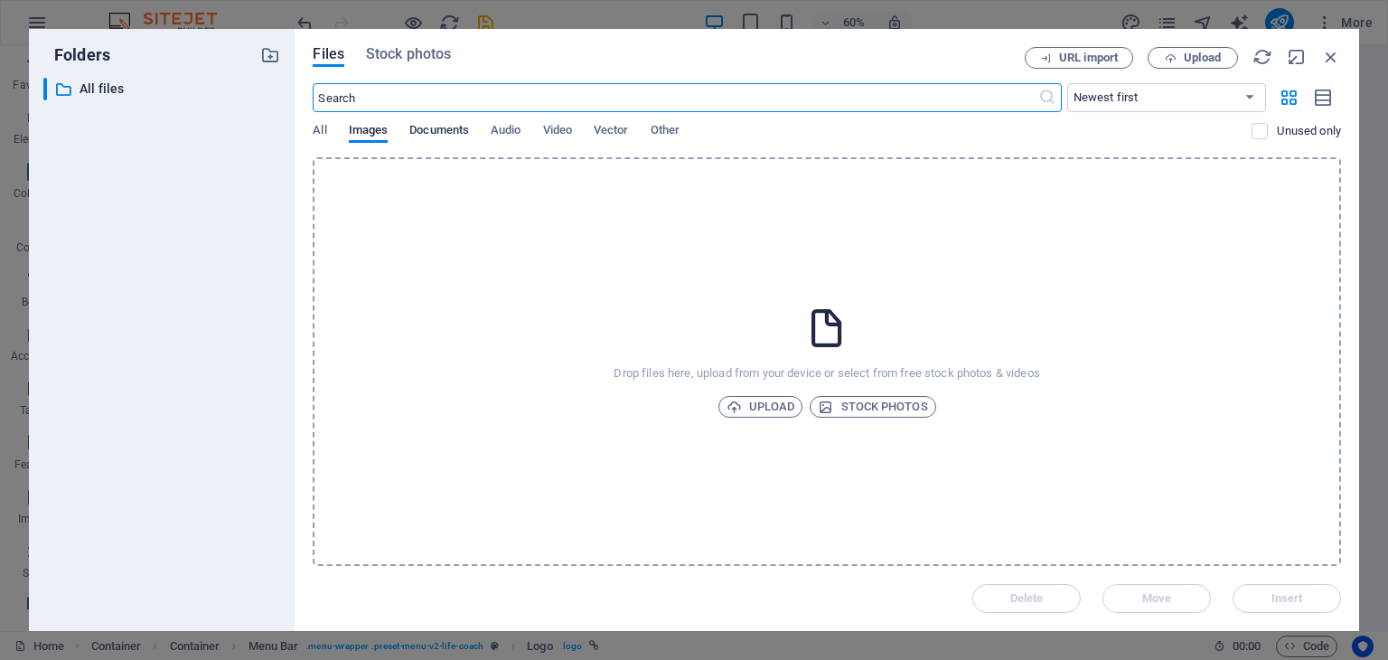
click at [424, 126] on span "Documents" at bounding box center [439, 131] width 60 height 25
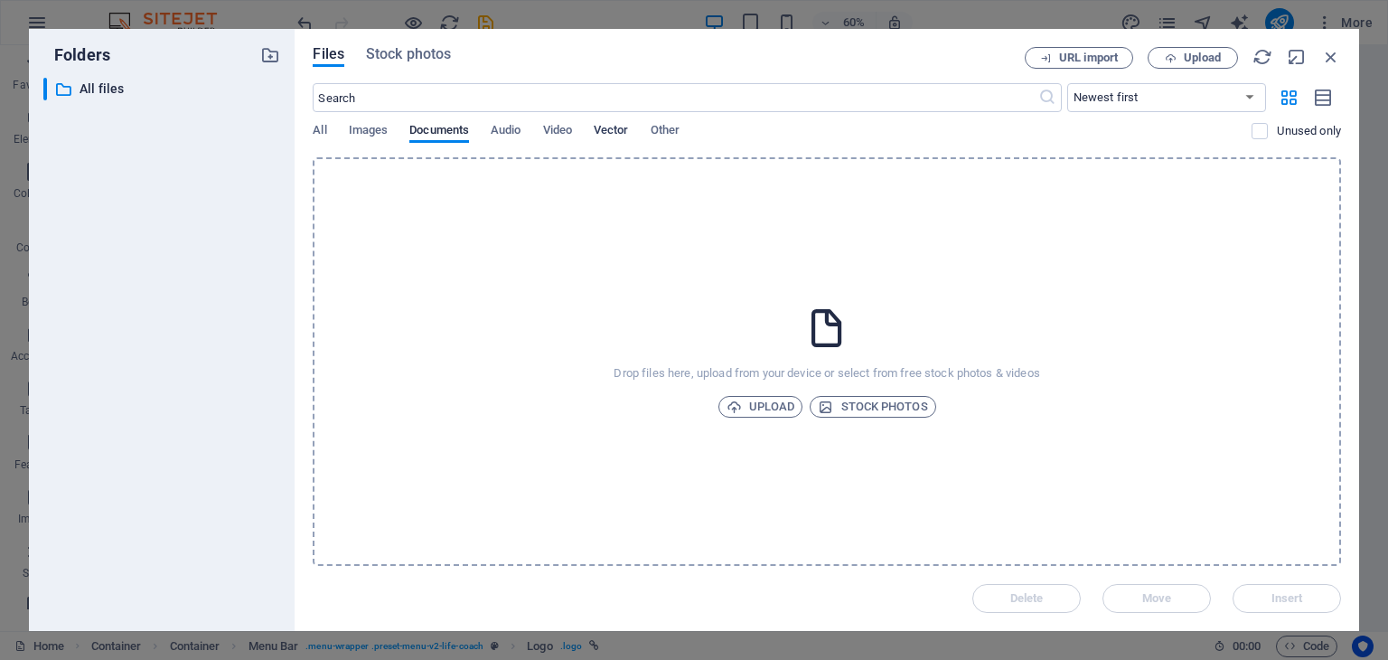
click at [600, 131] on span "Vector" at bounding box center [611, 131] width 35 height 25
click at [676, 121] on div "​ Newest first Oldest first Name (A-Z) Name (Z-A) Size (0-9) Size (9-0) Resolut…" at bounding box center [827, 120] width 1028 height 74
click at [670, 131] on span "Other" at bounding box center [664, 131] width 29 height 25
click at [1324, 51] on icon "button" at bounding box center [1331, 57] width 20 height 20
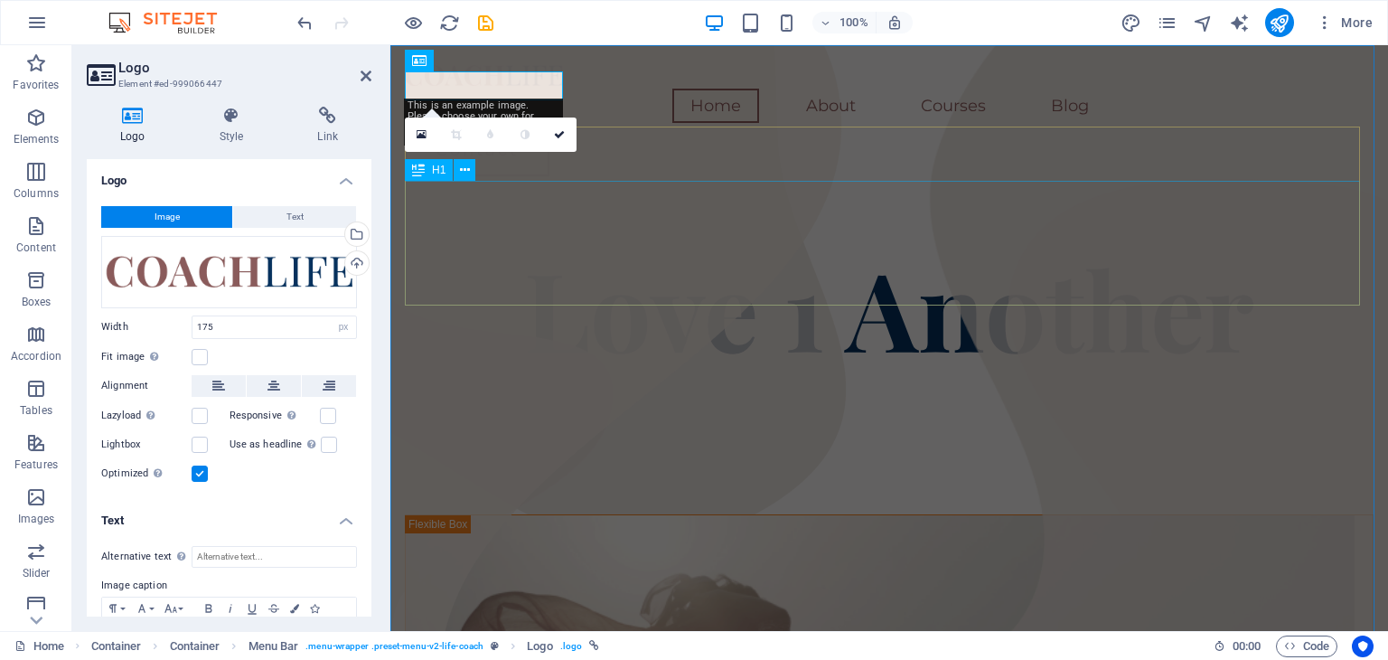
click at [660, 245] on div "Love 1 Another" at bounding box center [889, 307] width 968 height 125
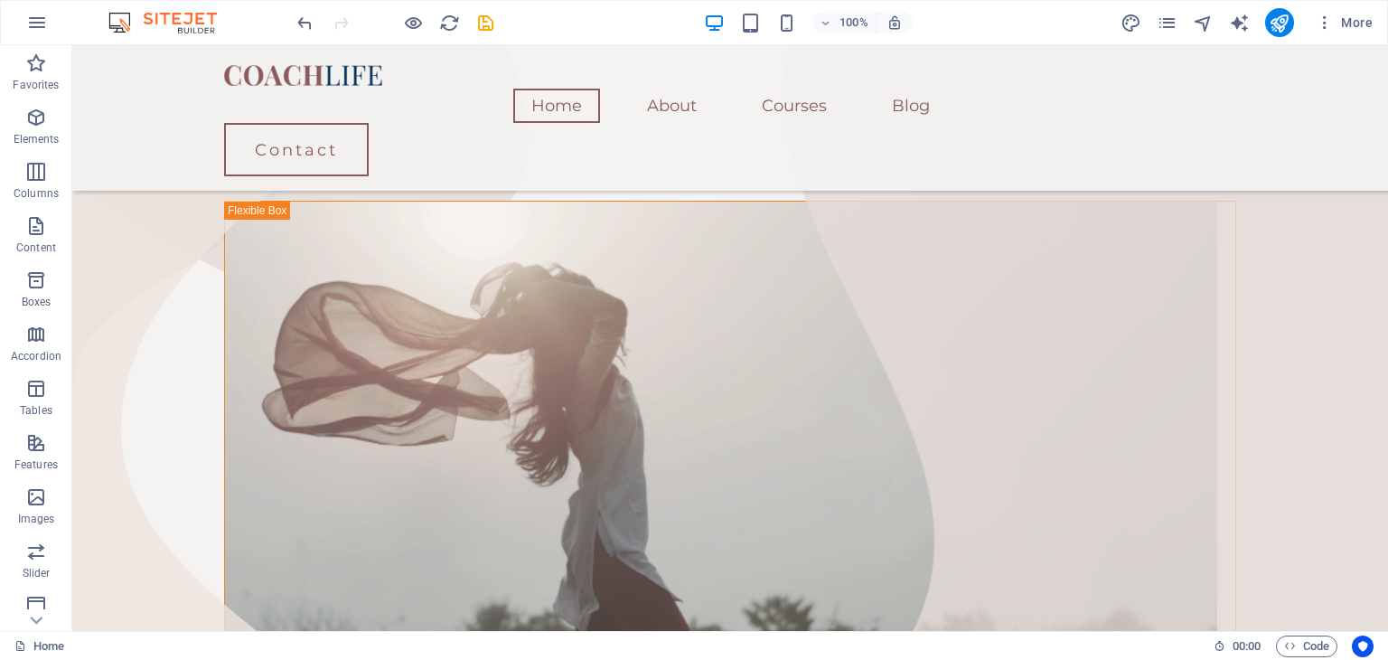
scroll to position [267, 0]
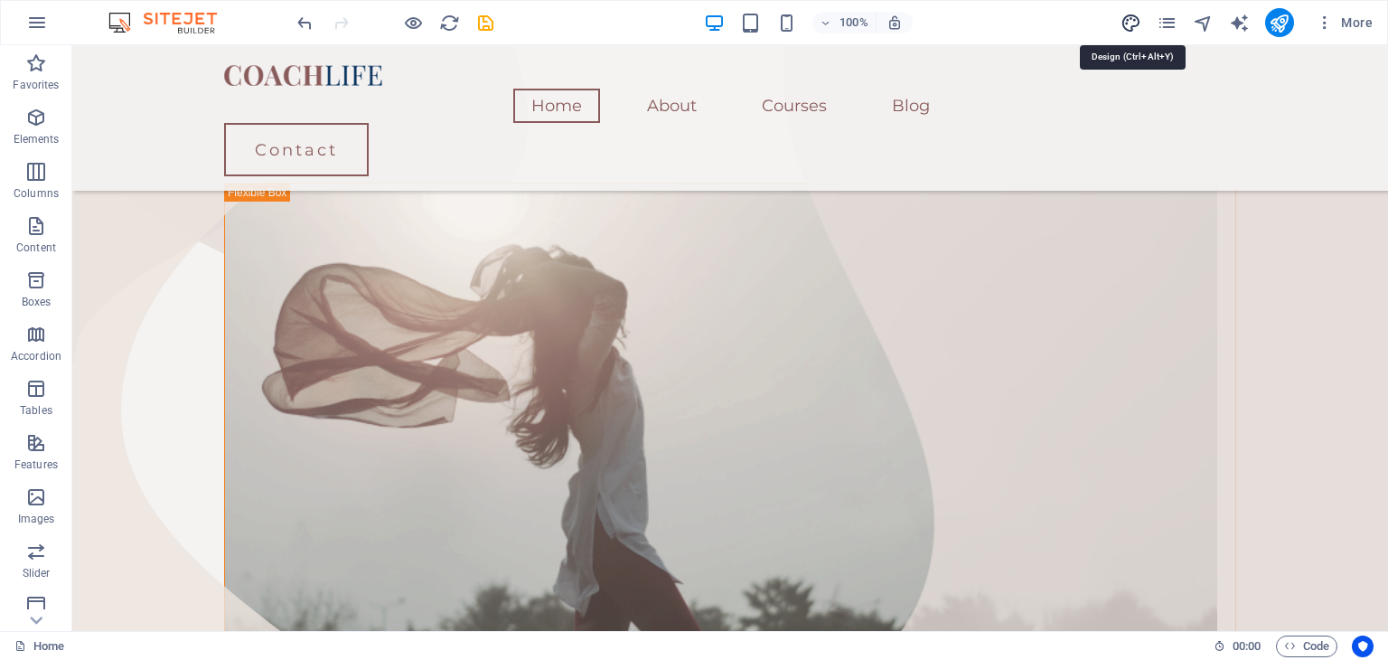
click at [1127, 24] on icon "design" at bounding box center [1130, 23] width 21 height 21
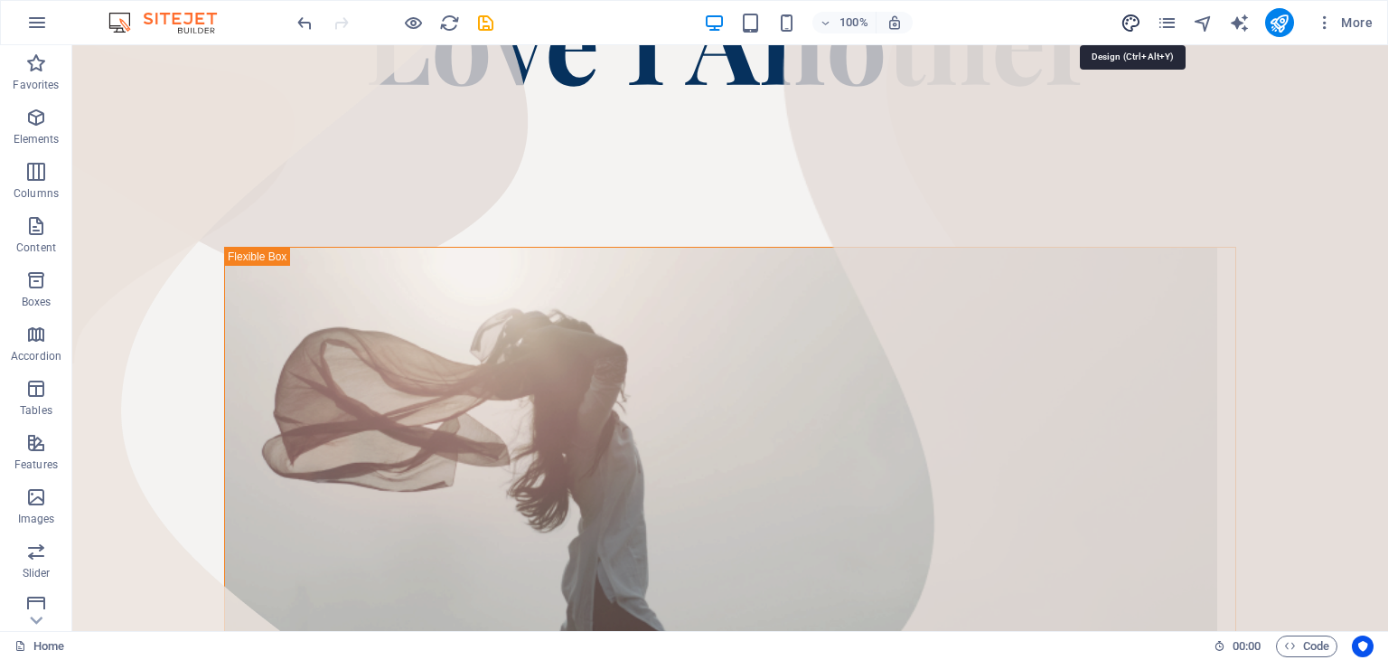
scroll to position [257, 0]
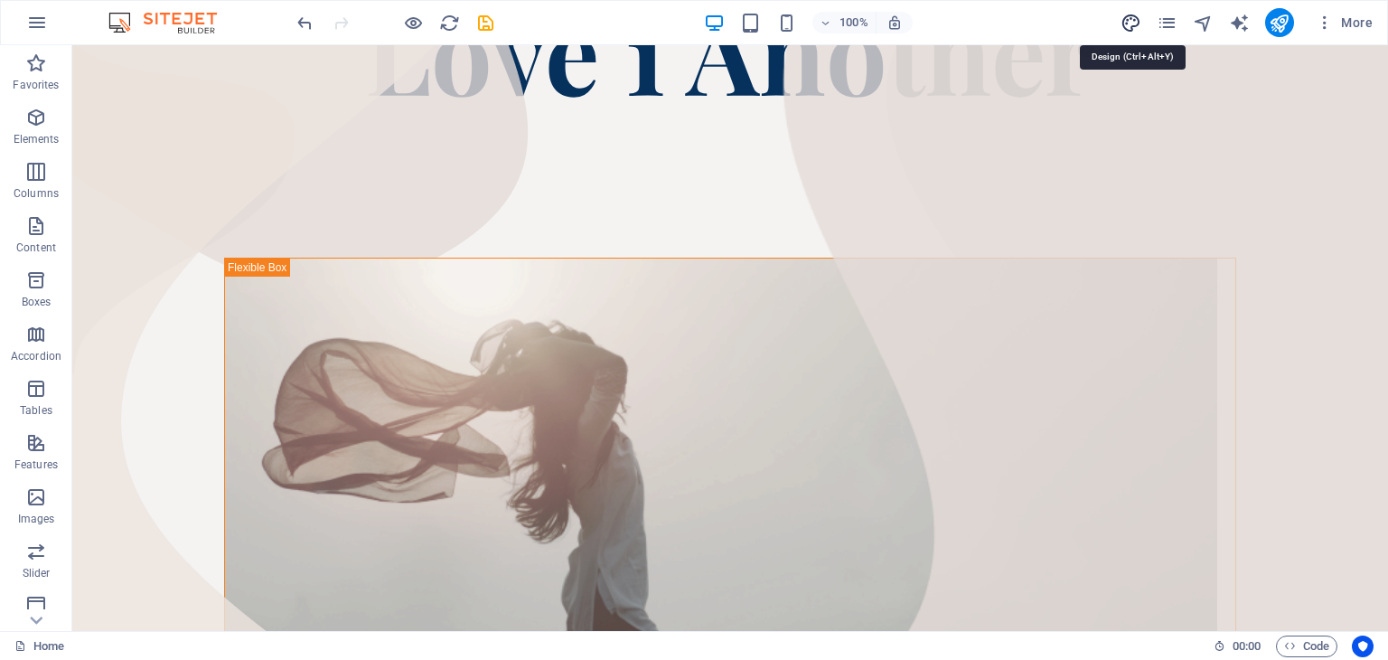
select select "px"
select select "400"
select select "px"
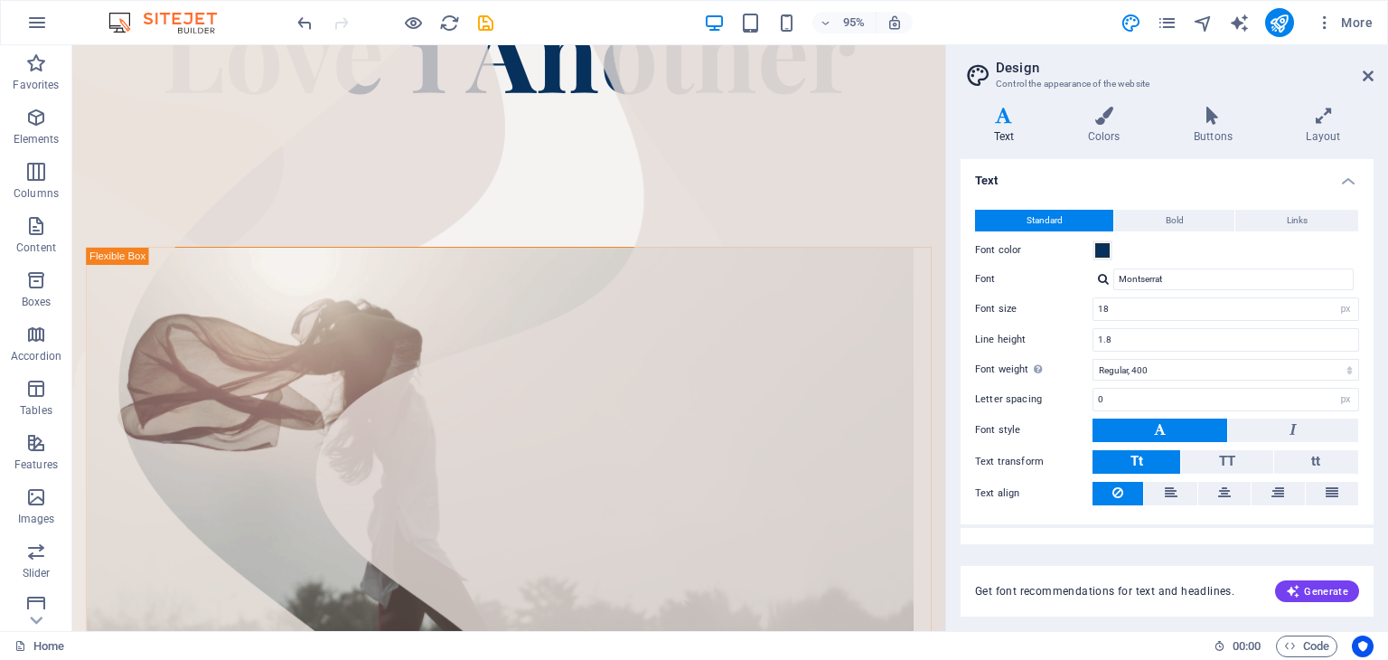
click at [1374, 75] on aside "Design Control the appearance of the website Variants Text Colors Buttons Layou…" at bounding box center [1166, 337] width 443 height 585
click at [1367, 77] on icon at bounding box center [1367, 76] width 11 height 14
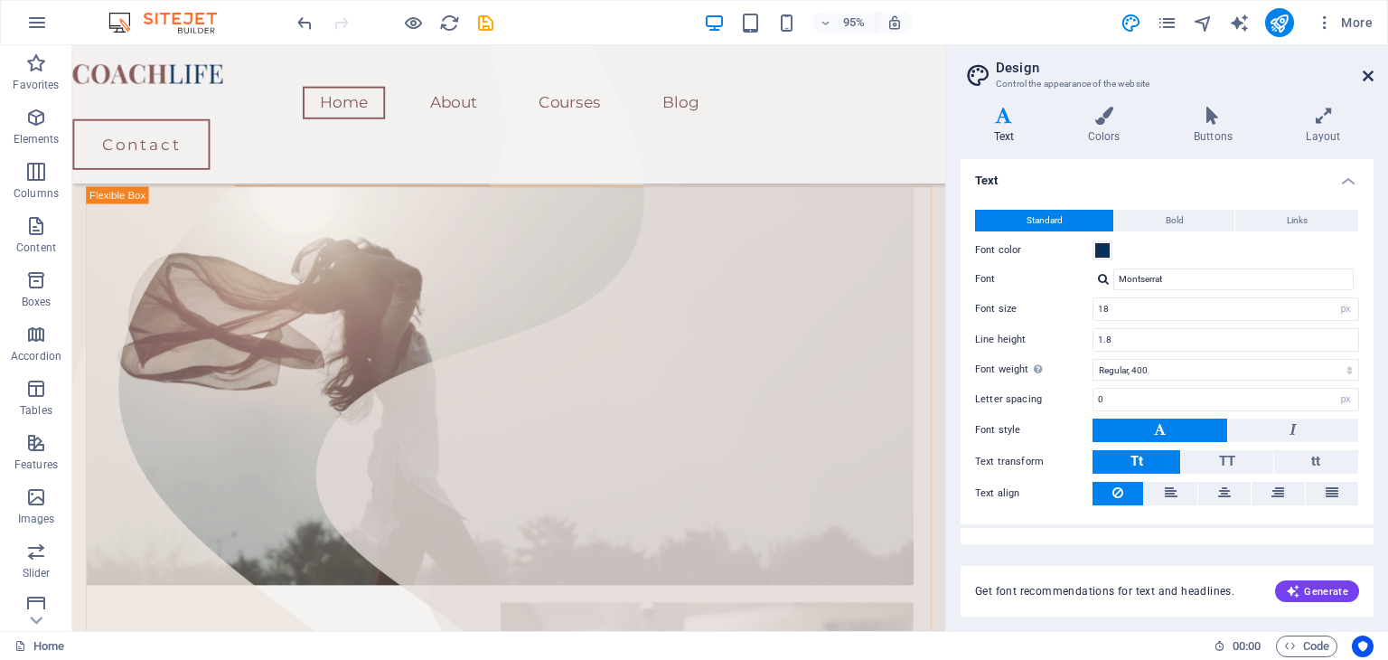
scroll to position [267, 0]
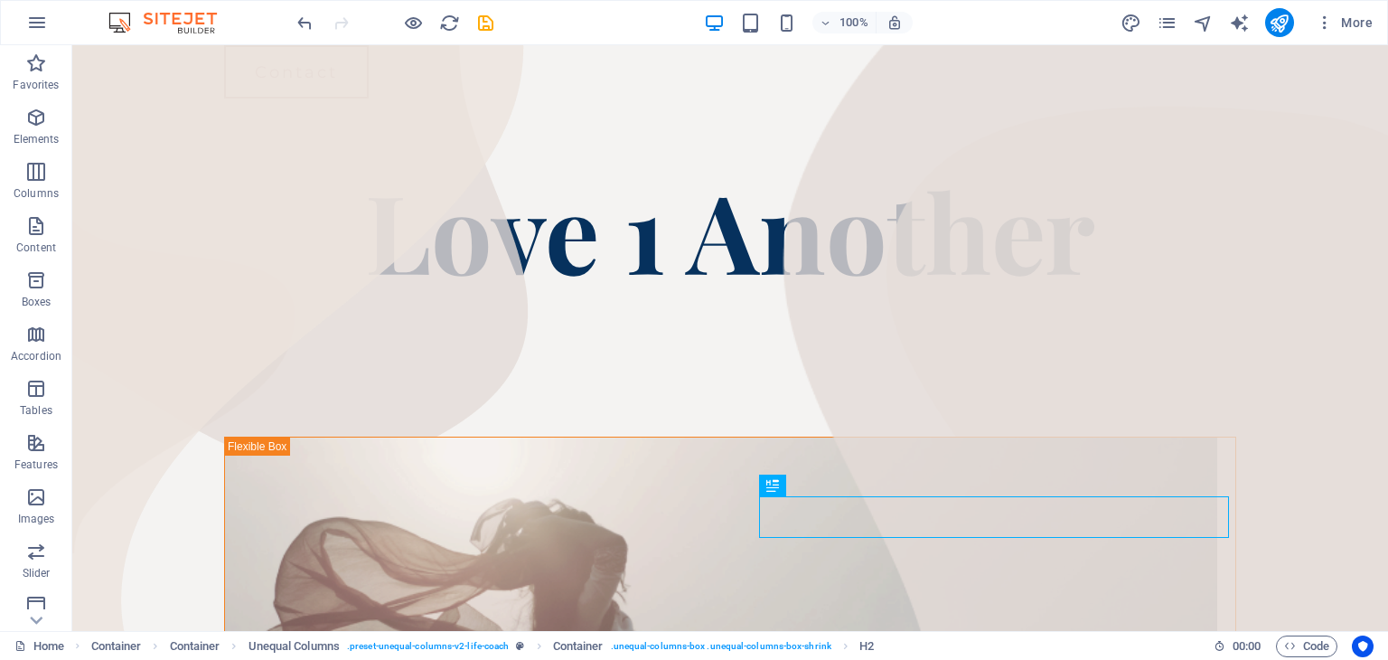
scroll to position [60, 0]
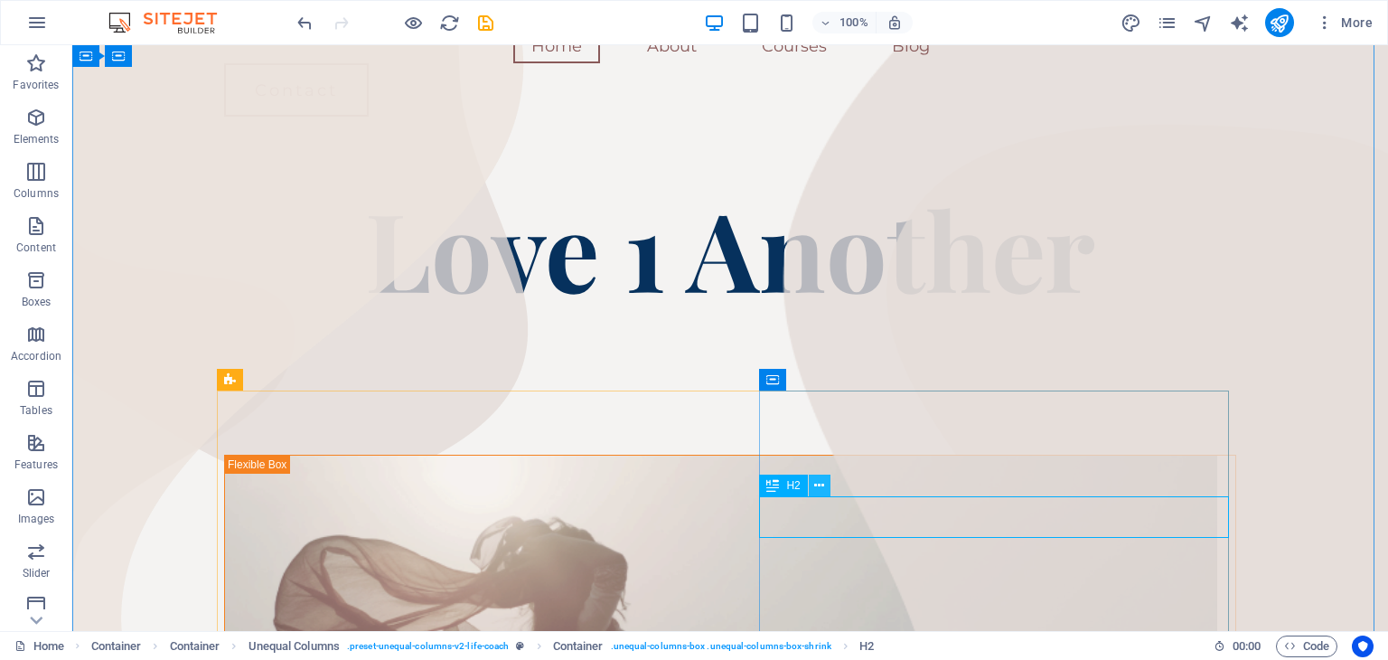
click at [822, 487] on icon at bounding box center [819, 485] width 10 height 19
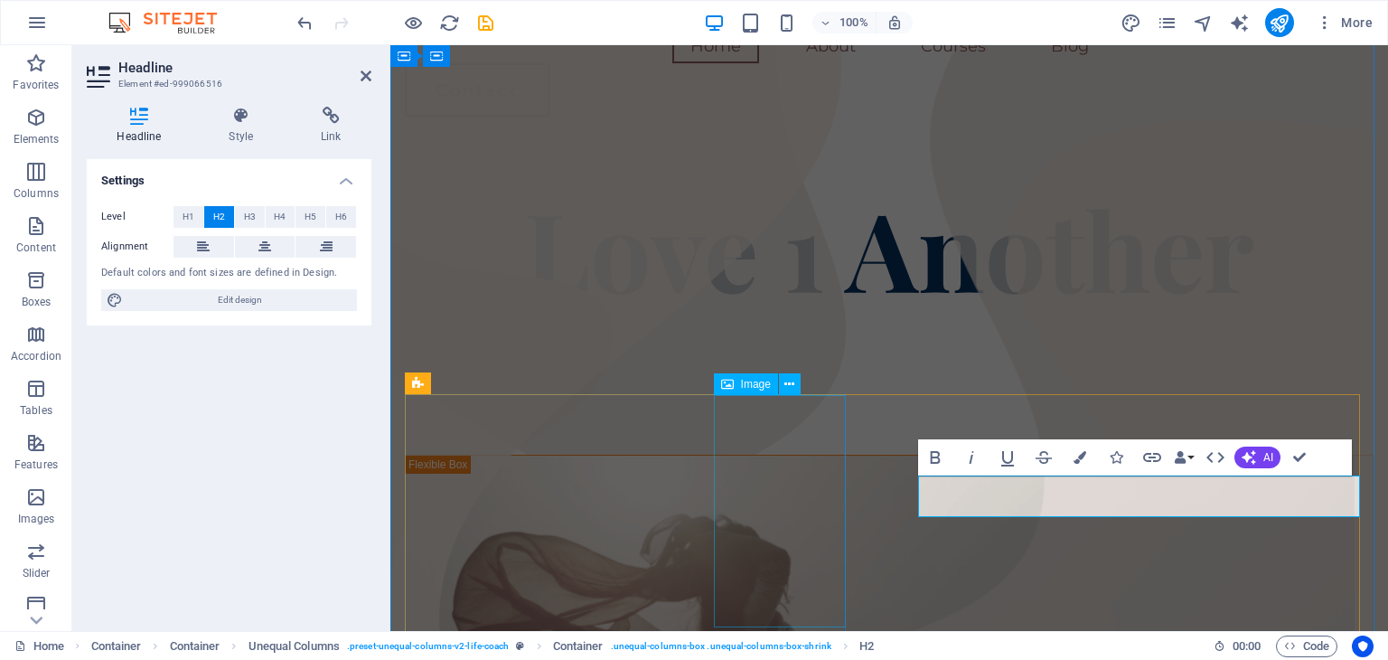
scroll to position [55, 0]
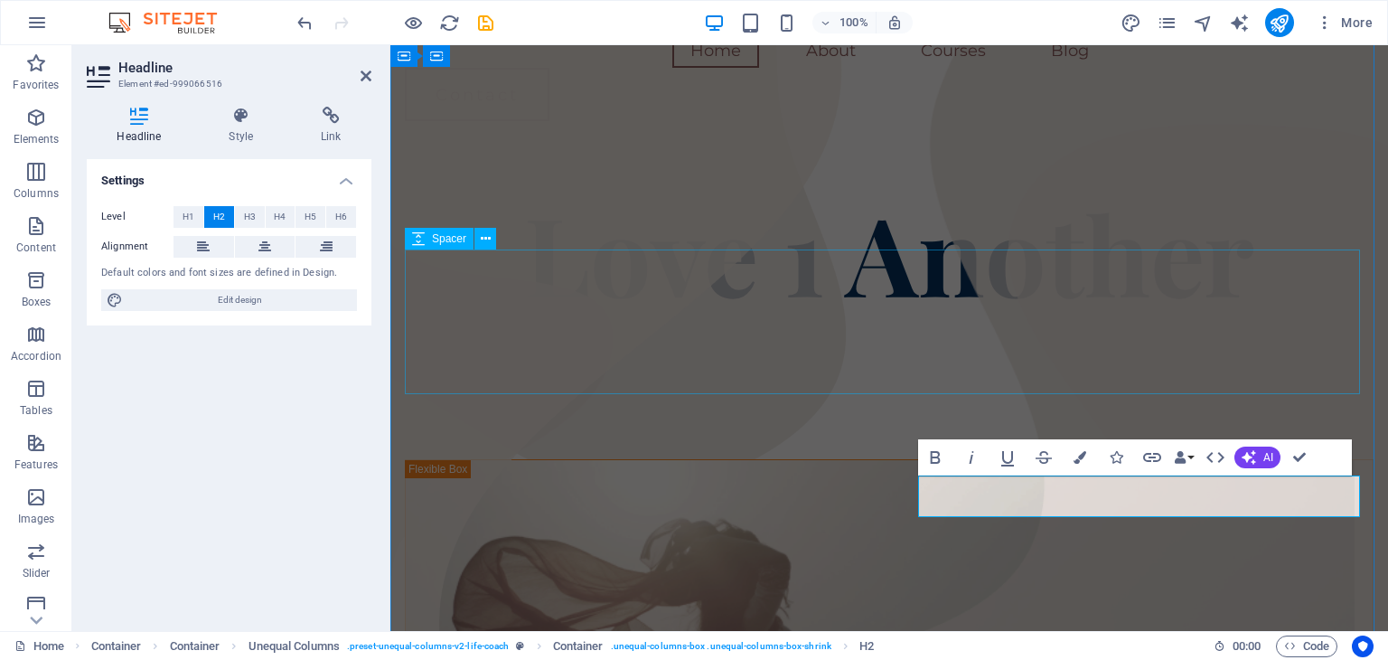
click at [976, 314] on div at bounding box center [889, 386] width 968 height 145
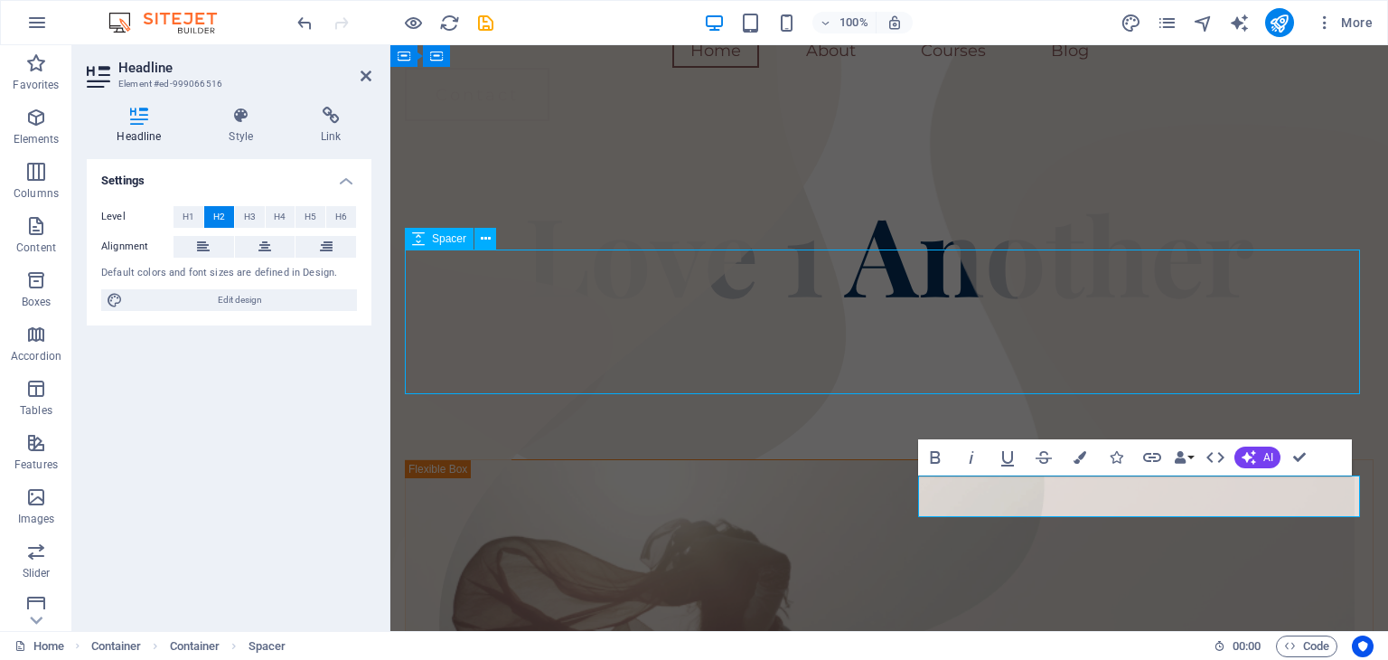
scroll to position [60, 0]
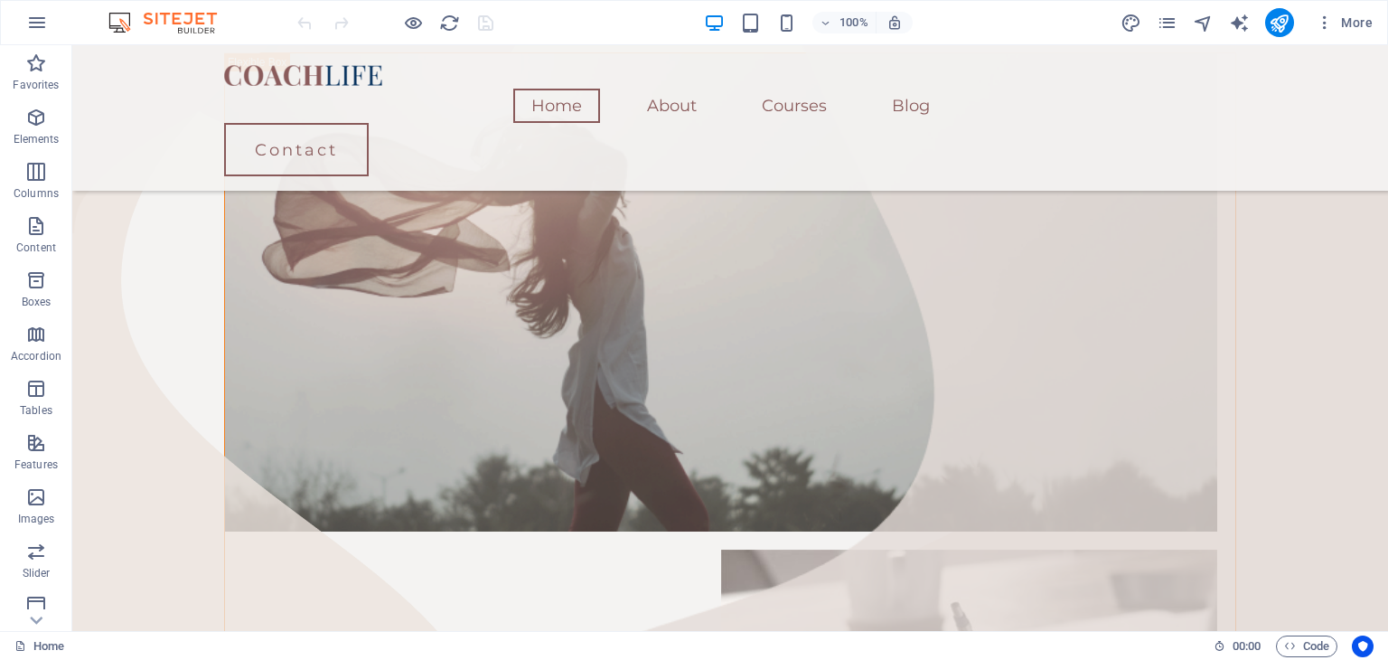
scroll to position [909, 0]
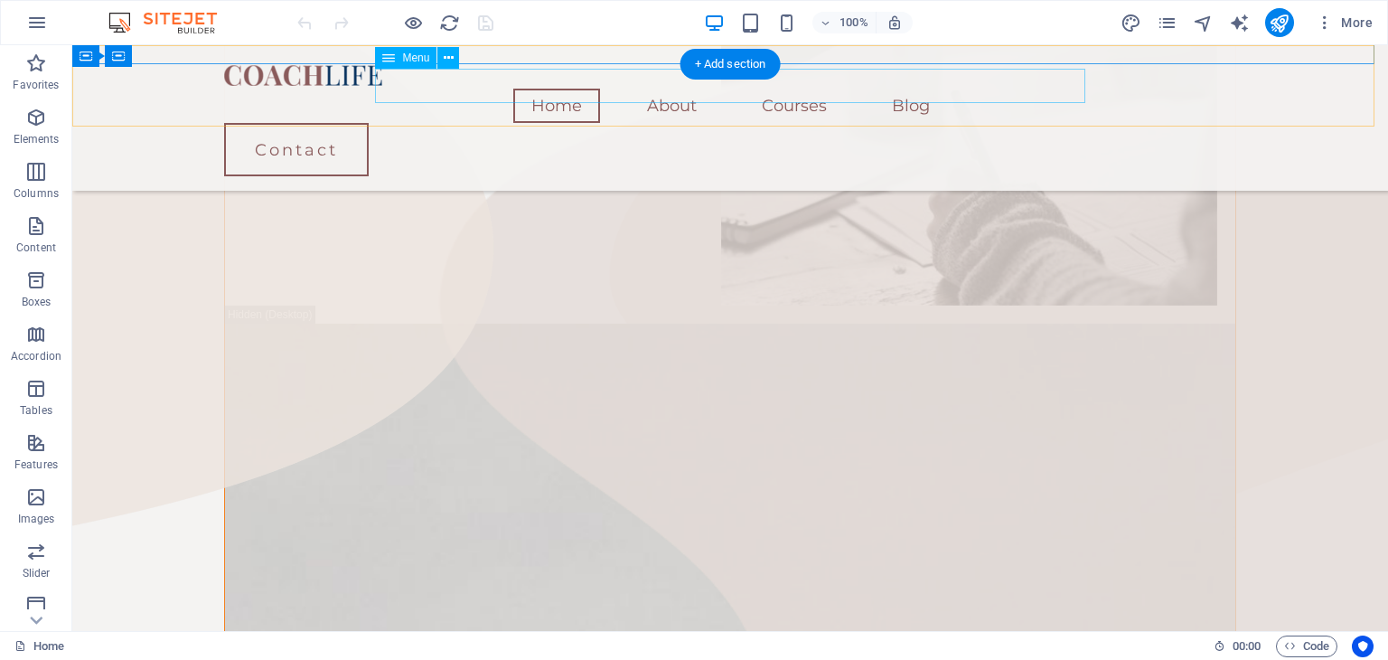
click at [549, 89] on nav "Home About Courses Blog" at bounding box center [730, 106] width 1012 height 34
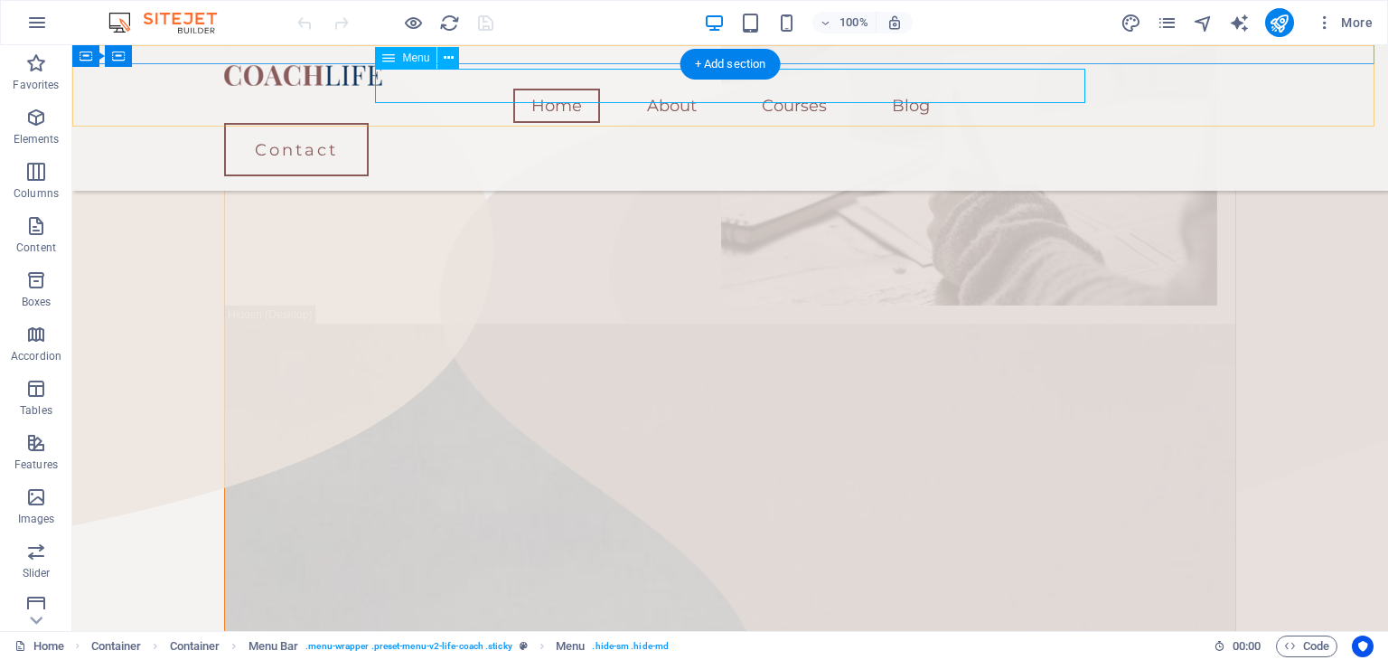
click at [571, 89] on nav "Home About Courses Blog" at bounding box center [730, 106] width 1012 height 34
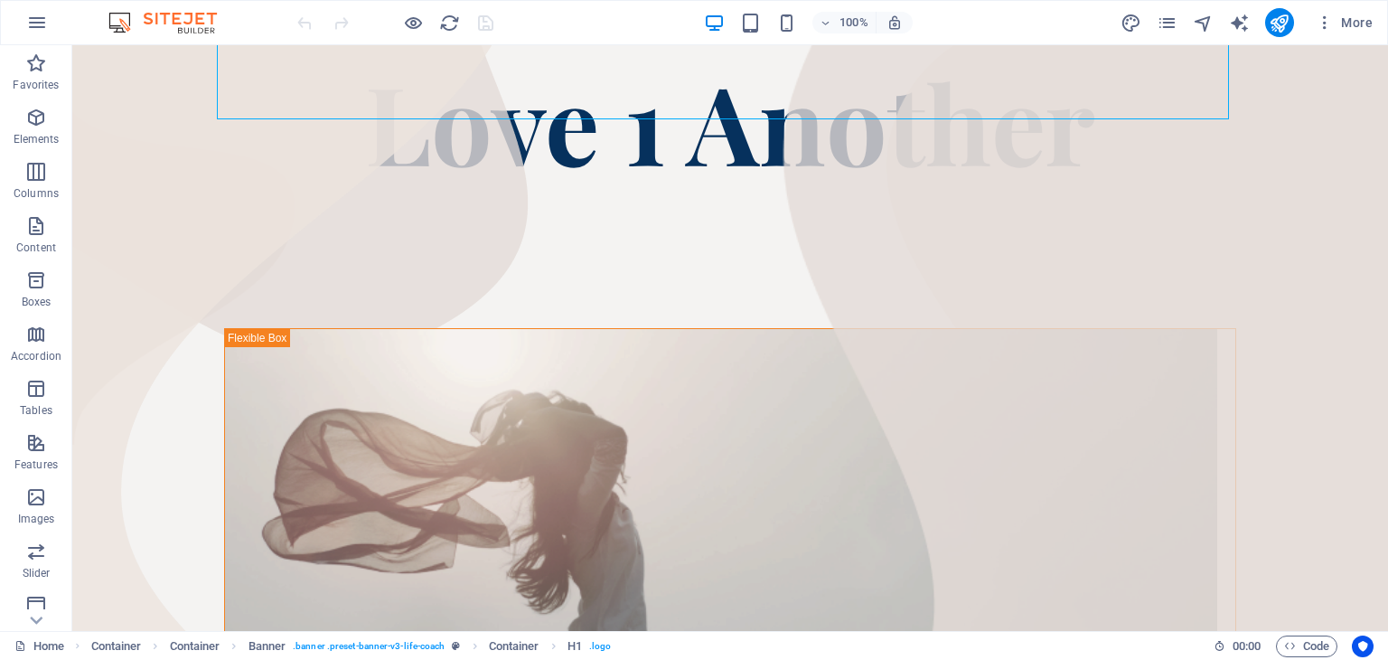
scroll to position [264, 0]
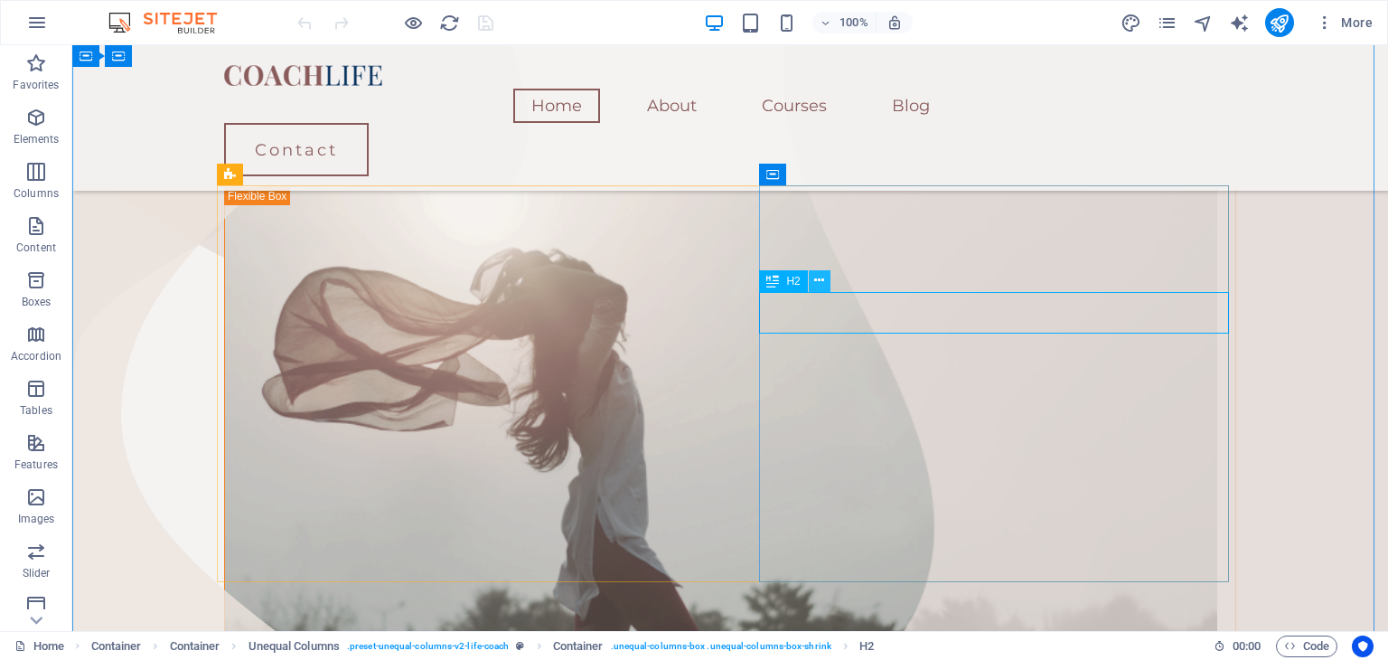
click at [820, 283] on icon at bounding box center [819, 280] width 10 height 19
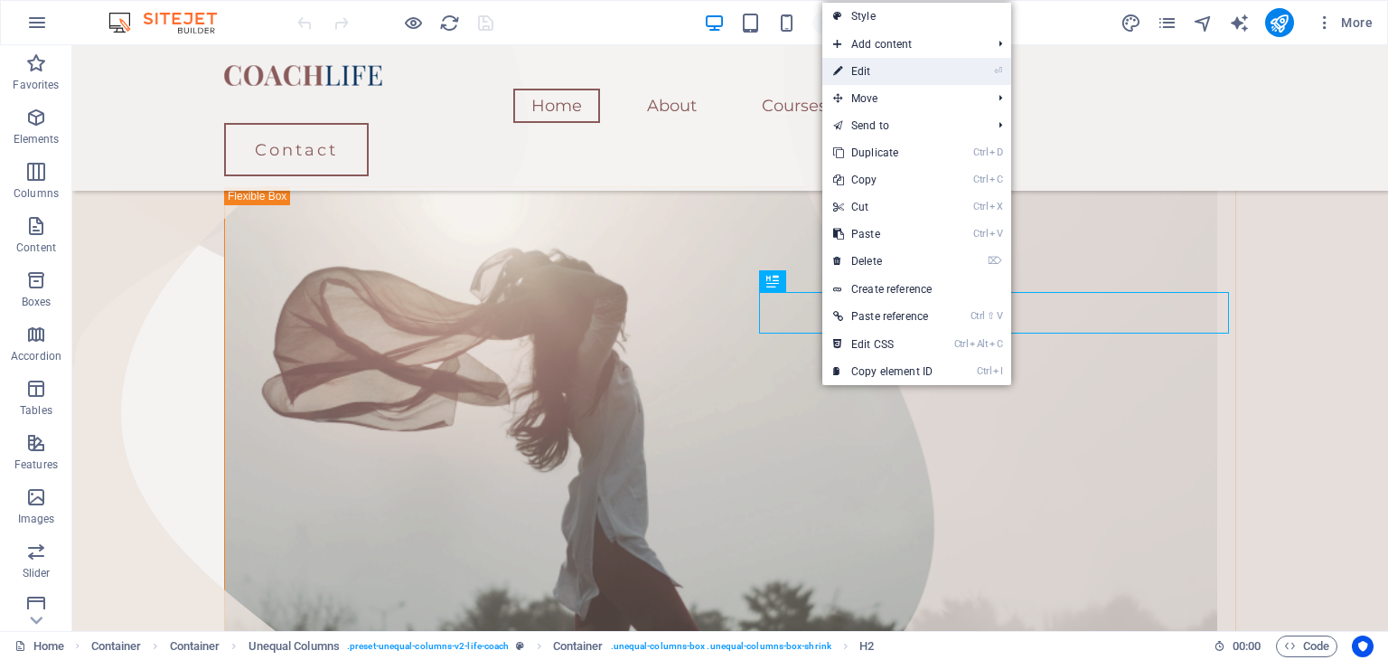
click at [874, 62] on link "⏎ Edit" at bounding box center [882, 71] width 121 height 27
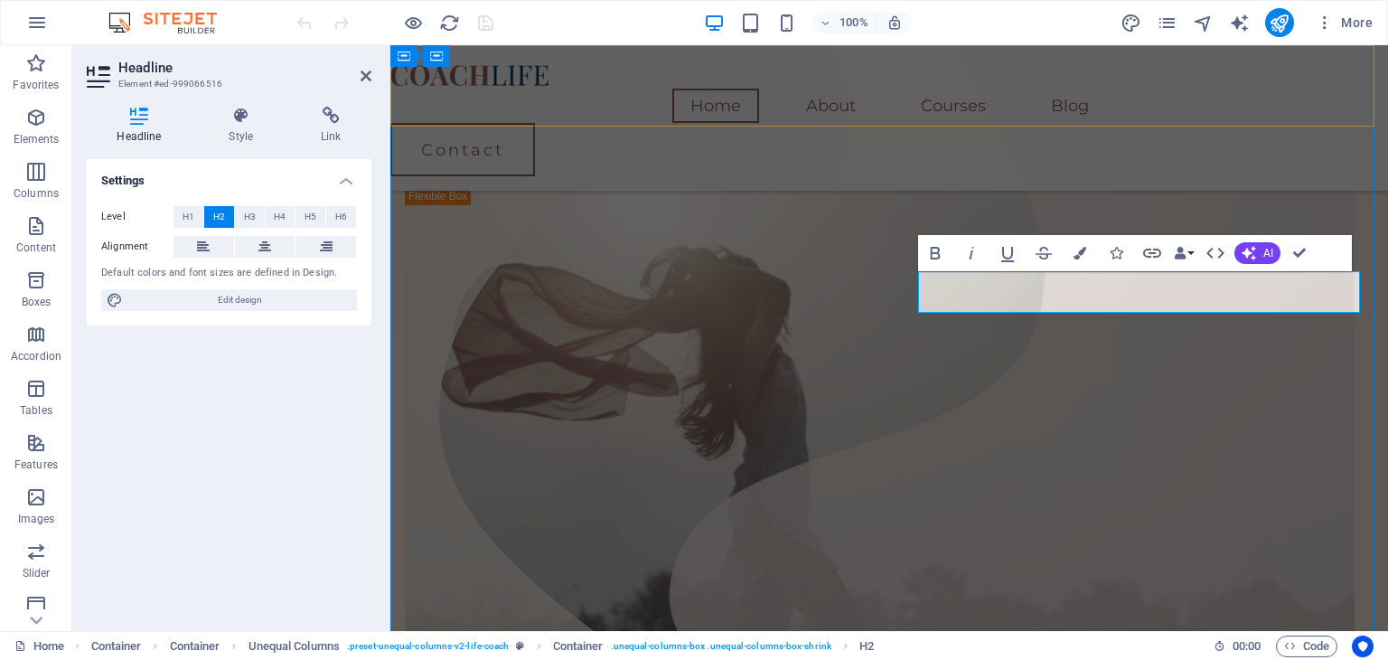
scroll to position [260, 0]
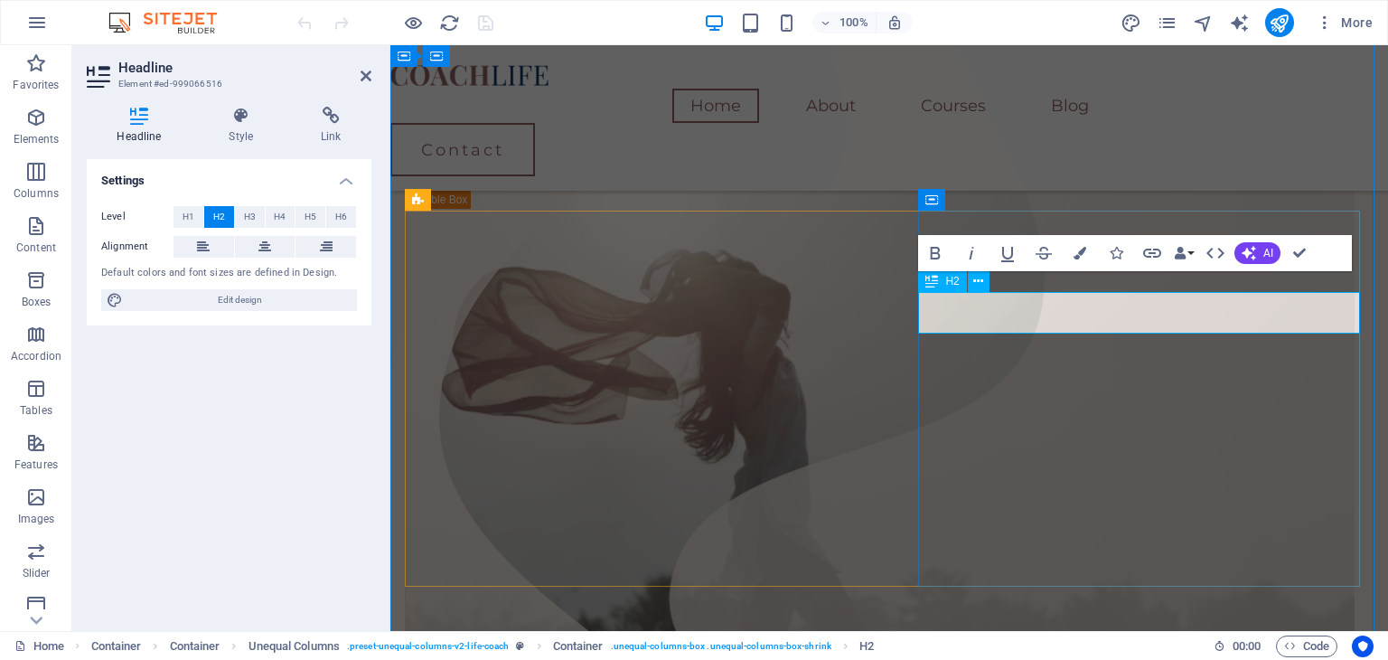
scroll to position [239, 0]
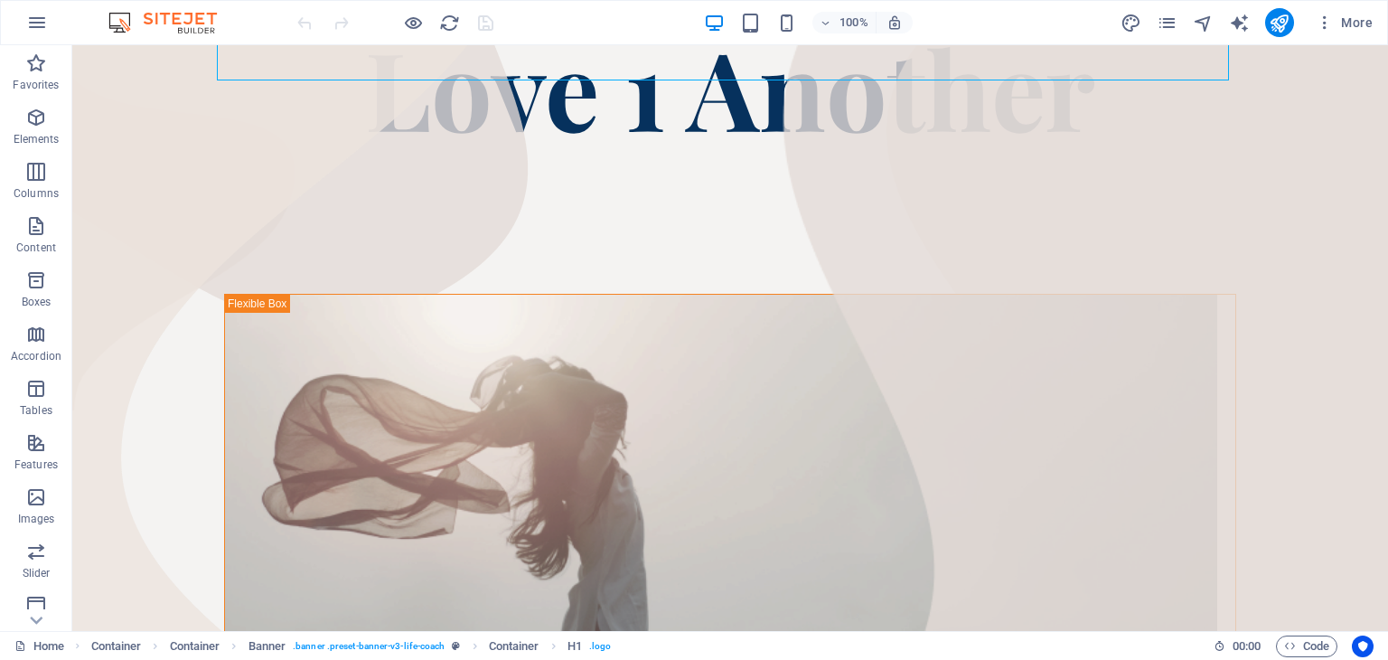
scroll to position [229, 0]
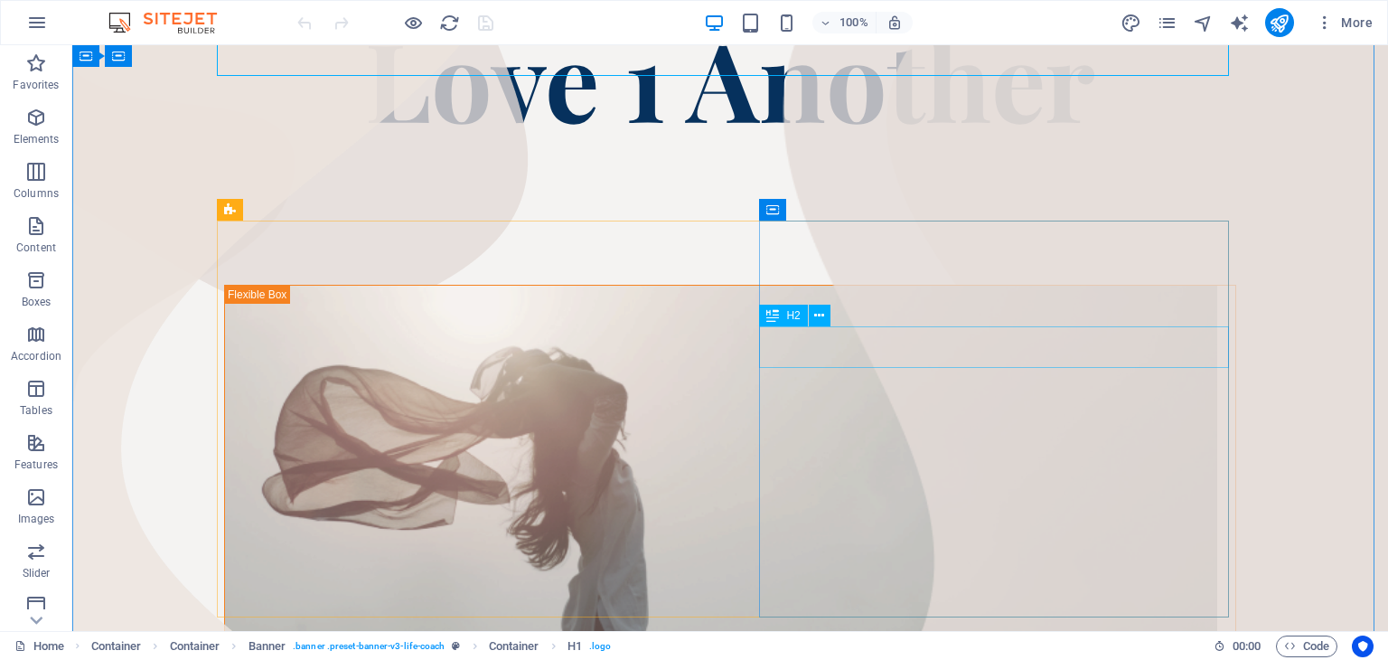
click at [818, 323] on icon at bounding box center [819, 315] width 10 height 19
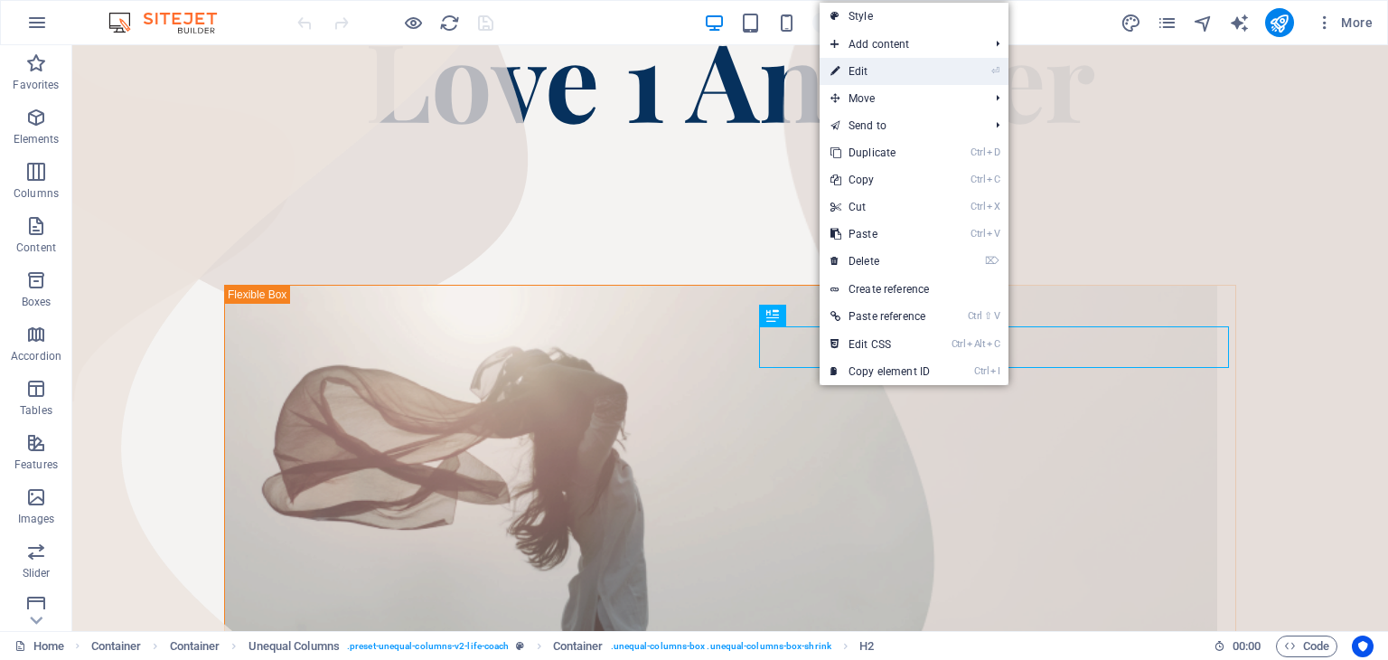
click at [875, 61] on link "⏎ Edit" at bounding box center [879, 71] width 121 height 27
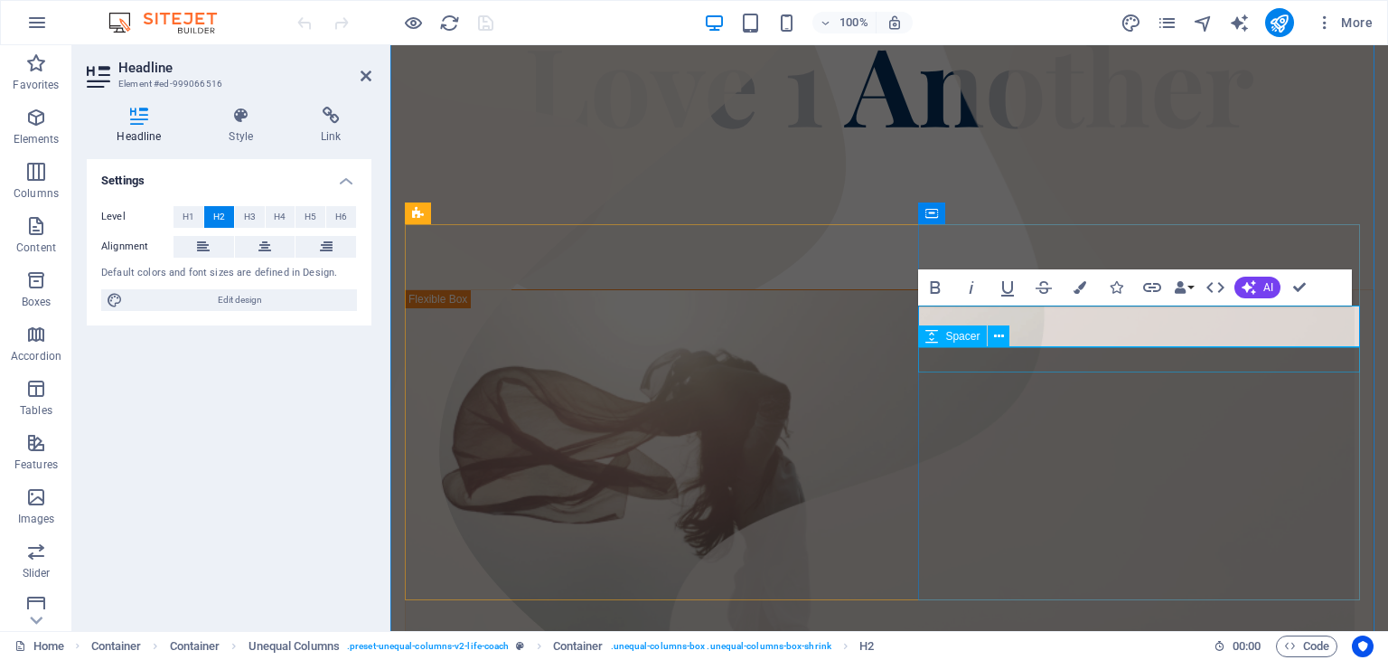
scroll to position [204, 0]
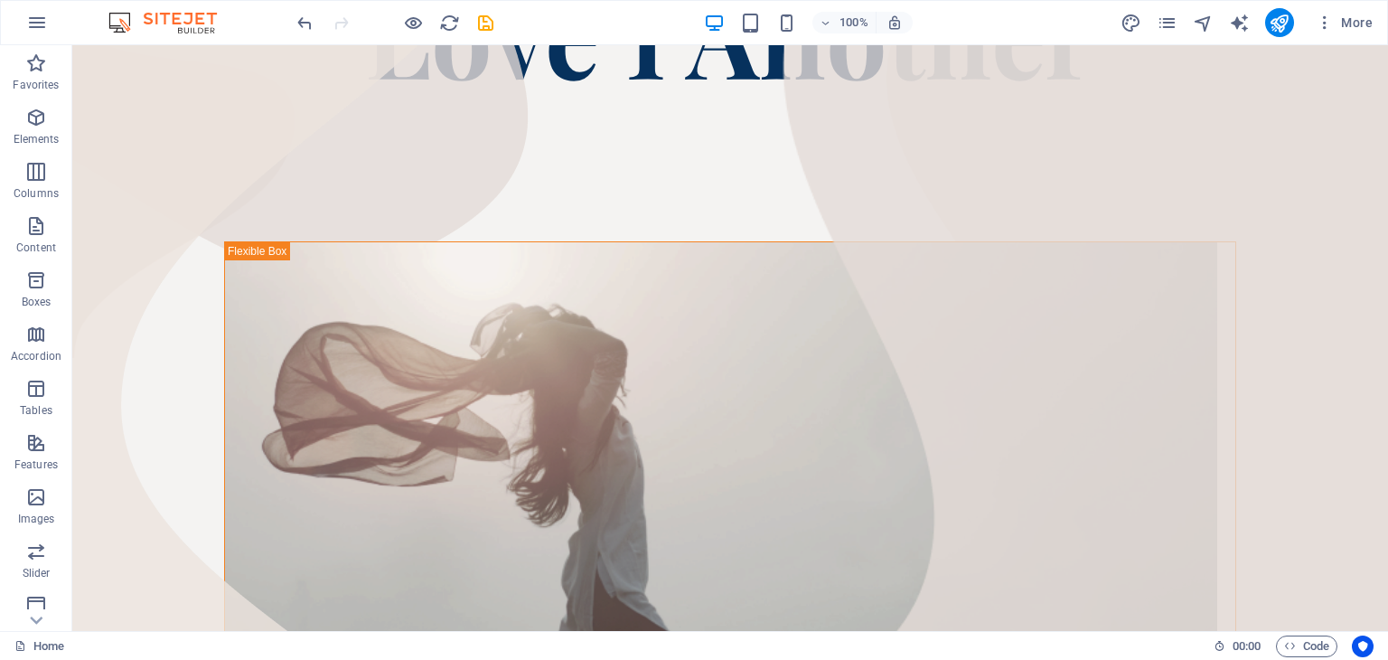
scroll to position [277, 0]
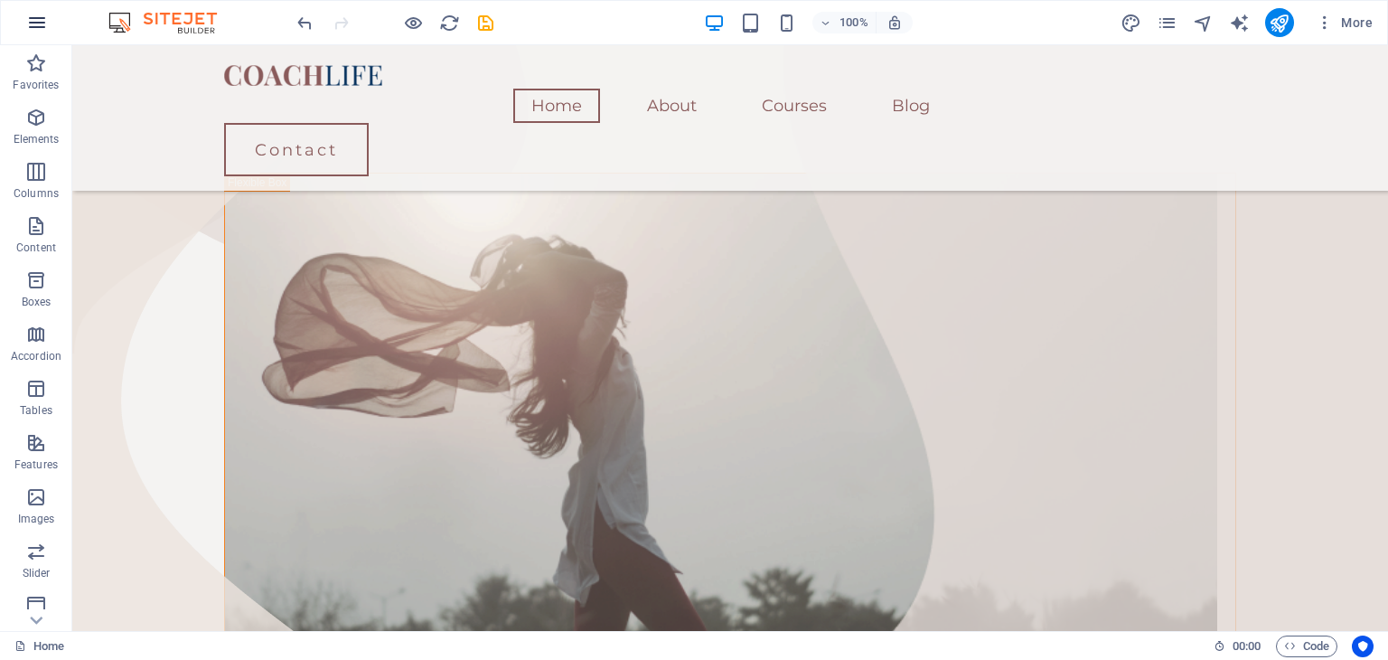
click at [40, 19] on icon "button" at bounding box center [37, 23] width 22 height 22
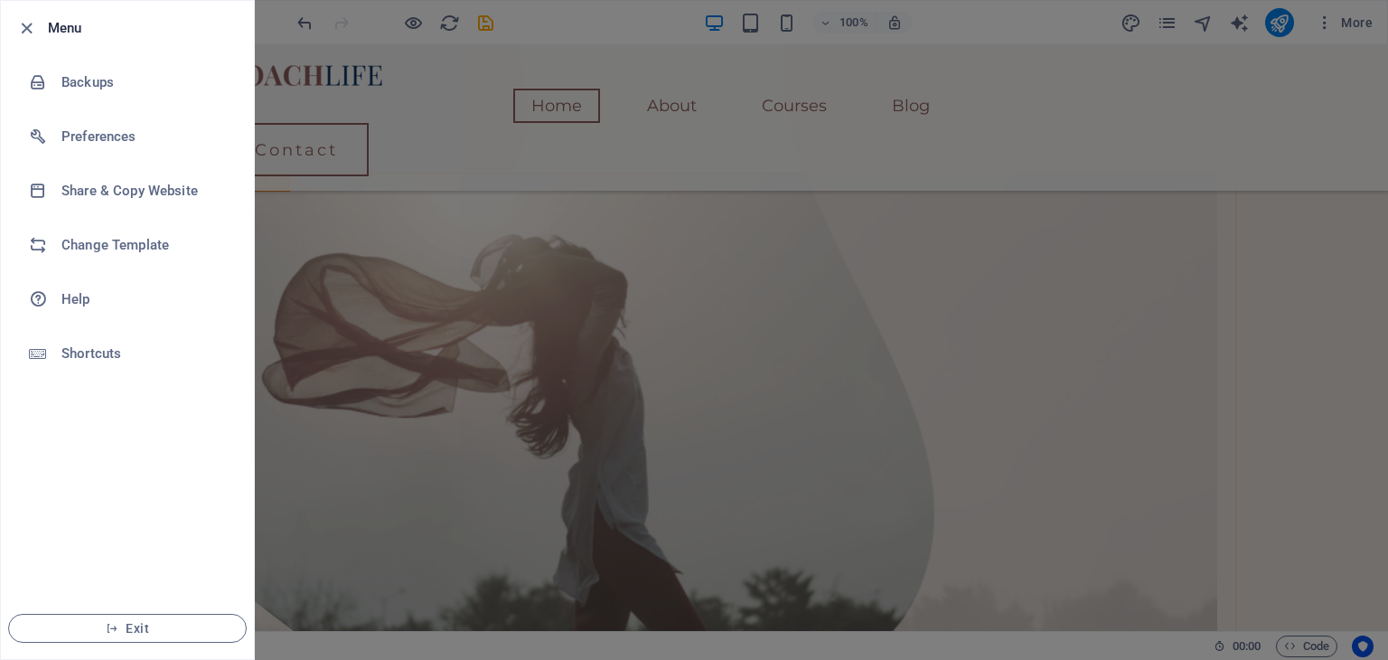
click at [404, 225] on div at bounding box center [694, 330] width 1388 height 660
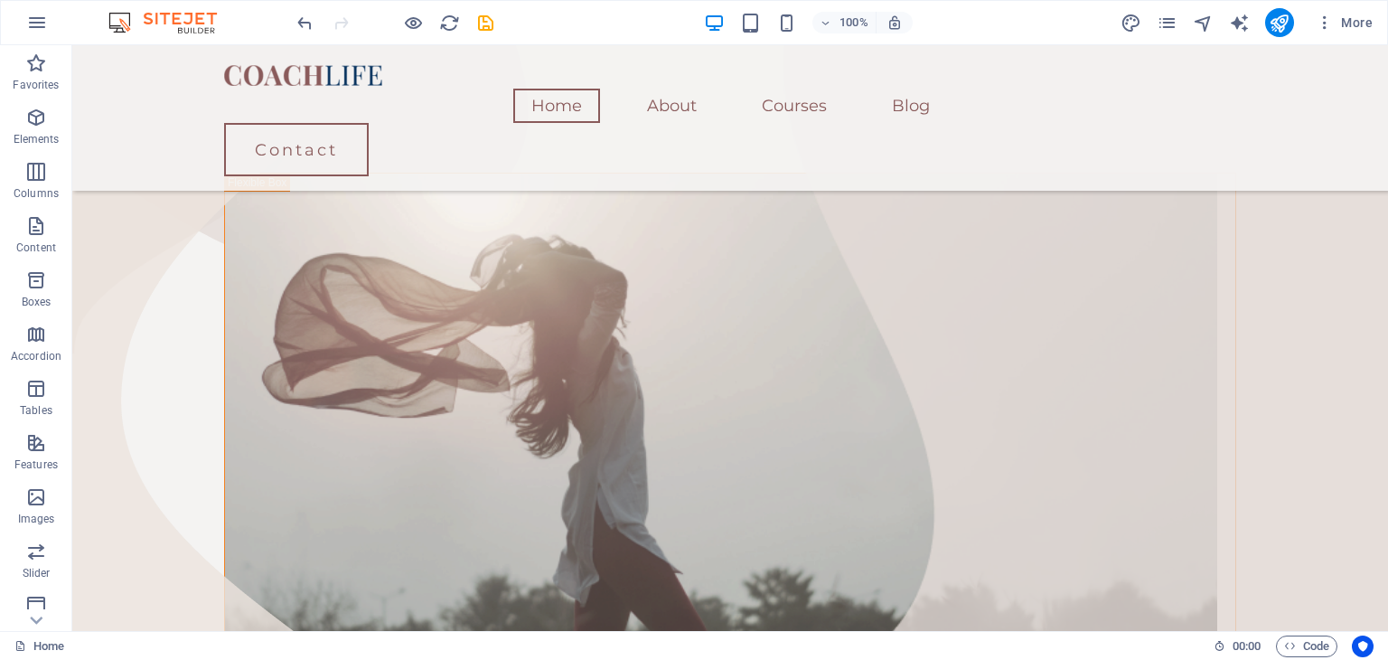
scroll to position [0, 0]
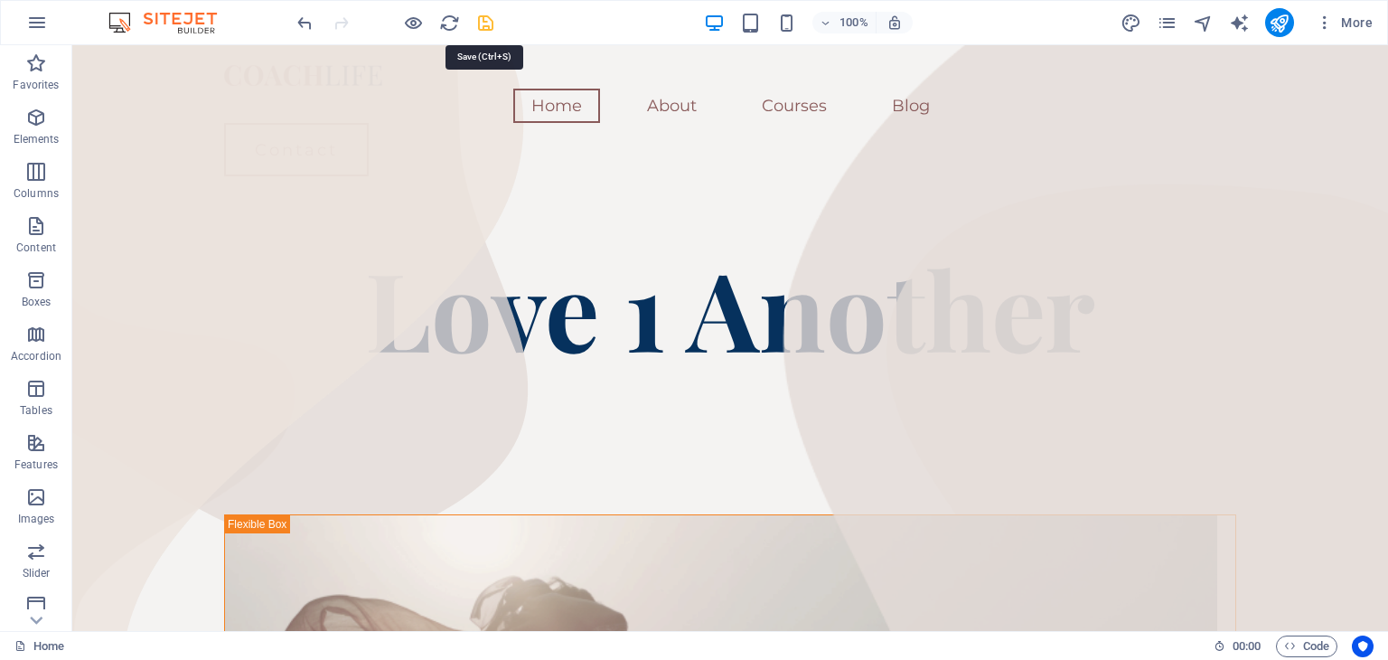
click at [491, 23] on icon "save" at bounding box center [485, 23] width 21 height 21
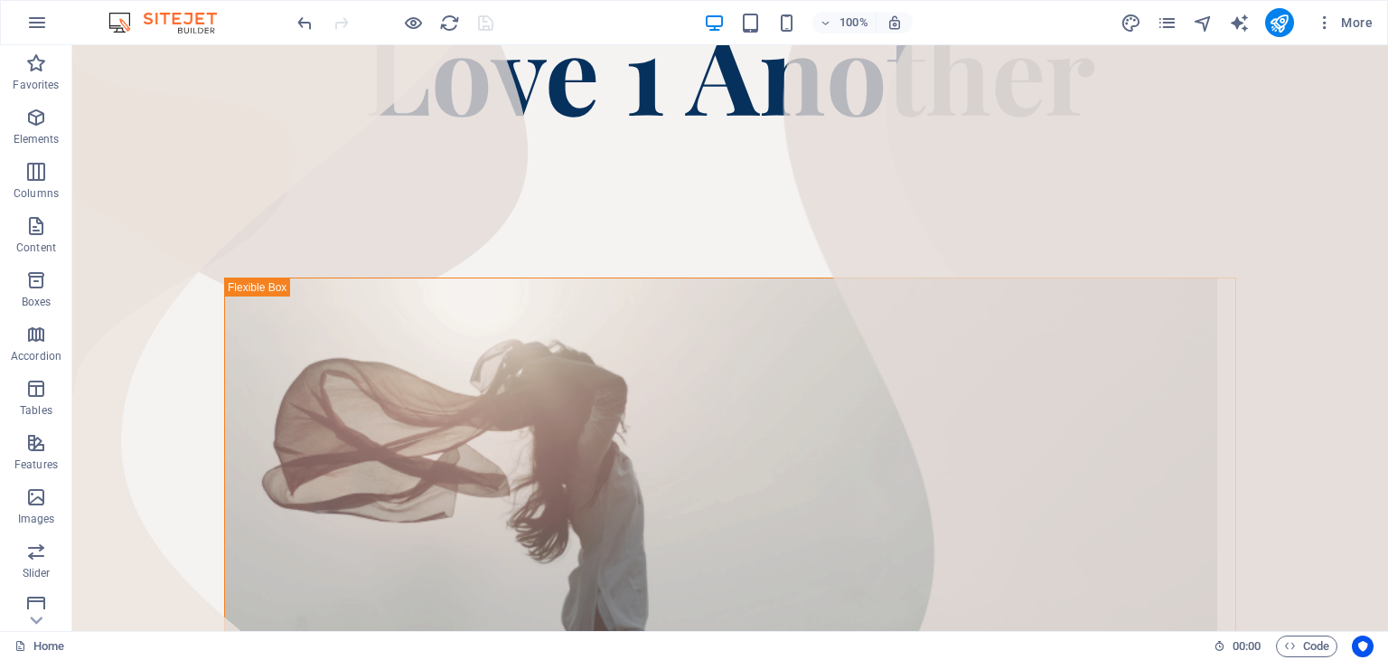
scroll to position [280, 0]
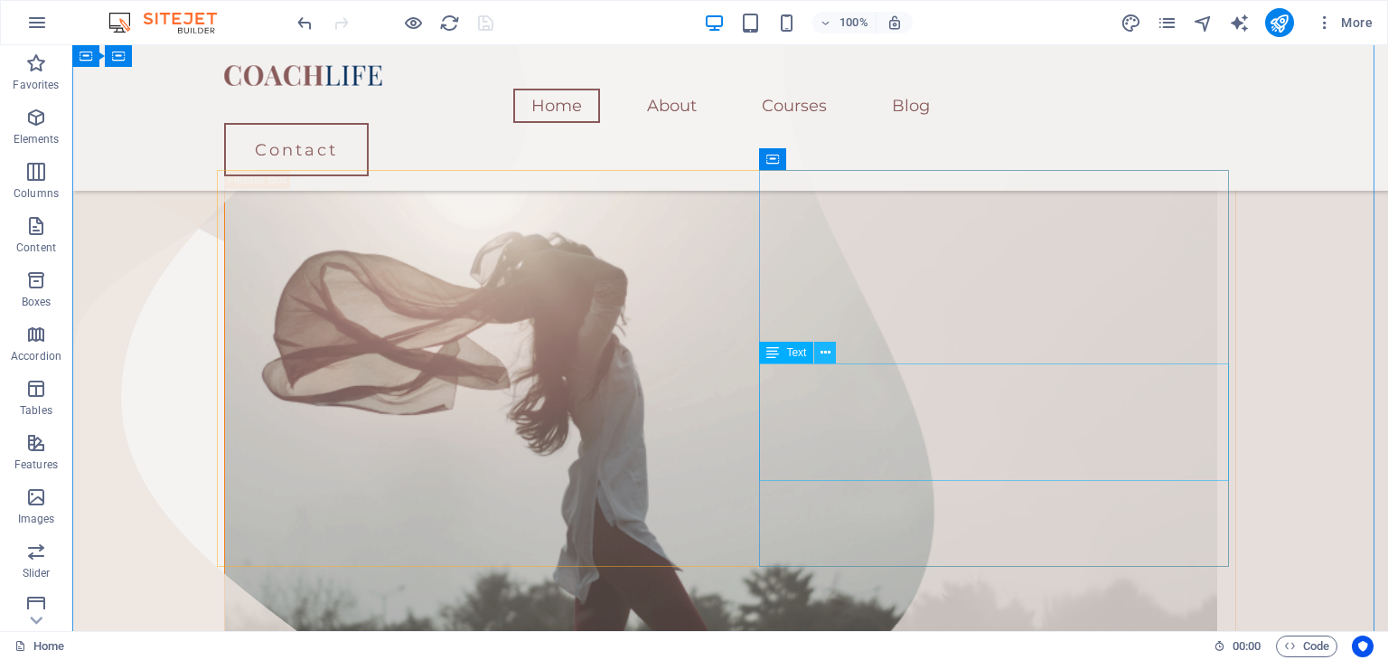
click at [825, 360] on icon at bounding box center [825, 352] width 10 height 19
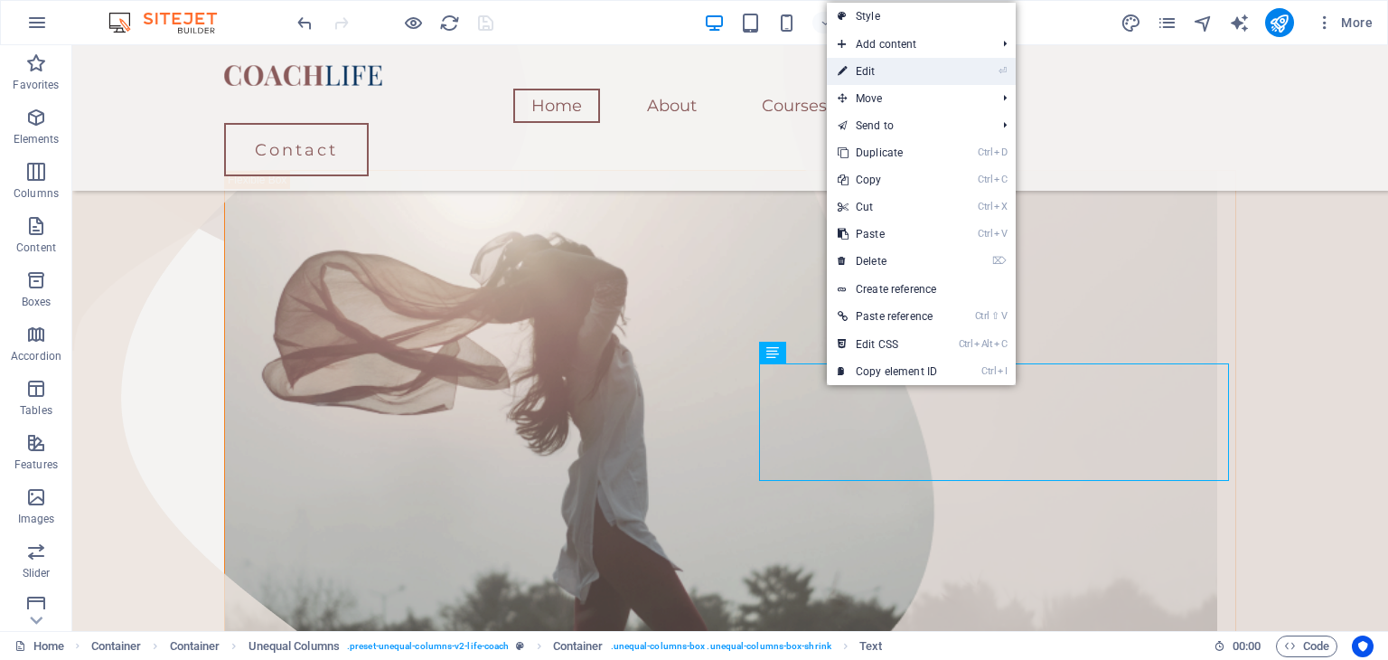
click at [880, 70] on link "⏎ Edit" at bounding box center [887, 71] width 121 height 27
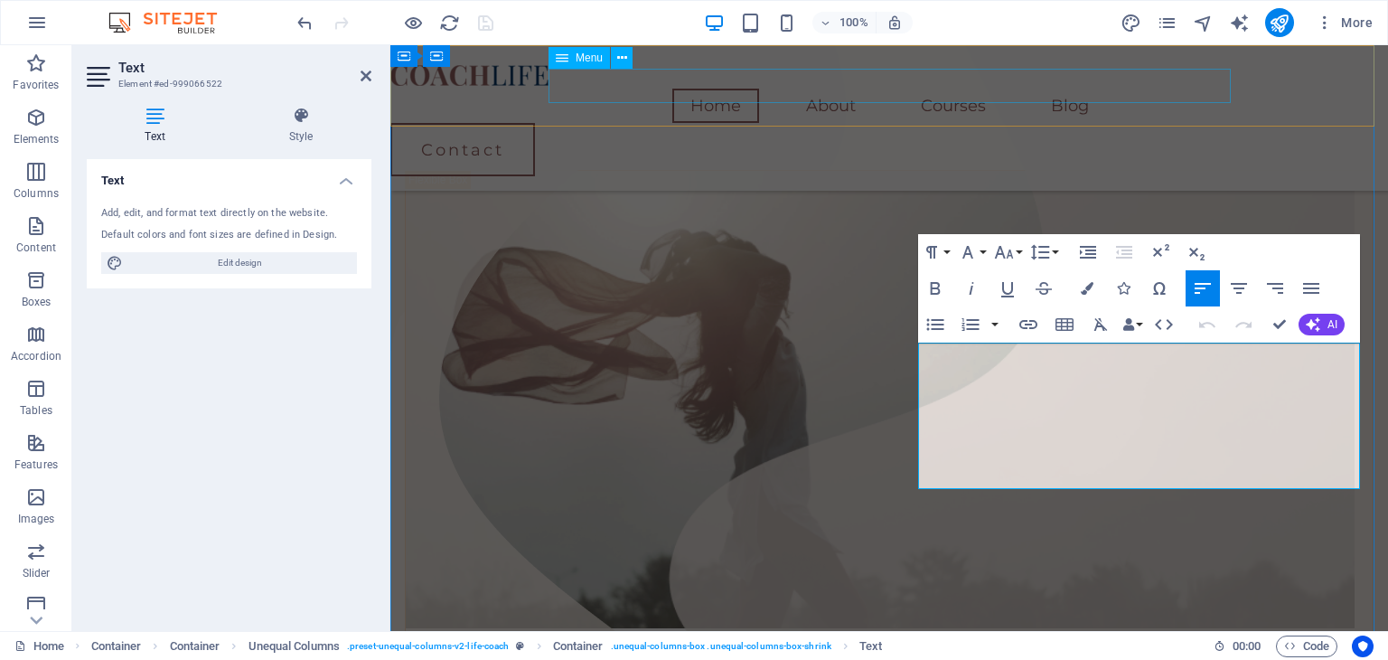
scroll to position [276, 0]
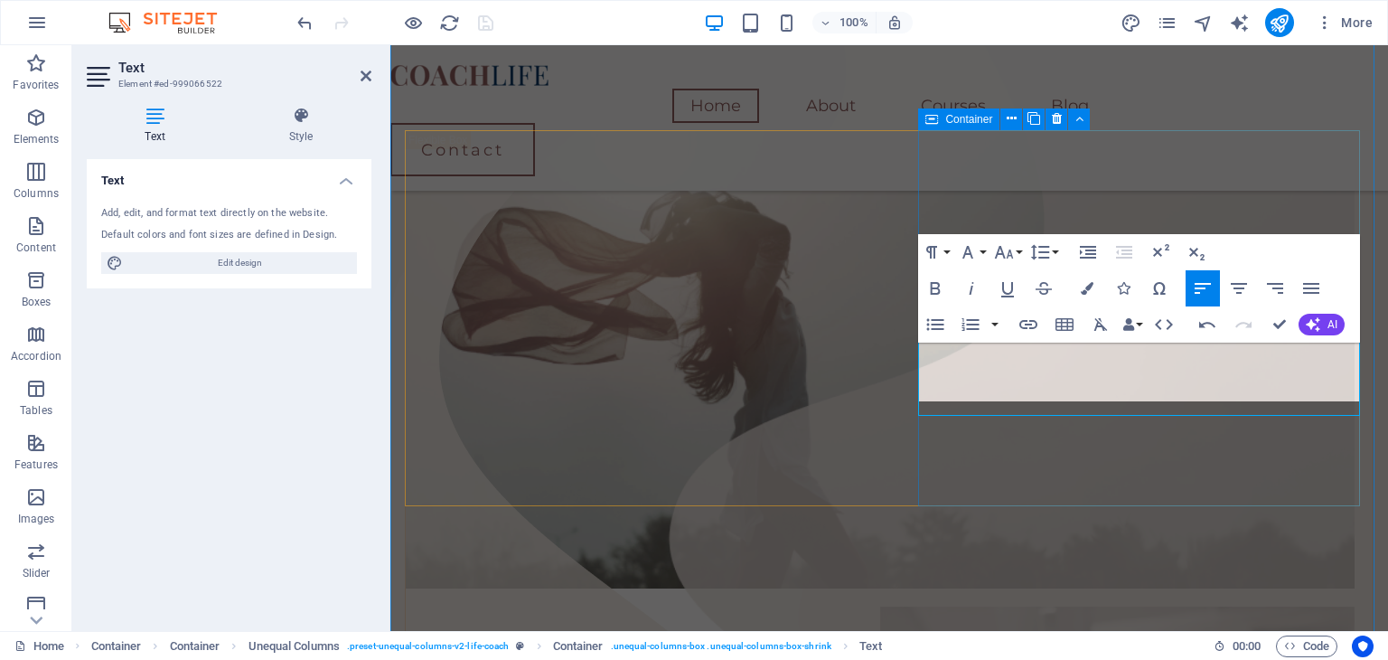
scroll to position [334, 0]
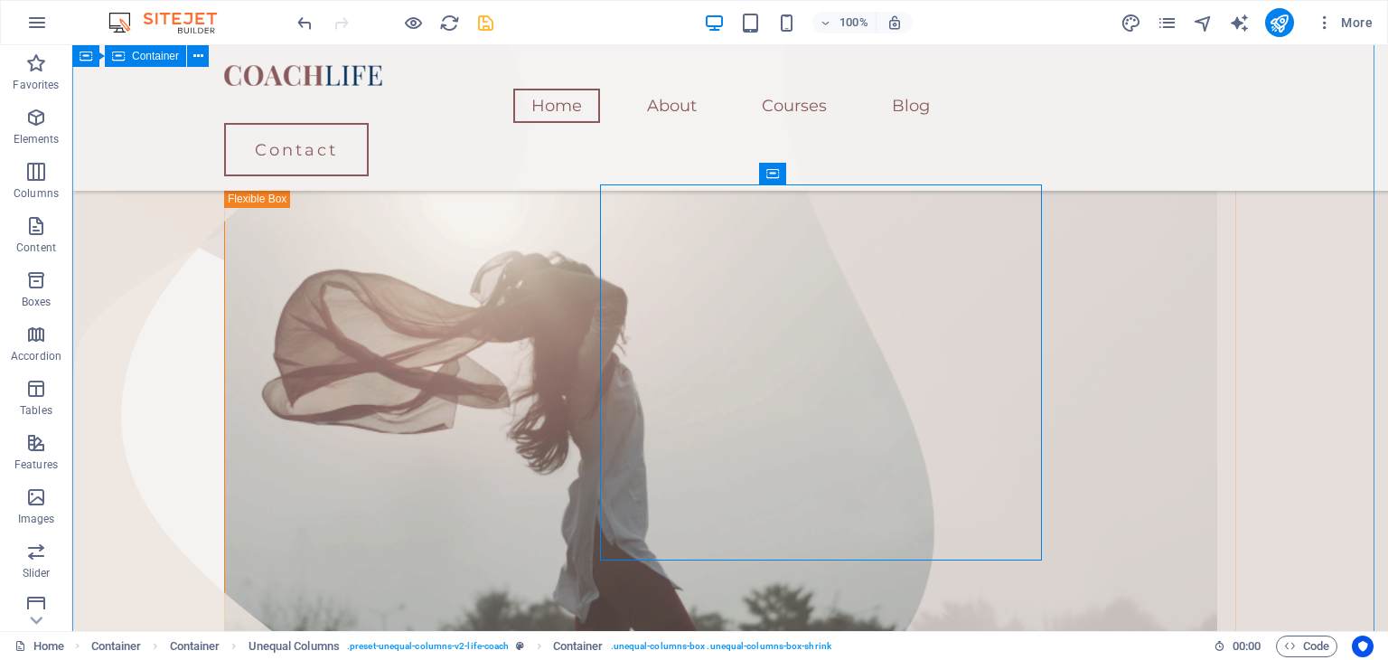
scroll to position [266, 0]
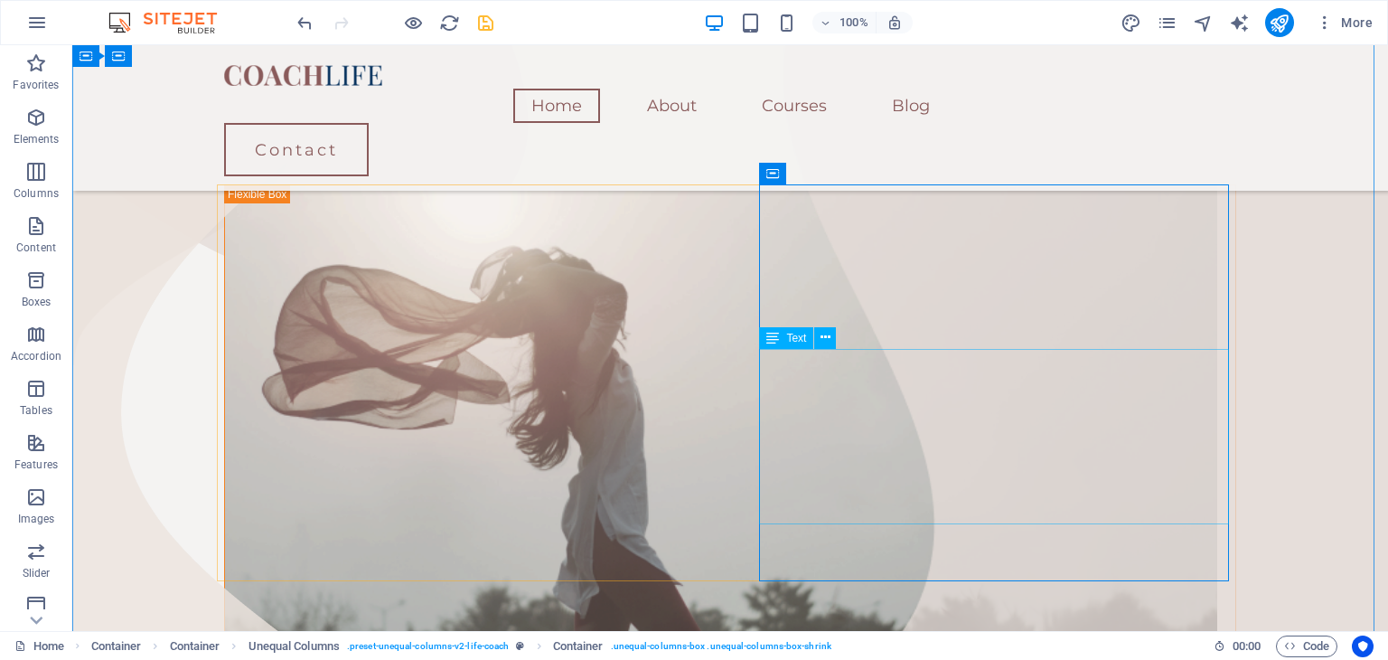
click at [828, 336] on icon at bounding box center [825, 337] width 10 height 19
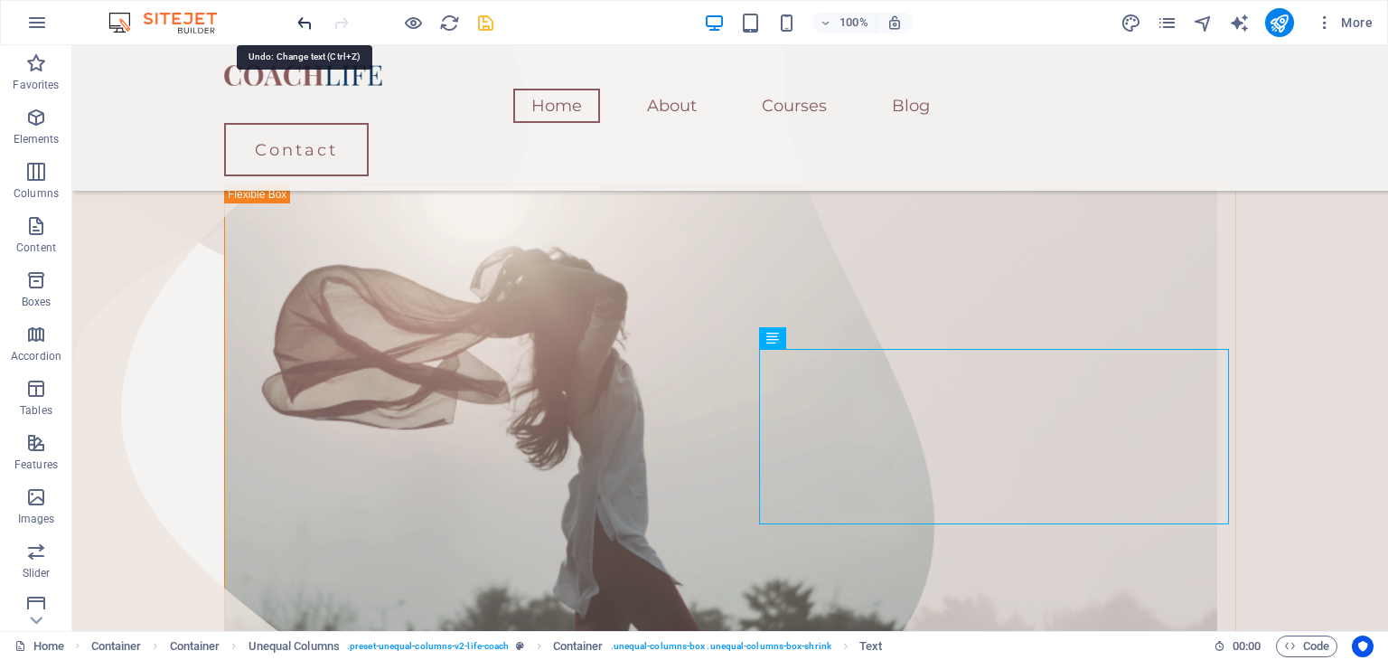
click at [296, 26] on icon "undo" at bounding box center [305, 23] width 21 height 21
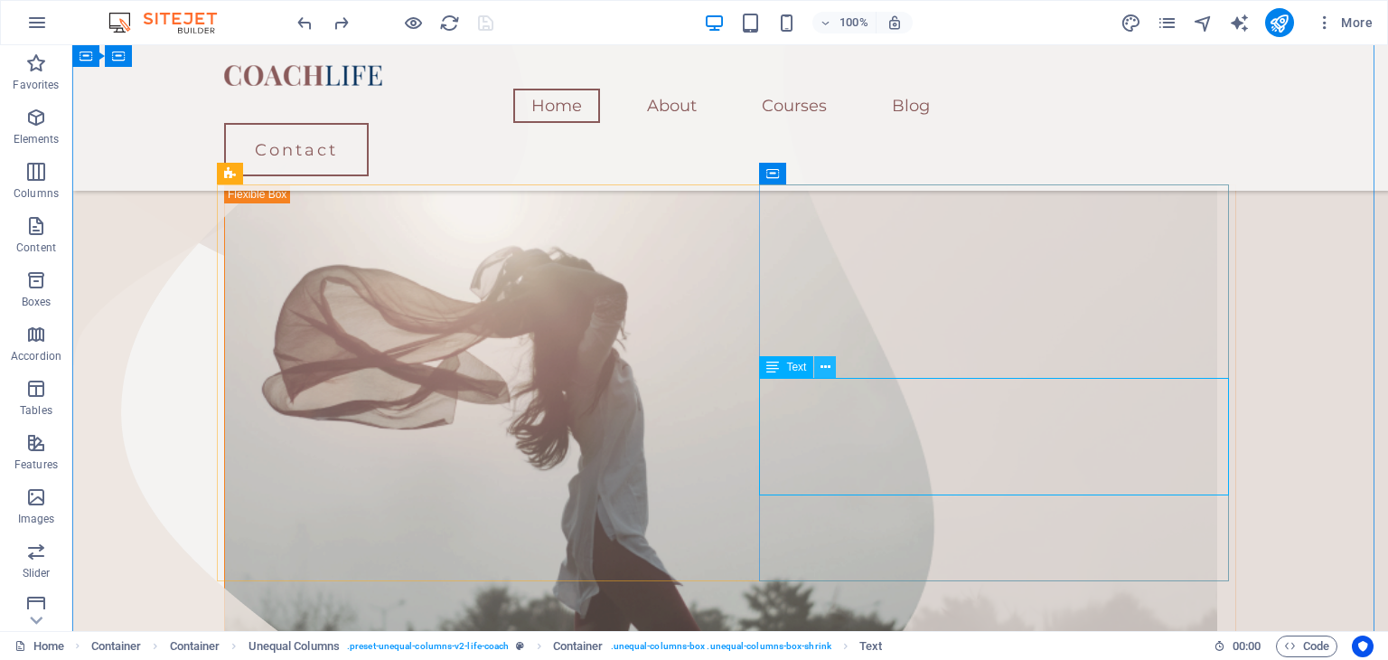
click at [826, 368] on icon at bounding box center [825, 367] width 10 height 19
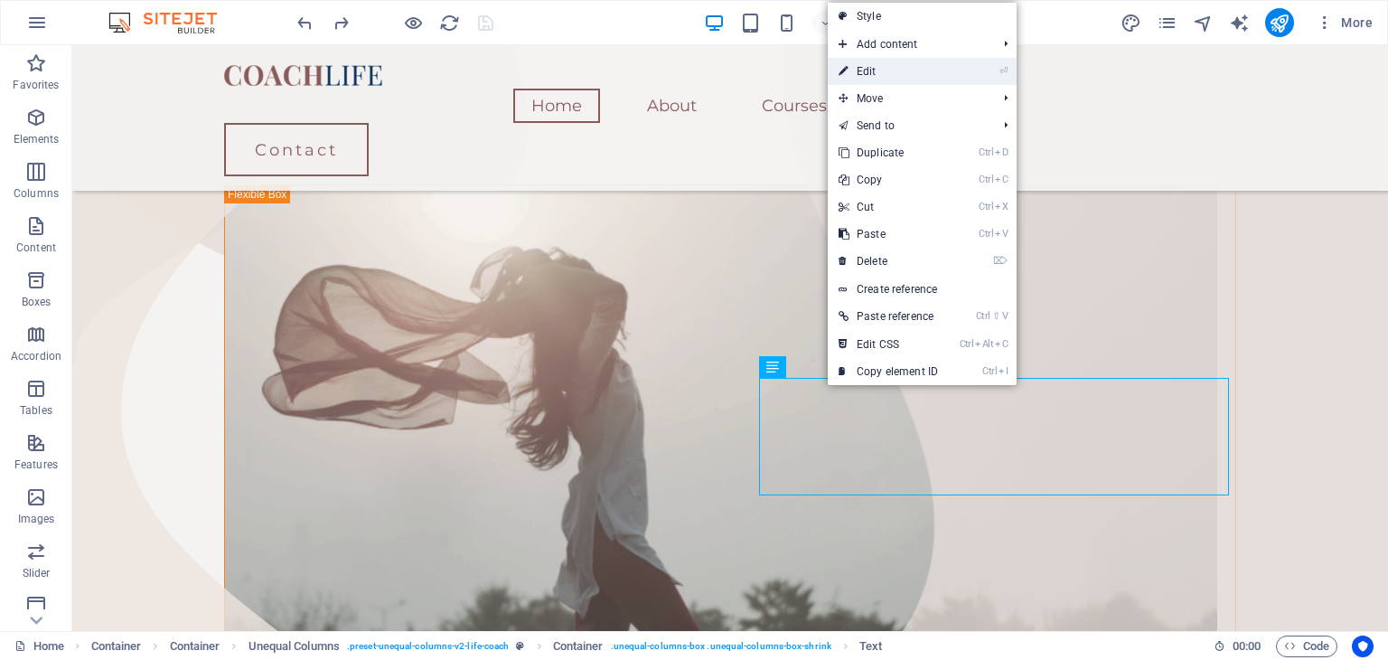
click at [881, 70] on link "⏎ Edit" at bounding box center [888, 71] width 121 height 27
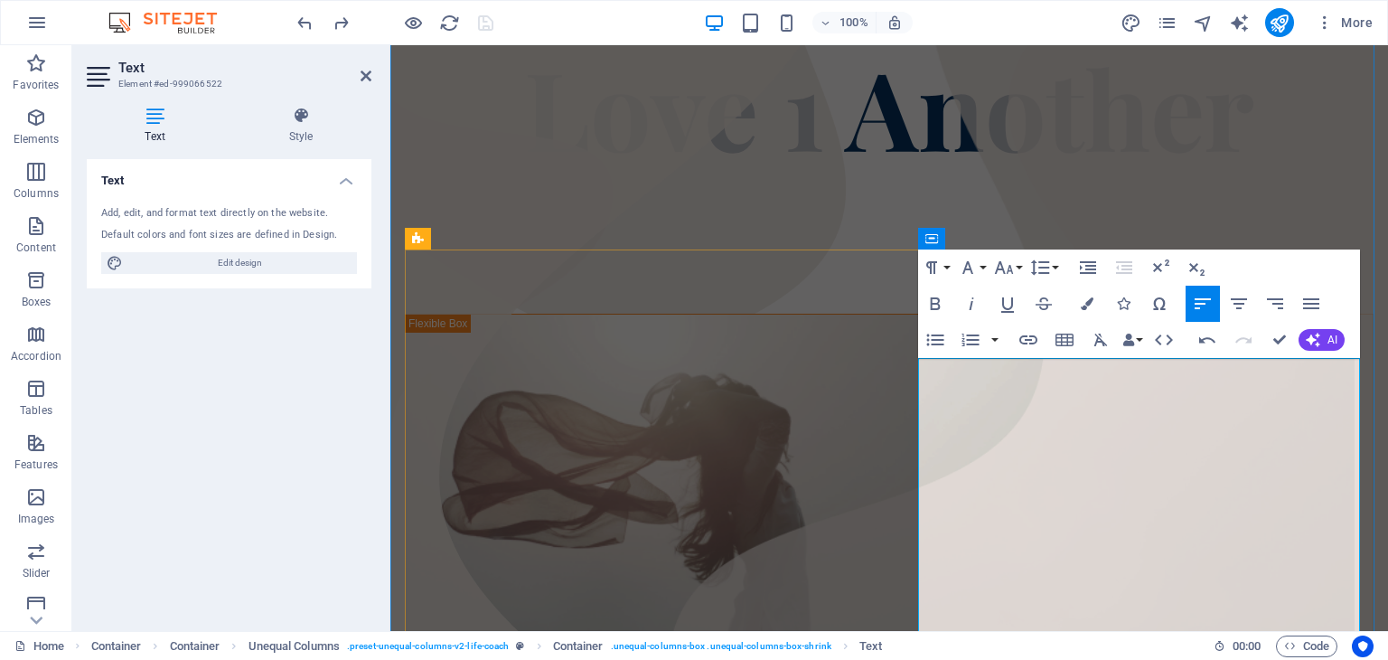
scroll to position [291, 0]
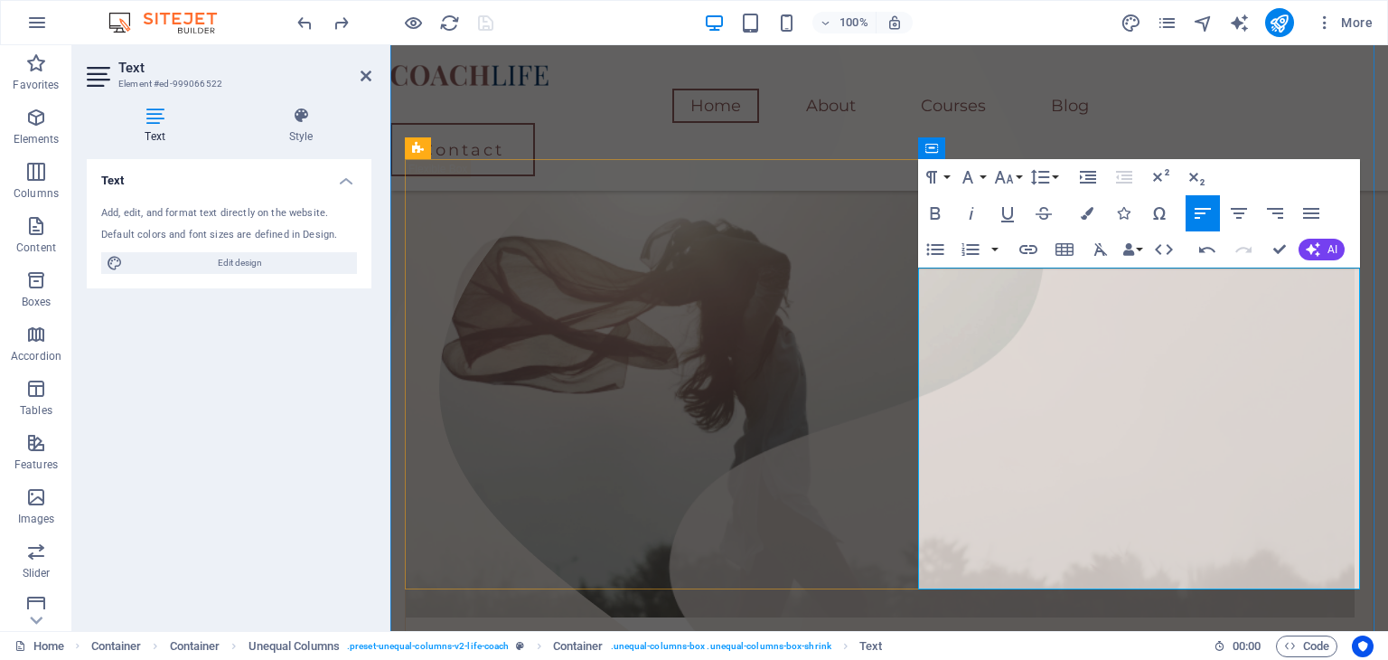
drag, startPoint x: 1068, startPoint y: 428, endPoint x: 1073, endPoint y: 519, distance: 90.5
drag, startPoint x: 1239, startPoint y: 393, endPoint x: 1264, endPoint y: 397, distance: 25.6
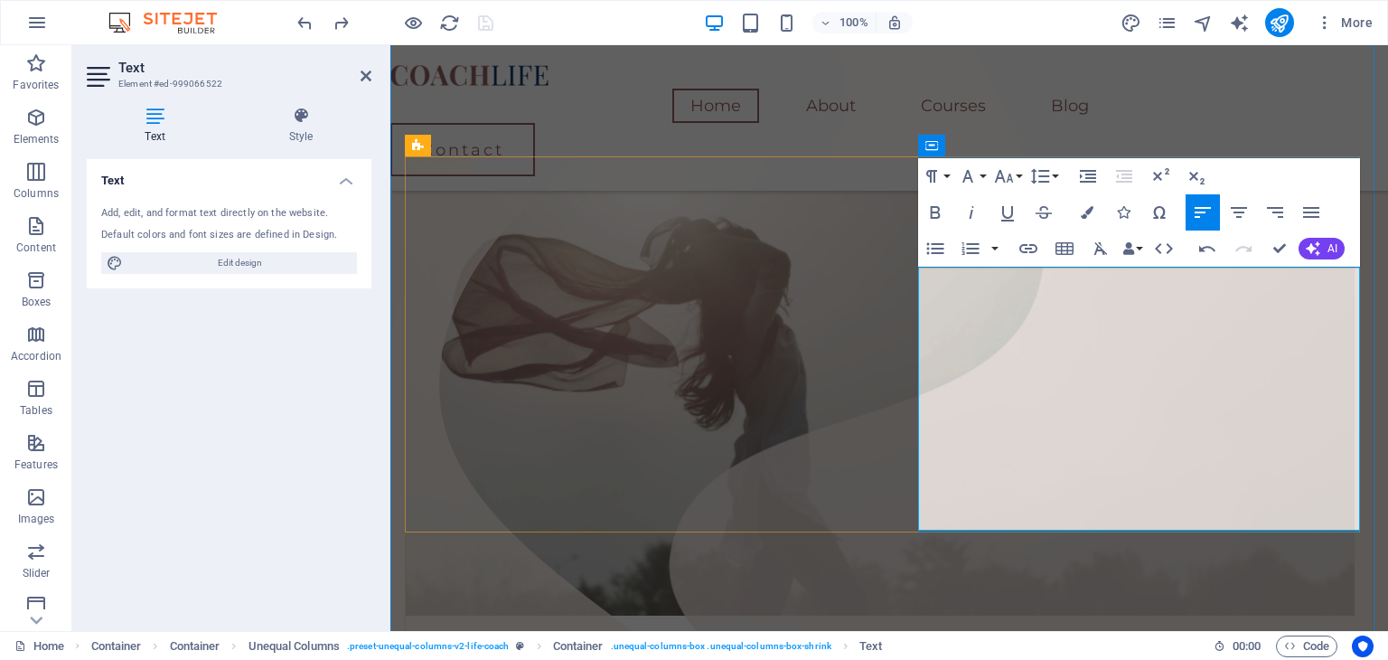
scroll to position [307, 0]
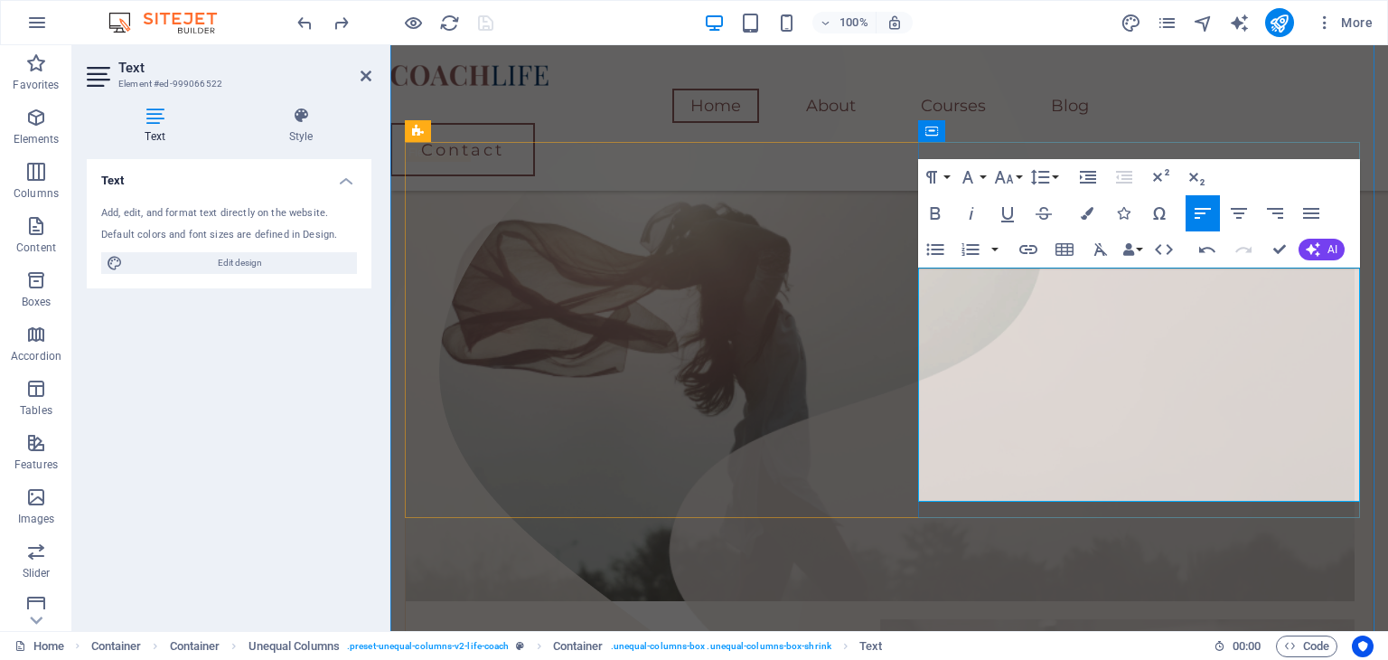
drag, startPoint x: 923, startPoint y: 283, endPoint x: 1174, endPoint y: 293, distance: 250.5
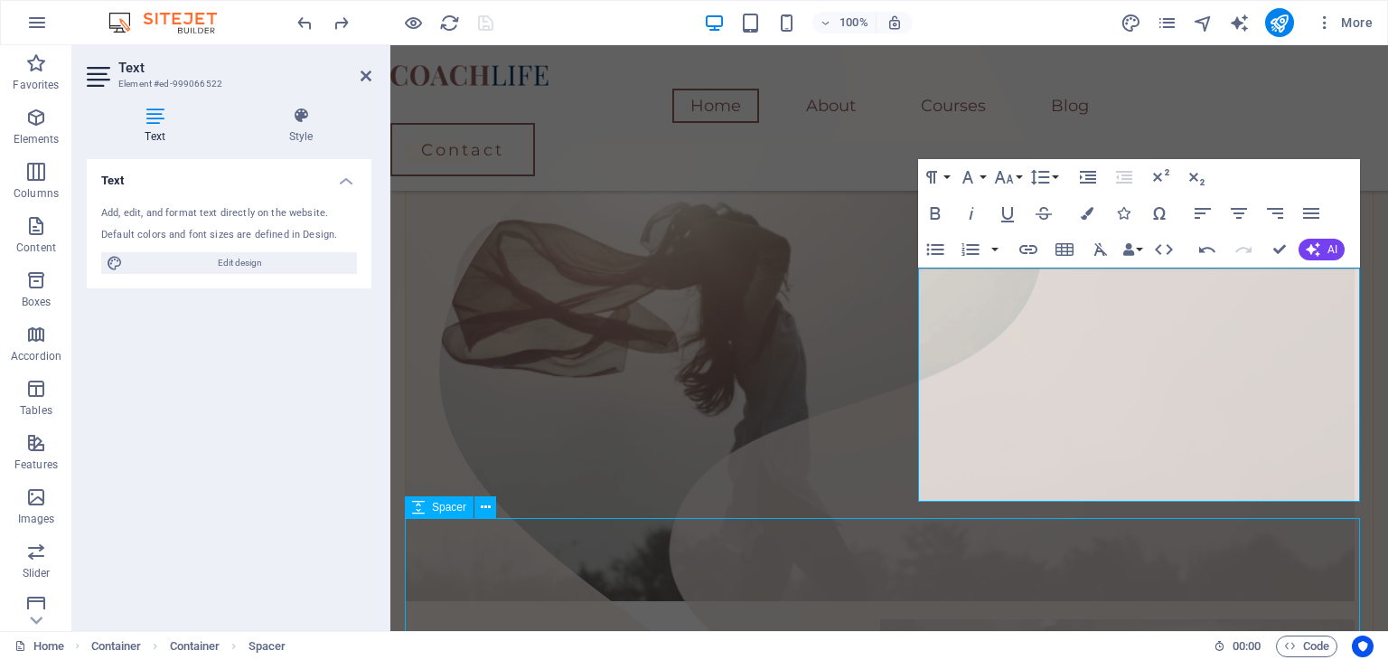
scroll to position [312, 0]
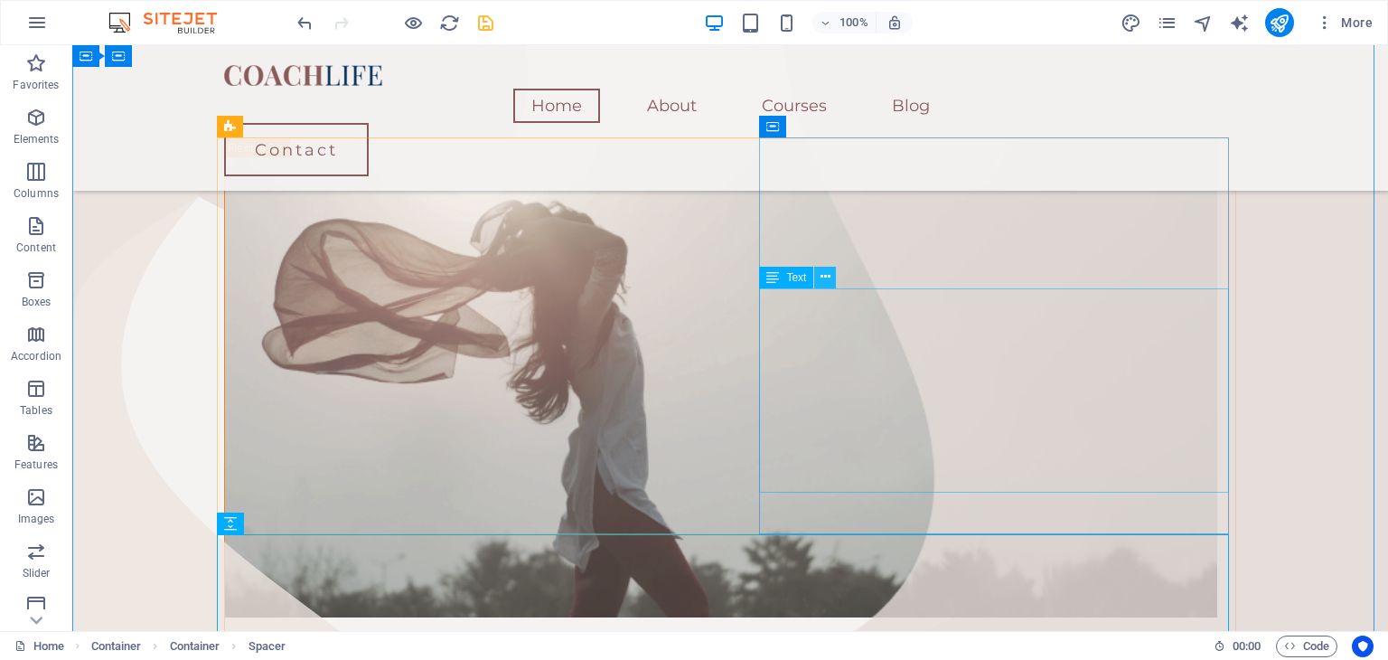
click at [827, 279] on icon at bounding box center [825, 276] width 10 height 19
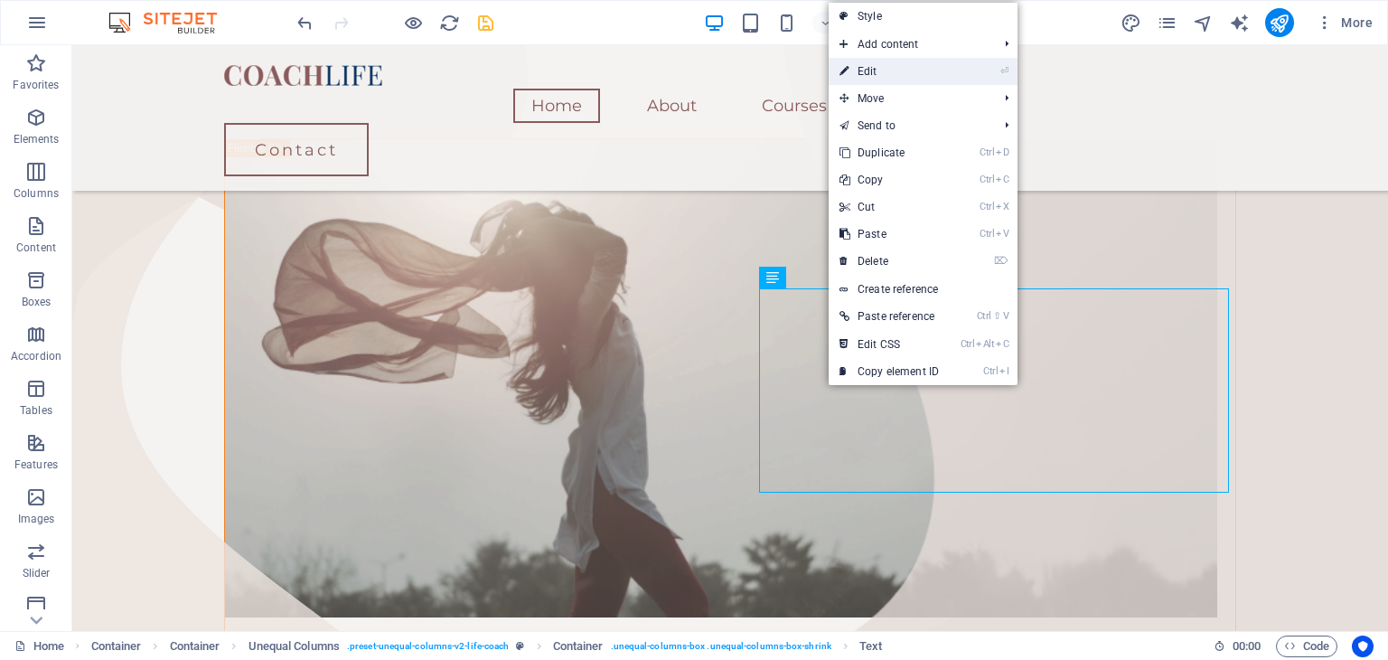
click at [868, 66] on link "⏎ Edit" at bounding box center [888, 71] width 121 height 27
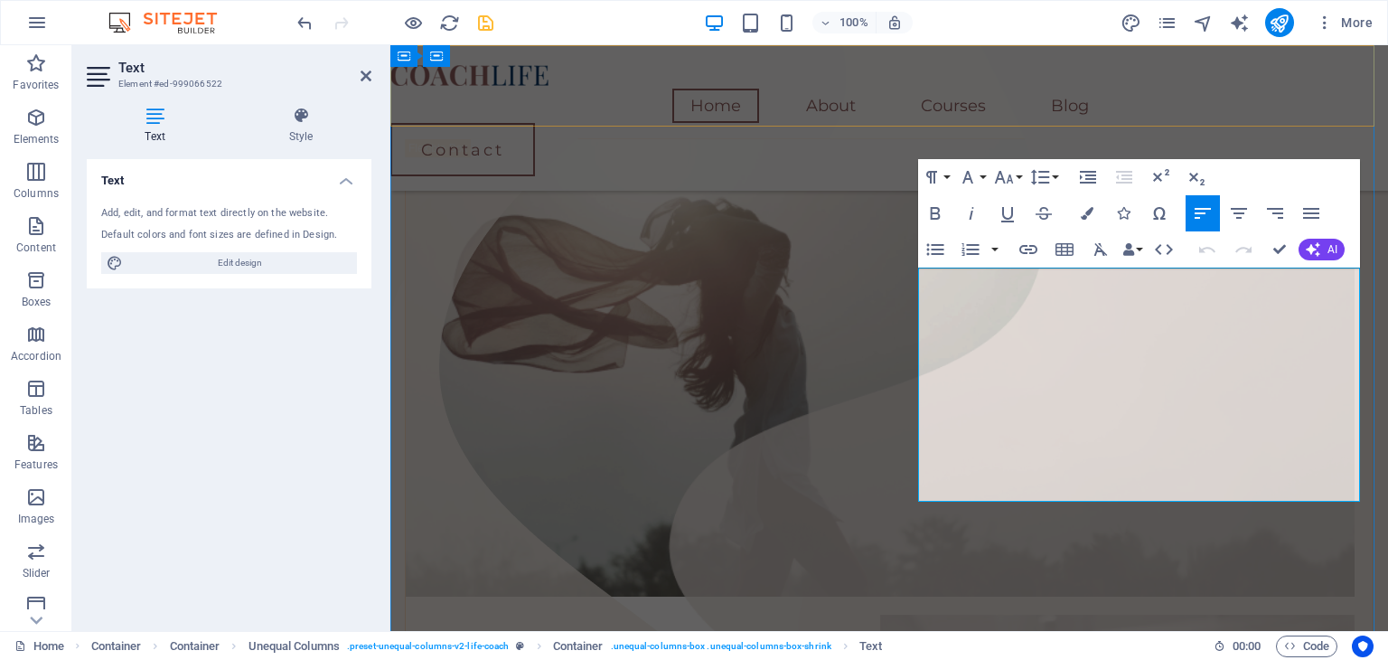
scroll to position [307, 0]
drag, startPoint x: 1065, startPoint y: 279, endPoint x: 924, endPoint y: 277, distance: 140.9
click at [936, 203] on icon "button" at bounding box center [935, 213] width 22 height 22
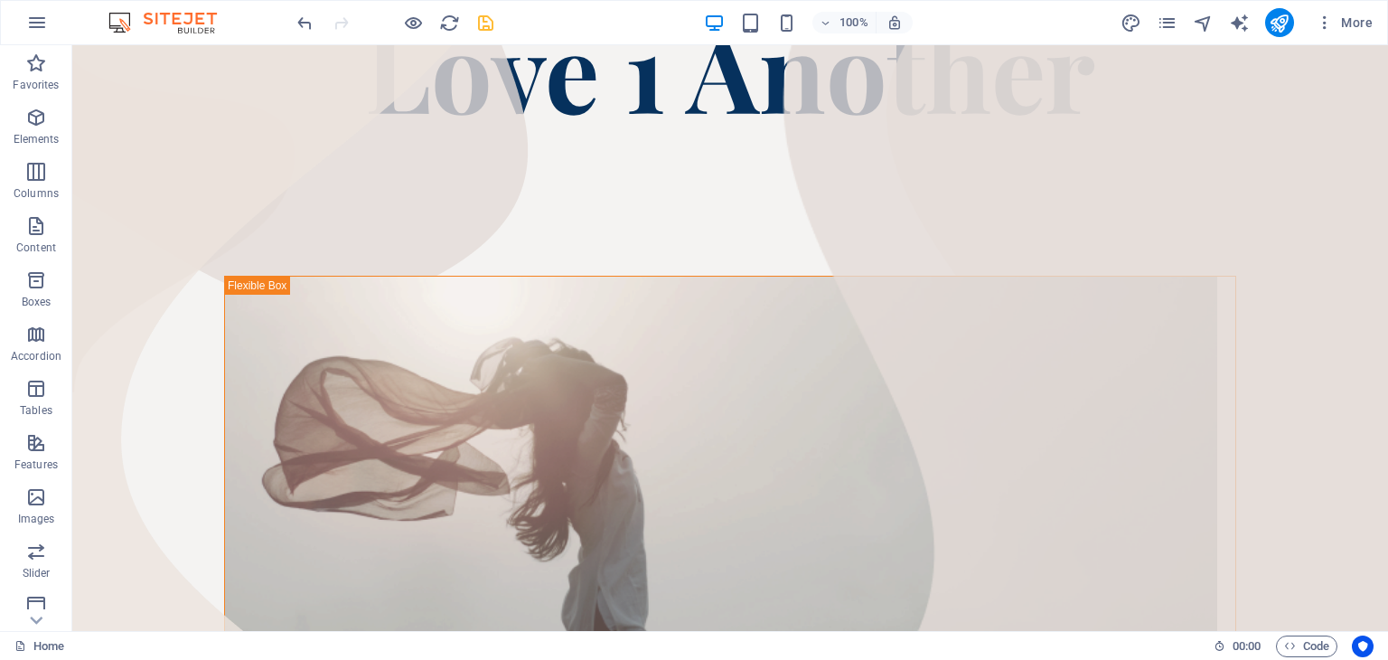
scroll to position [242, 0]
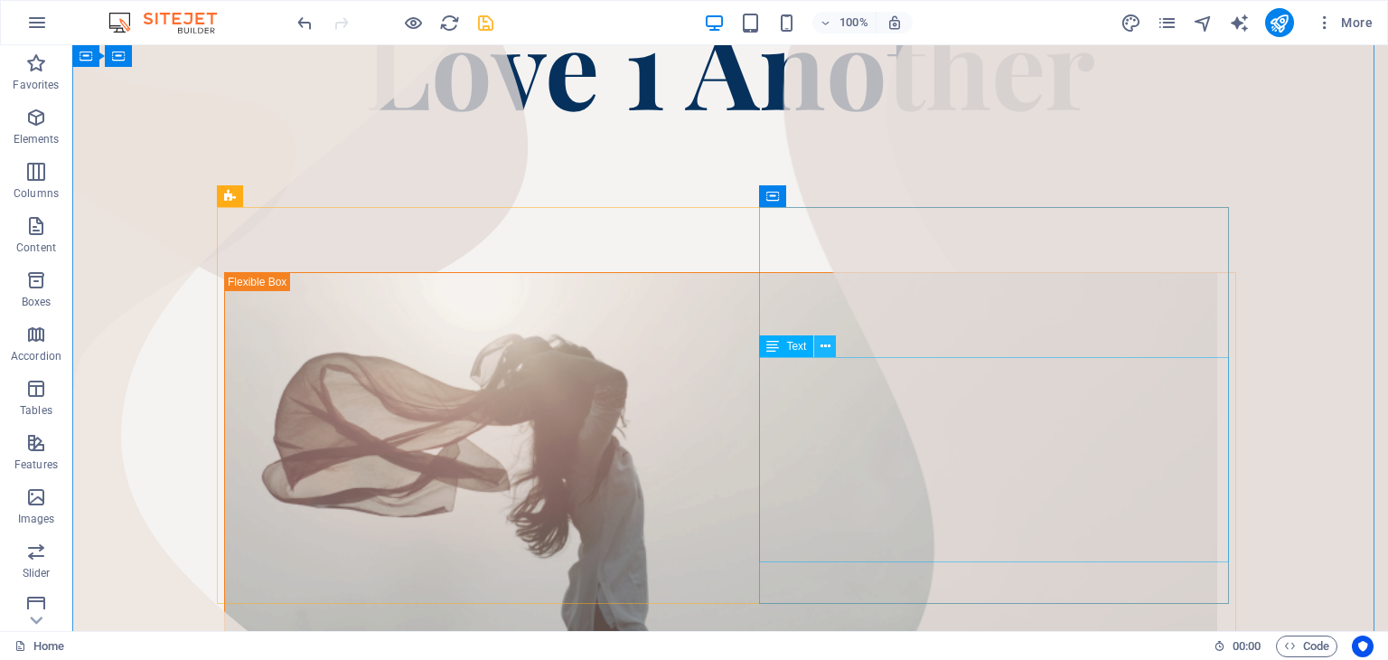
click at [828, 343] on icon at bounding box center [825, 346] width 10 height 19
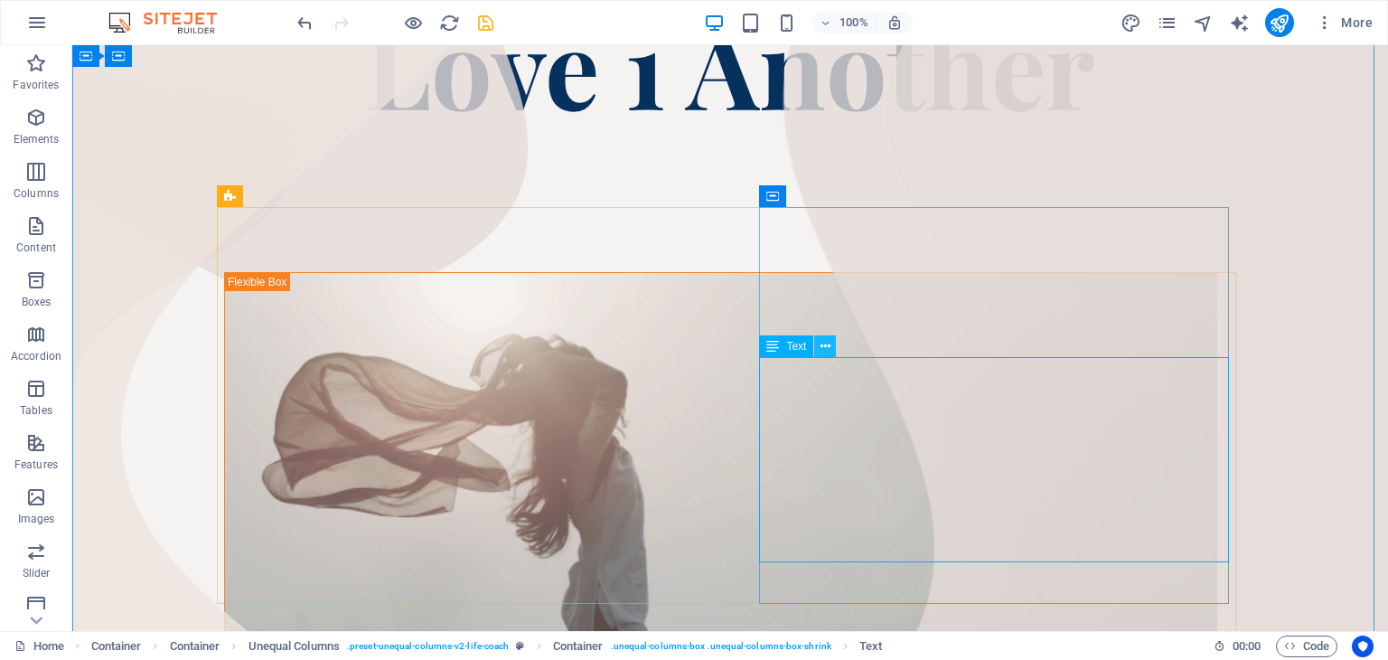
click at [821, 342] on icon at bounding box center [825, 346] width 10 height 19
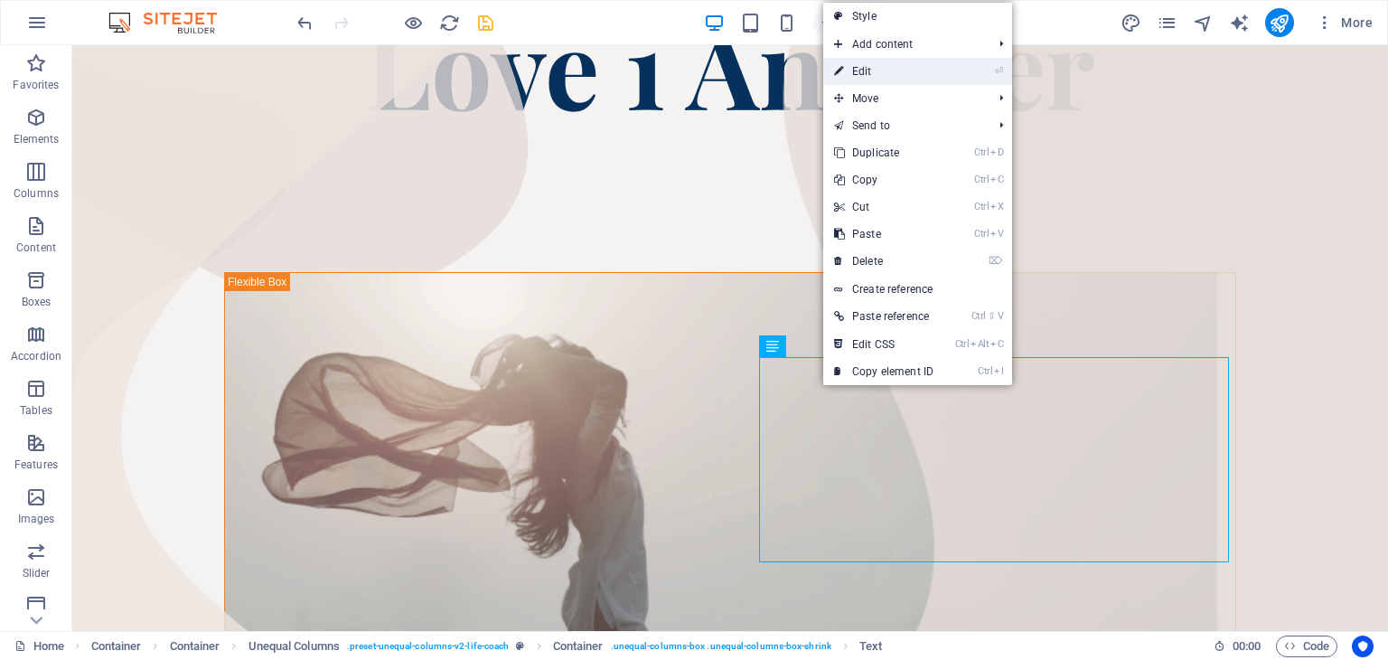
click at [882, 68] on link "⏎ Edit" at bounding box center [883, 71] width 121 height 27
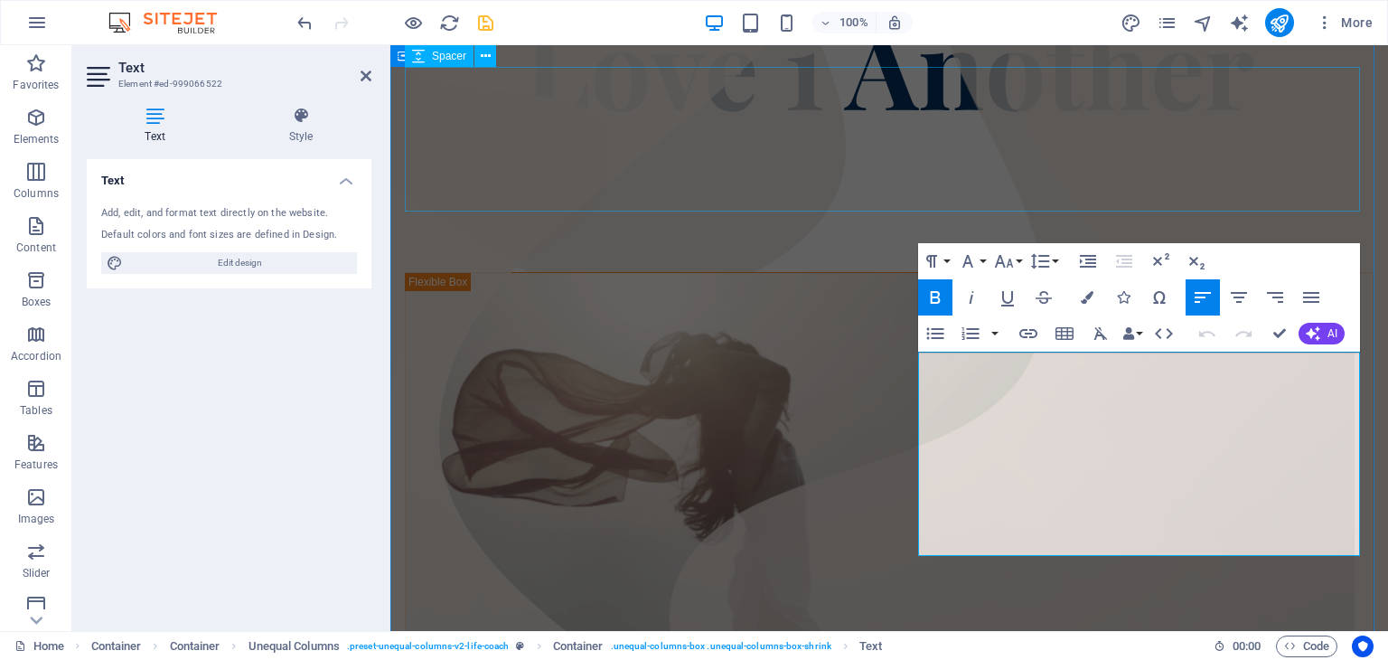
scroll to position [239, 0]
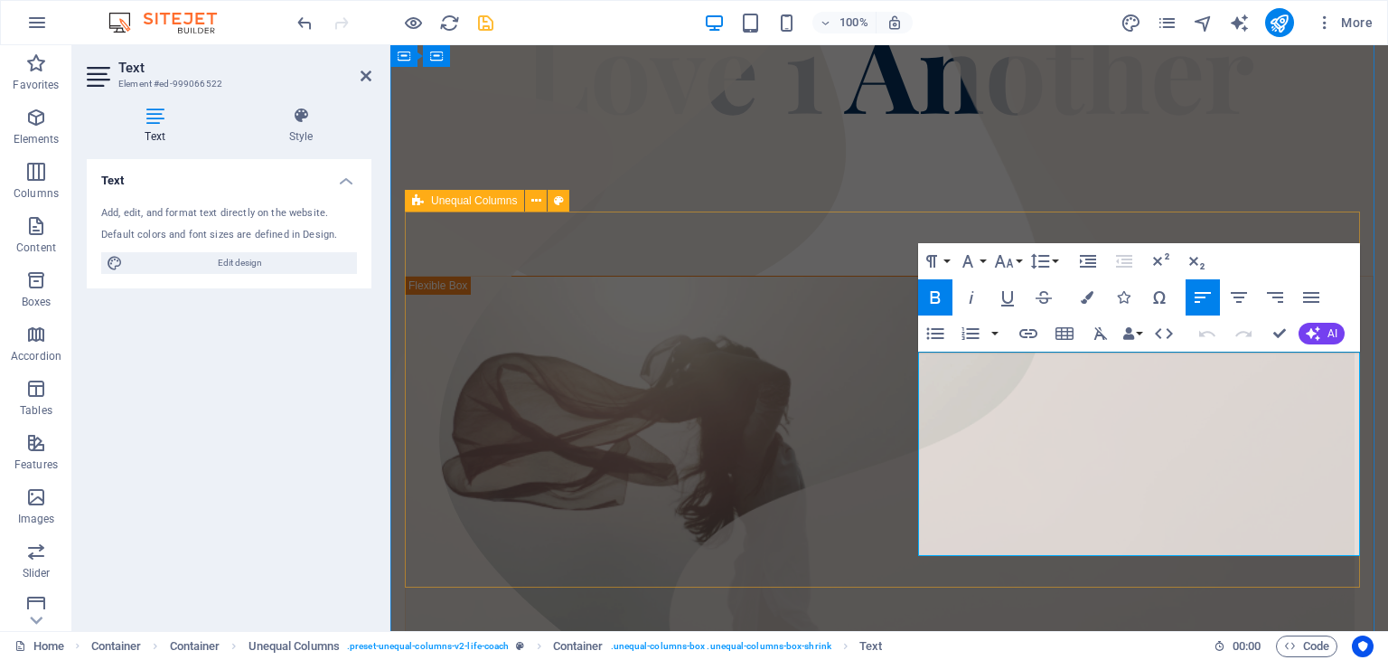
drag, startPoint x: 1077, startPoint y: 366, endPoint x: 857, endPoint y: 379, distance: 220.0
click at [934, 293] on icon "button" at bounding box center [935, 297] width 22 height 22
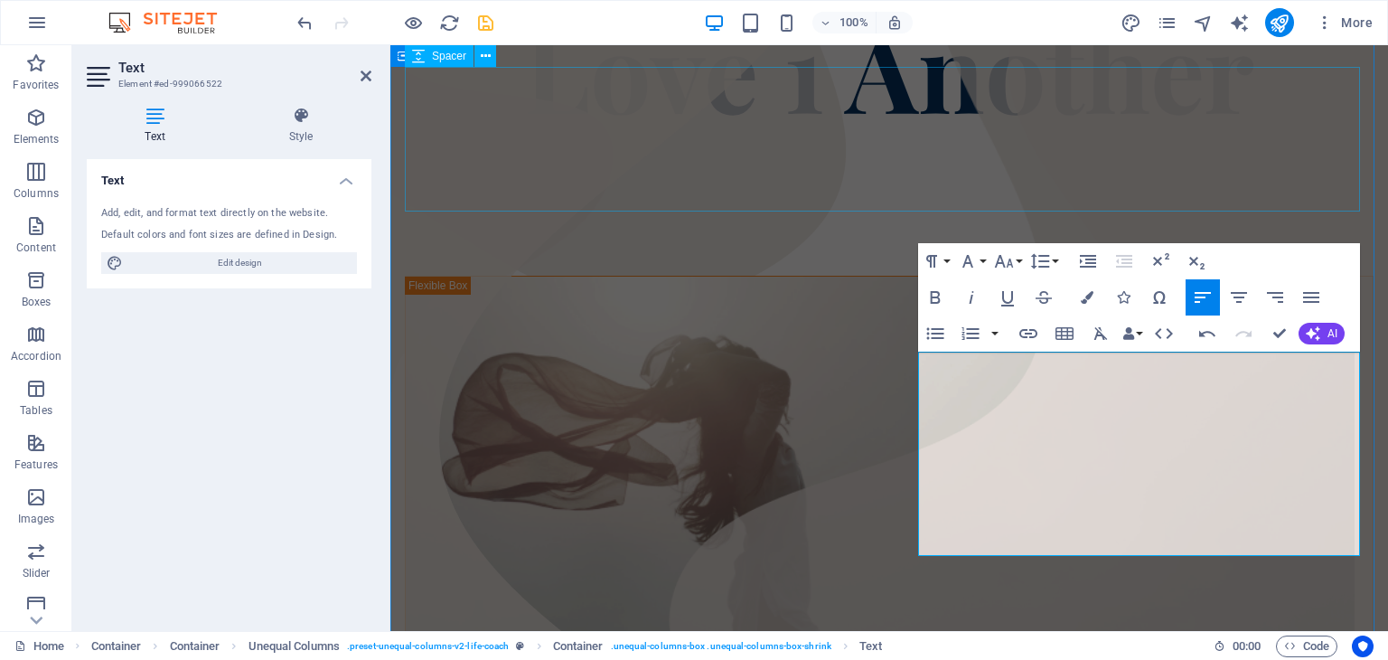
click at [1250, 190] on div at bounding box center [889, 203] width 968 height 145
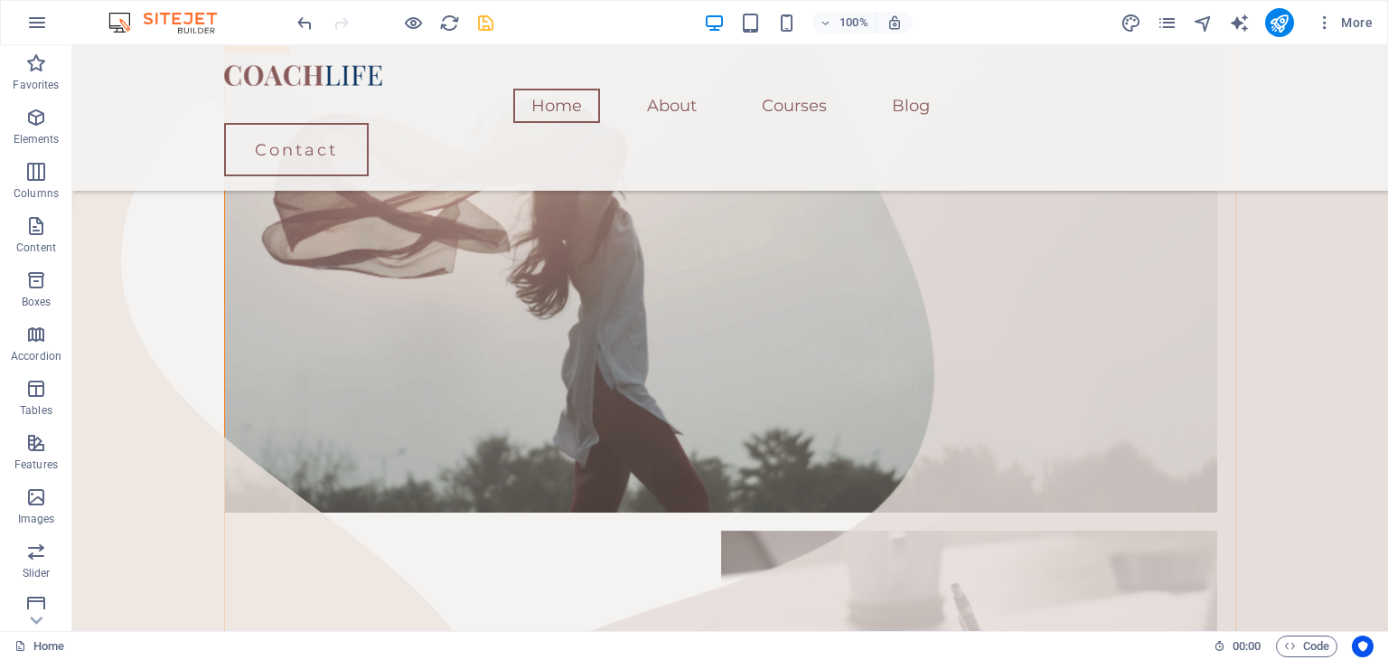
scroll to position [399, 0]
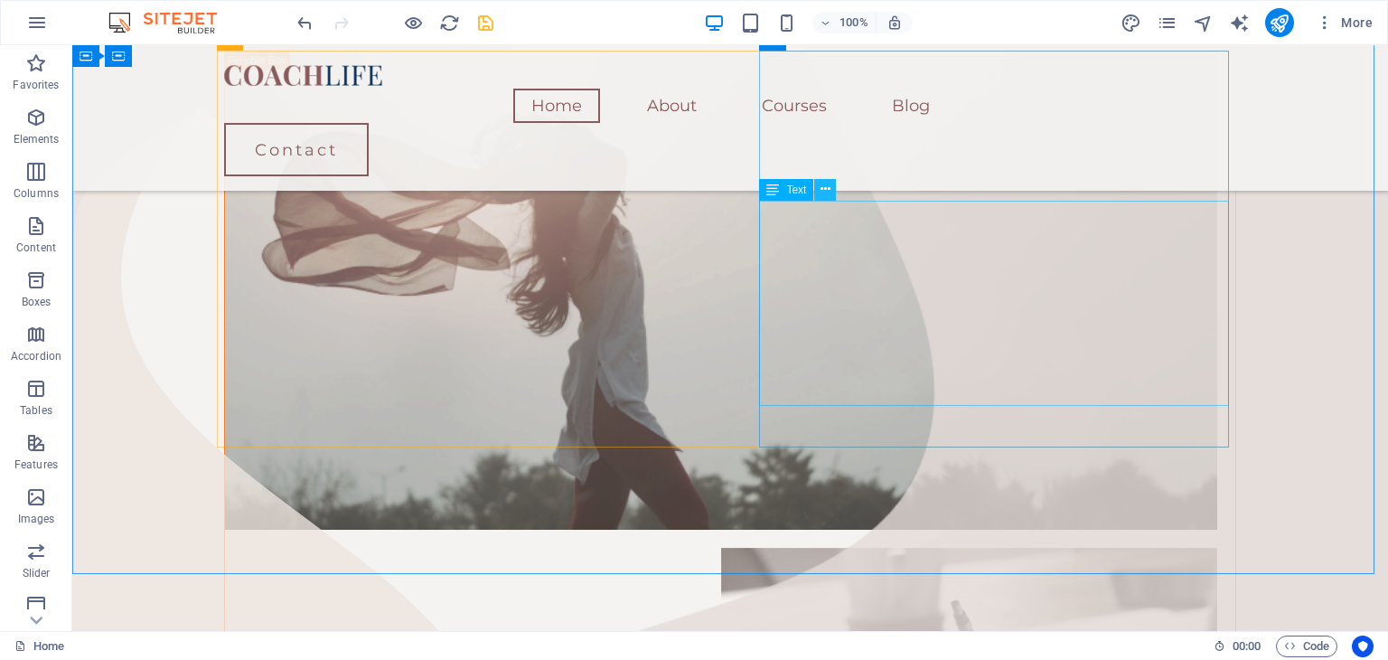
click at [820, 185] on icon at bounding box center [825, 189] width 10 height 19
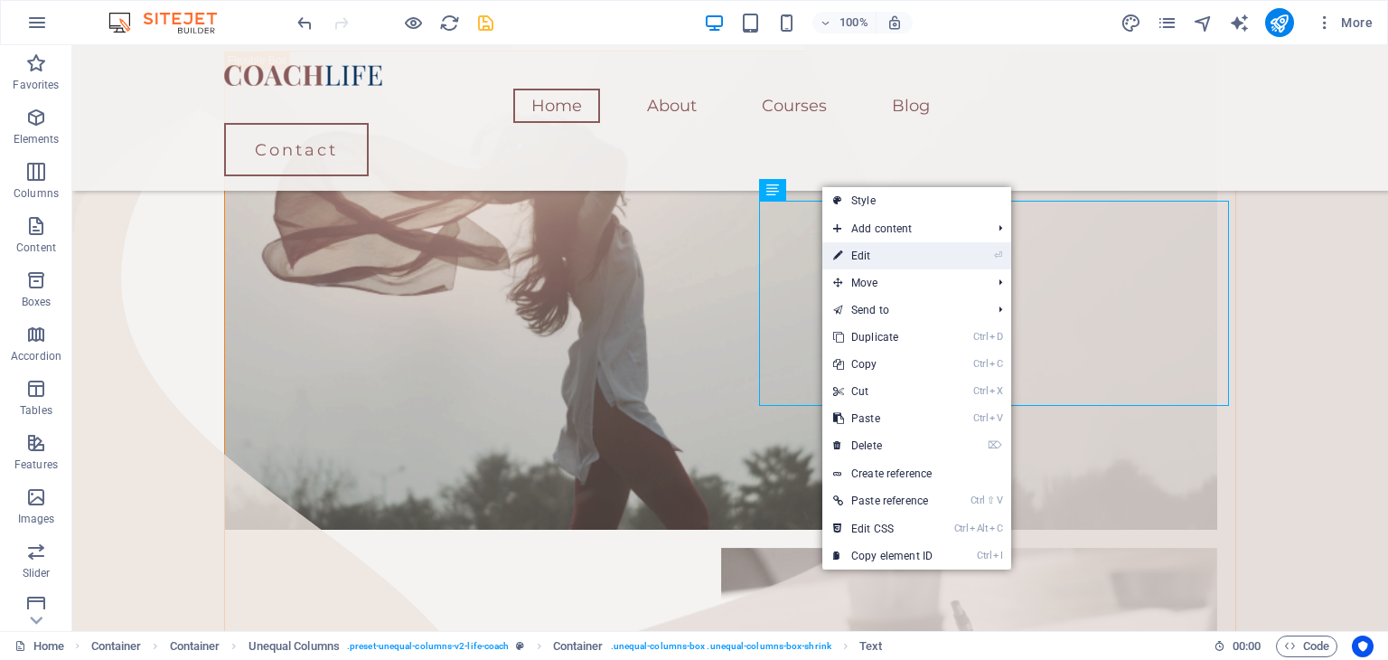
click at [877, 250] on link "⏎ Edit" at bounding box center [882, 255] width 121 height 27
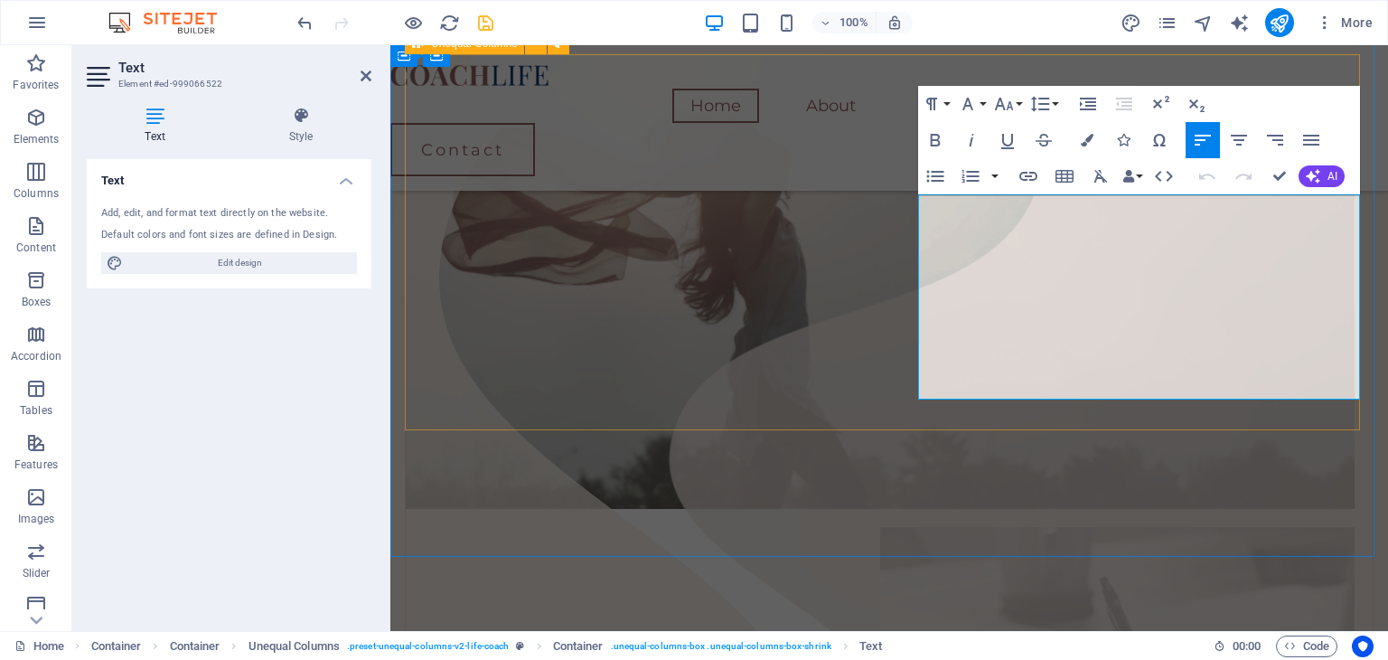
scroll to position [395, 0]
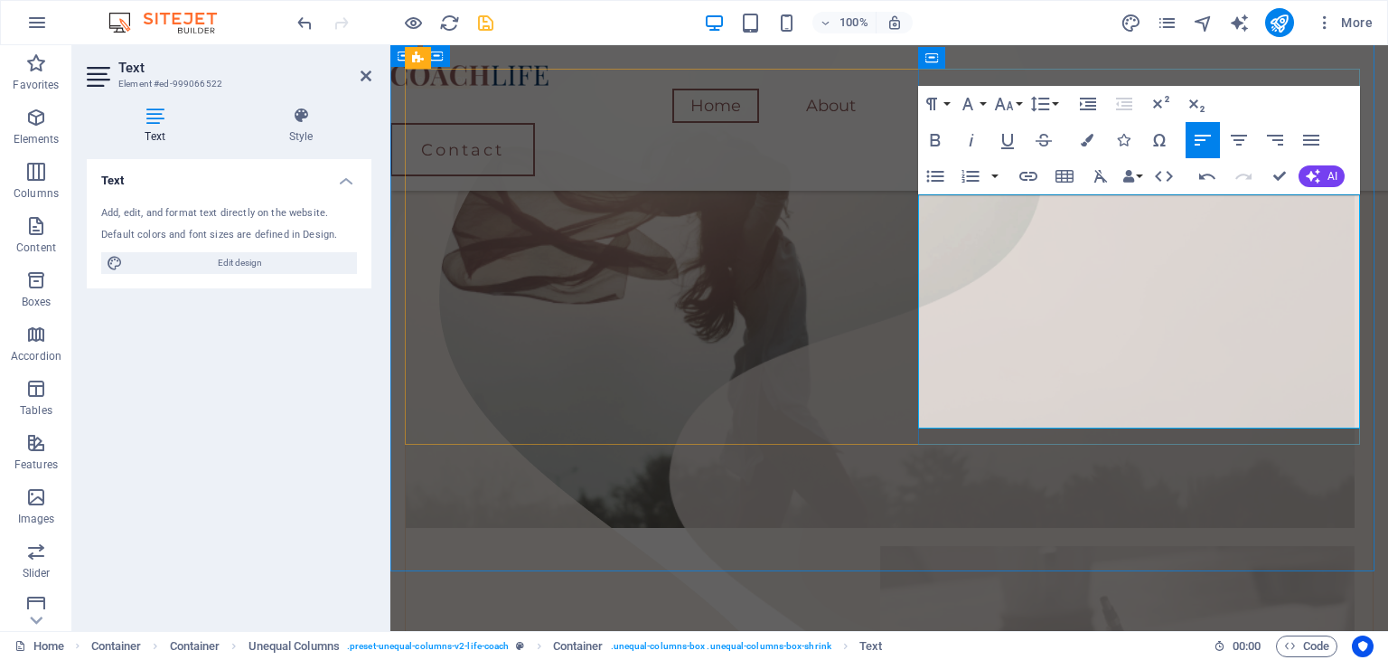
scroll to position [366, 0]
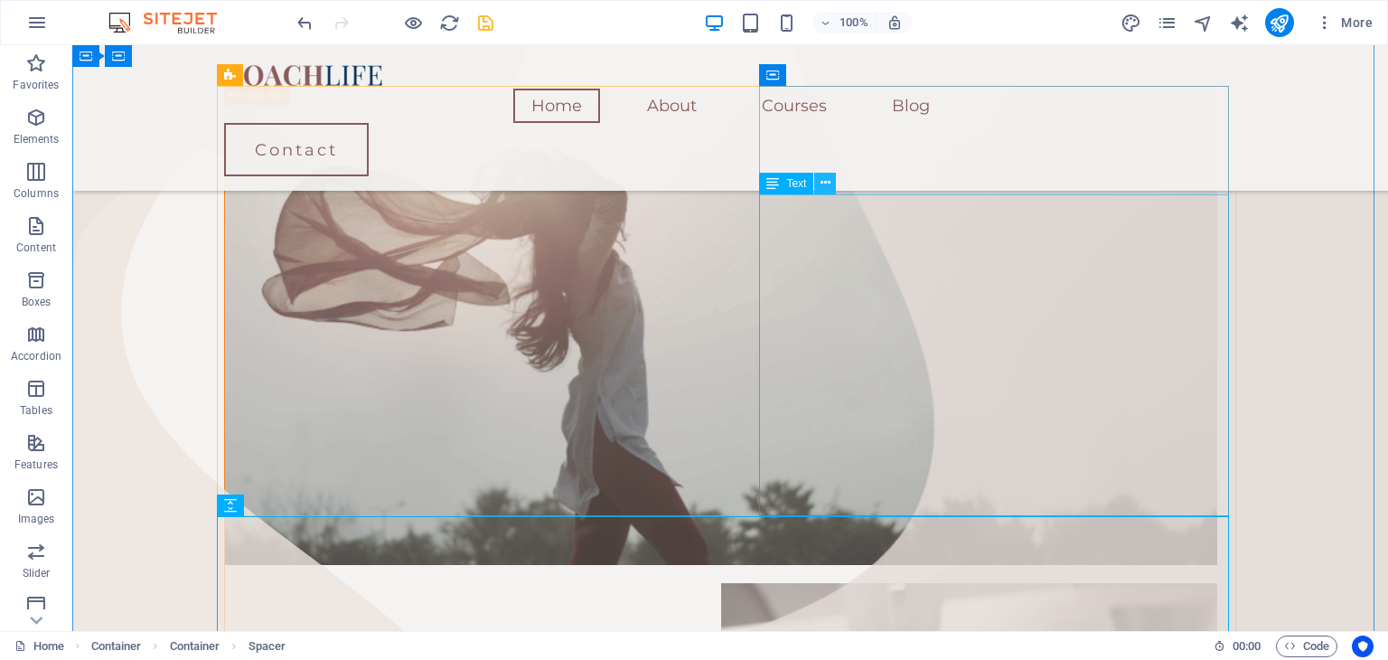
click at [823, 186] on icon at bounding box center [825, 182] width 10 height 19
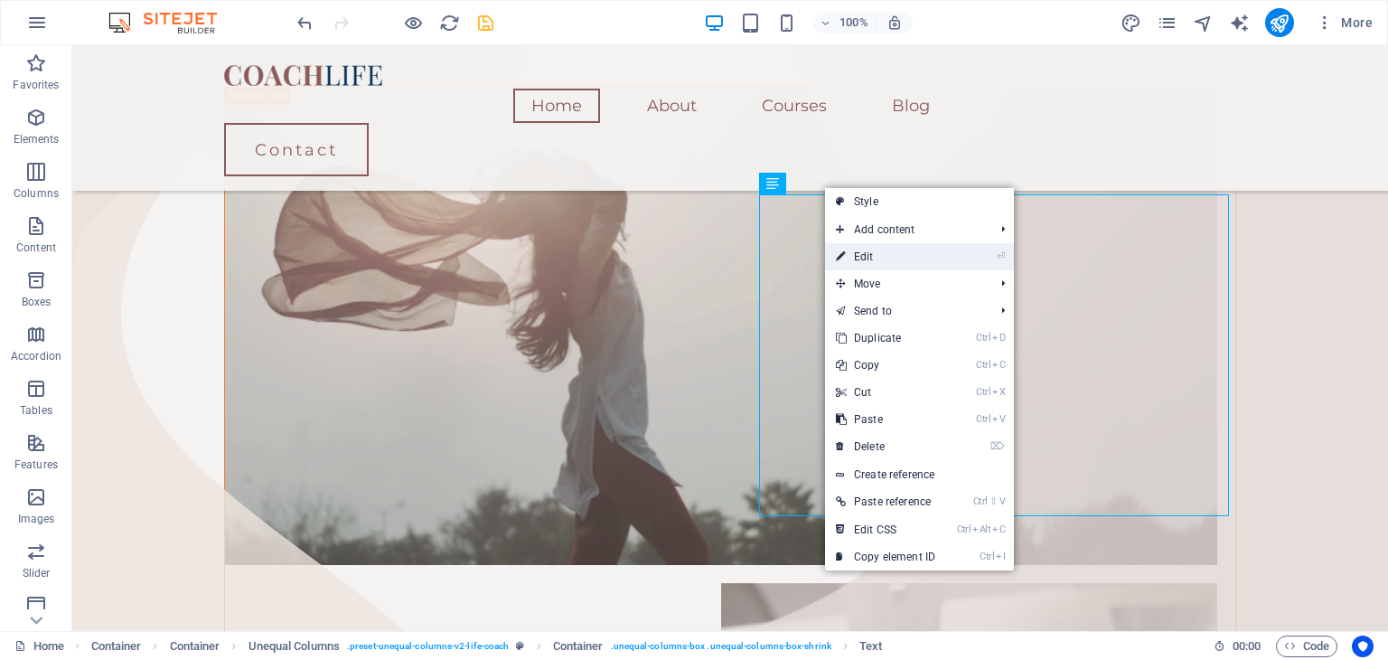
click at [867, 258] on link "⏎ Edit" at bounding box center [885, 256] width 121 height 27
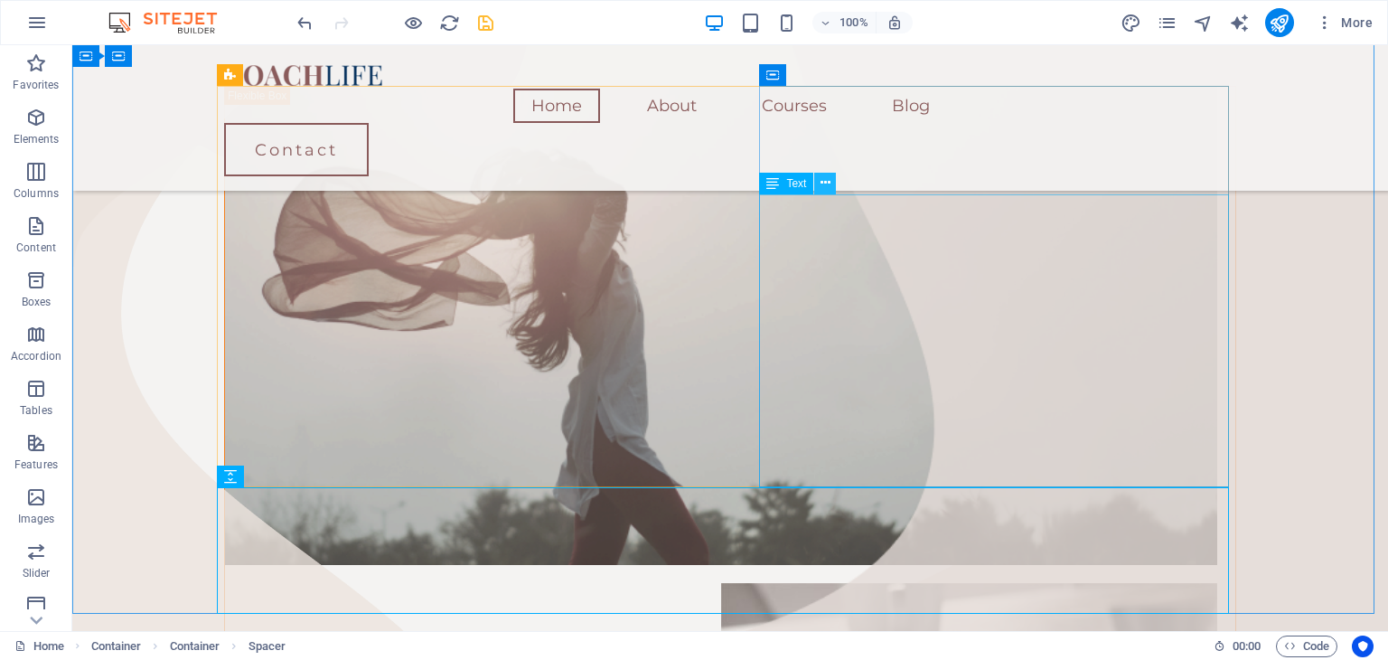
click at [823, 178] on icon at bounding box center [825, 182] width 10 height 19
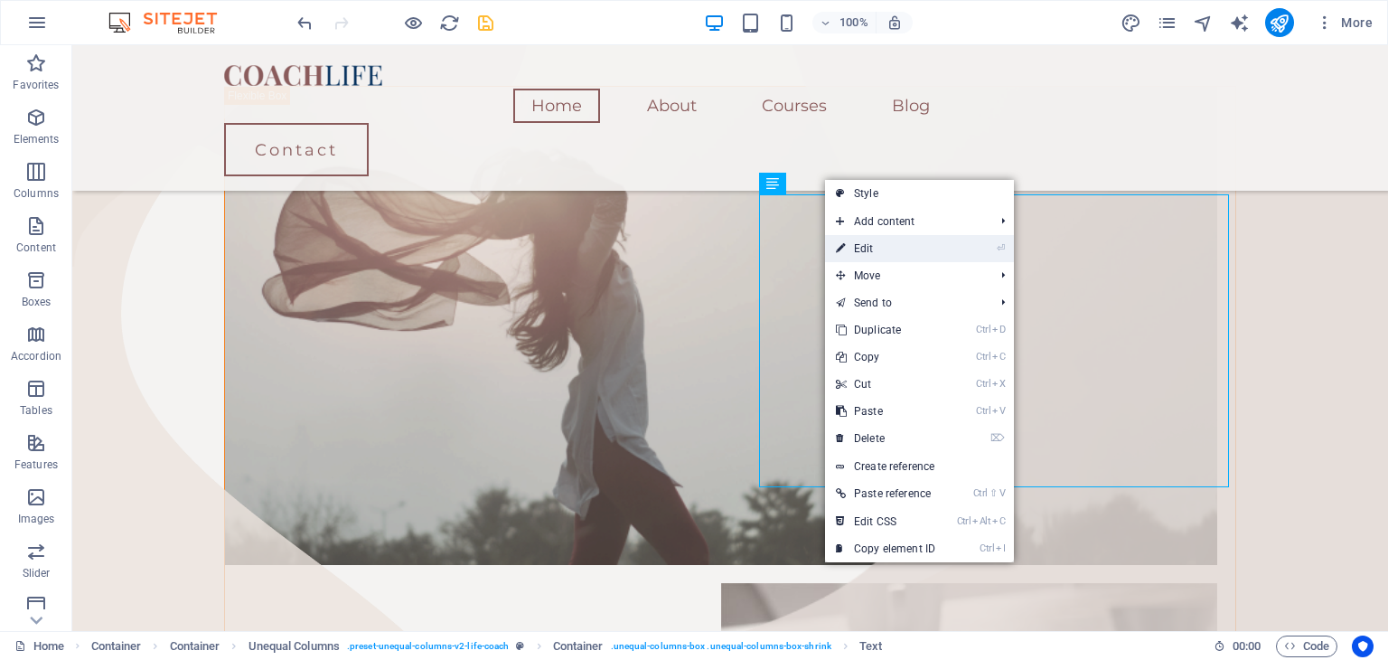
click at [856, 241] on link "⏎ Edit" at bounding box center [885, 248] width 121 height 27
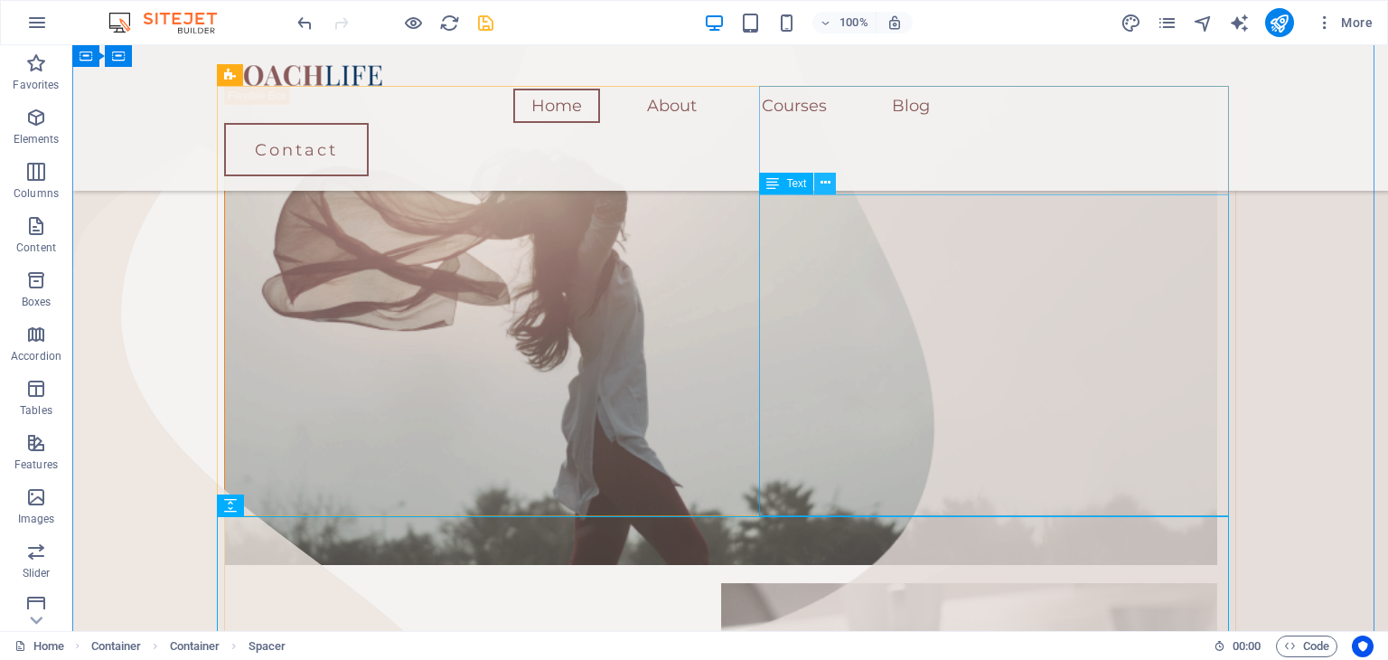
click at [832, 183] on button at bounding box center [825, 184] width 22 height 22
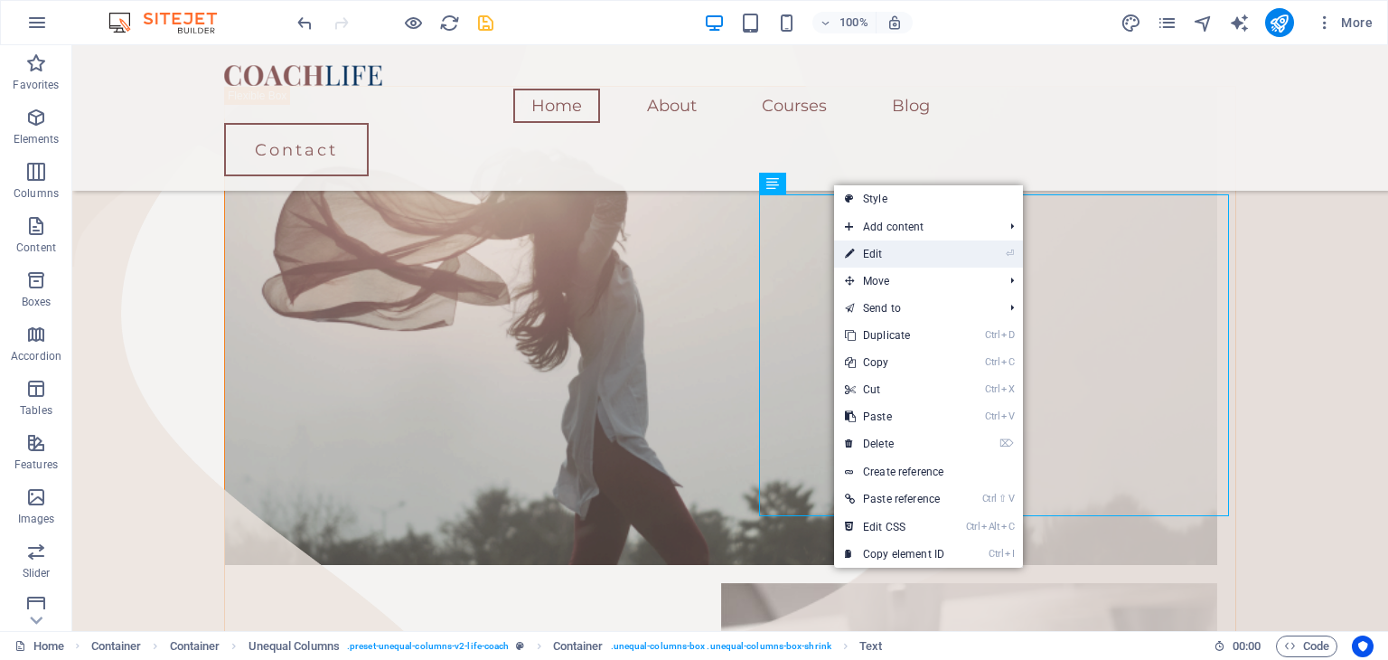
click at [872, 252] on link "⏎ Edit" at bounding box center [894, 253] width 121 height 27
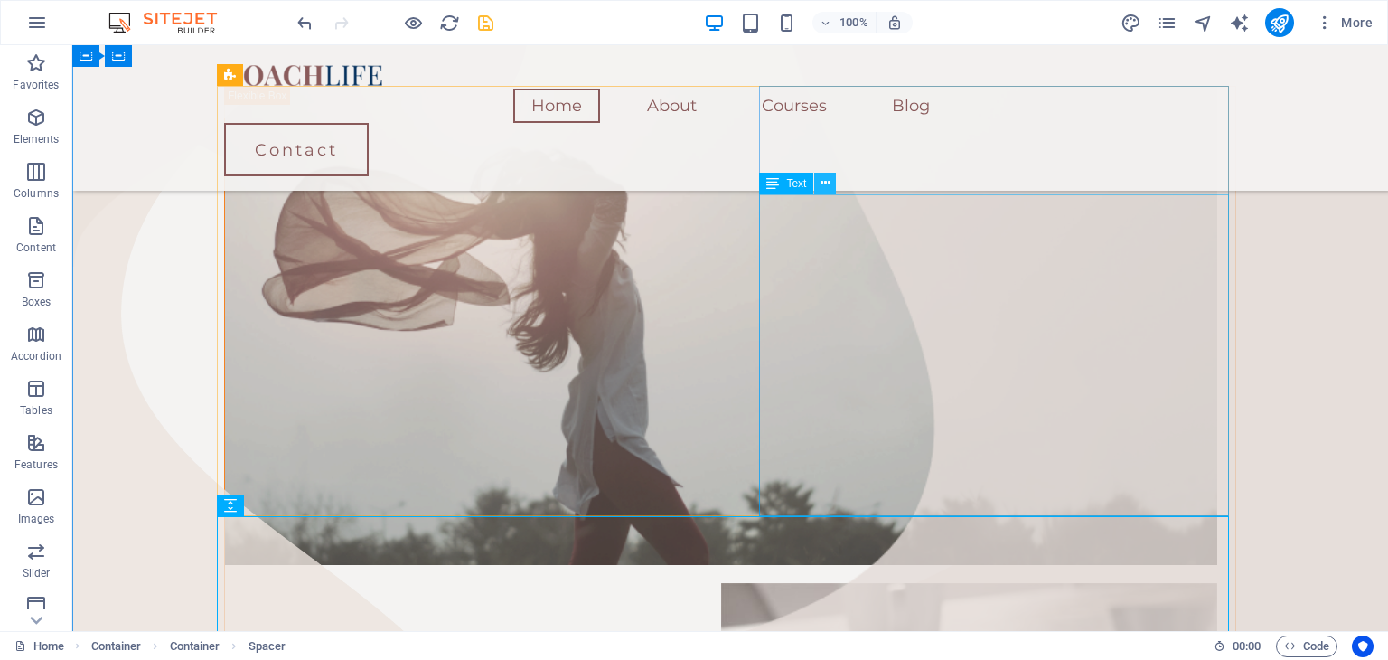
click at [832, 174] on button at bounding box center [825, 184] width 22 height 22
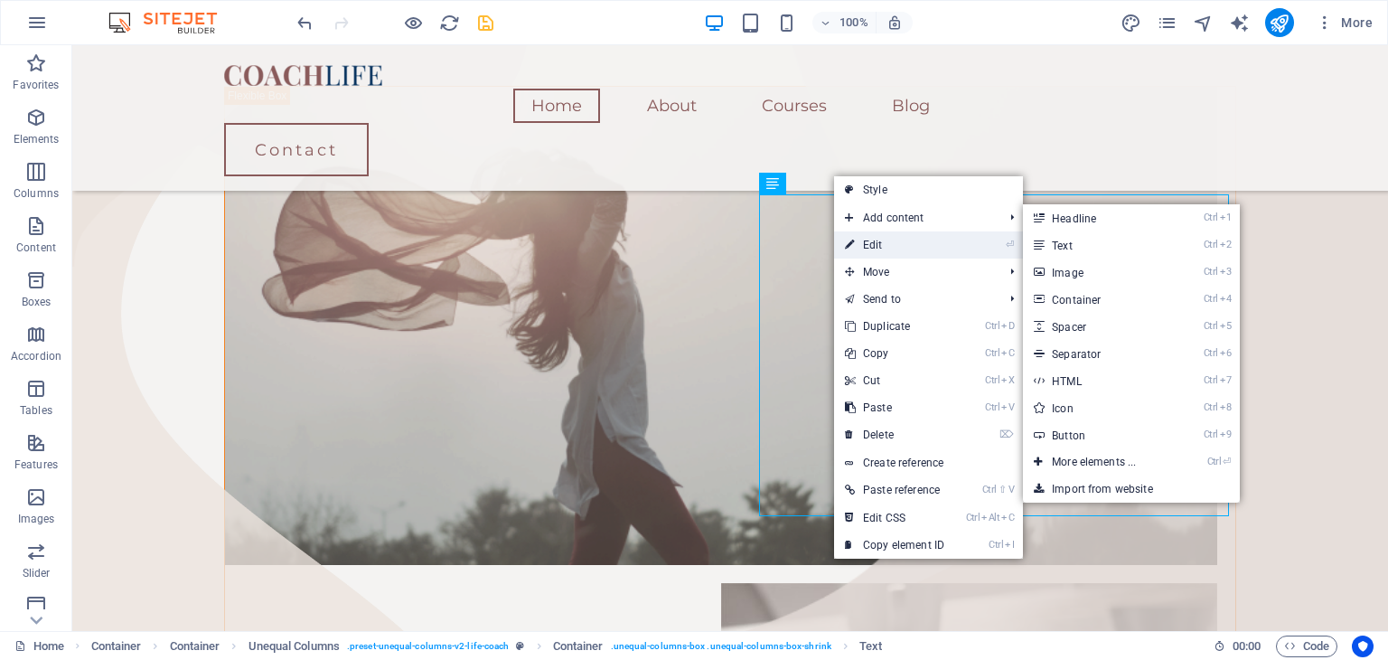
click at [871, 240] on link "⏎ Edit" at bounding box center [894, 244] width 121 height 27
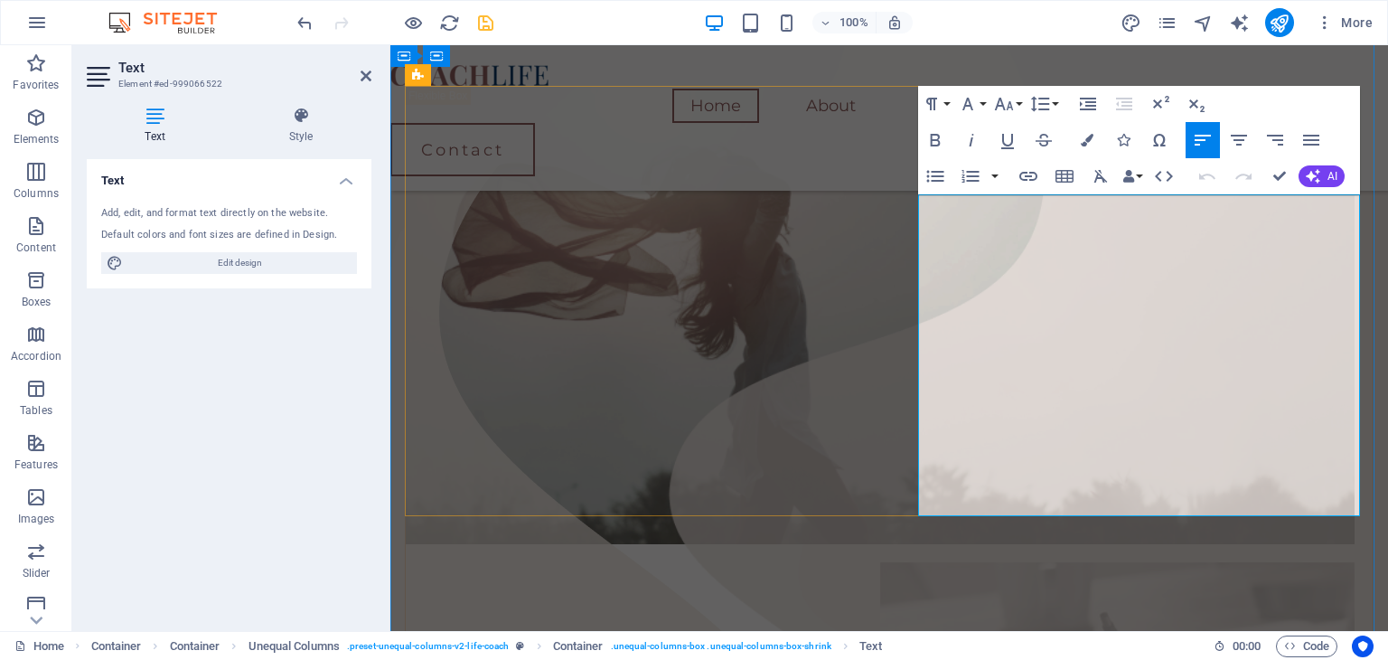
drag, startPoint x: 1205, startPoint y: 493, endPoint x: 994, endPoint y: 450, distance: 215.8
click at [972, 144] on icon "button" at bounding box center [971, 140] width 22 height 22
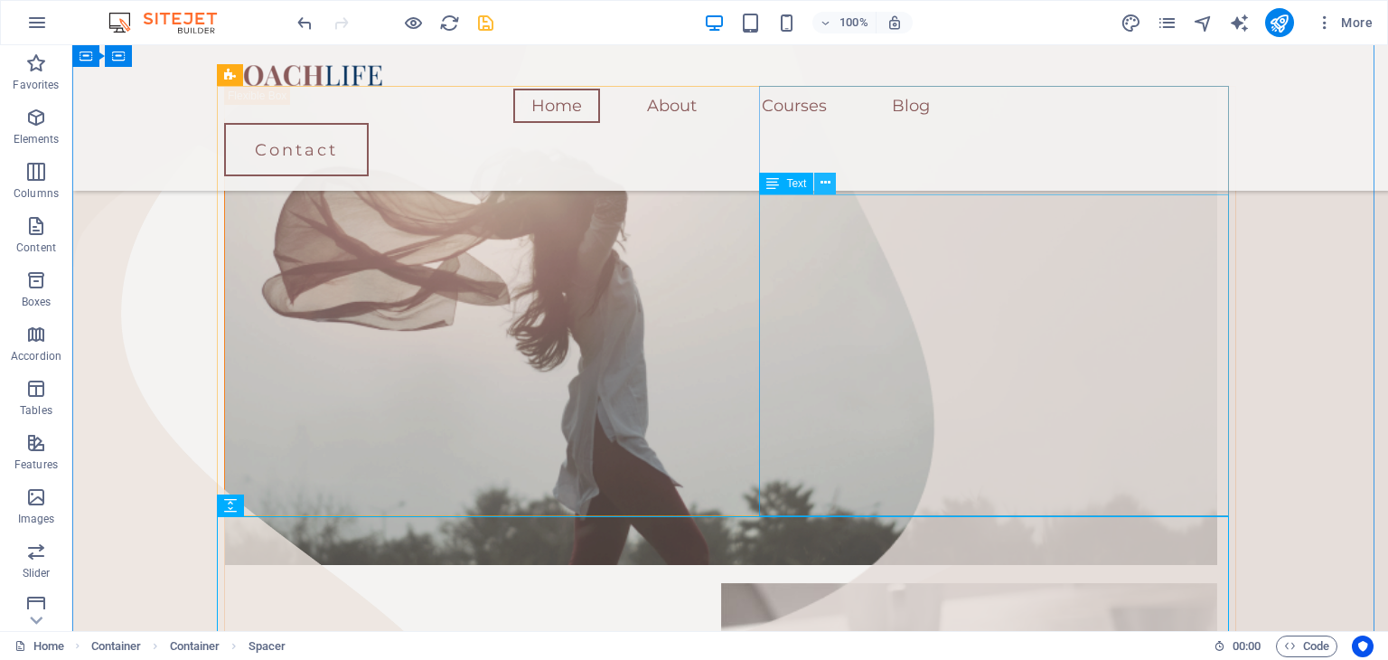
click at [817, 185] on button at bounding box center [825, 184] width 22 height 22
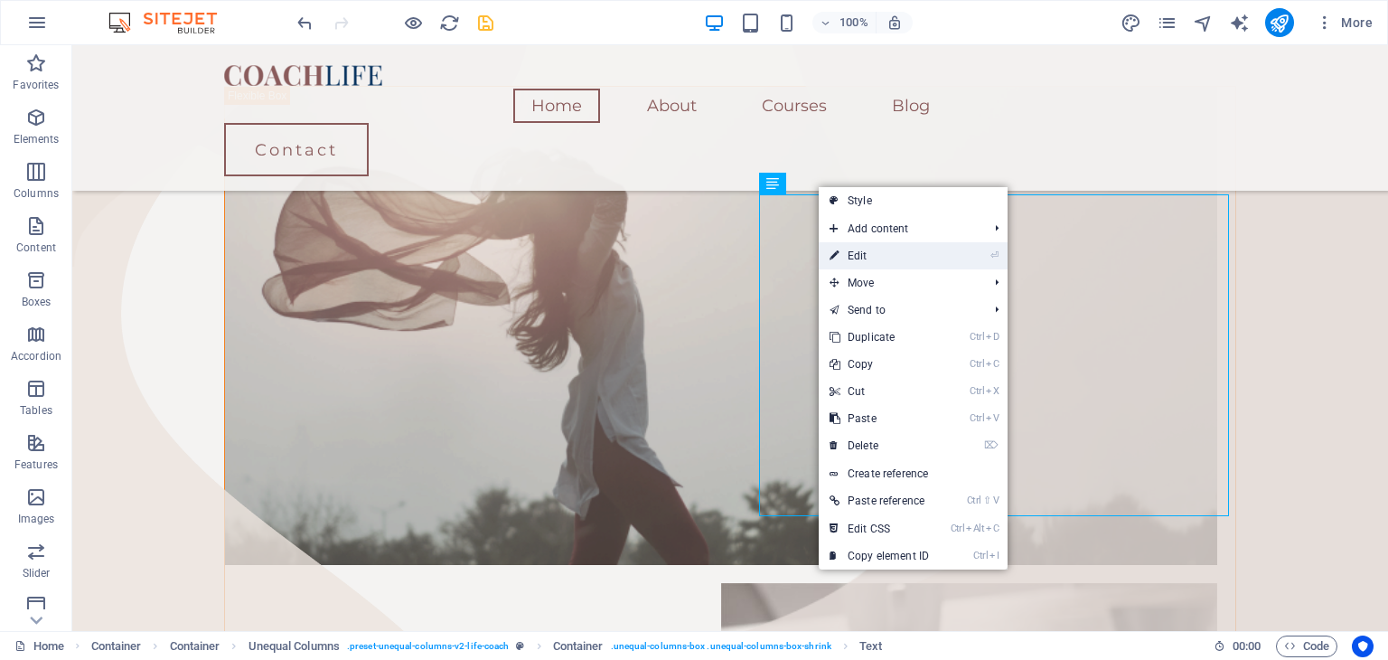
click at [878, 260] on link "⏎ Edit" at bounding box center [879, 255] width 121 height 27
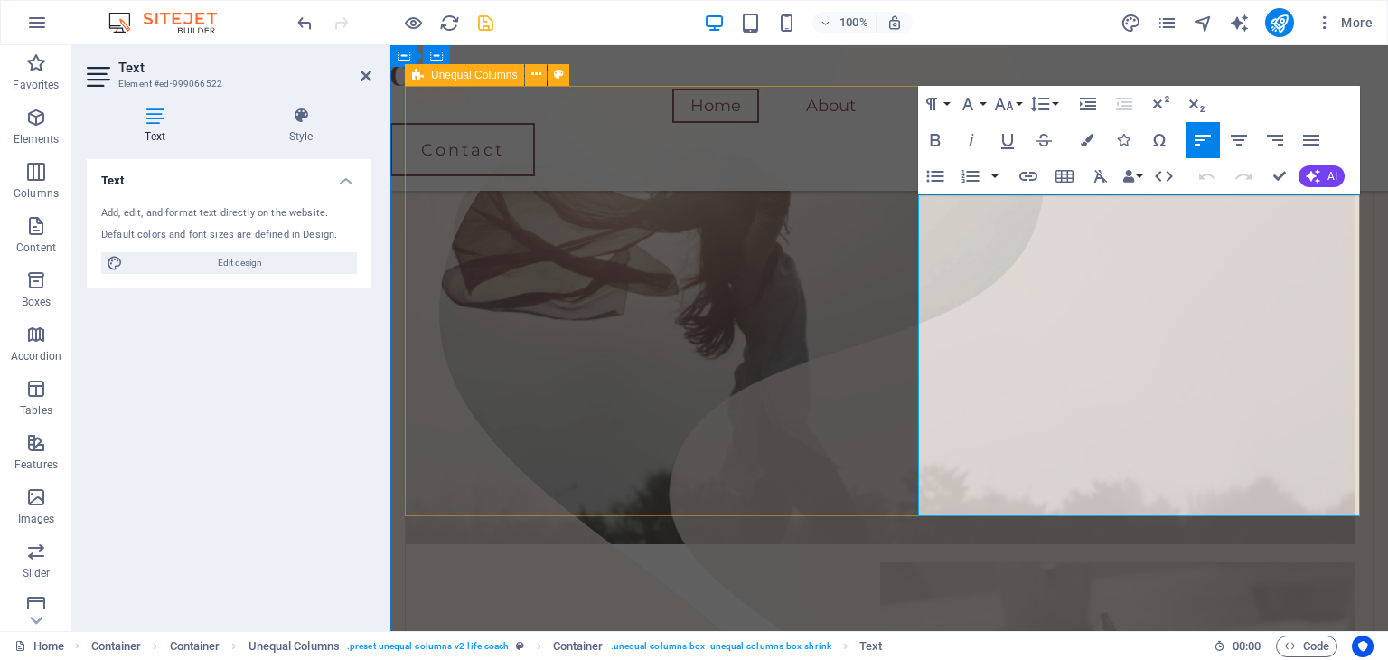
drag, startPoint x: 1166, startPoint y: 386, endPoint x: 916, endPoint y: 241, distance: 289.0
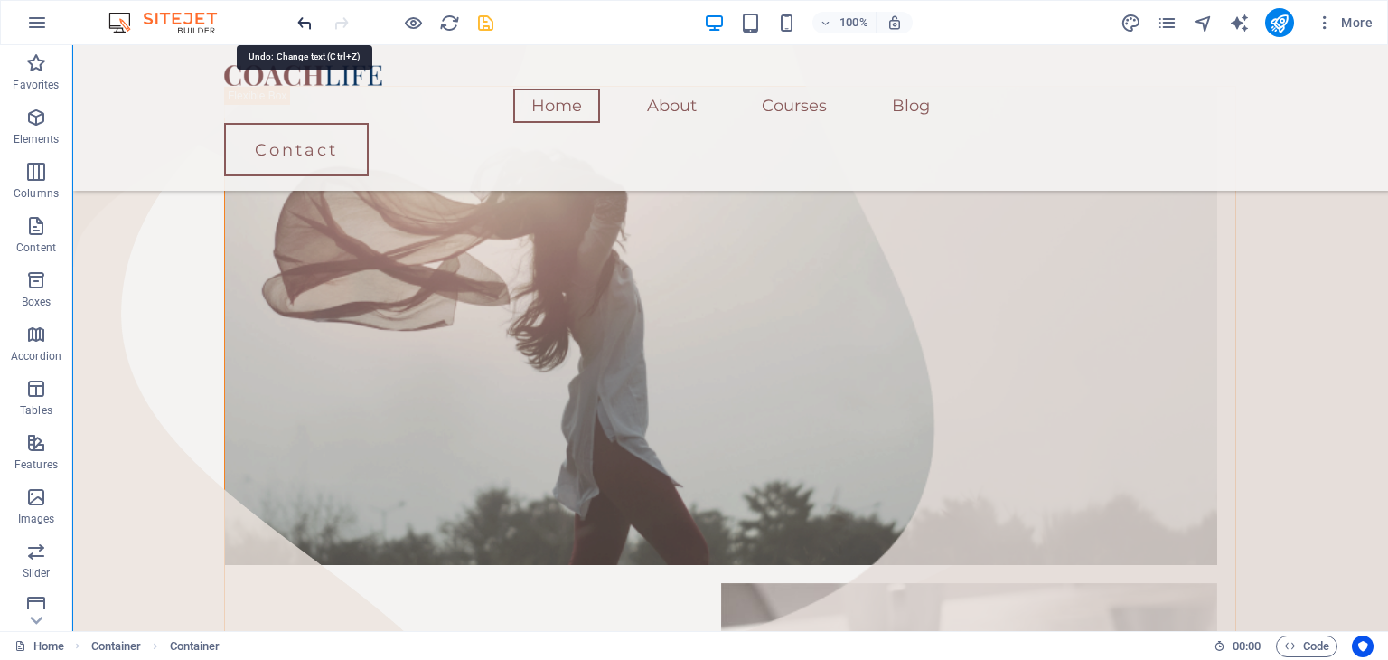
click at [304, 20] on icon "undo" at bounding box center [305, 23] width 21 height 21
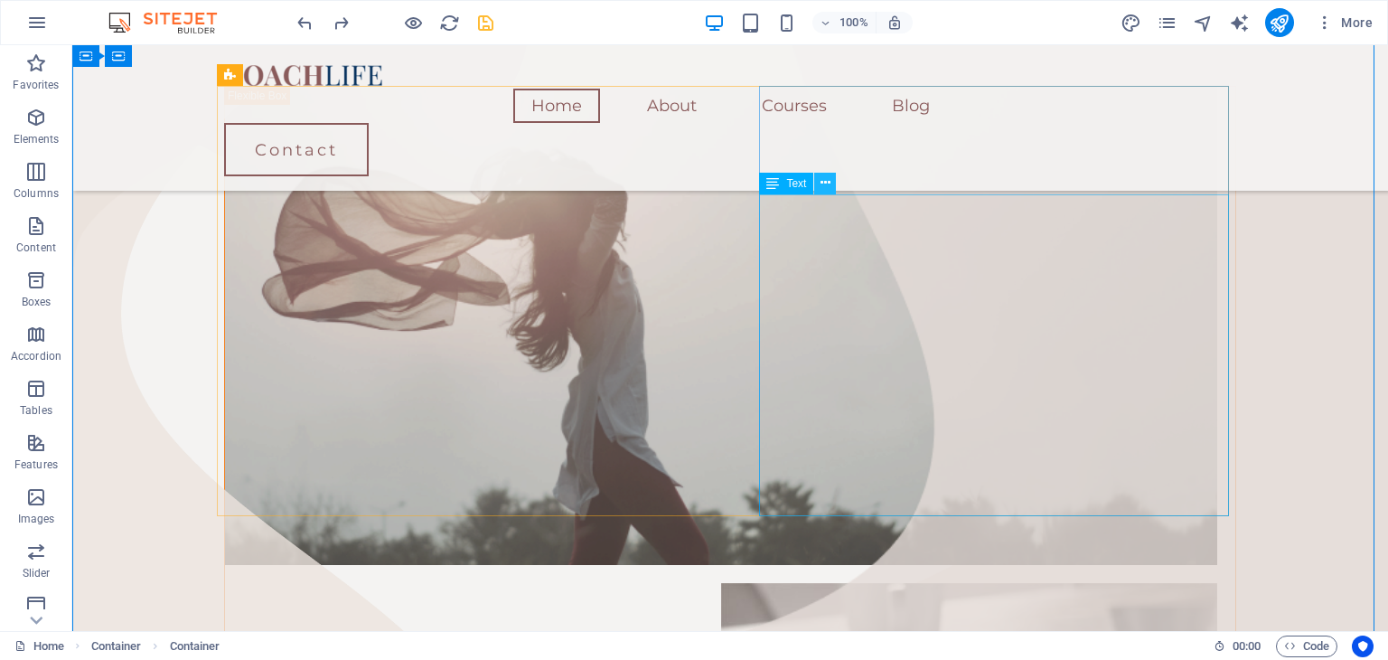
click at [829, 182] on icon at bounding box center [825, 182] width 10 height 19
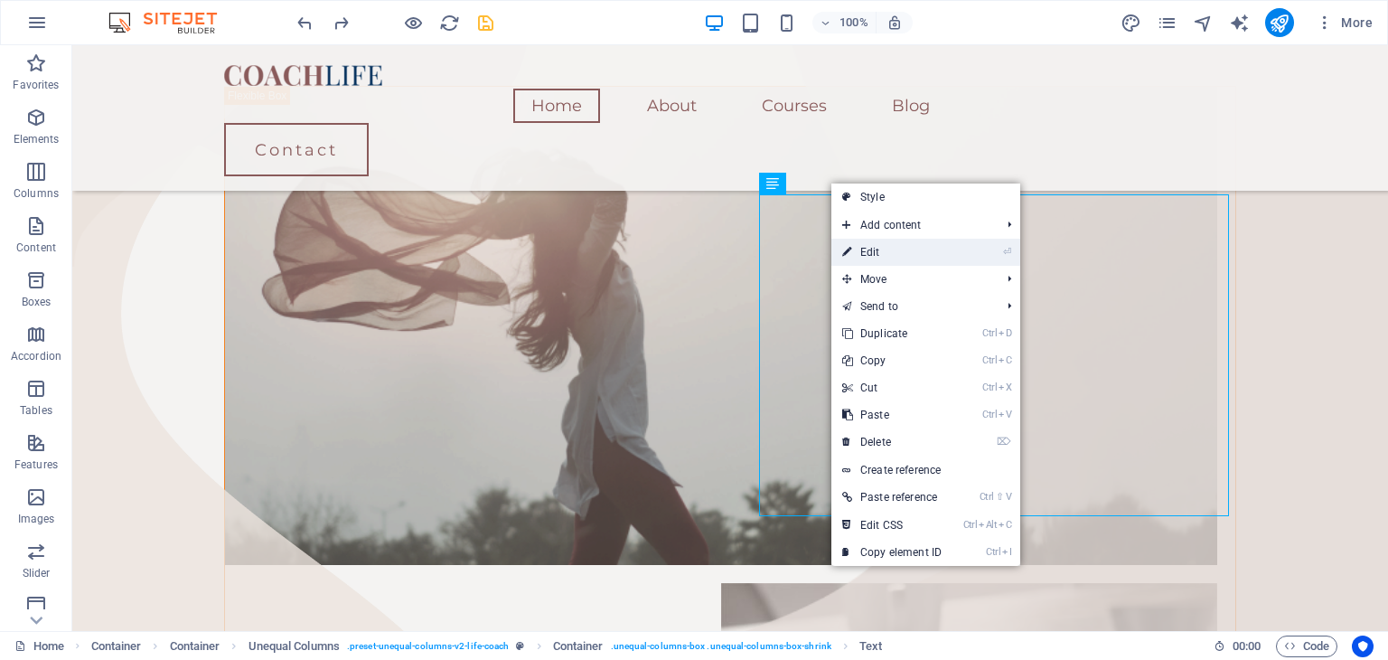
click at [868, 249] on link "⏎ Edit" at bounding box center [891, 252] width 121 height 27
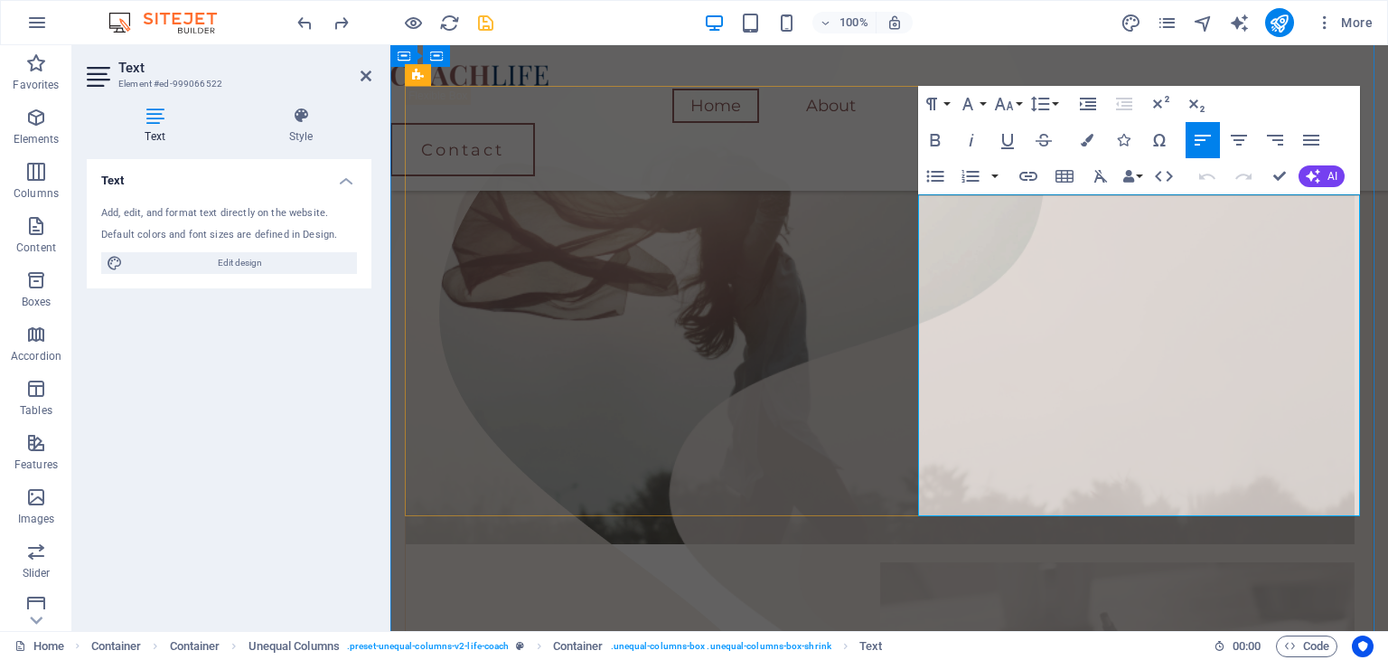
drag, startPoint x: 922, startPoint y: 211, endPoint x: 1155, endPoint y: 384, distance: 290.0
click at [971, 140] on icon "button" at bounding box center [971, 140] width 5 height 13
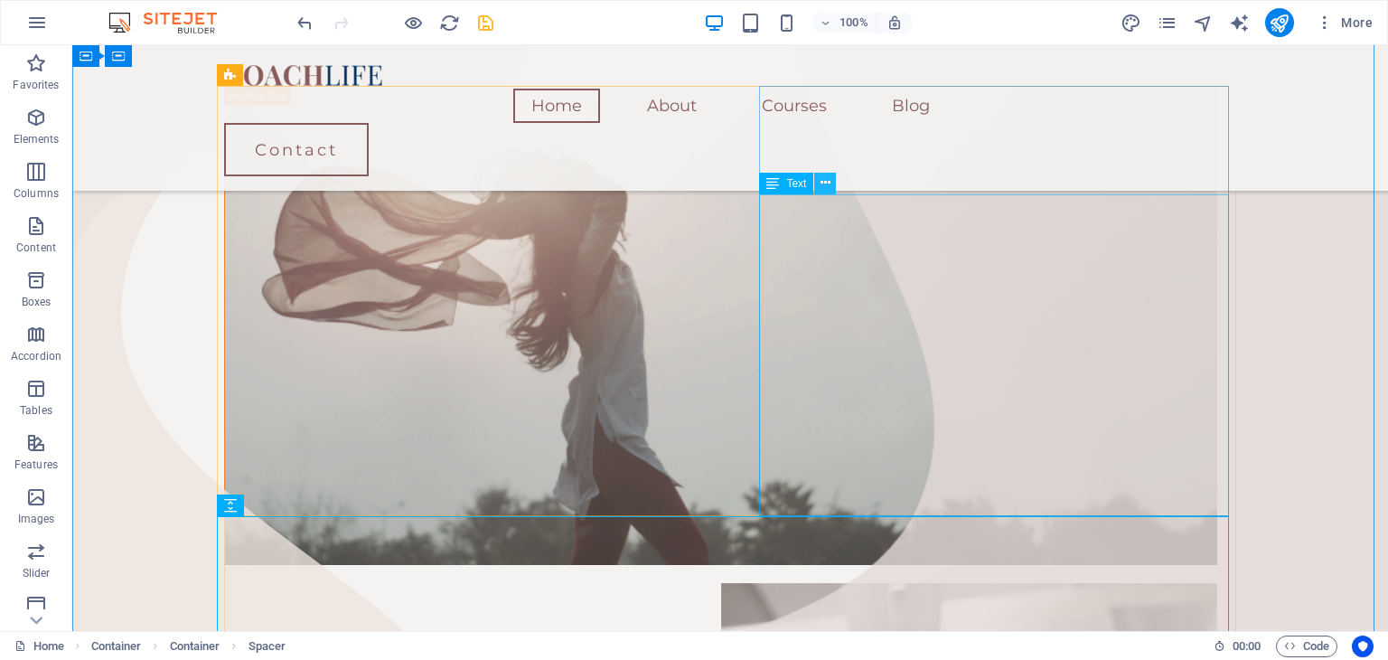
click at [824, 182] on icon at bounding box center [825, 182] width 10 height 19
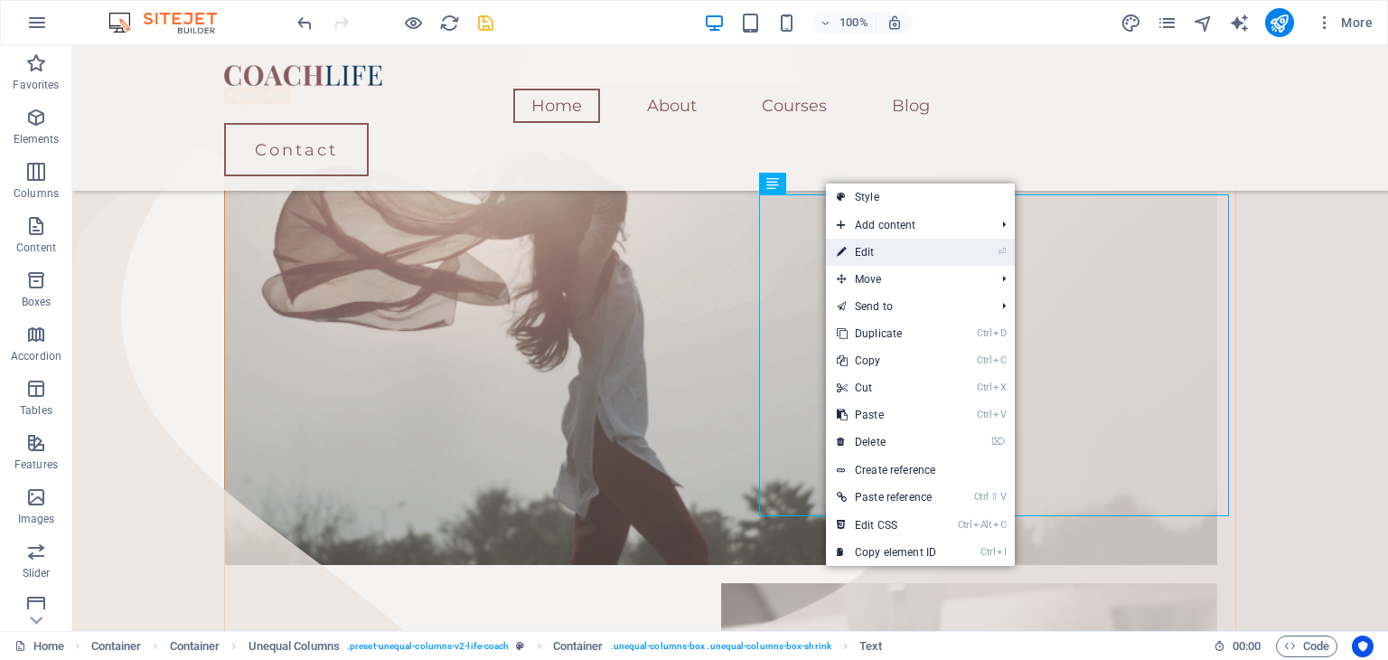
click at [888, 250] on link "⏎ Edit" at bounding box center [886, 252] width 121 height 27
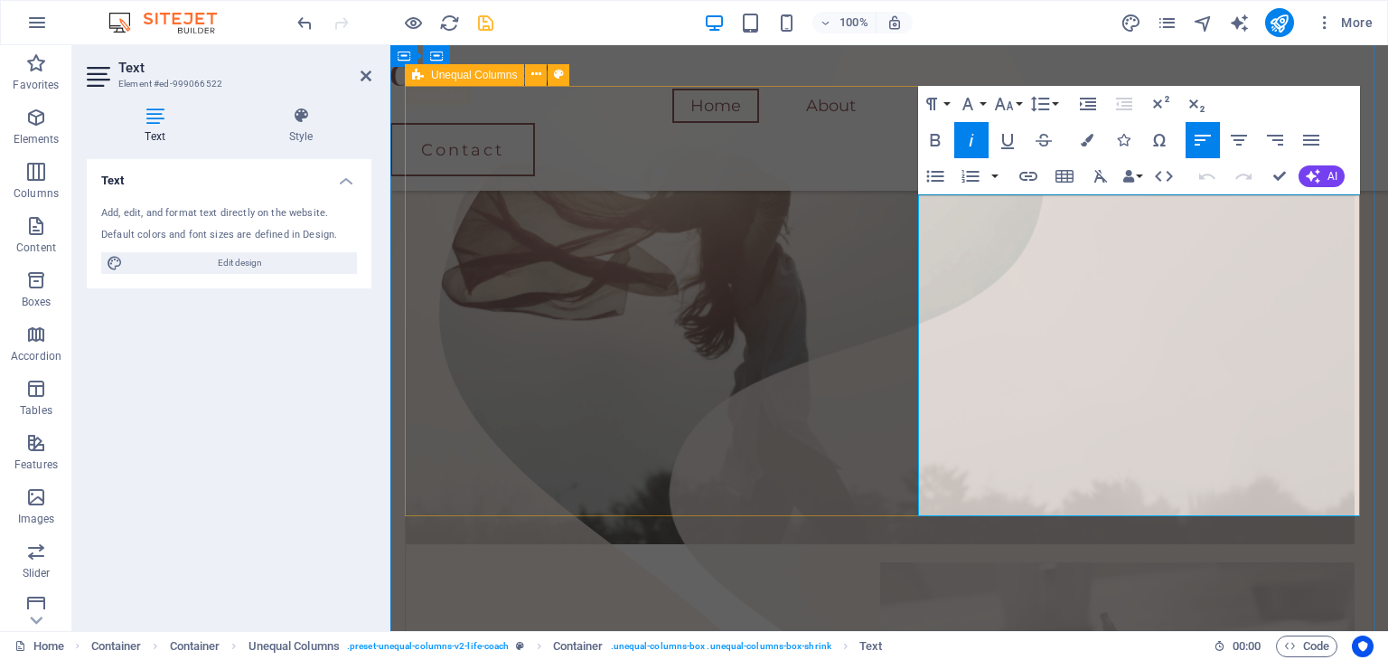
drag, startPoint x: 1068, startPoint y: 207, endPoint x: 913, endPoint y: 208, distance: 154.5
click at [967, 136] on icon "button" at bounding box center [971, 140] width 22 height 22
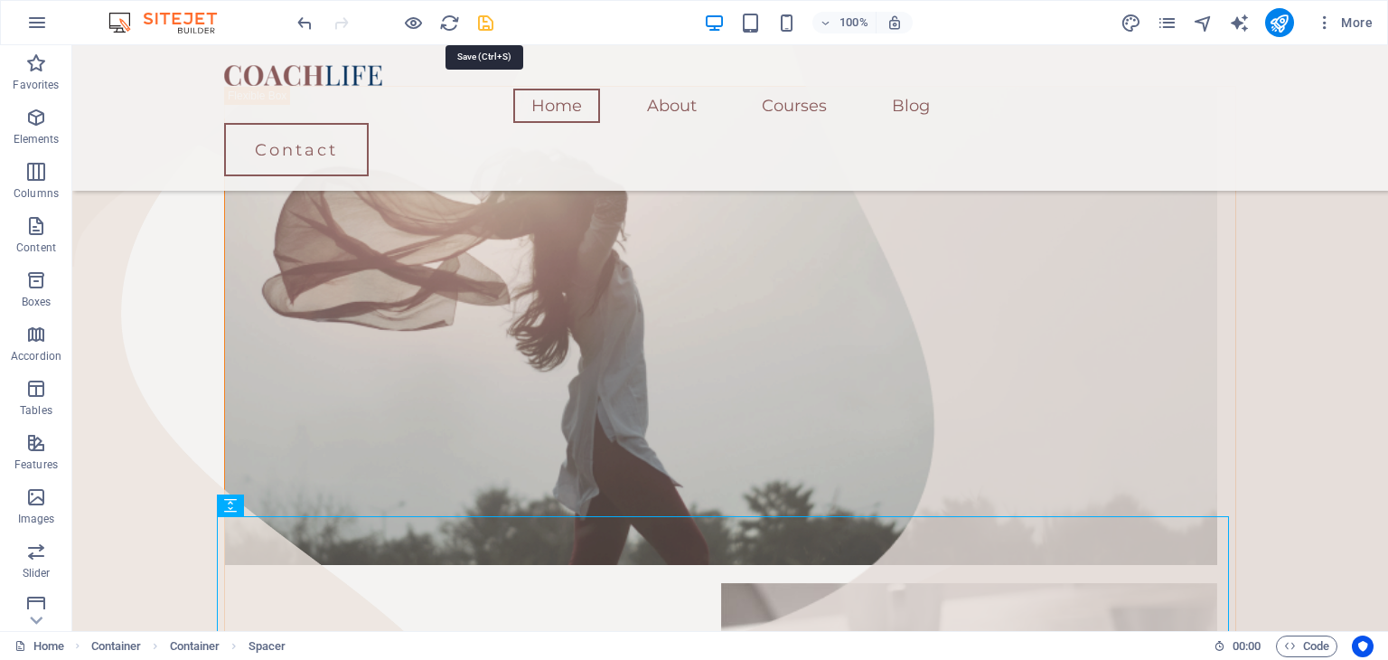
click at [485, 23] on icon "save" at bounding box center [485, 23] width 21 height 21
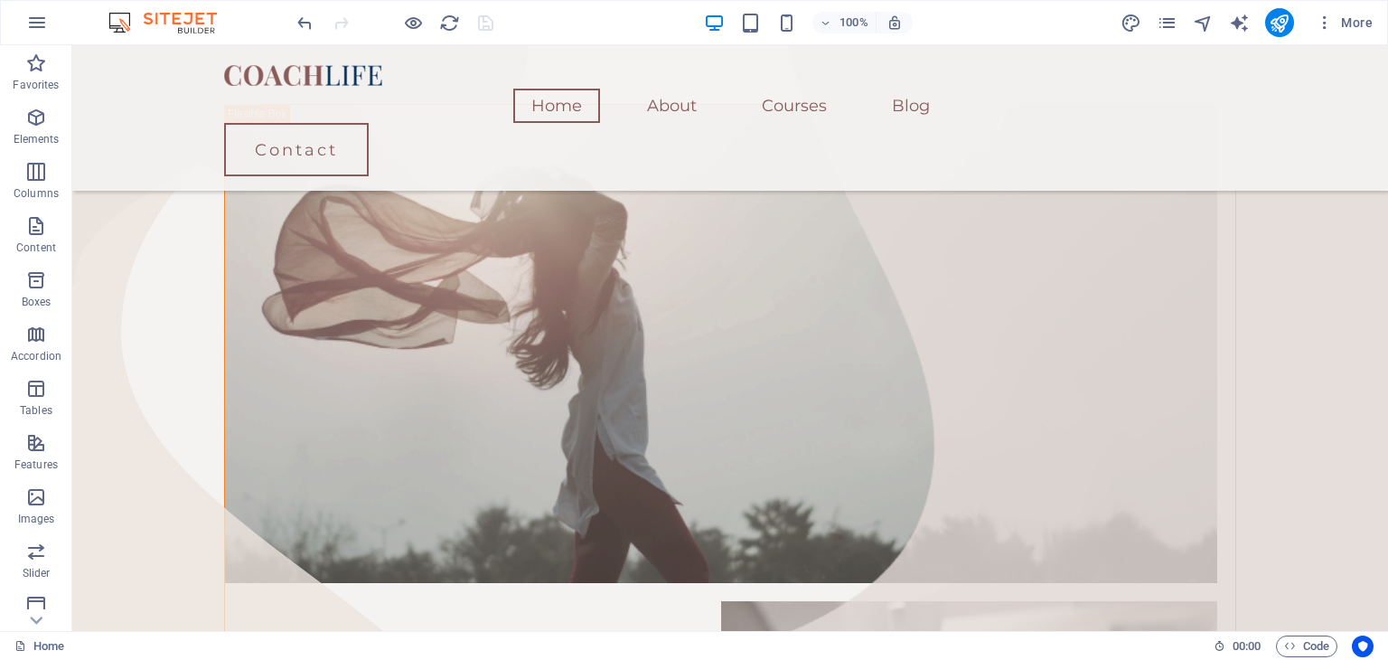
scroll to position [351, 0]
